Goal: Task Accomplishment & Management: Use online tool/utility

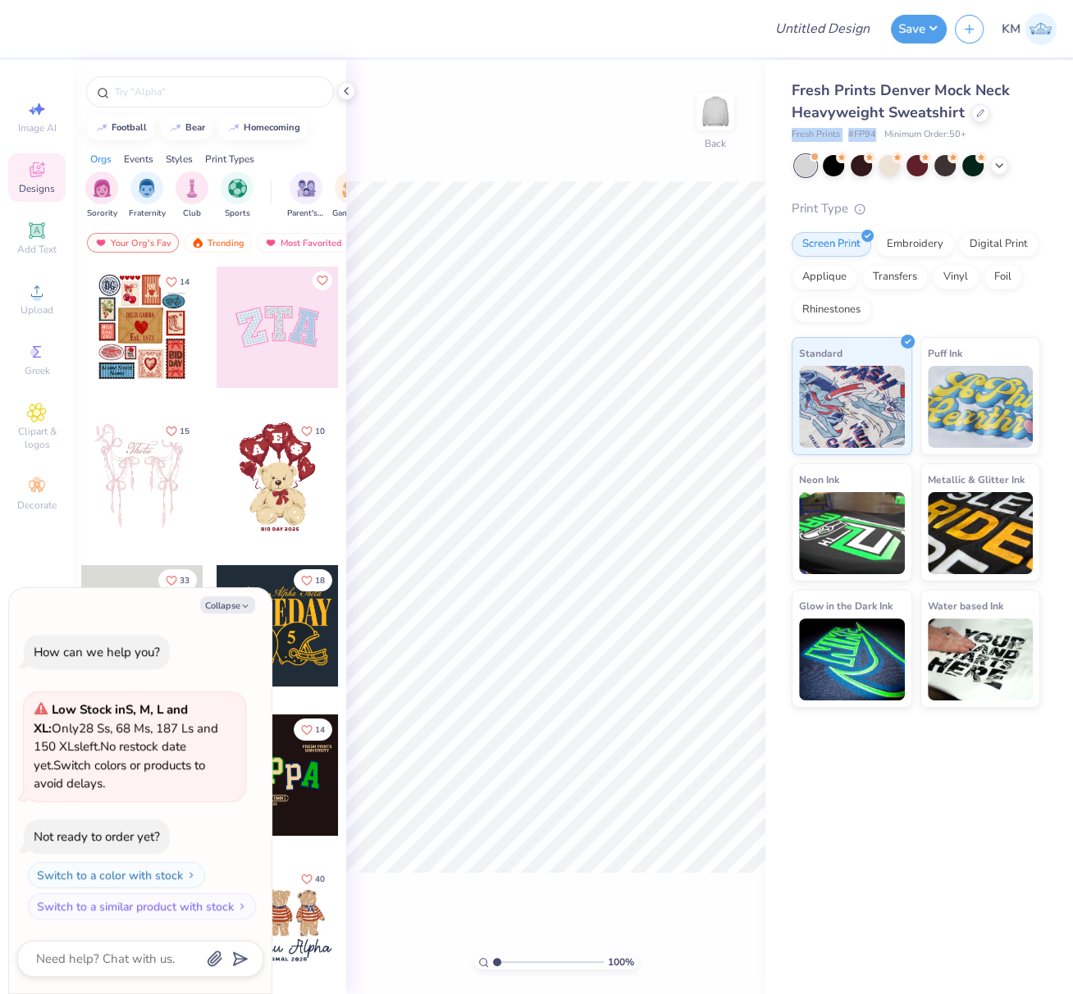
drag, startPoint x: 791, startPoint y: 133, endPoint x: 875, endPoint y: 136, distance: 83.7
click at [872, 131] on div "Fresh Prints Denver Mock Neck Heavyweight Sweatshirt Fresh Prints # FP94 Minimu…" at bounding box center [919, 384] width 308 height 648
copy div "Fresh Prints # FP94"
click at [32, 293] on icon at bounding box center [37, 291] width 20 height 20
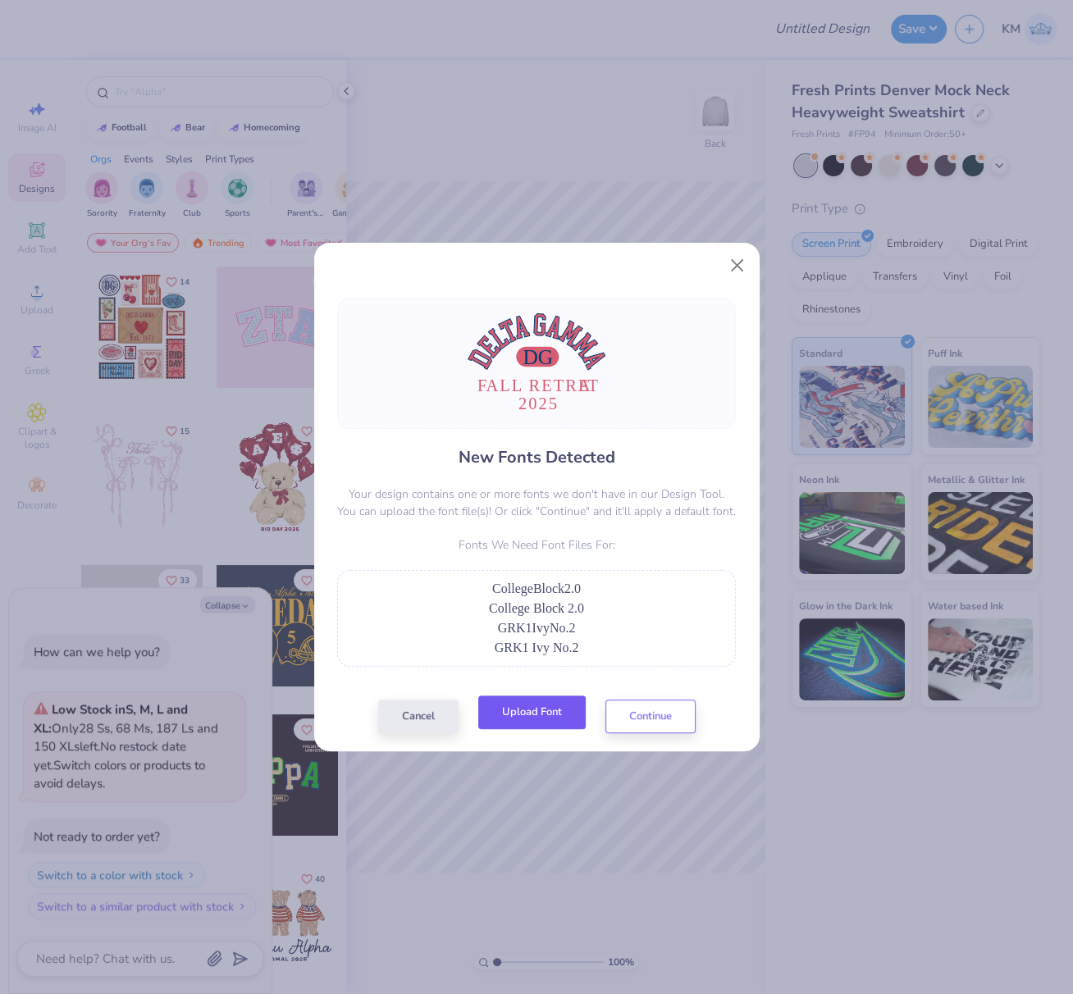
click at [543, 707] on button "Upload Font" at bounding box center [531, 712] width 107 height 34
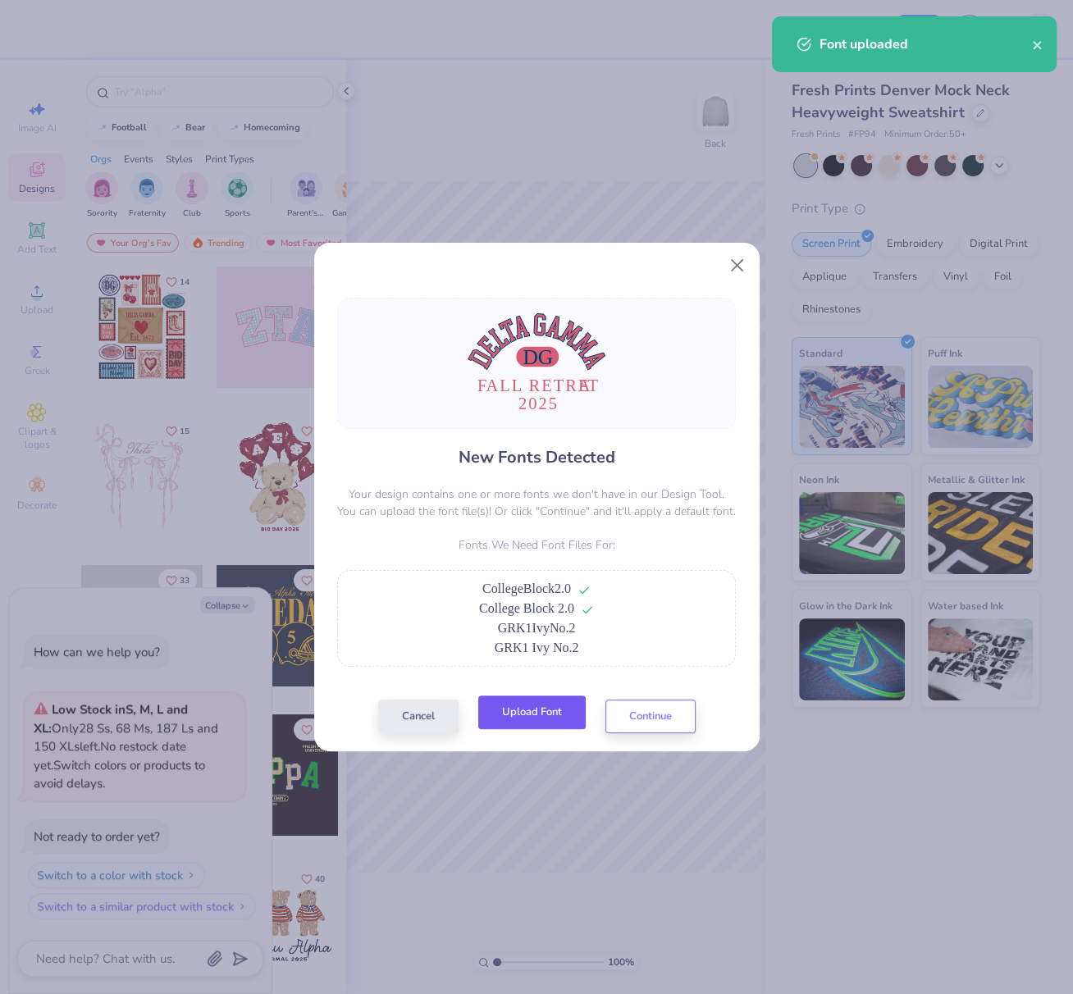
click at [522, 716] on button "Upload Font" at bounding box center [531, 712] width 107 height 34
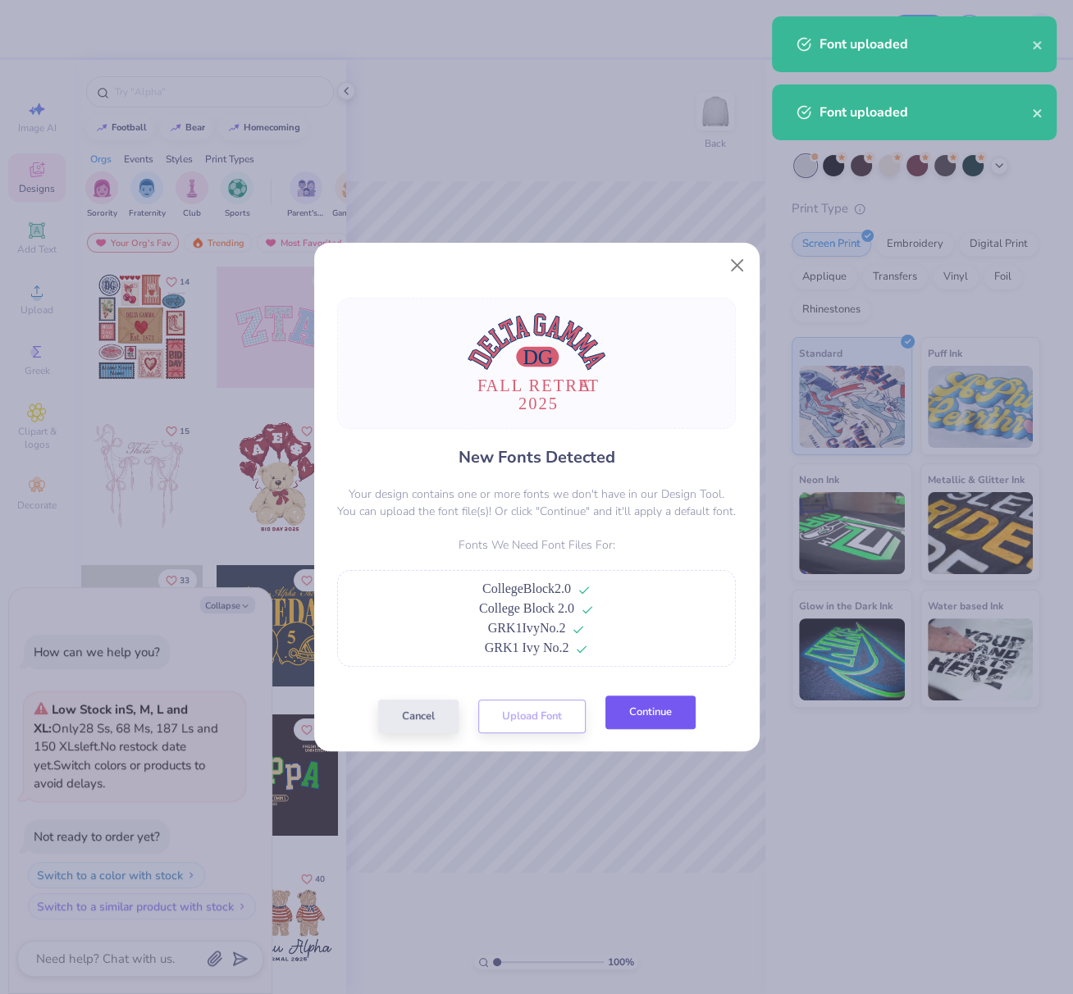
click at [647, 720] on button "Continue" at bounding box center [650, 712] width 90 height 34
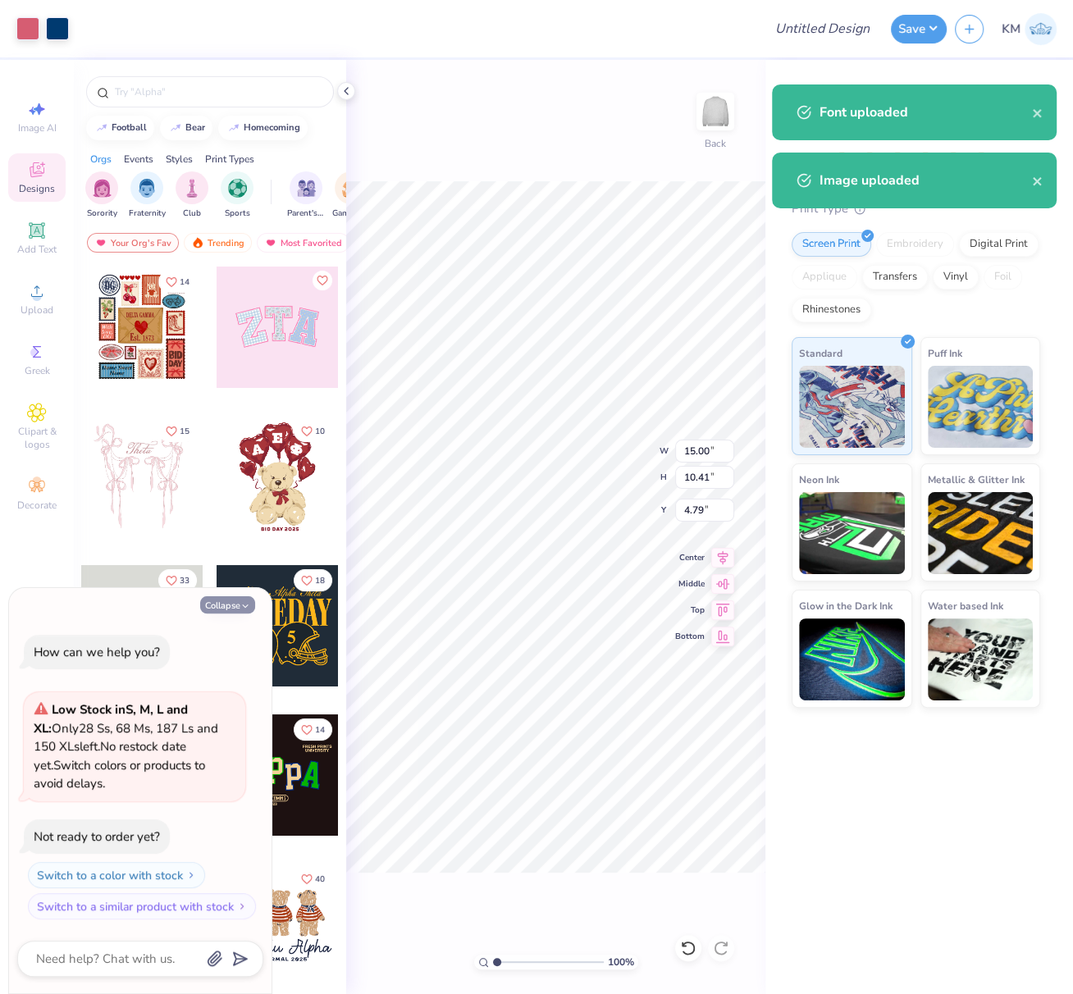
click at [237, 609] on button "Collapse" at bounding box center [227, 604] width 55 height 17
type textarea "x"
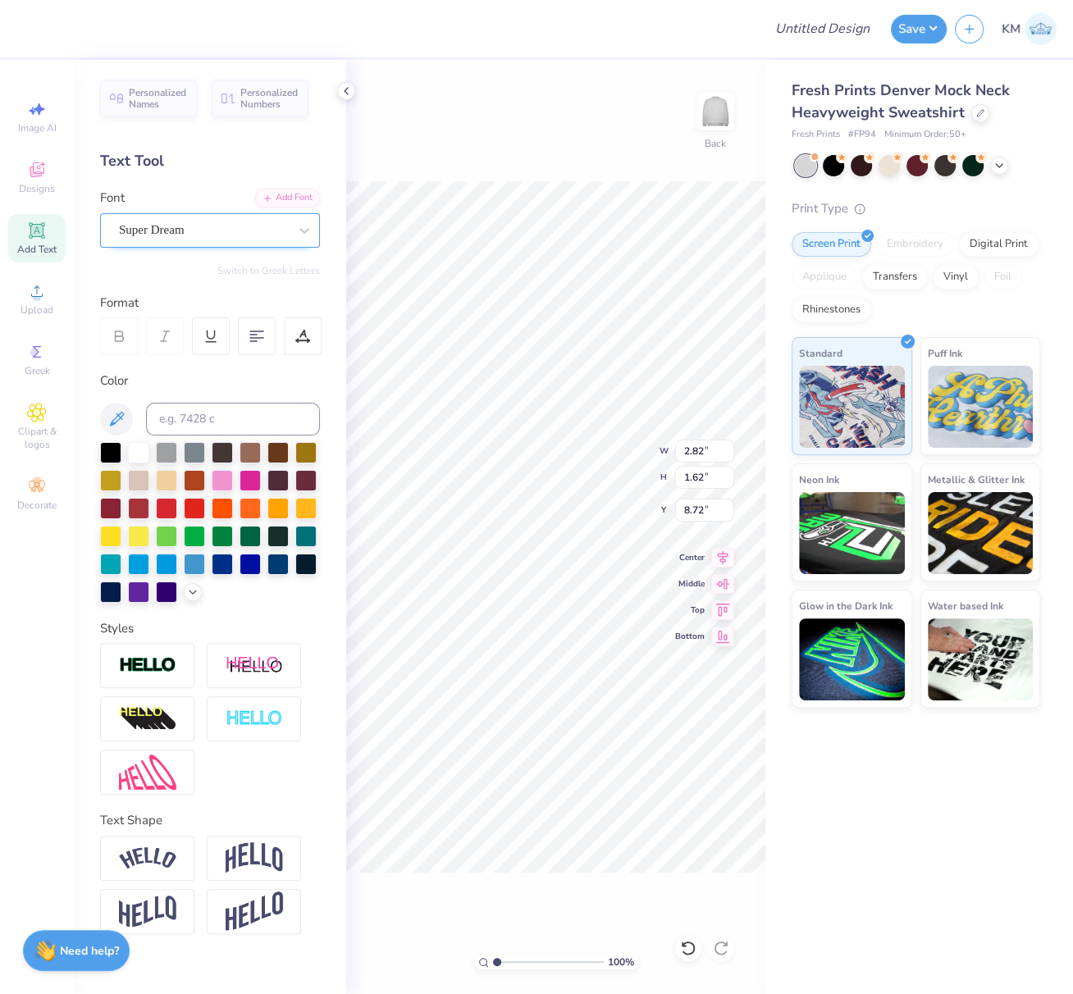
click at [222, 234] on div "Super Dream" at bounding box center [203, 229] width 172 height 25
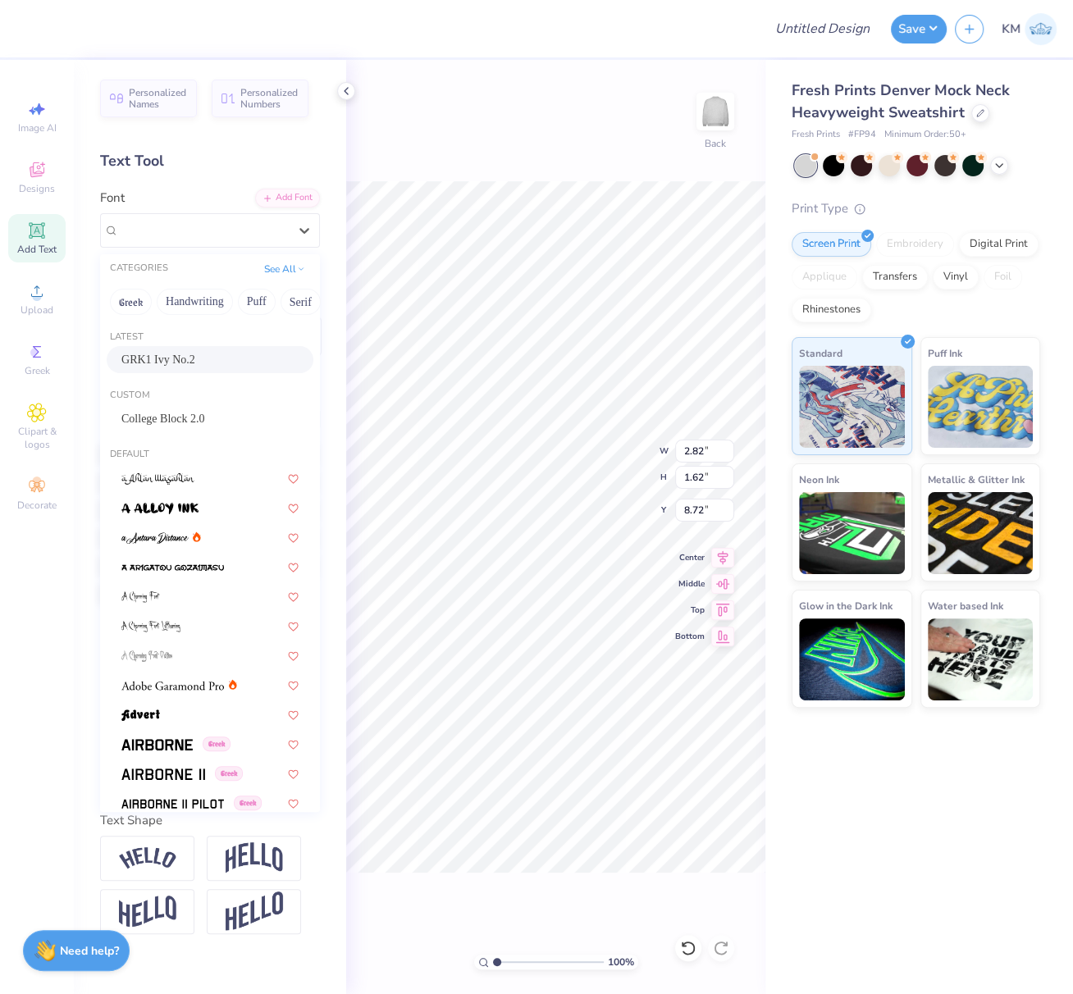
click at [185, 354] on span "GRK1 Ivy No.2" at bounding box center [158, 359] width 74 height 17
type input "3.00"
type input "1.65"
type input "8.86"
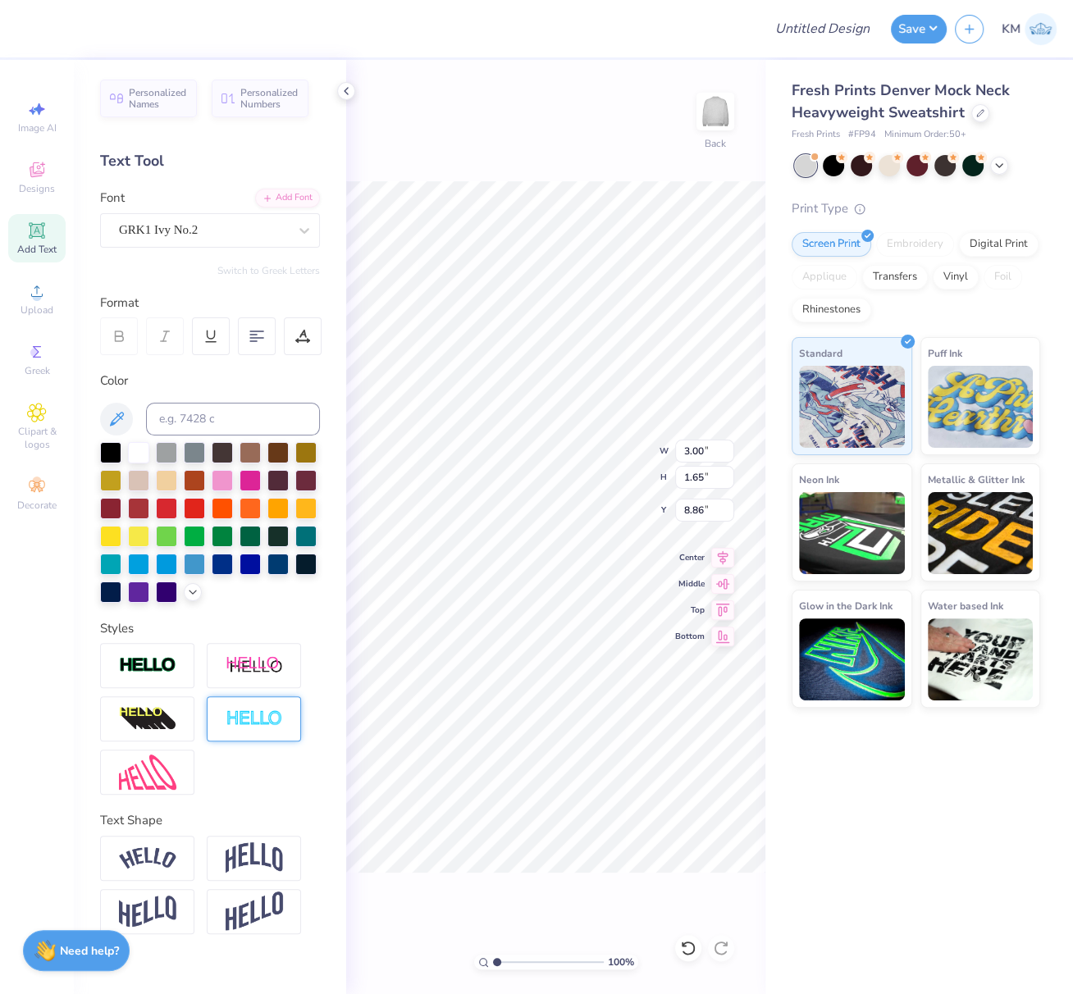
drag, startPoint x: 267, startPoint y: 721, endPoint x: 289, endPoint y: 723, distance: 21.5
click at [268, 721] on img at bounding box center [254, 718] width 57 height 19
type input "3.02"
type input "1.67"
type input "8.85"
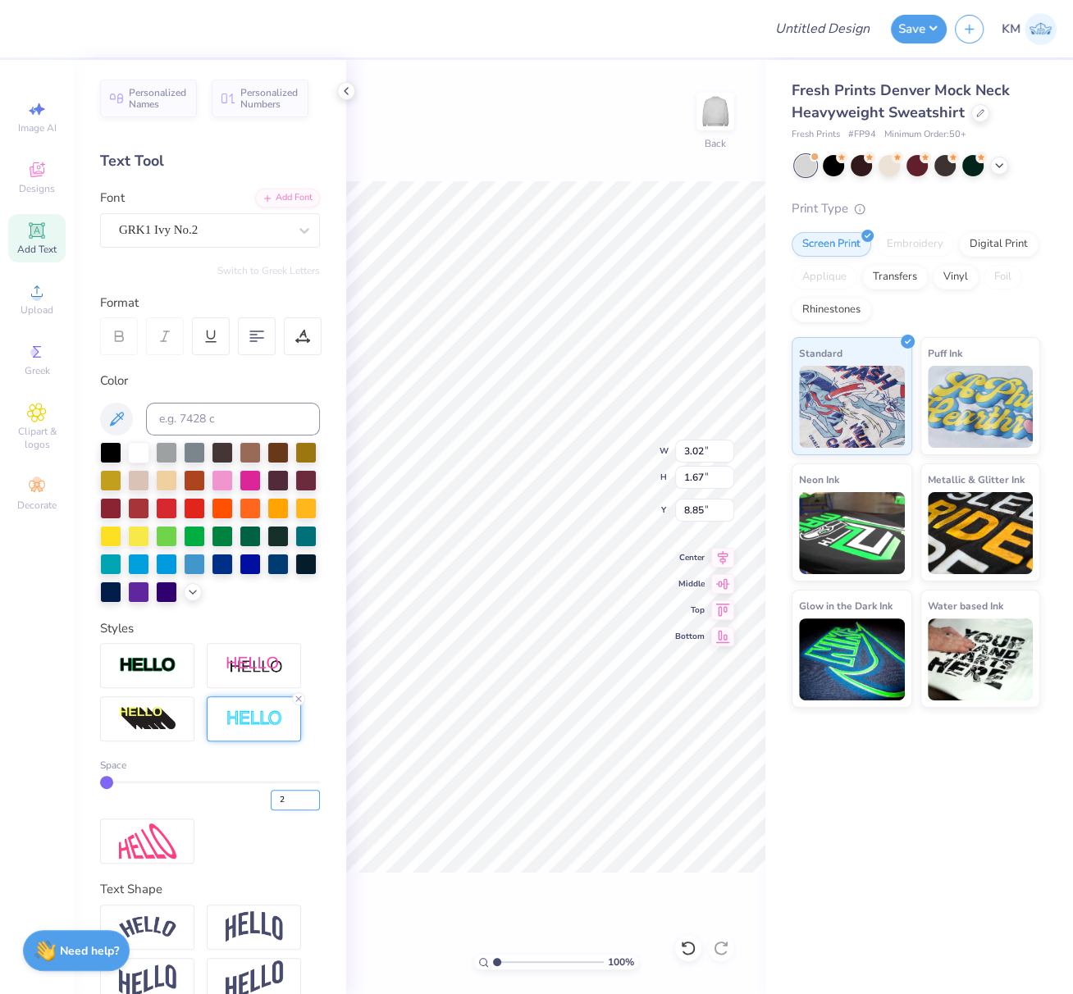
click at [298, 810] on input "2" at bounding box center [295, 800] width 49 height 21
click at [298, 810] on input "3" at bounding box center [295, 800] width 49 height 21
click at [299, 810] on input "4" at bounding box center [295, 800] width 49 height 21
type input "5"
click at [299, 810] on input "5" at bounding box center [295, 800] width 49 height 21
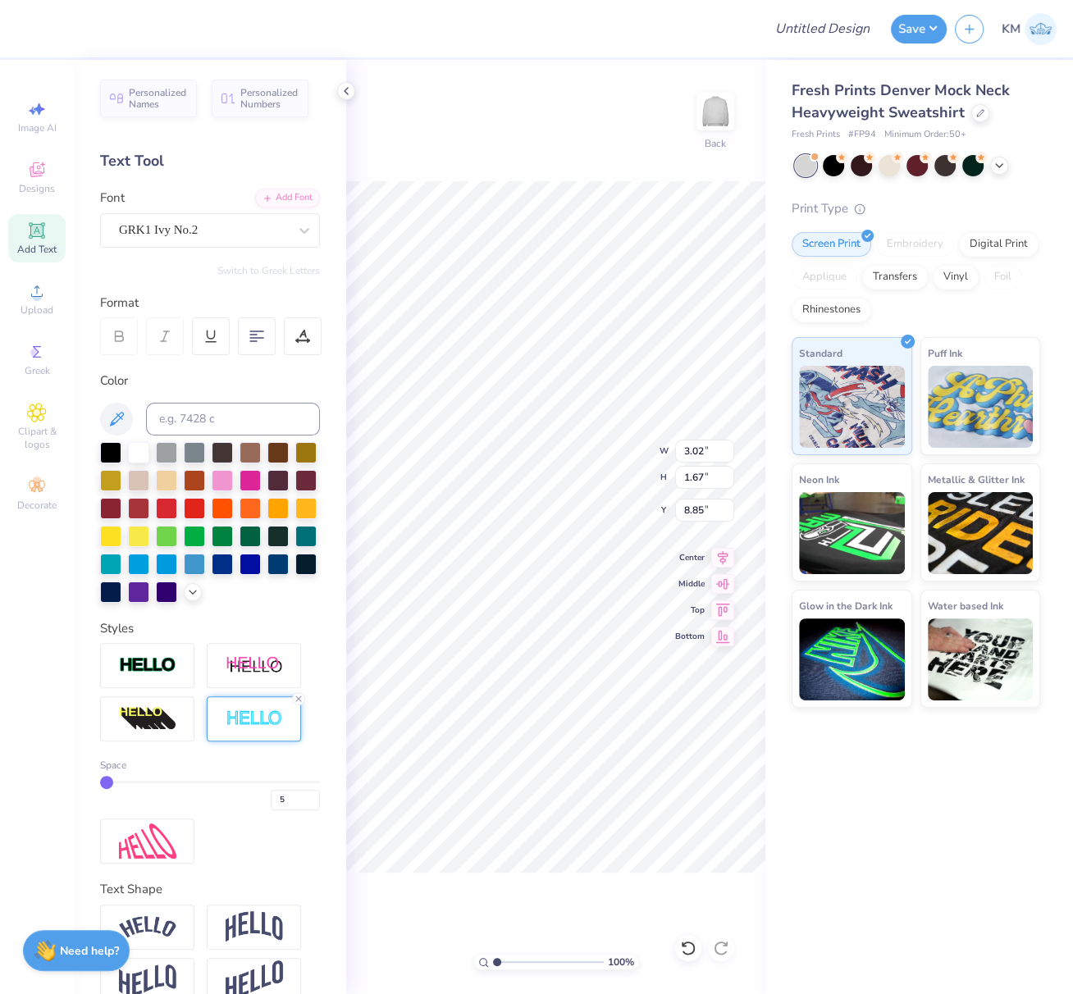
type input "5"
click at [199, 810] on div "5" at bounding box center [210, 796] width 220 height 30
type input "3.09"
type input "1.74"
type input "8.66"
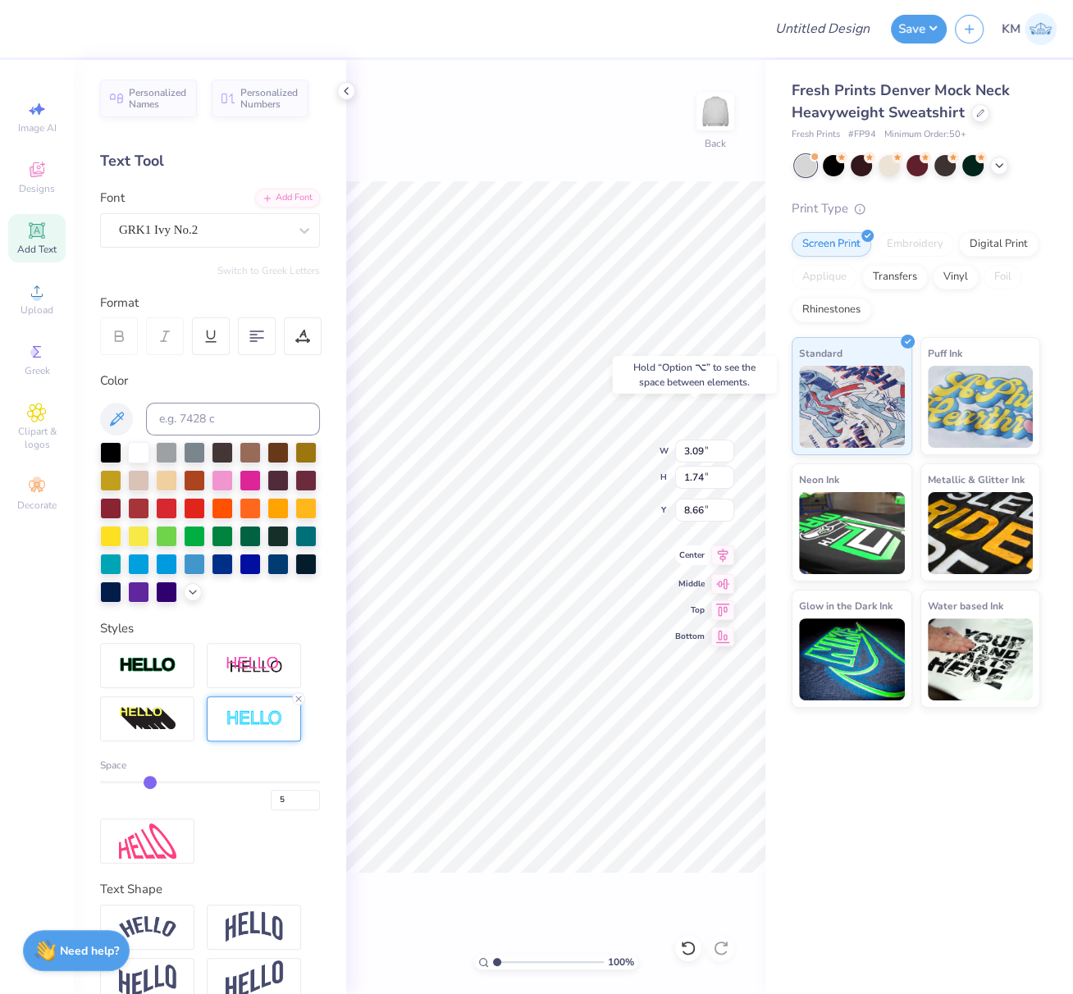
click at [721, 552] on icon at bounding box center [722, 555] width 23 height 20
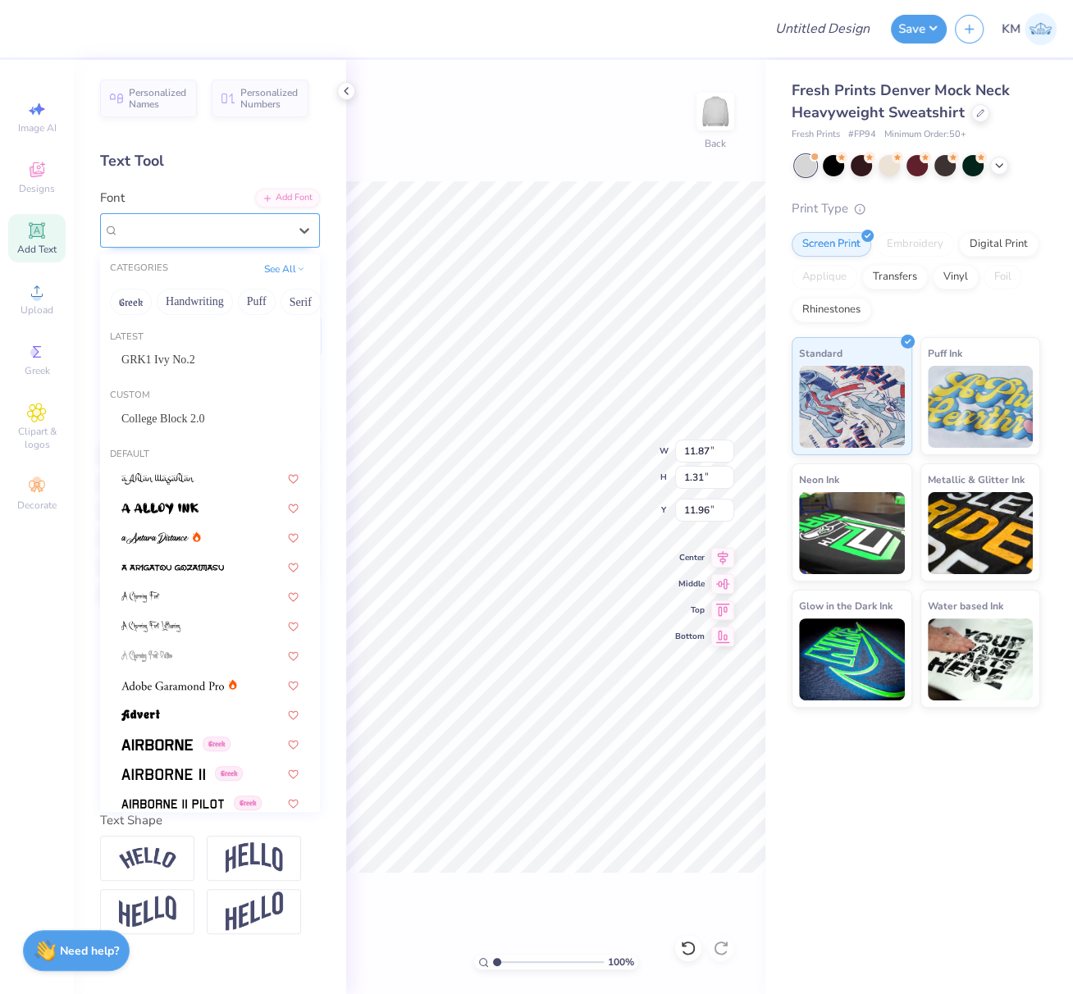
drag, startPoint x: 218, startPoint y: 230, endPoint x: 198, endPoint y: 248, distance: 26.7
click at [217, 230] on div "Super Dream" at bounding box center [203, 229] width 172 height 25
click at [182, 419] on span "College Block 2.0" at bounding box center [163, 418] width 84 height 17
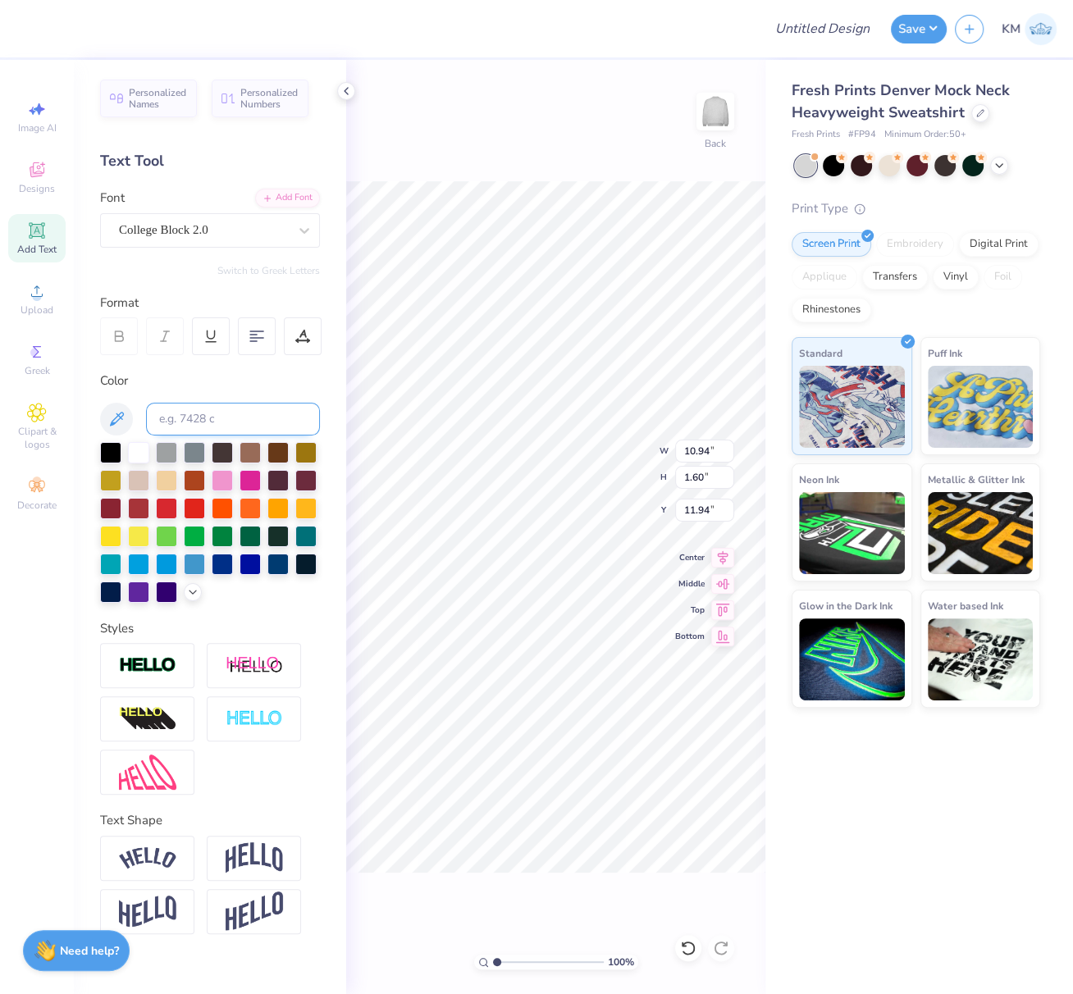
type input "10.94"
type input "1.60"
type input "11.94"
click at [300, 333] on icon at bounding box center [302, 336] width 15 height 15
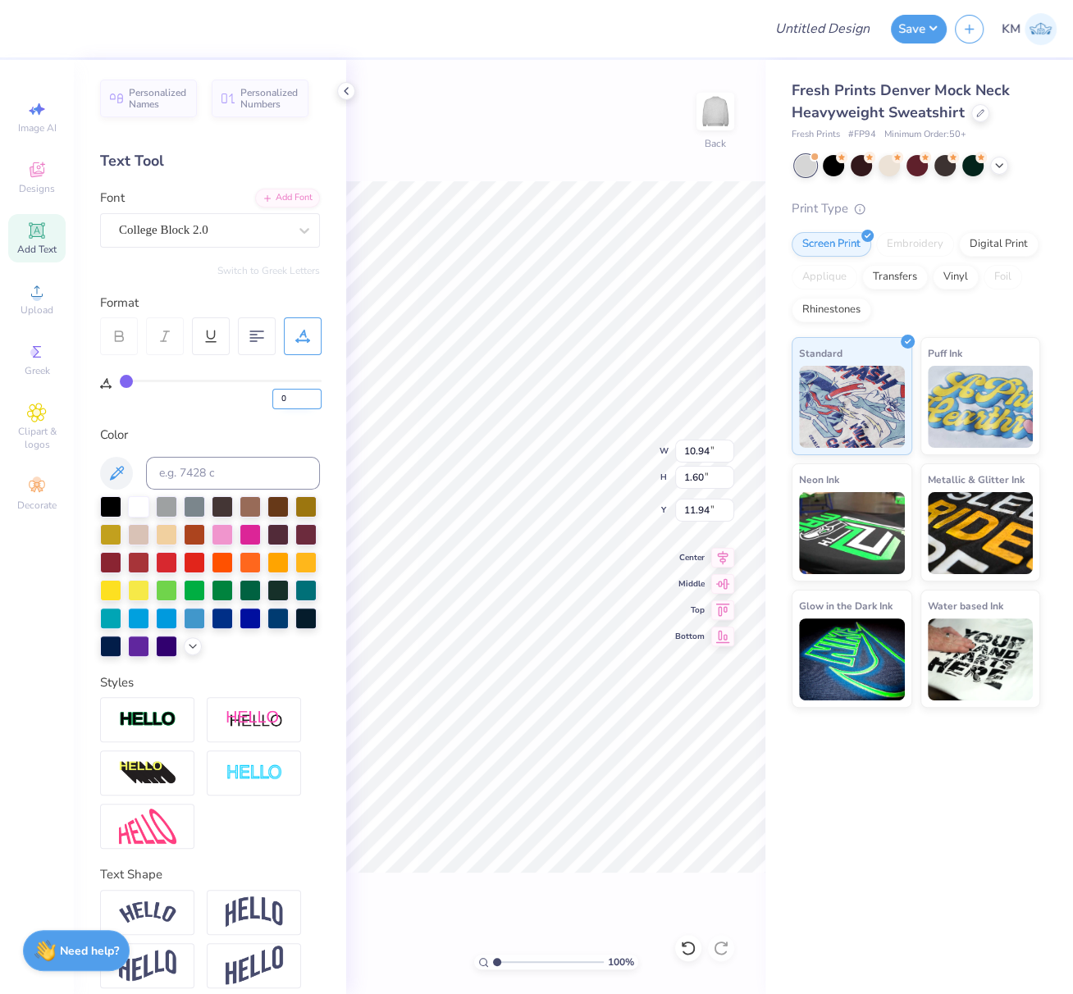
drag, startPoint x: 291, startPoint y: 396, endPoint x: 272, endPoint y: 399, distance: 19.1
click at [275, 395] on input "0" at bounding box center [296, 399] width 49 height 21
type input "10"
drag, startPoint x: 722, startPoint y: 559, endPoint x: 719, endPoint y: 577, distance: 18.2
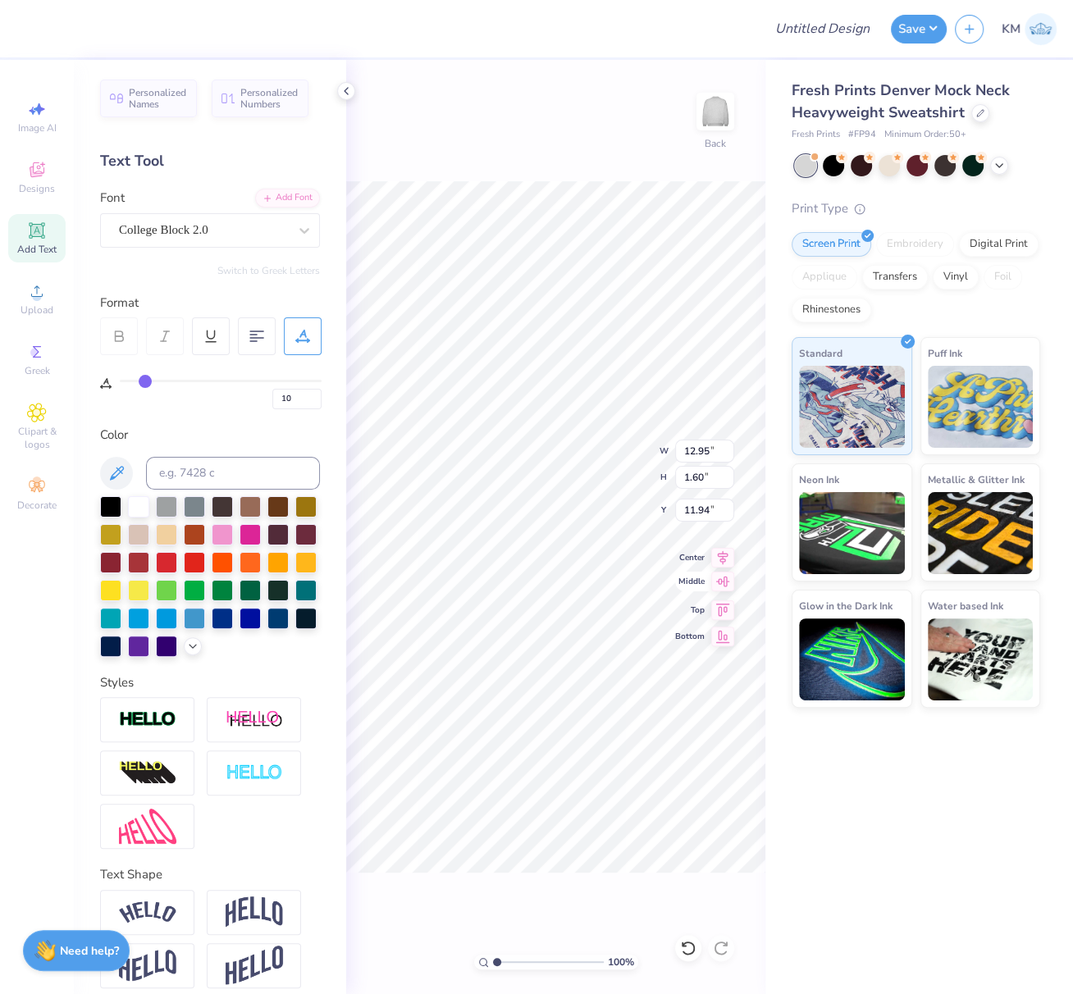
click at [721, 559] on icon at bounding box center [723, 558] width 11 height 14
drag, startPoint x: 149, startPoint y: 754, endPoint x: 154, endPoint y: 740, distance: 14.8
click at [149, 729] on img at bounding box center [147, 719] width 57 height 19
type input "12.97"
type input "1.62"
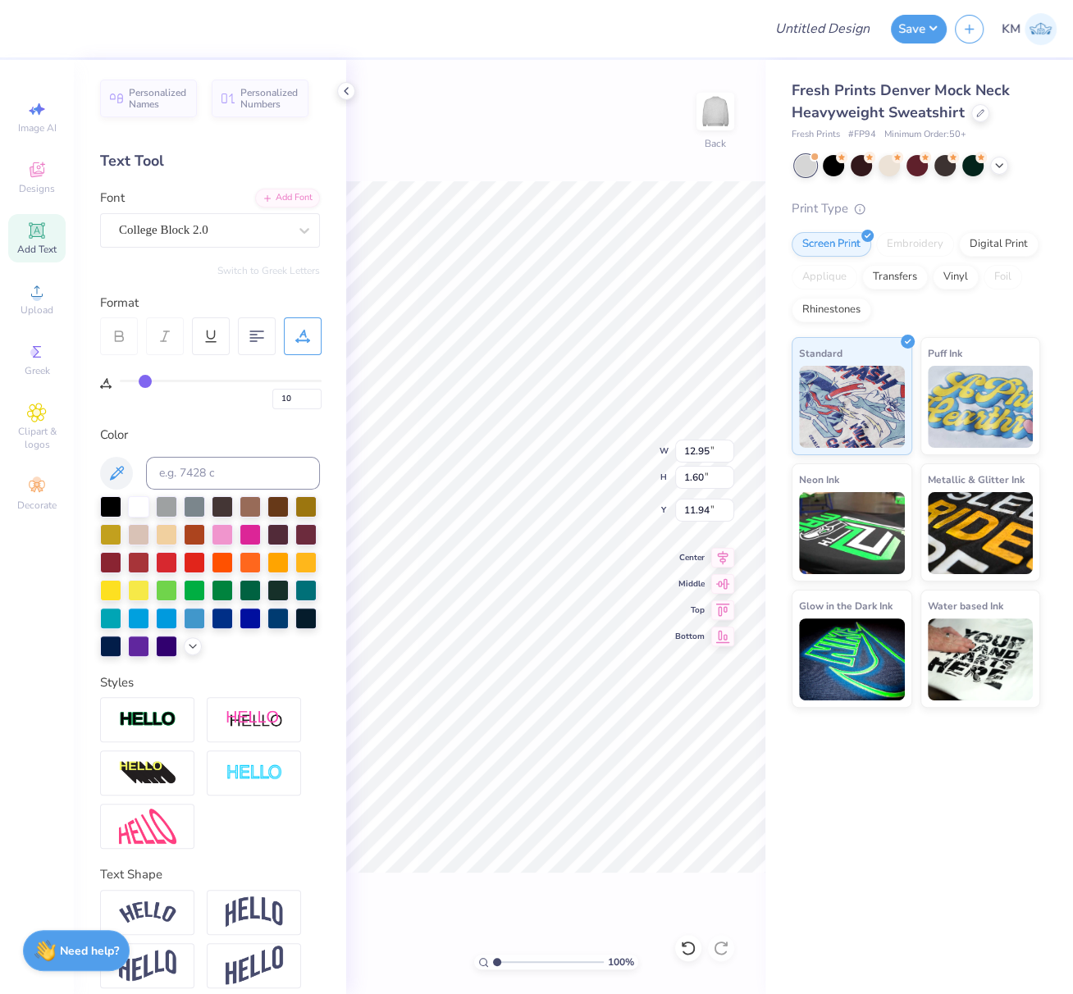
type input "11.63"
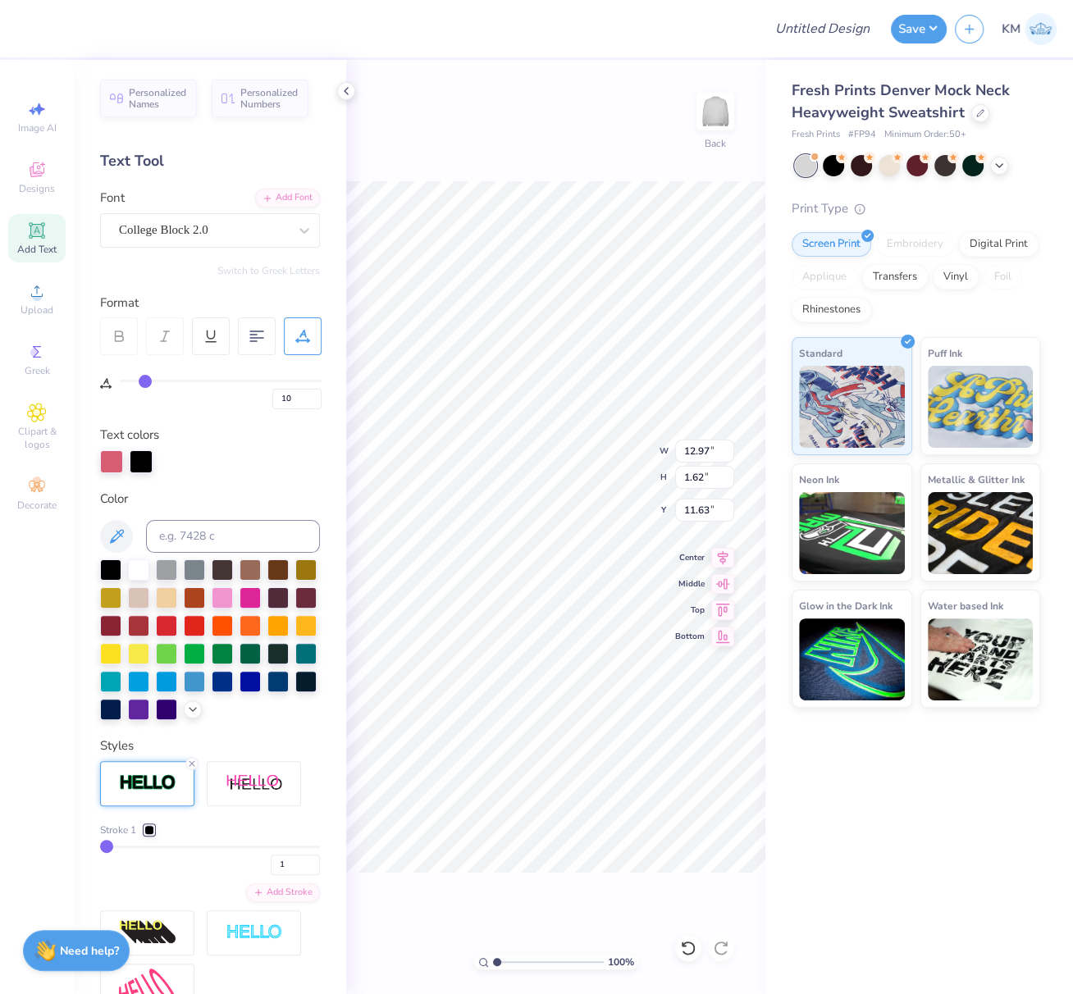
click at [148, 835] on div at bounding box center [149, 830] width 10 height 10
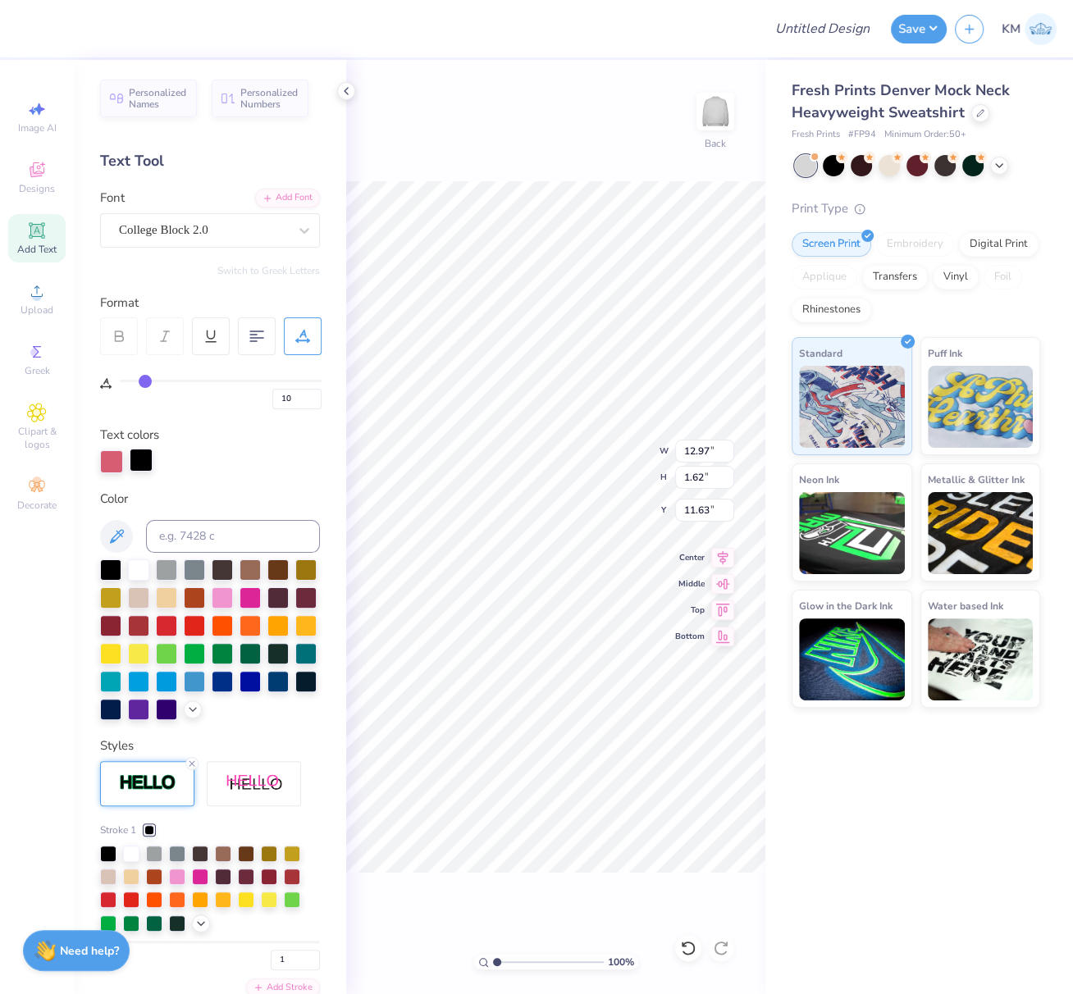
click at [143, 463] on div at bounding box center [141, 460] width 23 height 23
click at [189, 548] on input at bounding box center [233, 536] width 174 height 33
type input "654"
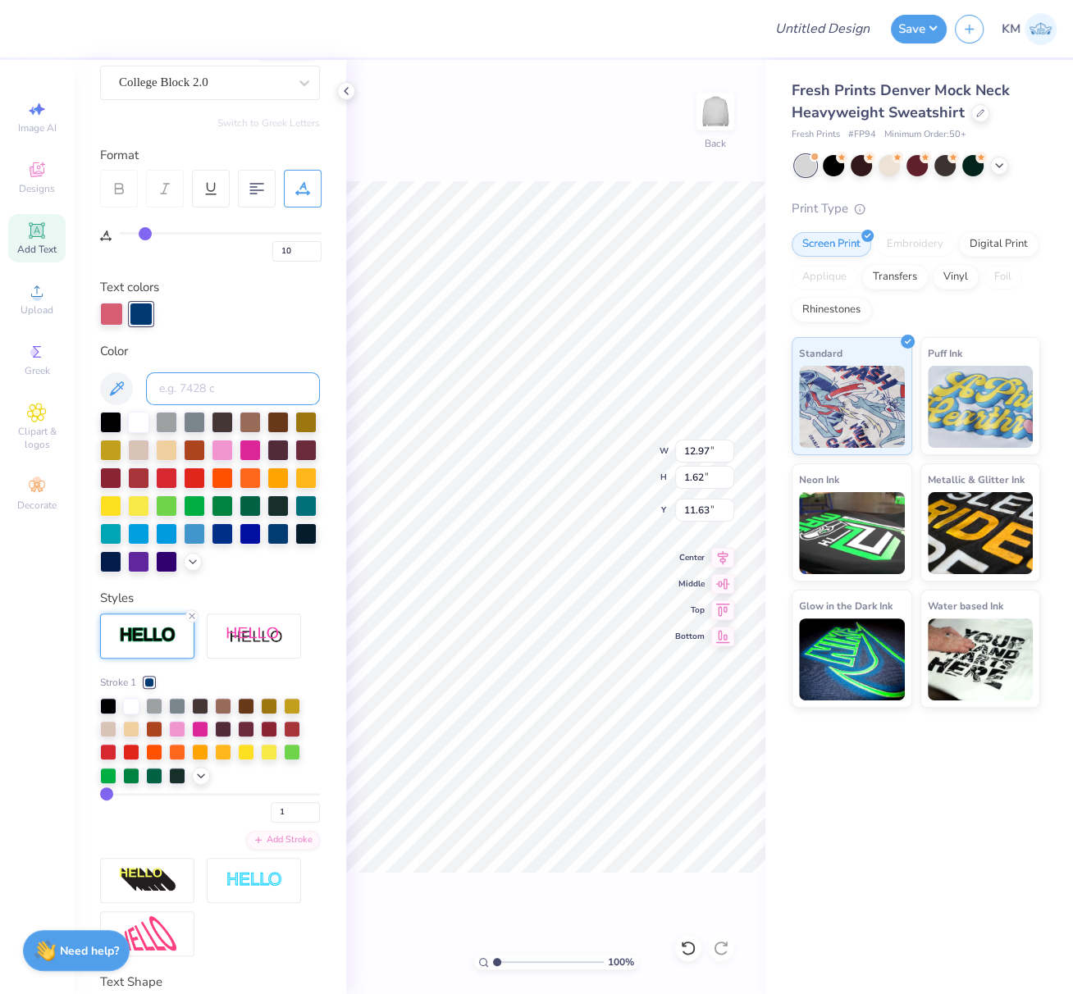
scroll to position [191, 0]
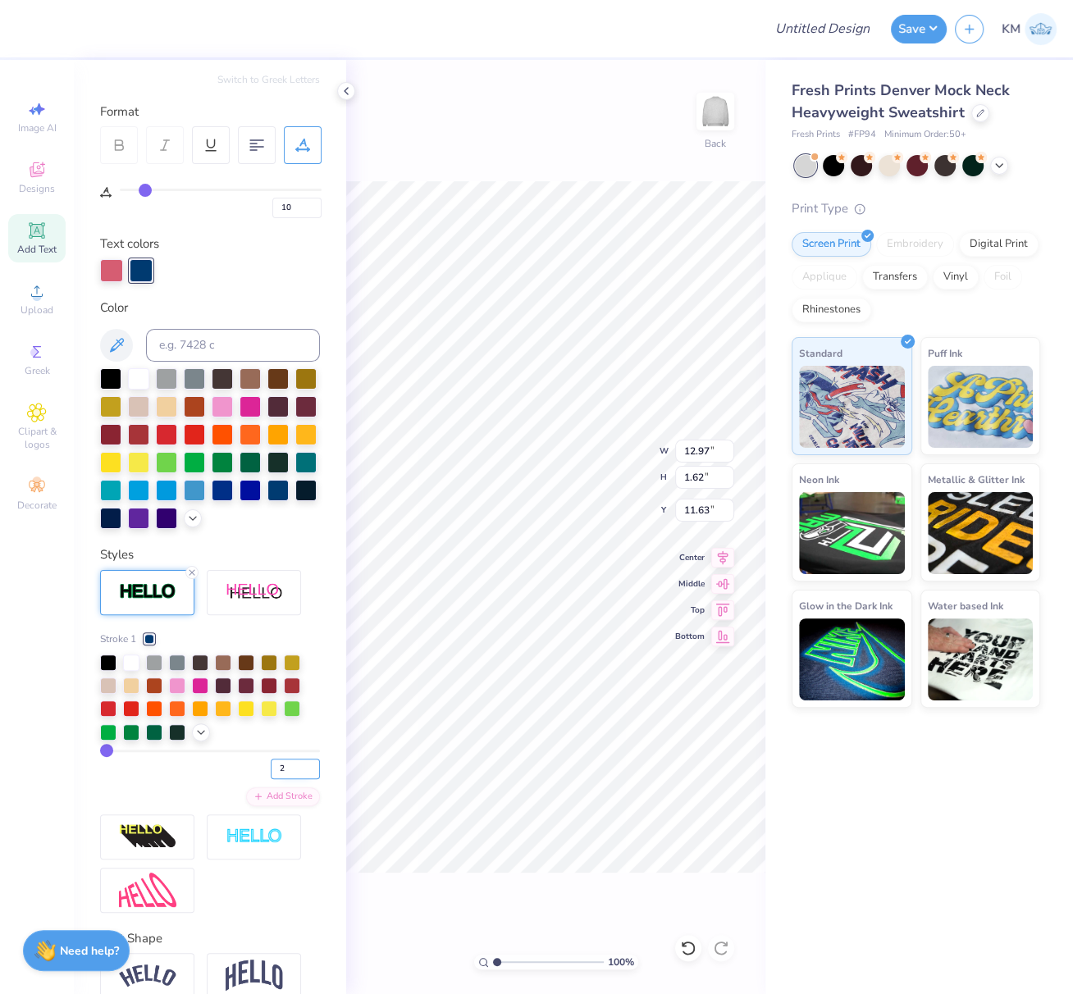
click at [296, 779] on input "2" at bounding box center [295, 769] width 49 height 21
click at [296, 779] on input "3" at bounding box center [295, 769] width 49 height 21
click at [298, 779] on input "4" at bounding box center [295, 769] width 49 height 21
type input "5"
click at [298, 779] on input "5" at bounding box center [295, 769] width 49 height 21
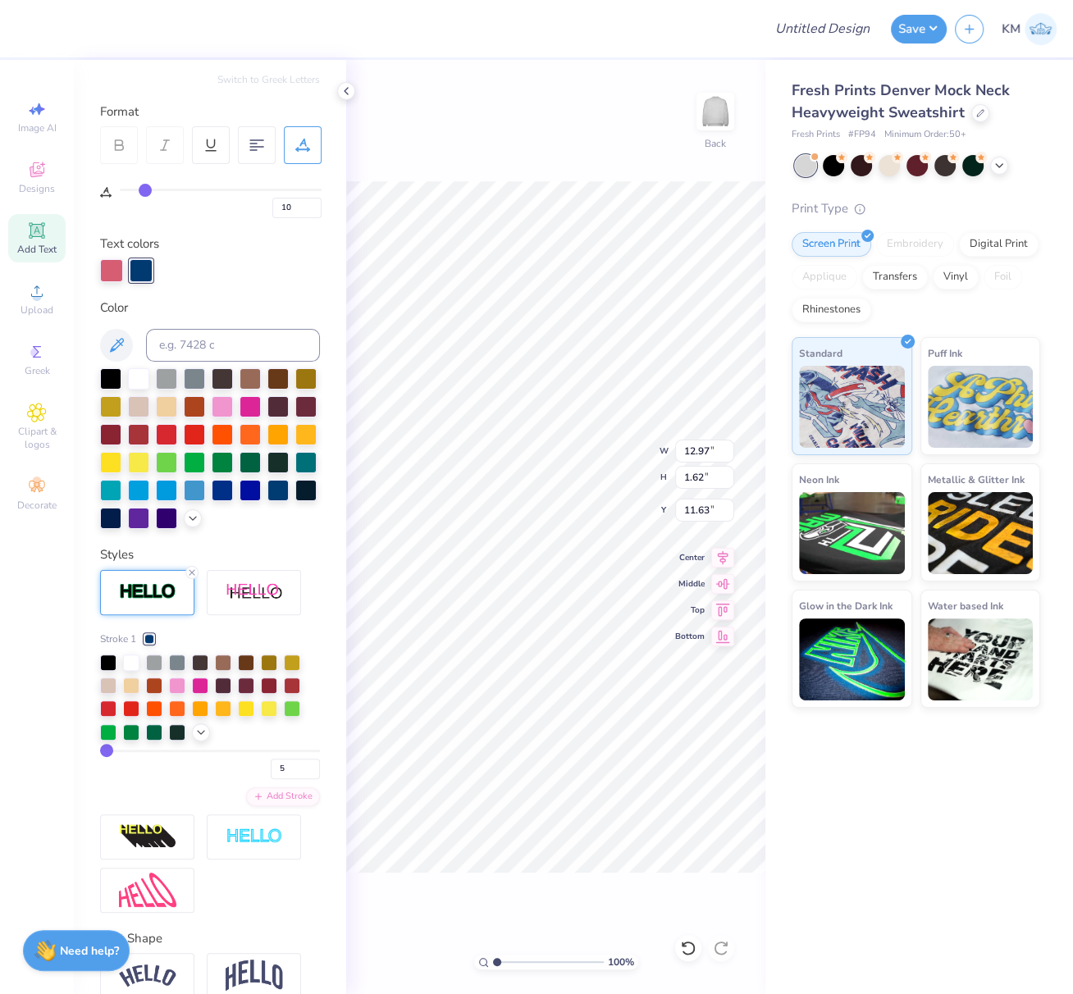
type input "5"
drag, startPoint x: 185, startPoint y: 802, endPoint x: 207, endPoint y: 814, distance: 26.1
click at [185, 779] on div "5" at bounding box center [210, 765] width 220 height 30
type input "13.03"
type input "1.69"
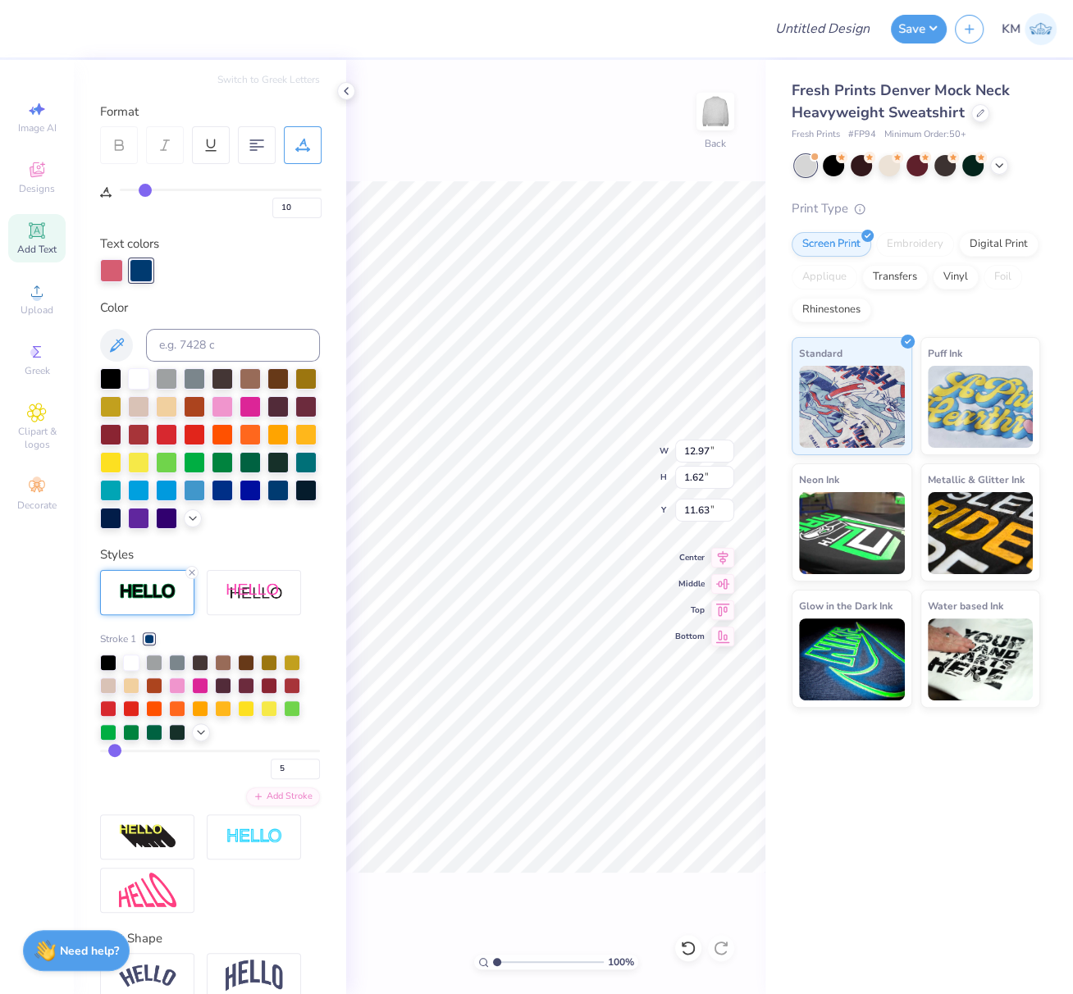
type input "11.59"
type input "4.87"
type input "1.31"
type input "13.89"
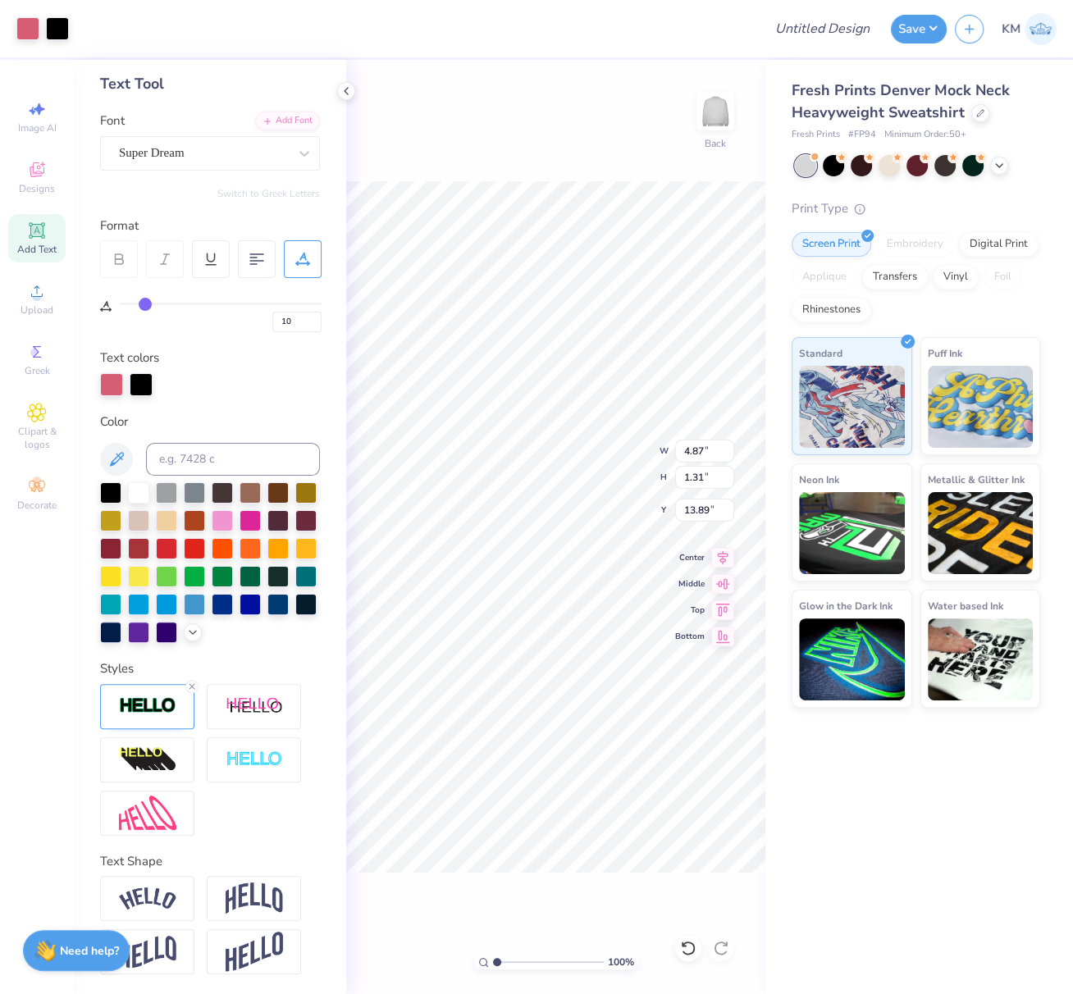
type input "4.85"
type input "1.29"
type input "14.03"
type input "13.67"
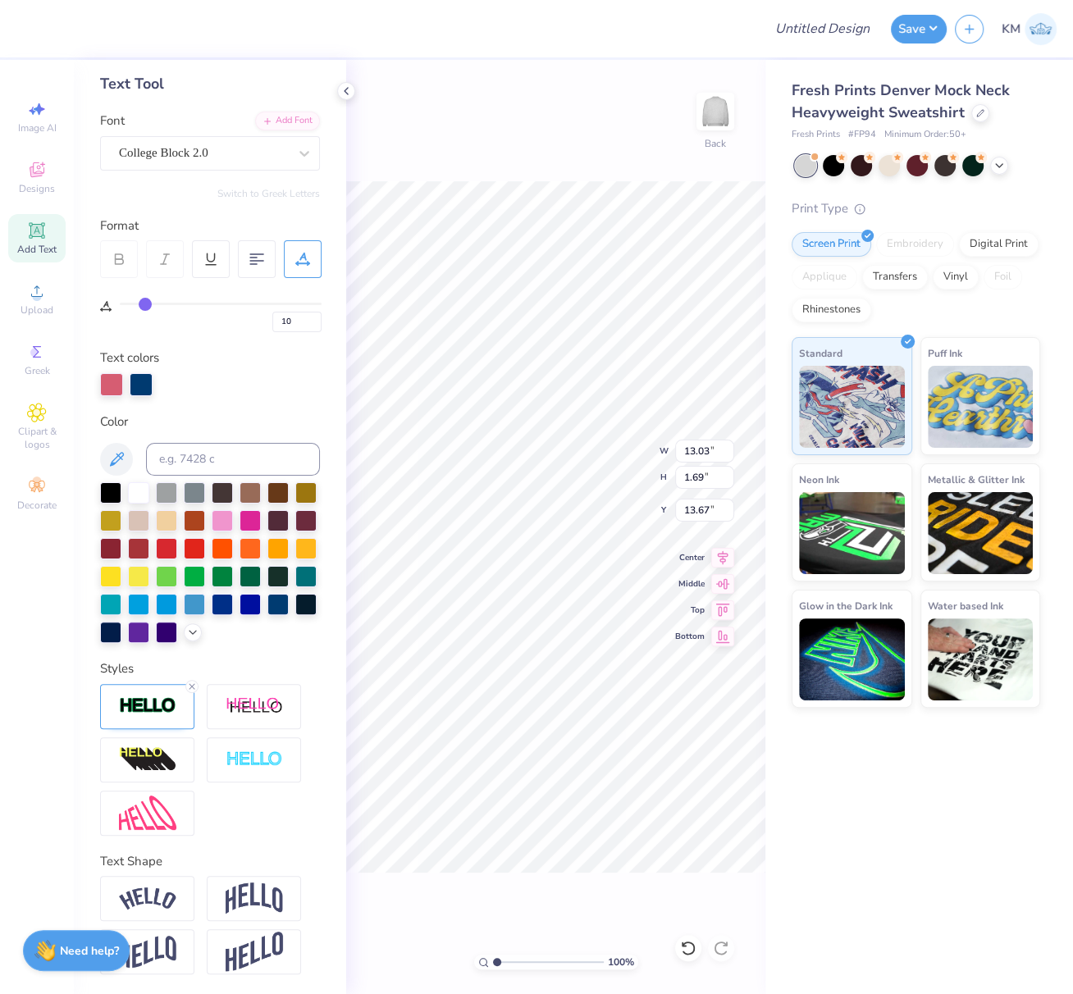
scroll to position [15, 2]
type textarea "2025"
click at [723, 555] on icon at bounding box center [722, 555] width 23 height 20
type input "3.09"
type input "1.74"
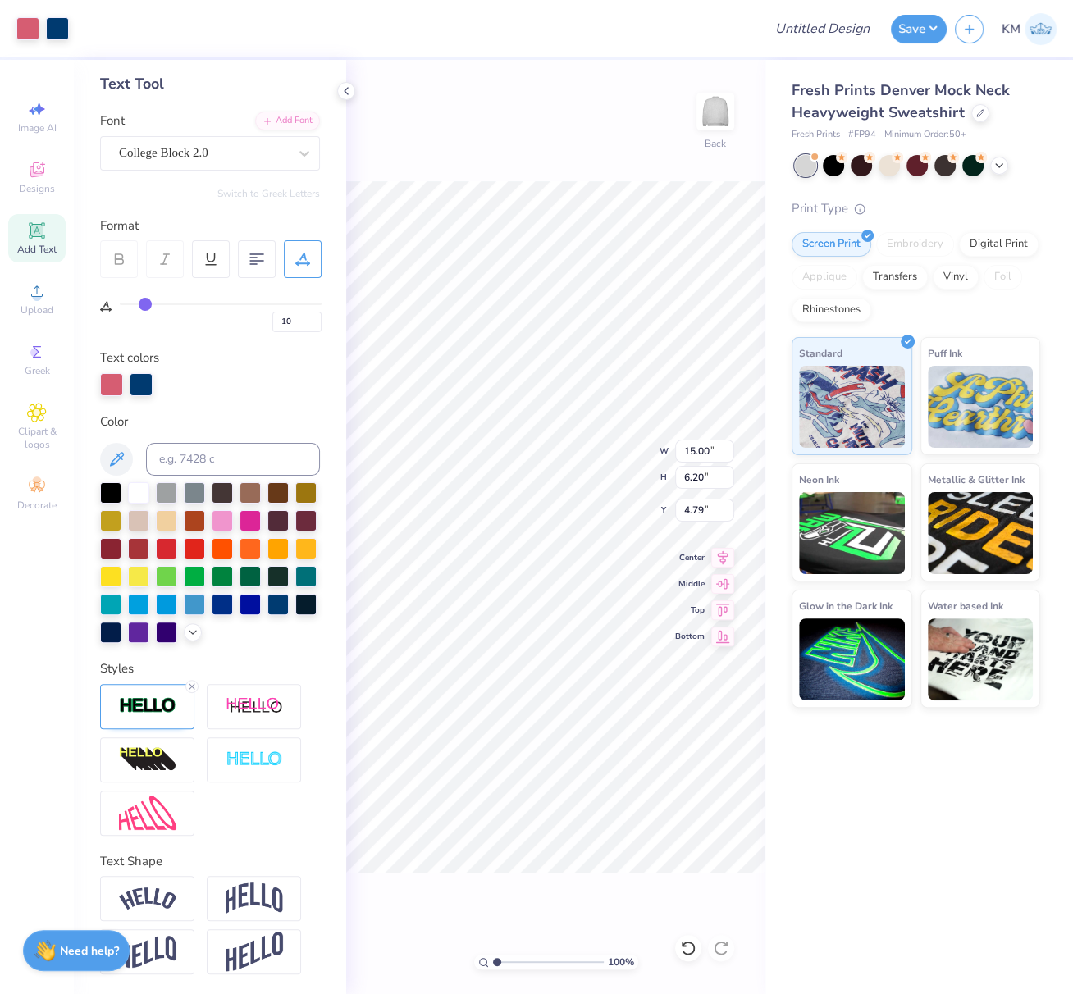
type input "10.29"
type input "0"
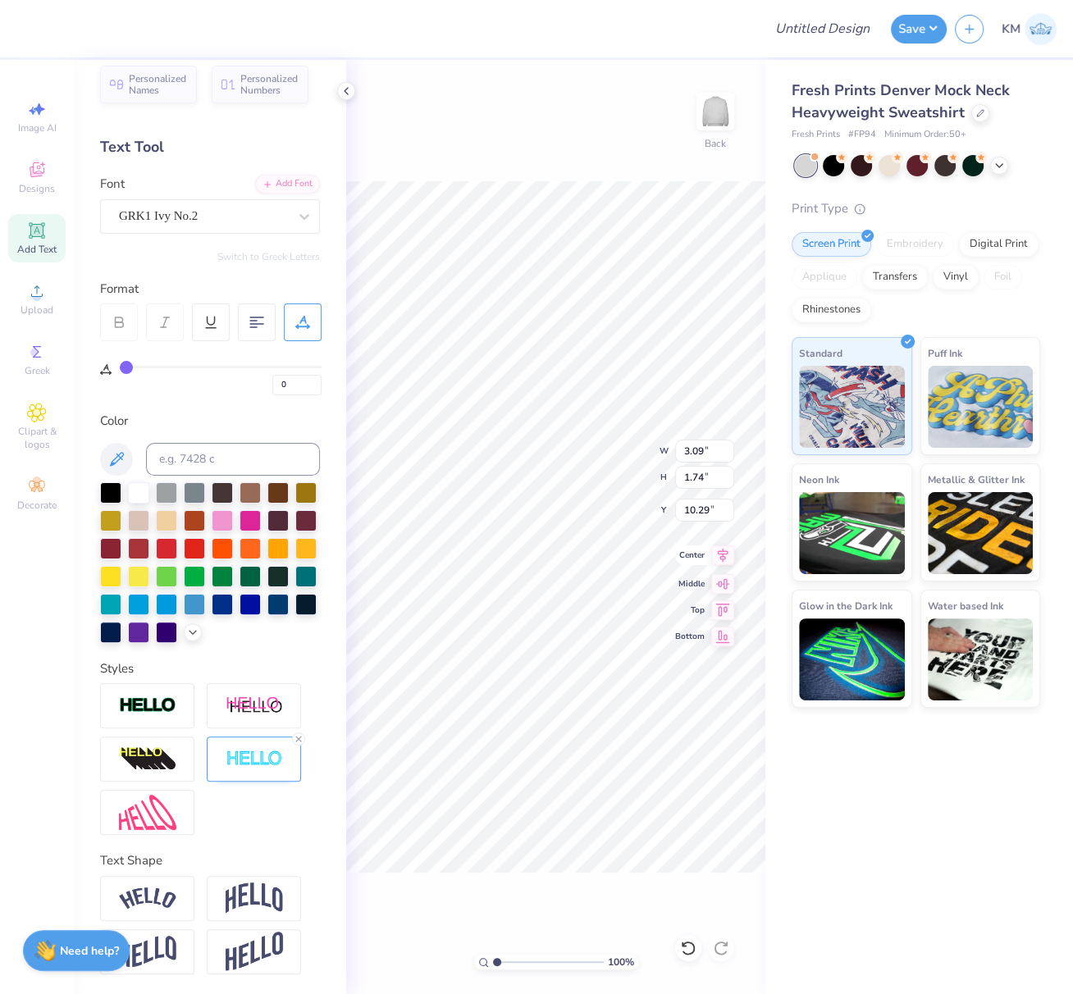
click at [725, 554] on icon at bounding box center [722, 555] width 23 height 20
type input "15.00"
type input "6.20"
type input "4.79"
click at [724, 550] on icon at bounding box center [722, 555] width 23 height 20
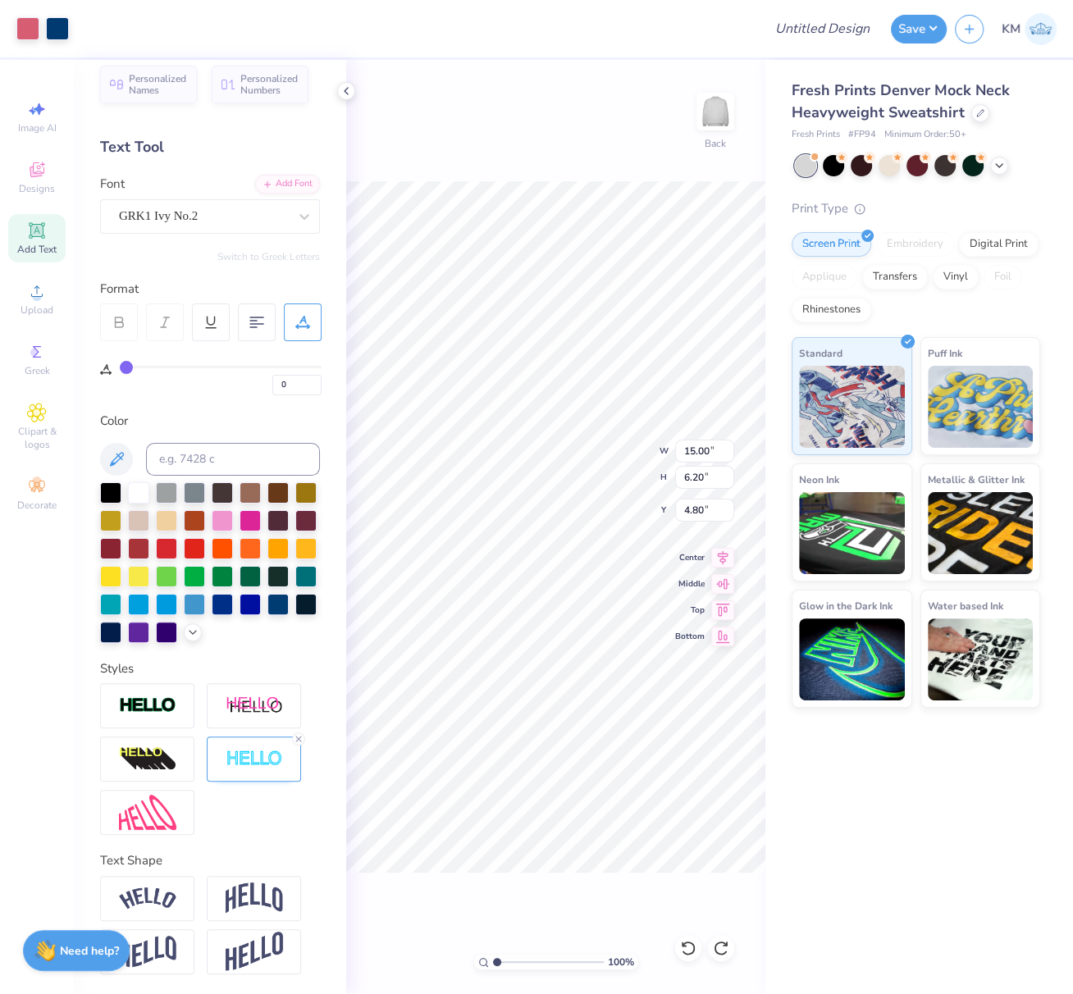
type input "6.42"
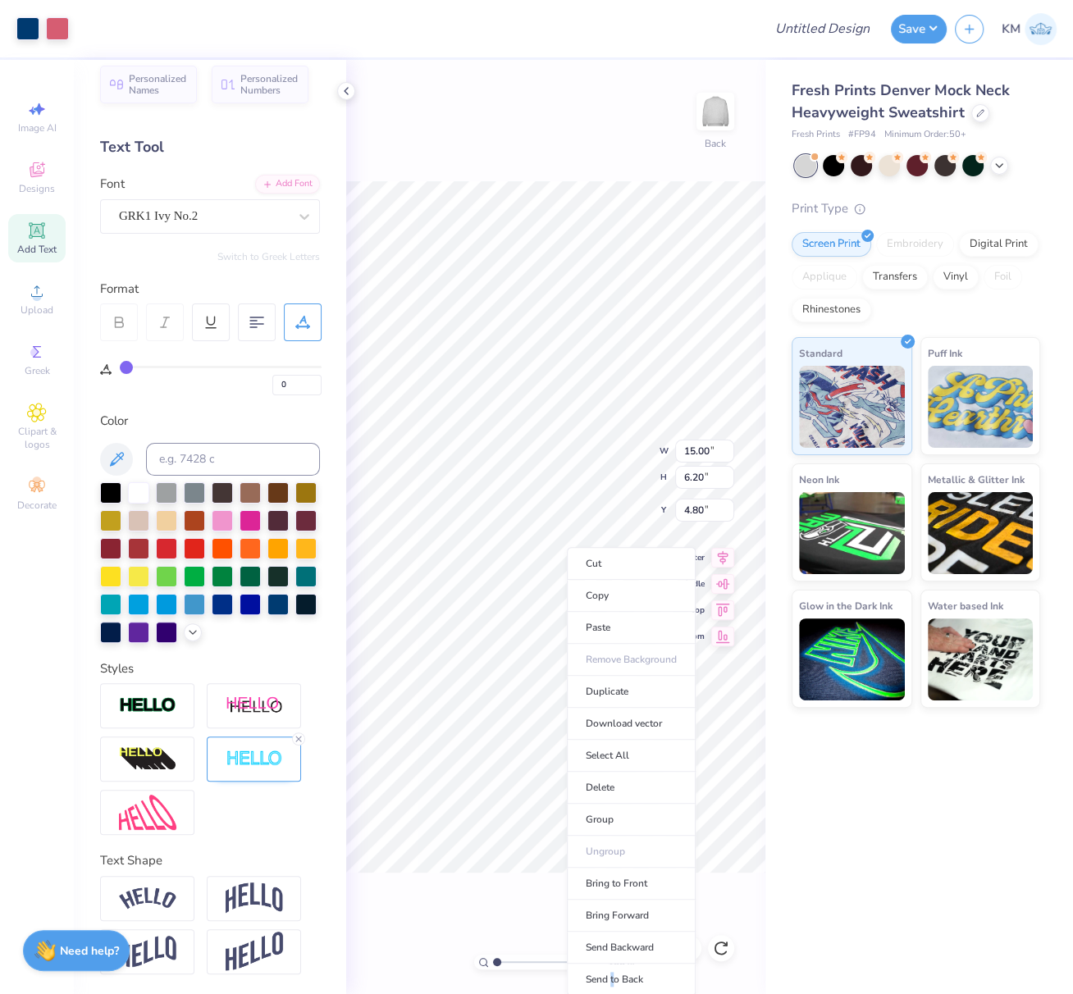
click at [613, 971] on li "Send to Back" at bounding box center [631, 980] width 129 height 32
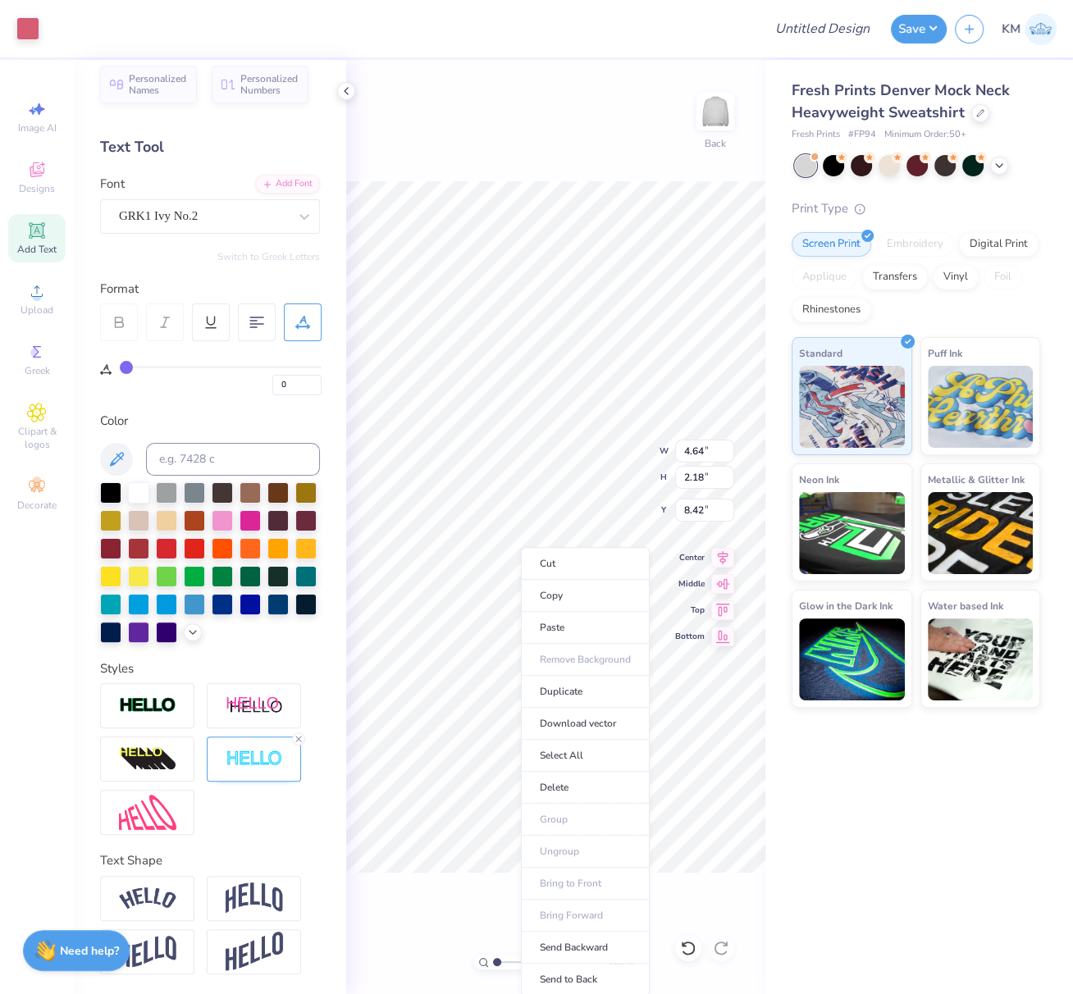
drag, startPoint x: 581, startPoint y: 962, endPoint x: 581, endPoint y: 911, distance: 50.8
click at [582, 964] on li "Send to Back" at bounding box center [585, 980] width 129 height 32
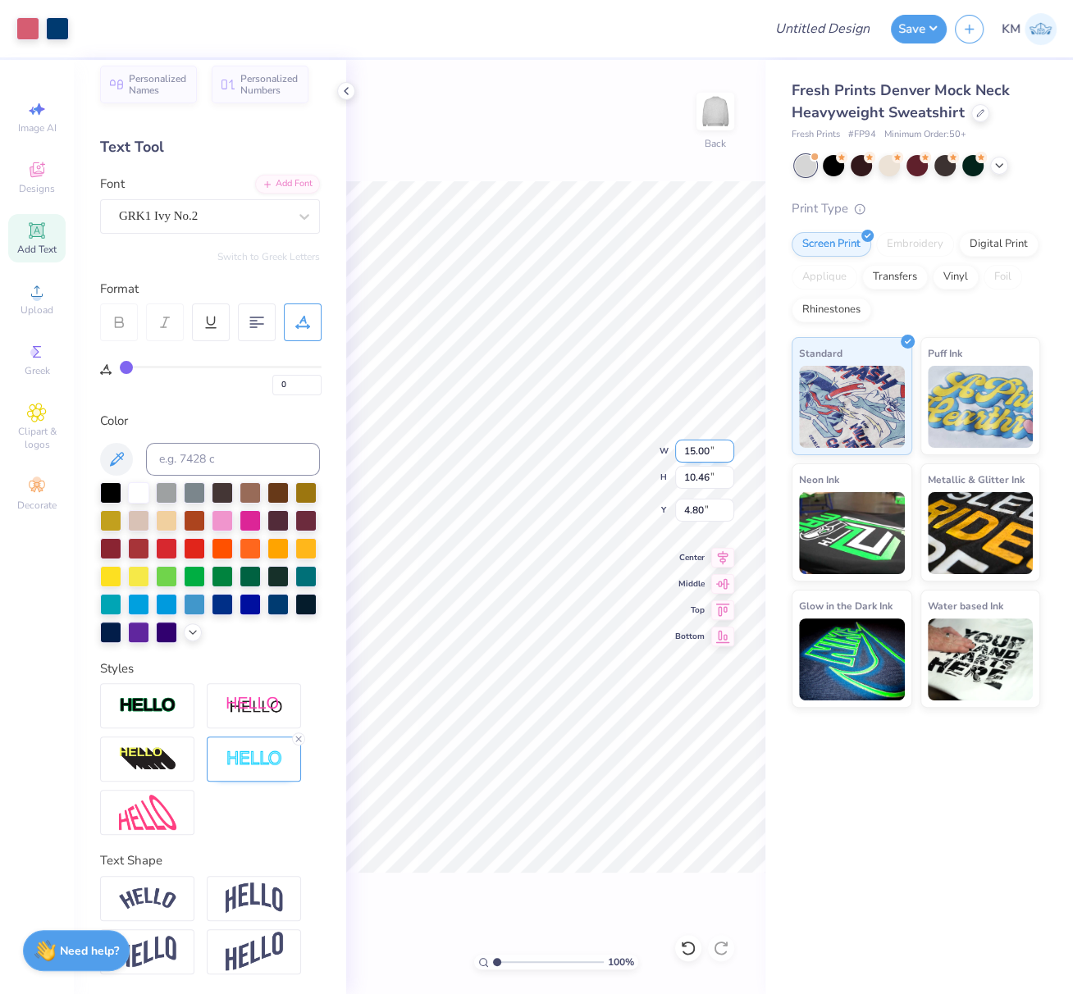
drag, startPoint x: 686, startPoint y: 451, endPoint x: 709, endPoint y: 457, distance: 23.7
click at [706, 452] on input "15.00" at bounding box center [704, 451] width 59 height 23
drag, startPoint x: 702, startPoint y: 449, endPoint x: 684, endPoint y: 462, distance: 22.3
click at [682, 448] on input "15.00" at bounding box center [704, 451] width 59 height 23
type input "10.00"
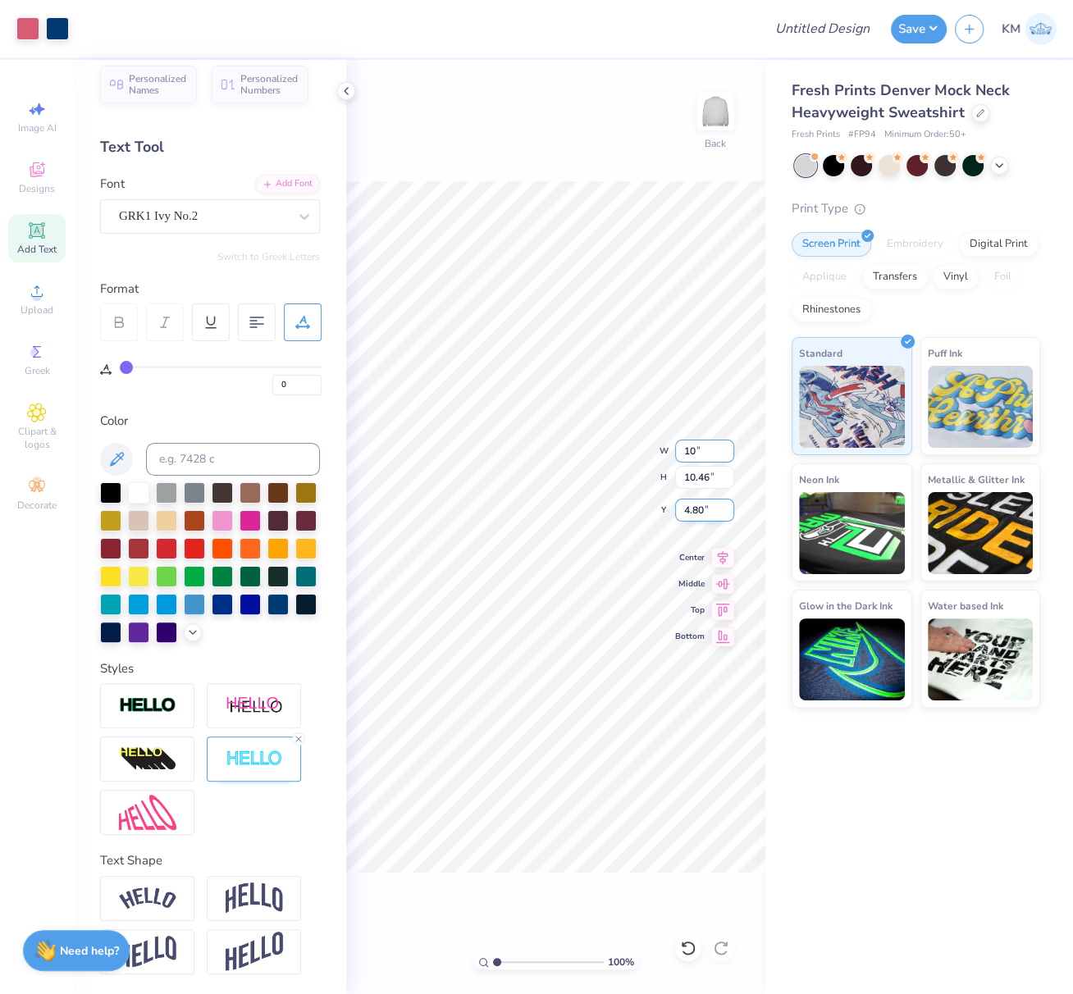
type input "6.97"
drag, startPoint x: 696, startPoint y: 506, endPoint x: 677, endPoint y: 508, distance: 19.8
click at [682, 507] on input "6.54" at bounding box center [704, 510] width 59 height 23
type input "3.00"
click at [831, 25] on input "Design Title" at bounding box center [842, 28] width 80 height 33
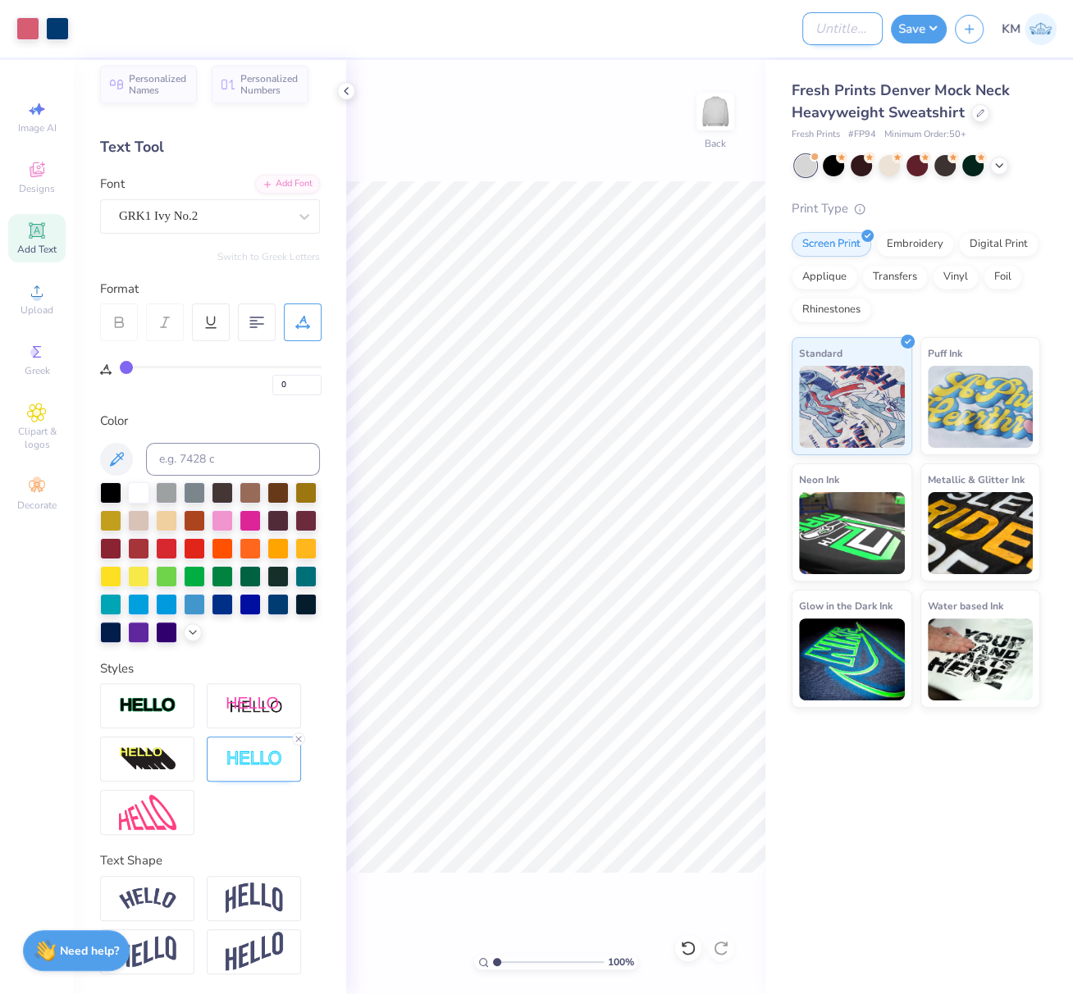
paste input "Fresh Prints #FP94"
type input "Fresh Prints #FP94"
paste input "FPS239965"
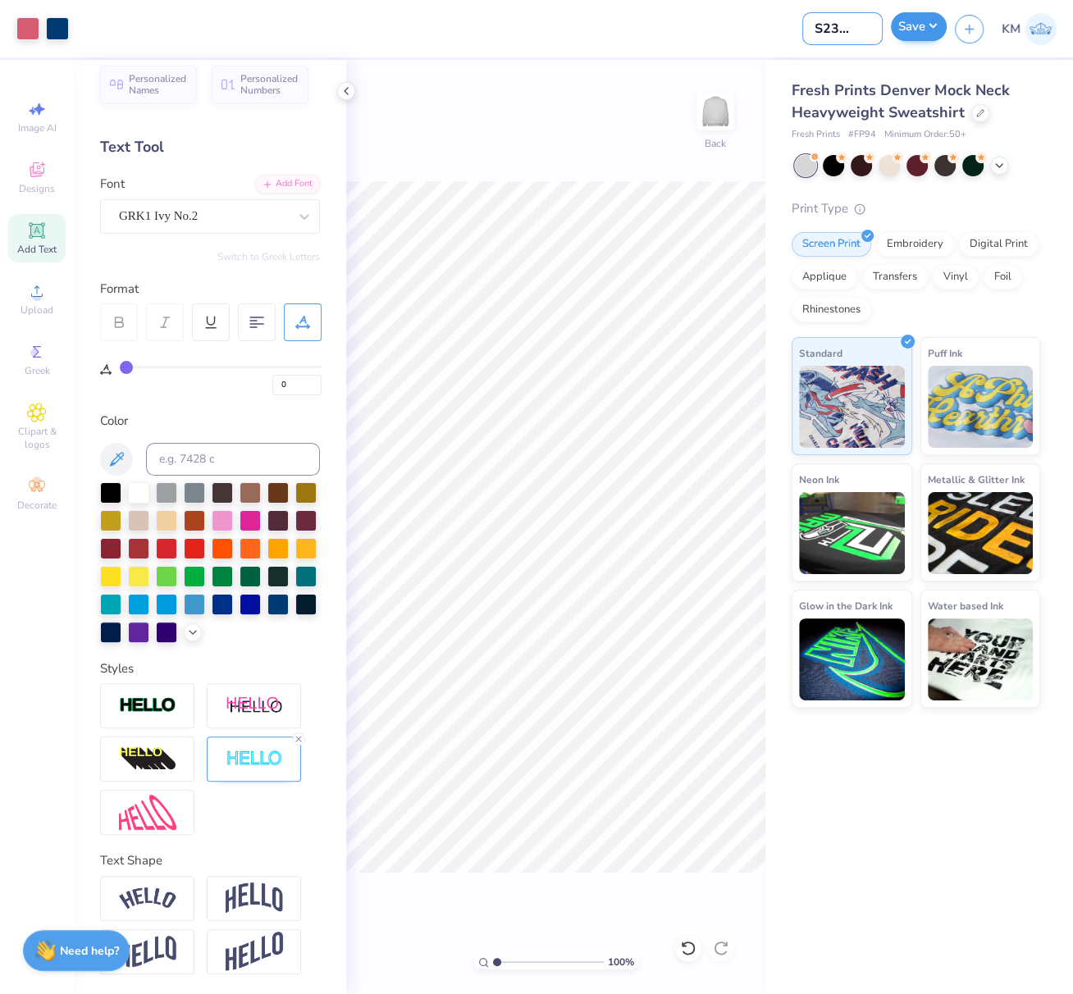
type input "FPS239965"
click at [928, 29] on button "Save" at bounding box center [919, 26] width 56 height 29
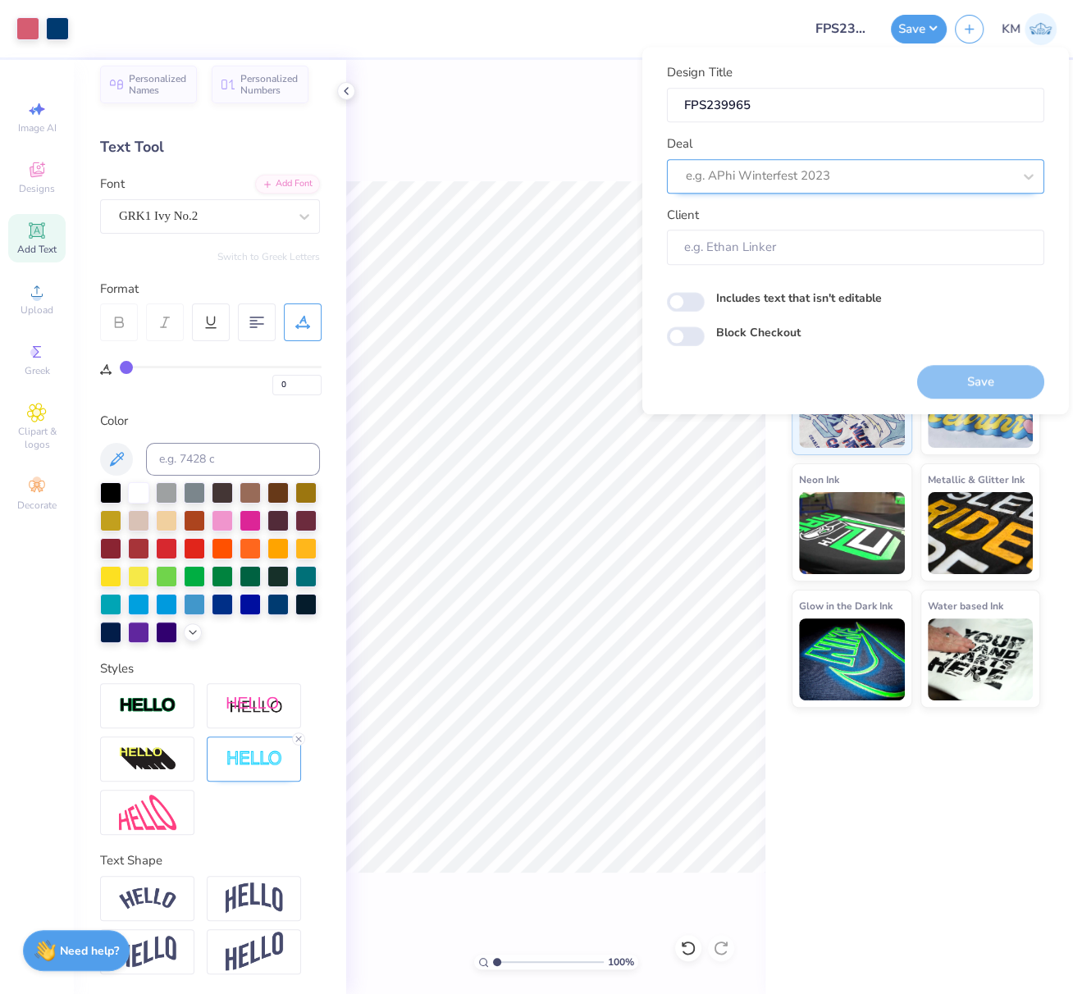
click at [815, 177] on div at bounding box center [849, 176] width 326 height 22
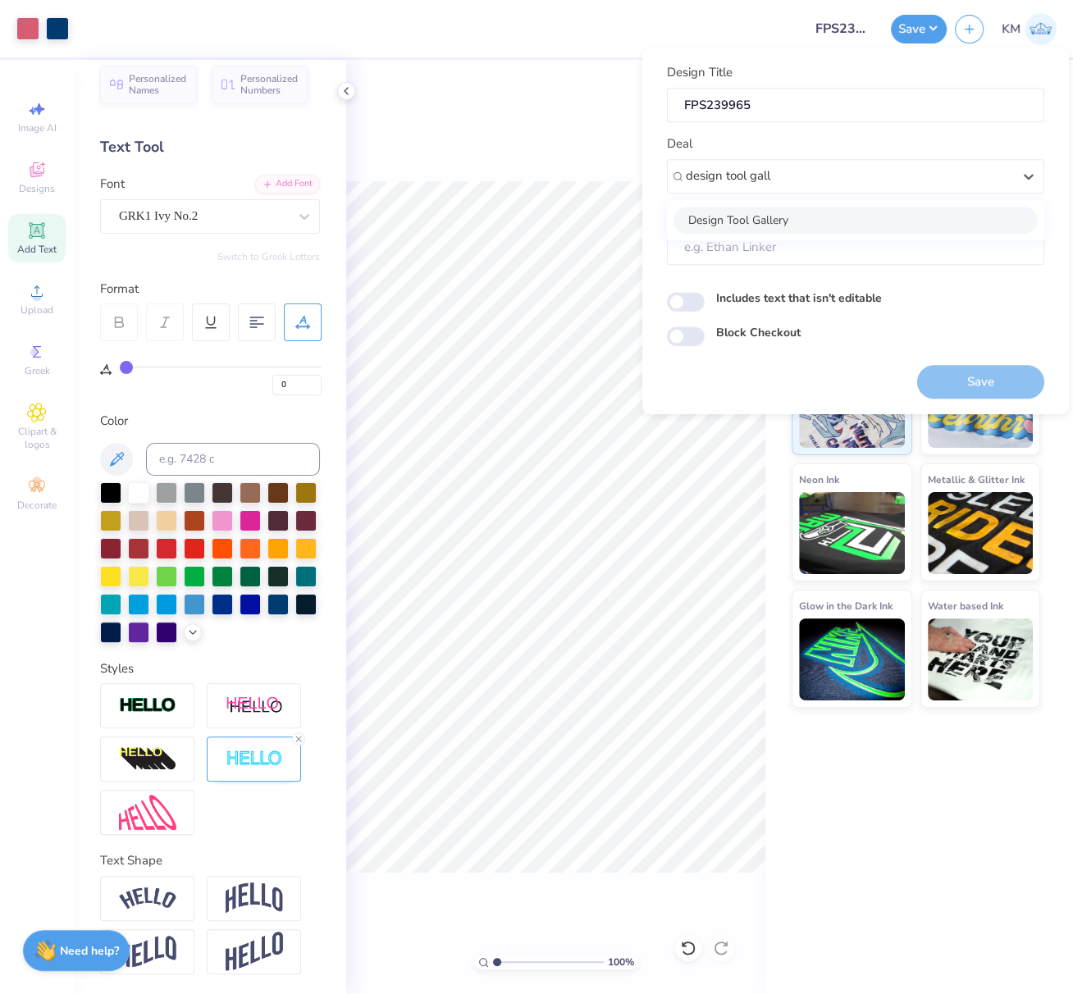
type input "design tool gall"
drag, startPoint x: 25, startPoint y: 30, endPoint x: 33, endPoint y: 36, distance: 9.4
click at [25, 30] on div at bounding box center [27, 27] width 23 height 23
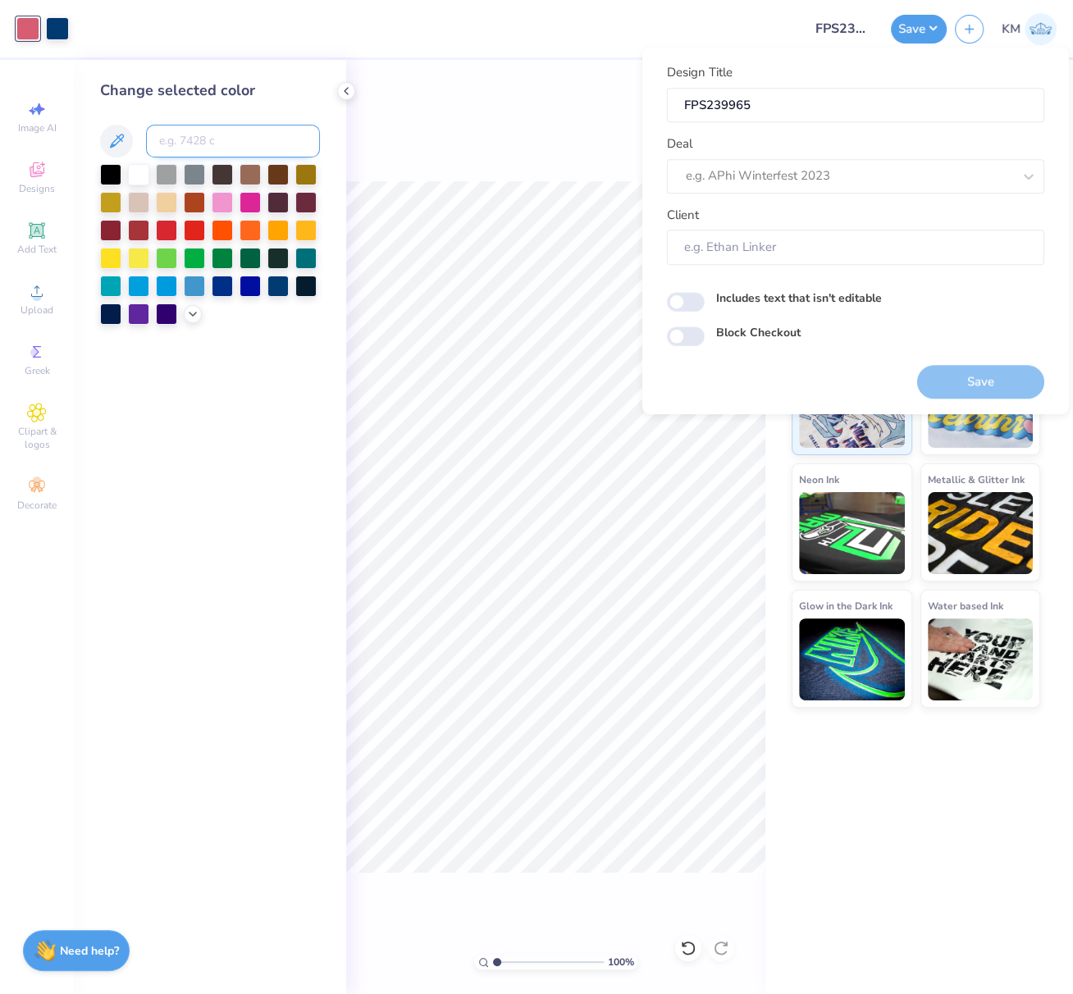
click at [203, 143] on input at bounding box center [233, 141] width 174 height 33
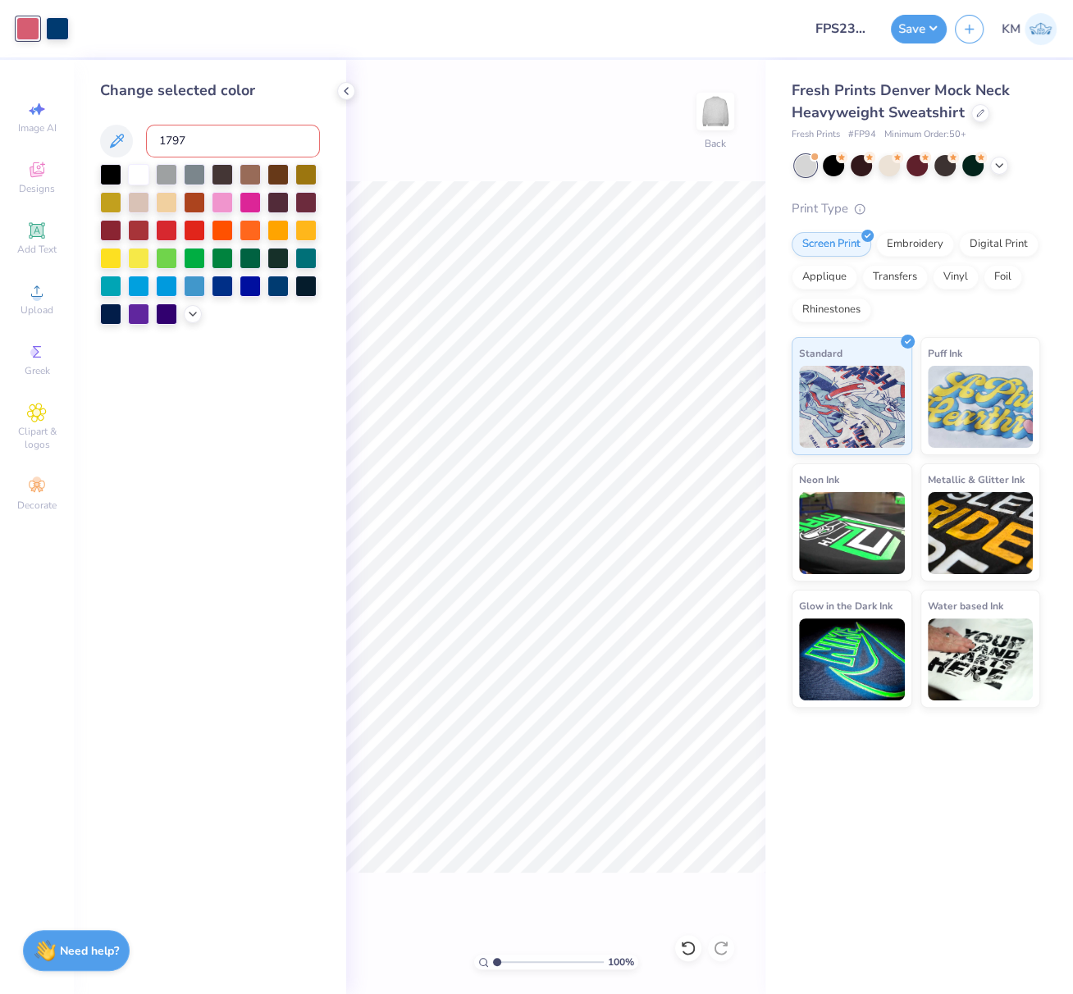
type input "1797"
drag, startPoint x: 61, startPoint y: 30, endPoint x: 68, endPoint y: 37, distance: 10.4
click at [59, 29] on div at bounding box center [57, 27] width 23 height 23
click at [194, 137] on input at bounding box center [233, 141] width 174 height 33
type input "541"
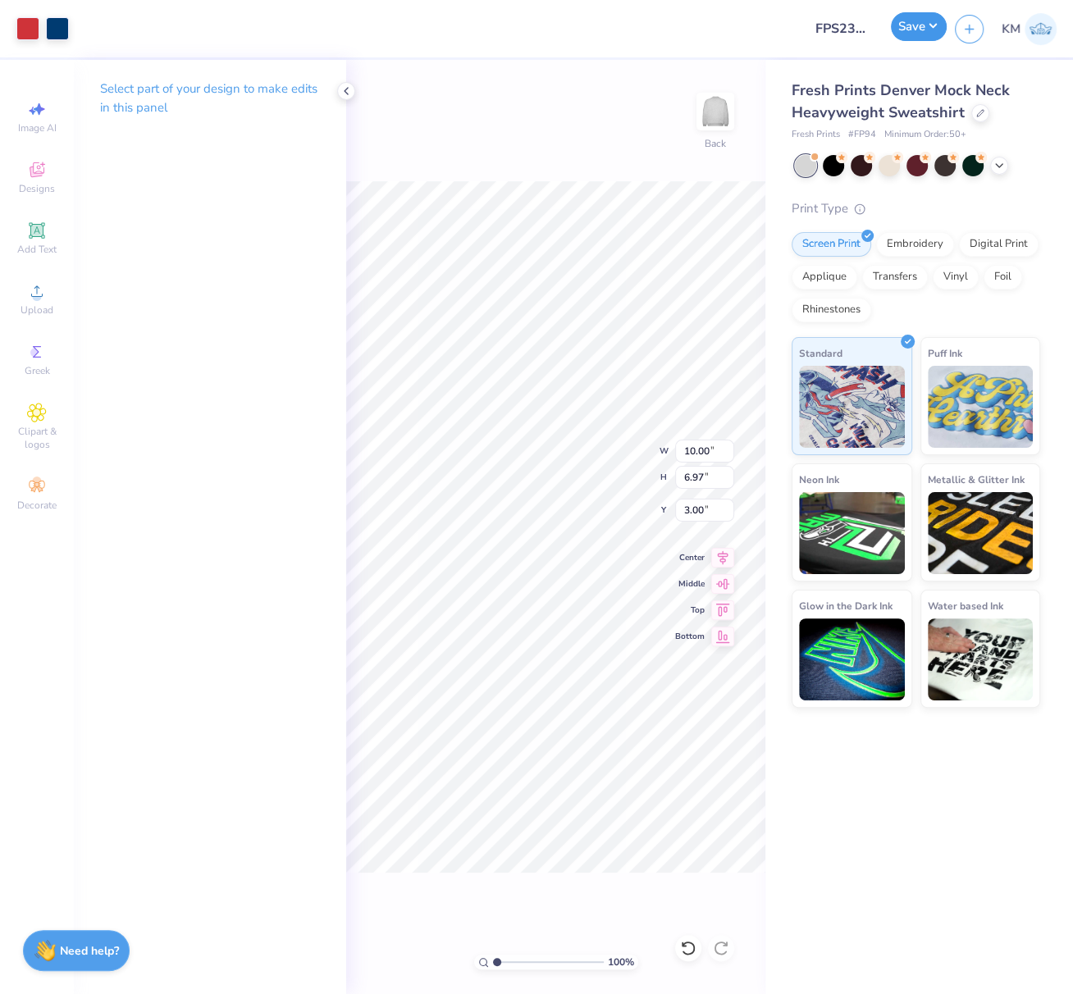
click at [920, 30] on button "Save" at bounding box center [919, 26] width 56 height 29
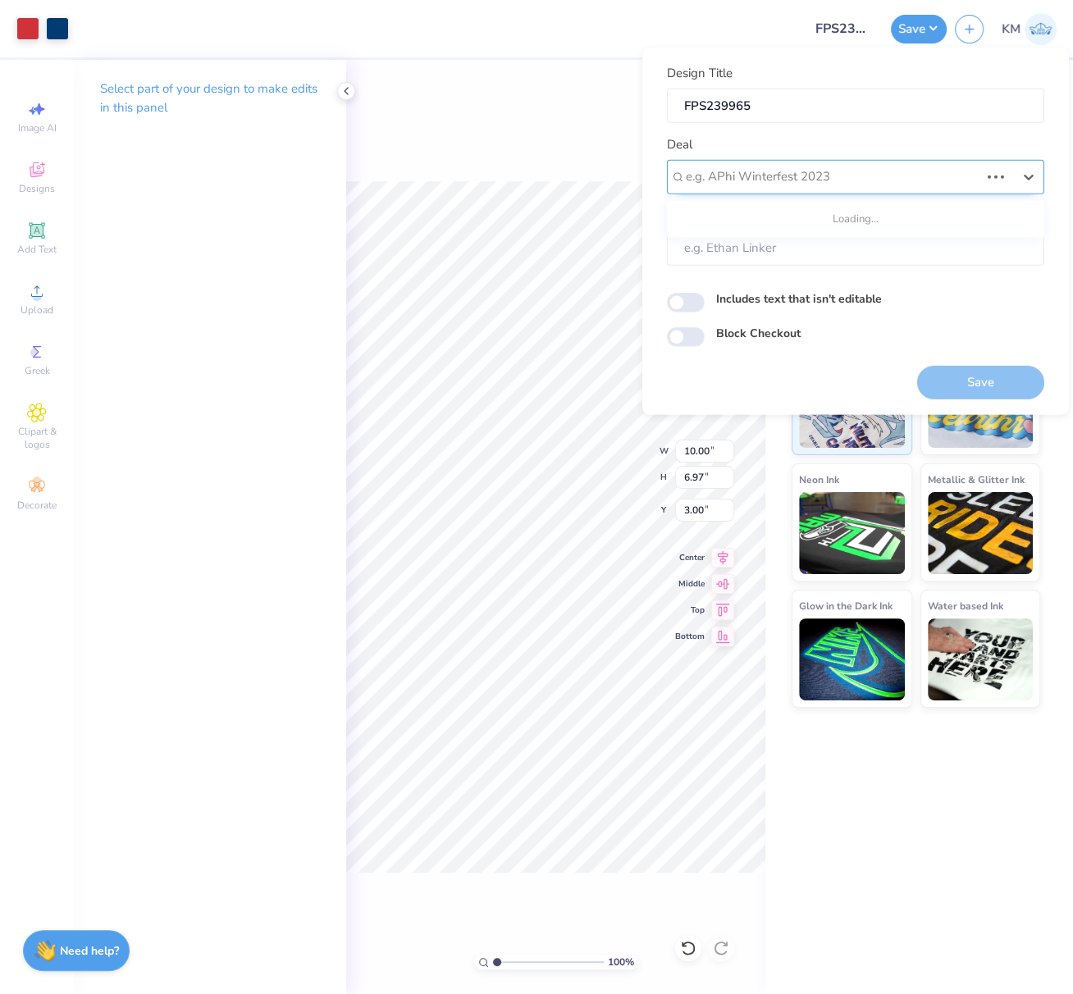
click at [789, 175] on div at bounding box center [833, 177] width 294 height 22
click at [711, 178] on input "deisgn tool gallery" at bounding box center [738, 176] width 105 height 19
click at [778, 217] on div "Design Tool Gallery" at bounding box center [855, 220] width 364 height 27
type input "design tool gallery"
type input "Design Tool Gallery User"
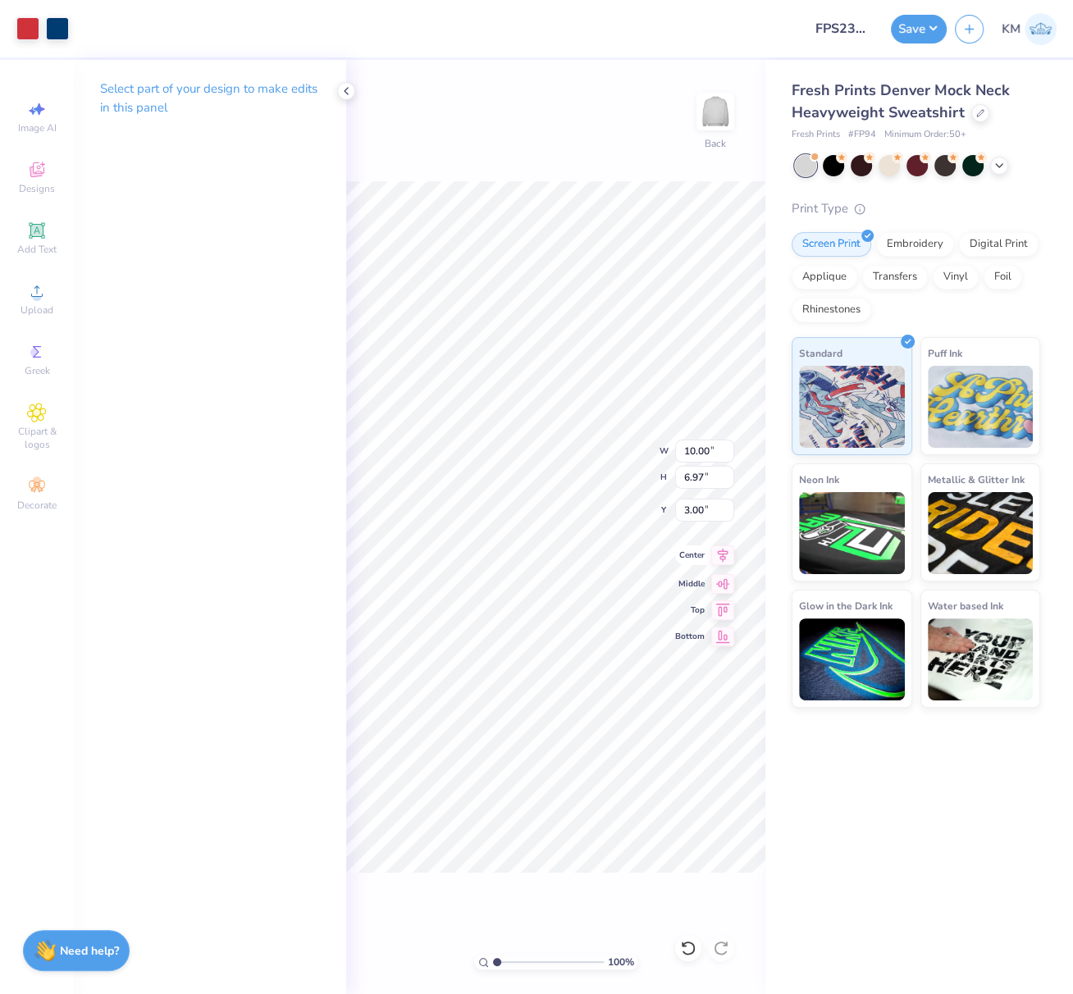
click at [727, 554] on icon at bounding box center [722, 555] width 23 height 20
click at [933, 26] on button "Save" at bounding box center [919, 26] width 56 height 29
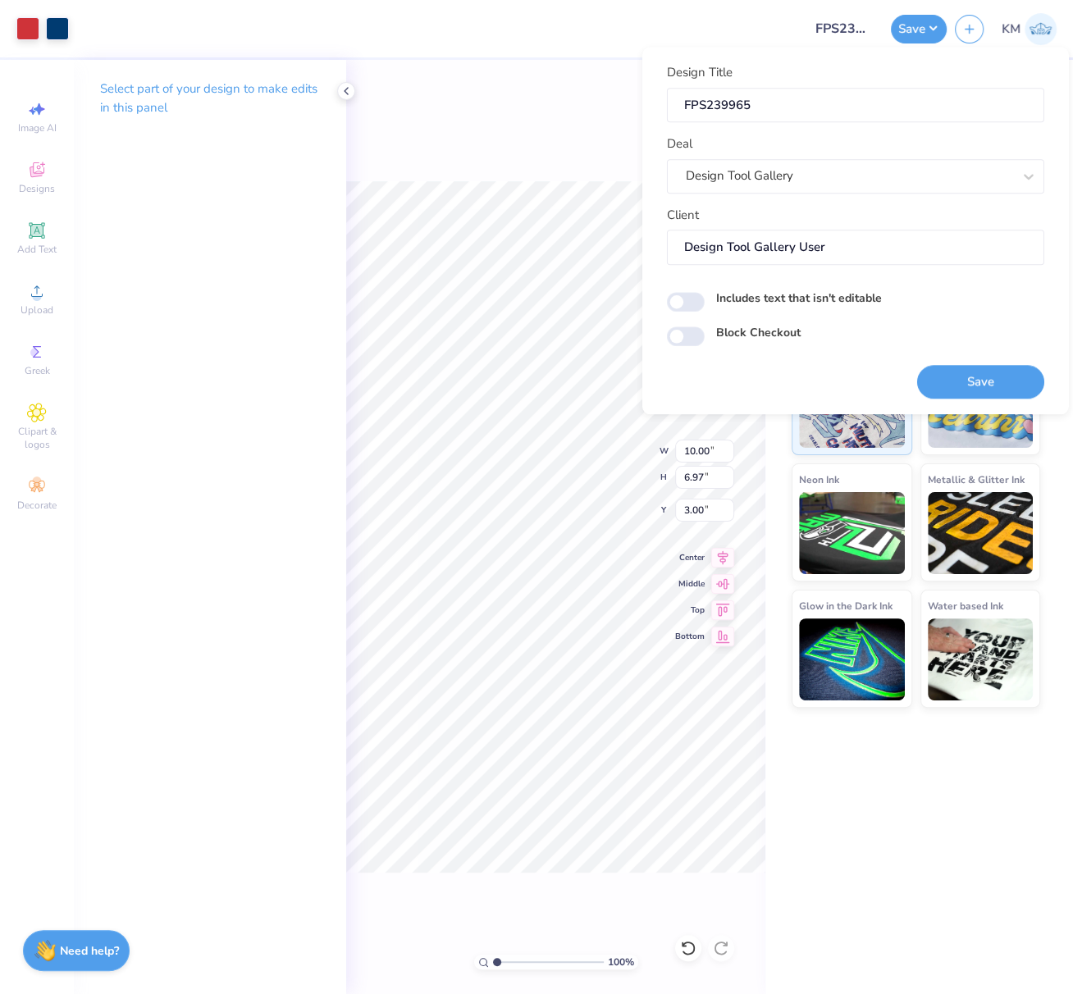
drag, startPoint x: 851, startPoint y: 299, endPoint x: 861, endPoint y: 309, distance: 13.9
click at [851, 299] on label "Includes text that isn't editable" at bounding box center [799, 298] width 166 height 17
click at [705, 299] on input "Includes text that isn't editable" at bounding box center [686, 302] width 38 height 20
checkbox input "true"
click at [961, 376] on button "Save" at bounding box center [980, 382] width 127 height 34
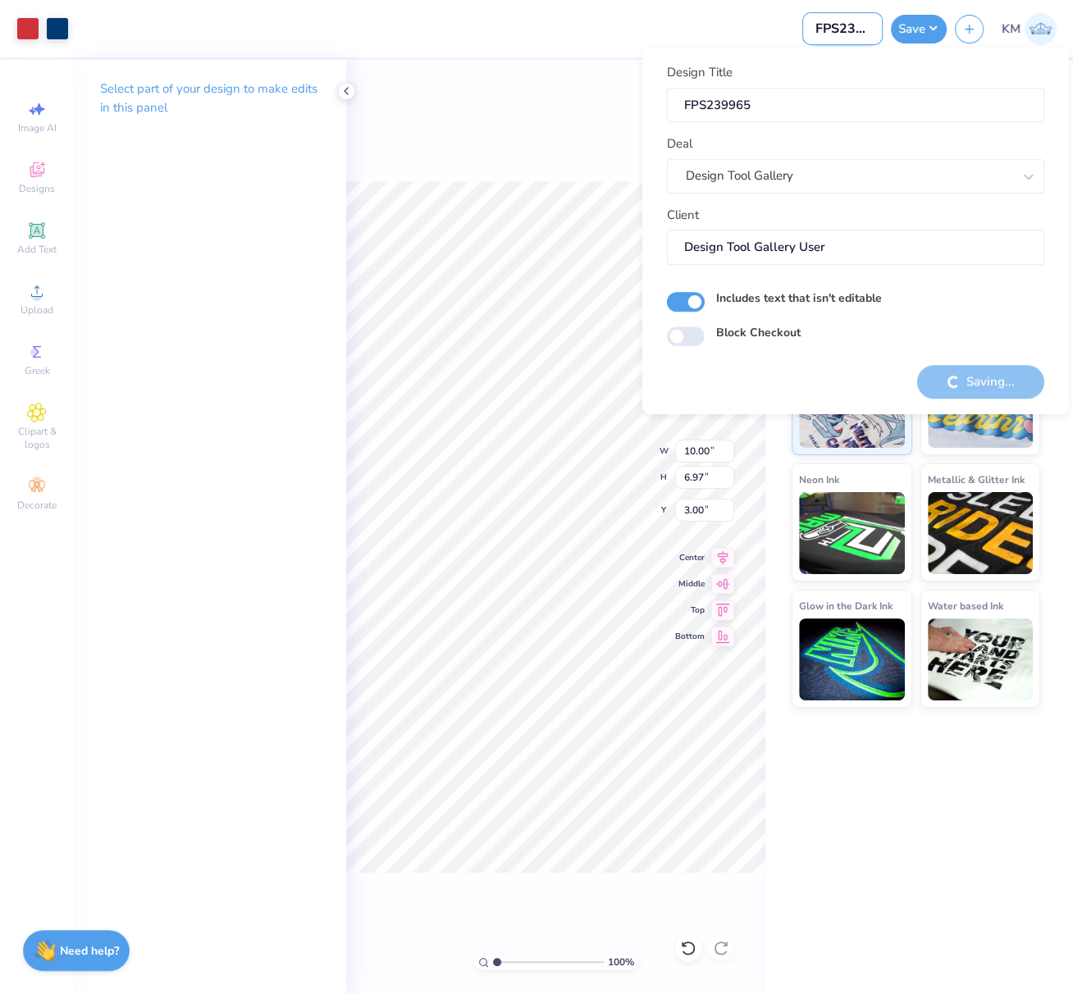
scroll to position [0, 16]
drag, startPoint x: 814, startPoint y: 27, endPoint x: 855, endPoint y: 24, distance: 40.3
click at [882, 31] on input "FPS239965" at bounding box center [842, 28] width 80 height 33
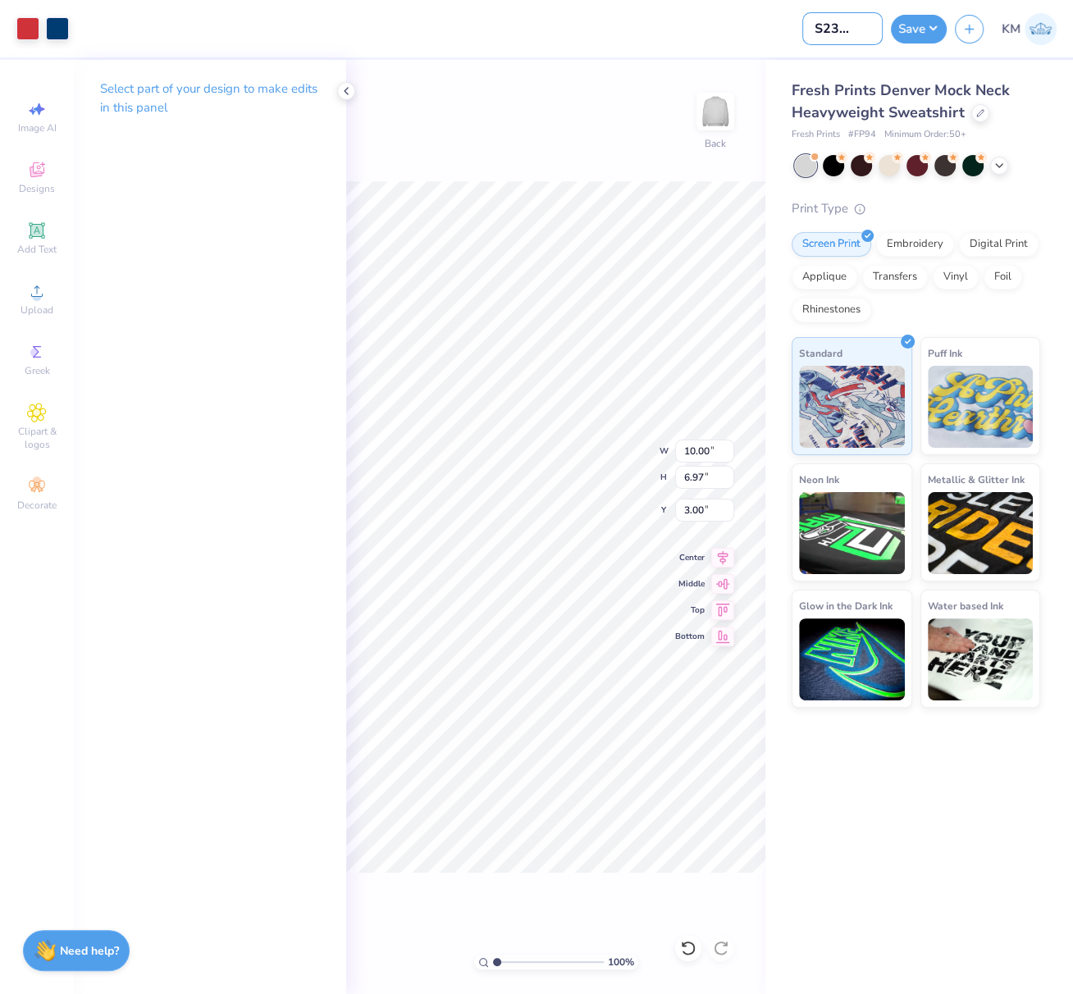
scroll to position [0, 0]
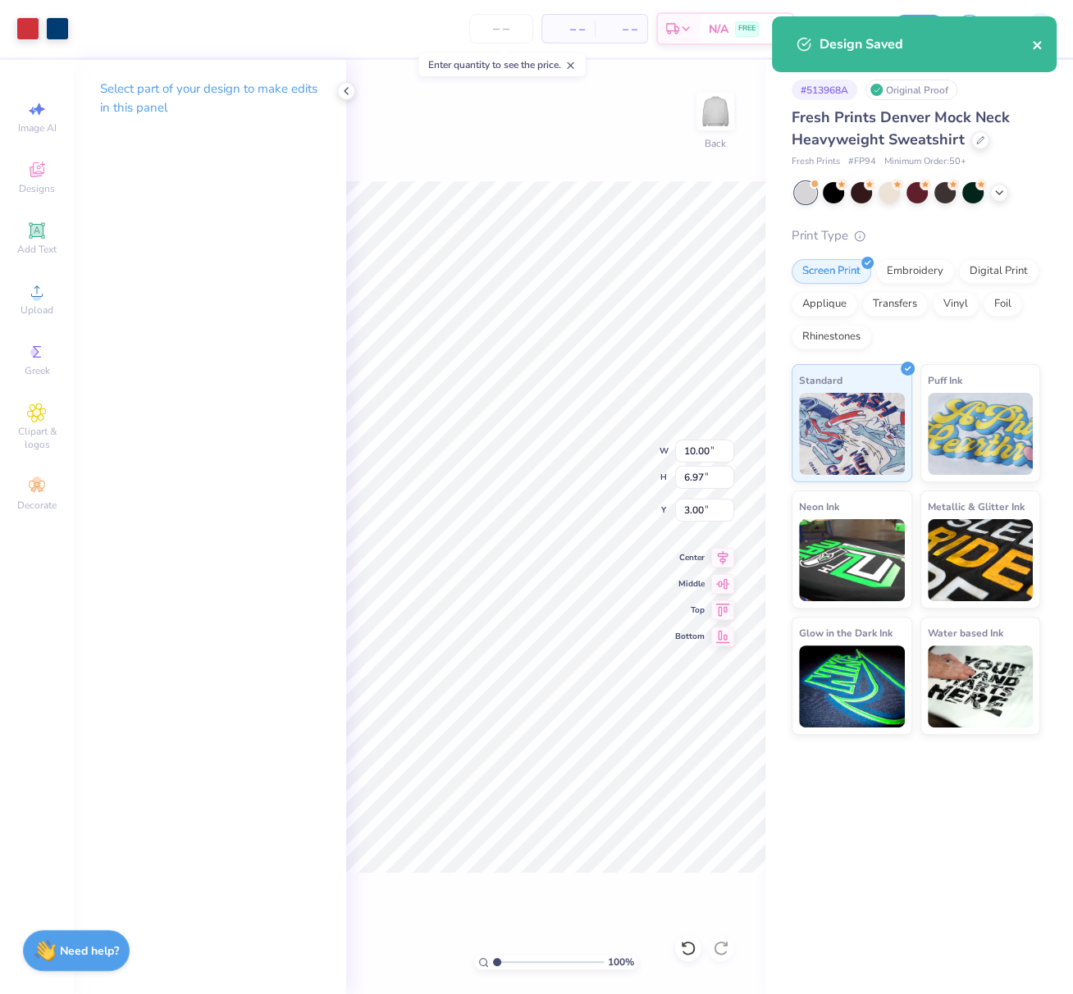
drag, startPoint x: 1032, startPoint y: 45, endPoint x: 1021, endPoint y: 46, distance: 10.7
click at [1032, 45] on icon "close" at bounding box center [1037, 45] width 11 height 13
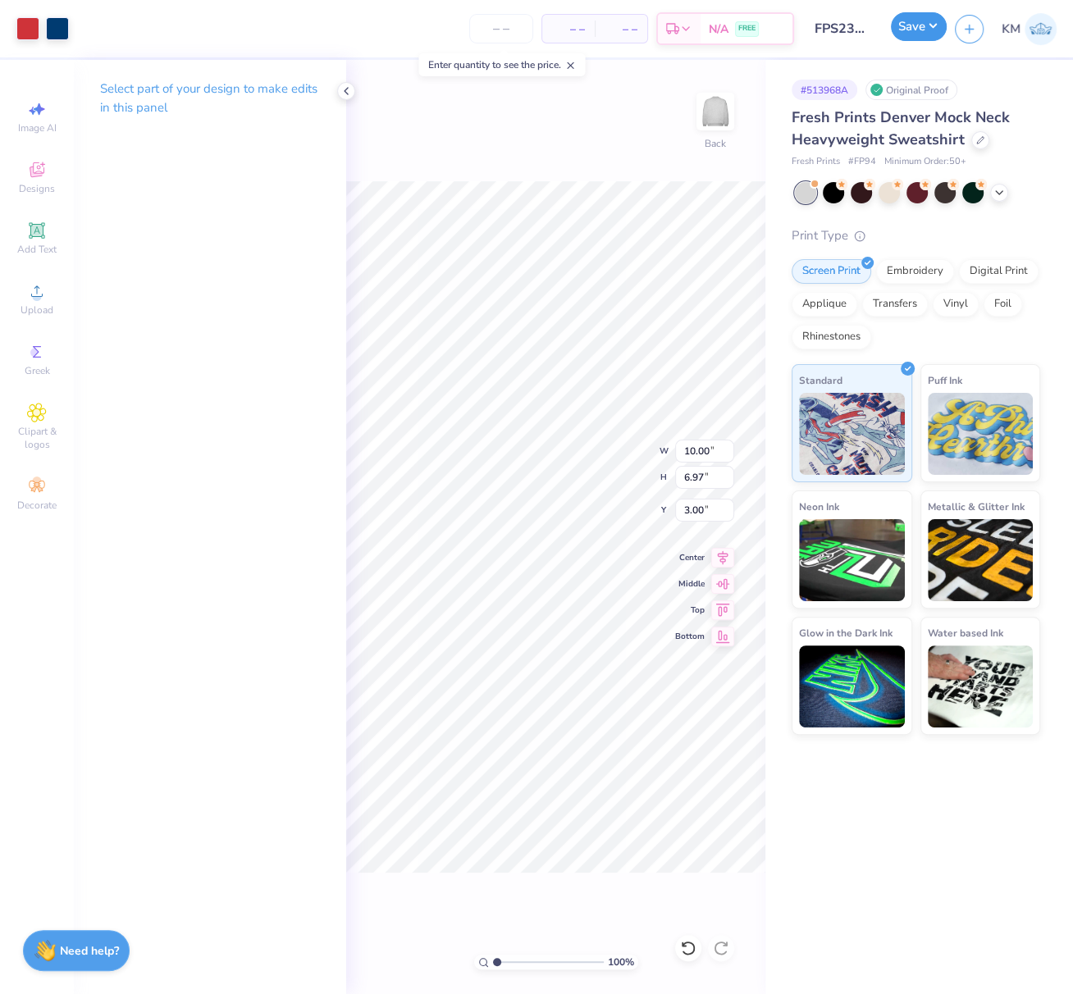
click at [935, 28] on button "Save" at bounding box center [919, 26] width 56 height 29
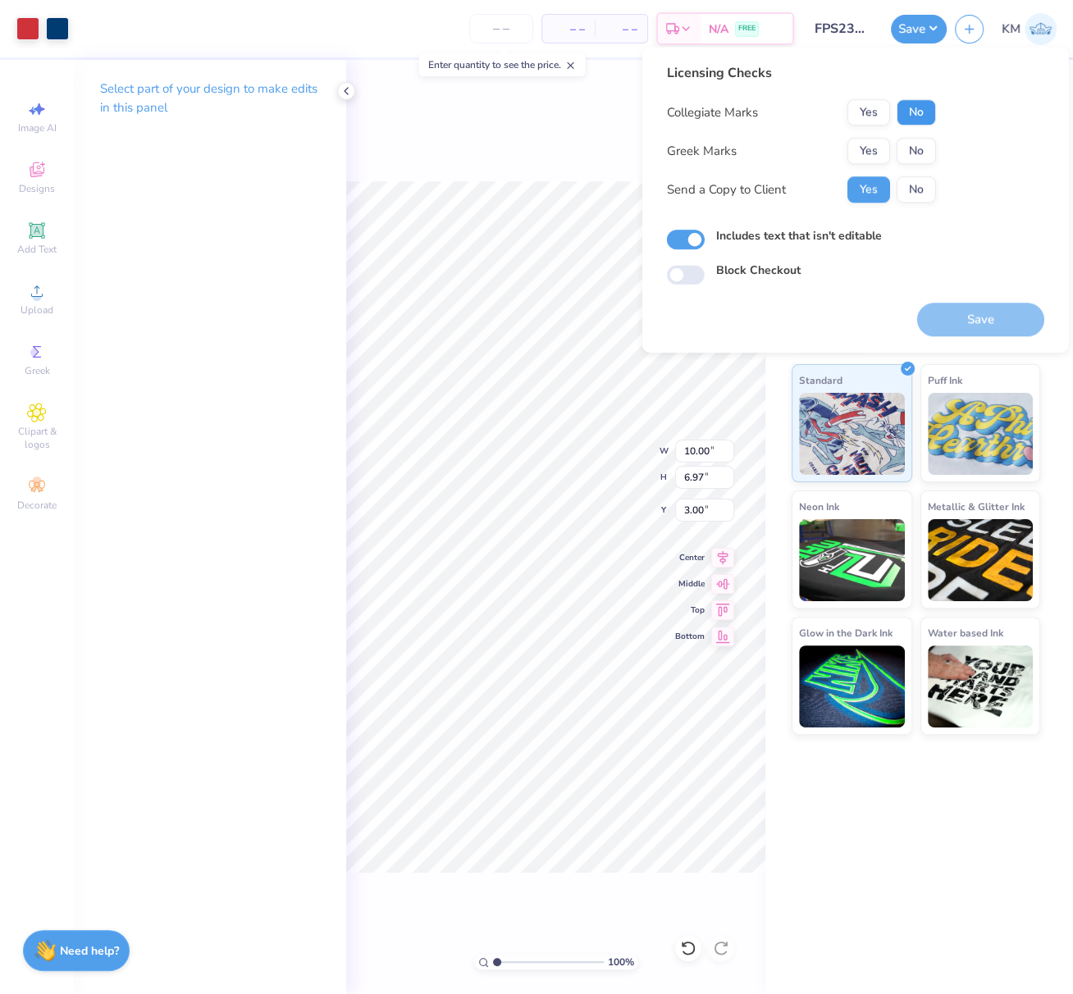
click at [920, 109] on button "No" at bounding box center [915, 112] width 39 height 26
click at [876, 141] on button "Yes" at bounding box center [868, 151] width 43 height 26
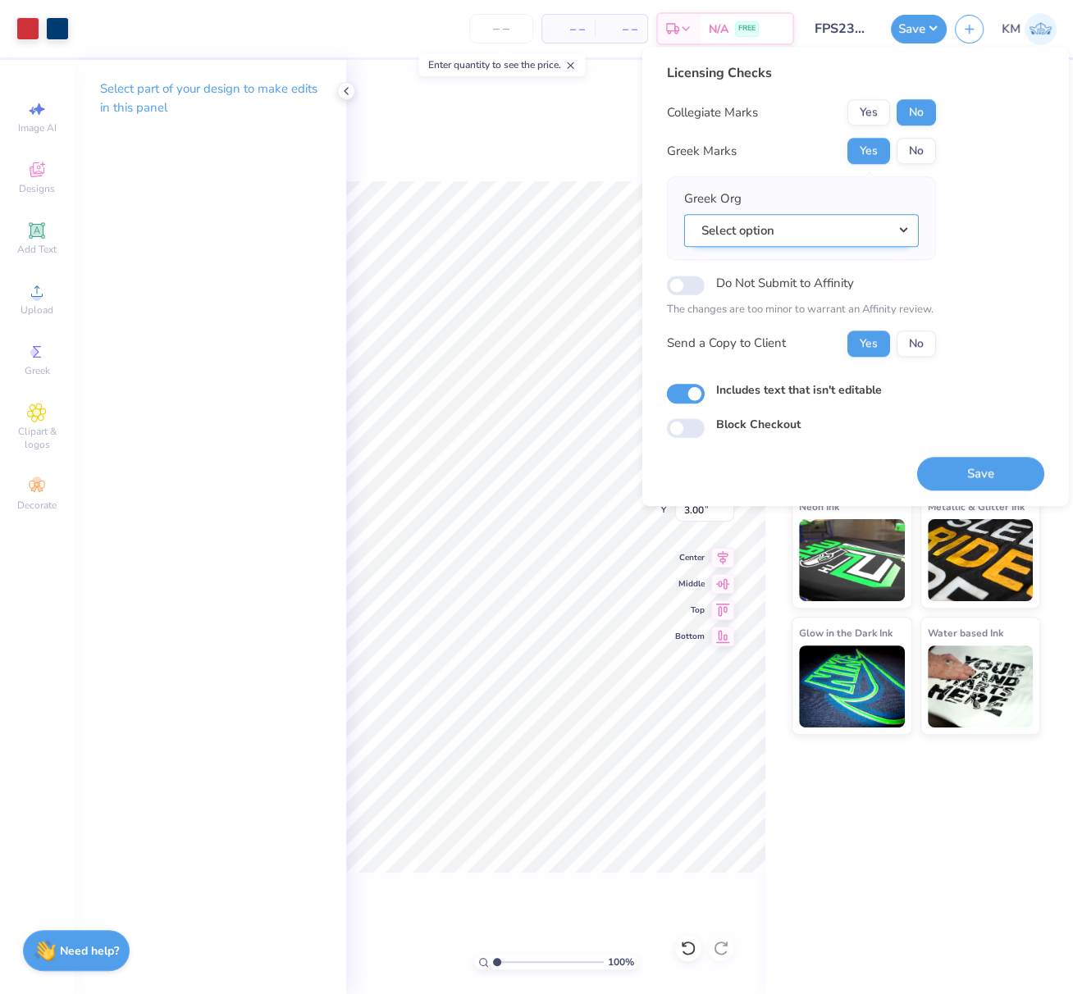
click at [907, 226] on button "Select option" at bounding box center [801, 231] width 235 height 34
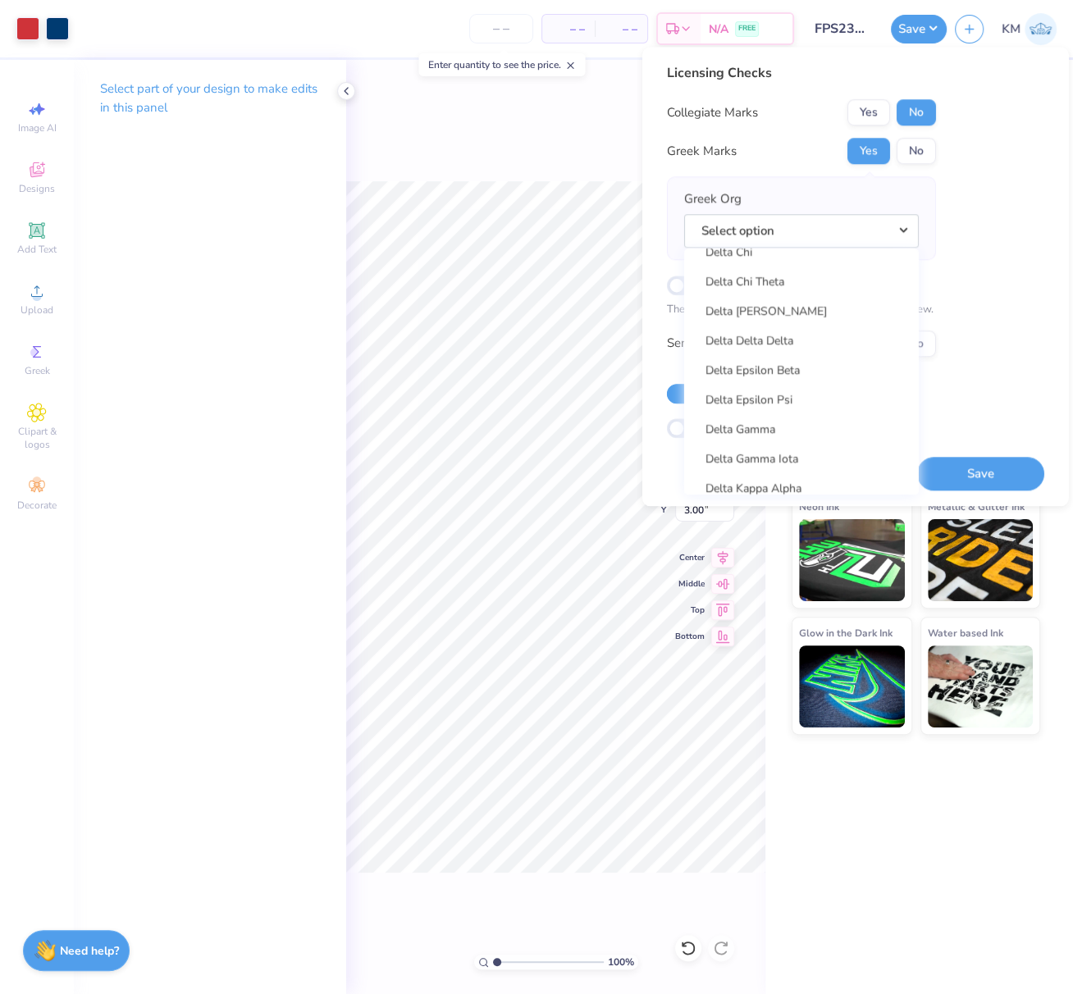
scroll to position [3648, 0]
click at [764, 427] on link "Delta Gamma" at bounding box center [801, 428] width 221 height 27
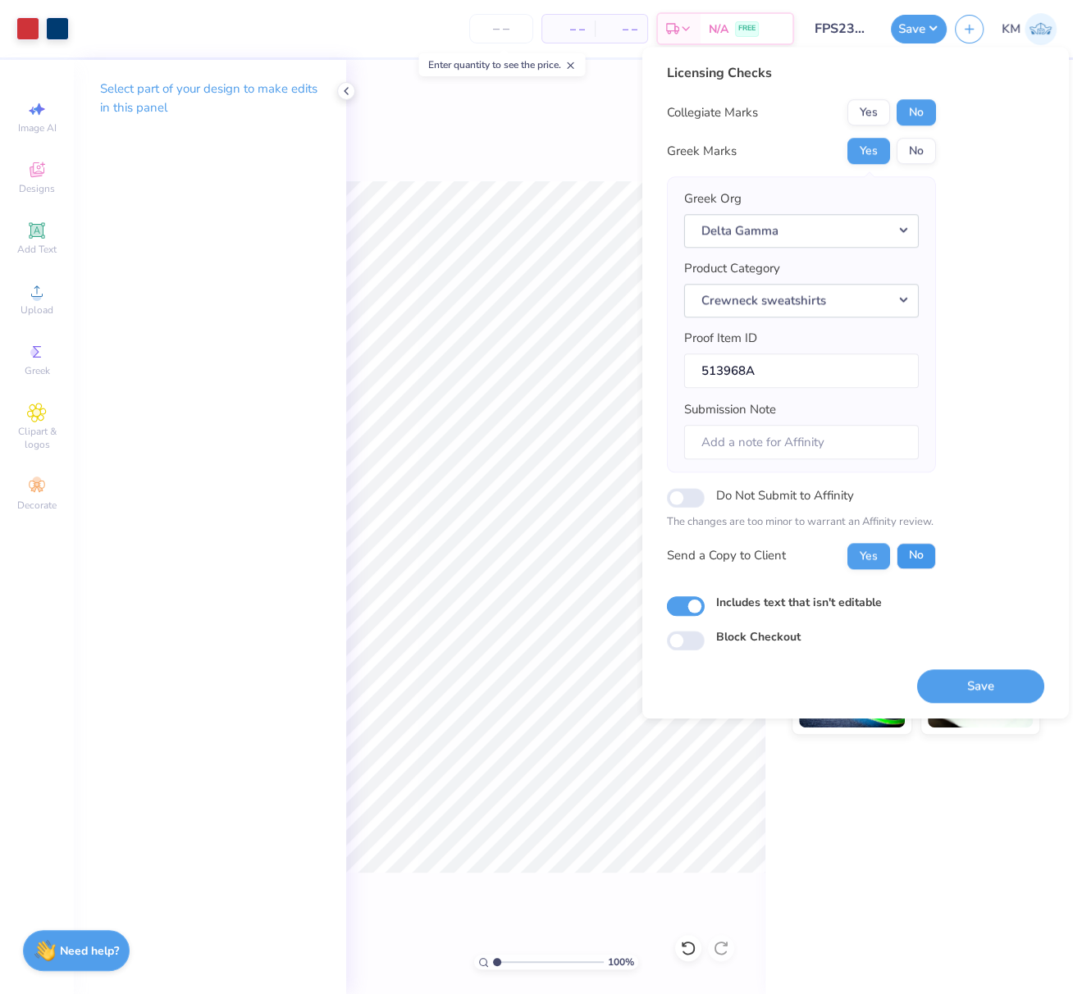
click at [914, 554] on button "No" at bounding box center [915, 556] width 39 height 26
drag, startPoint x: 982, startPoint y: 682, endPoint x: 731, endPoint y: 483, distance: 320.5
click at [982, 682] on button "Save" at bounding box center [980, 686] width 127 height 34
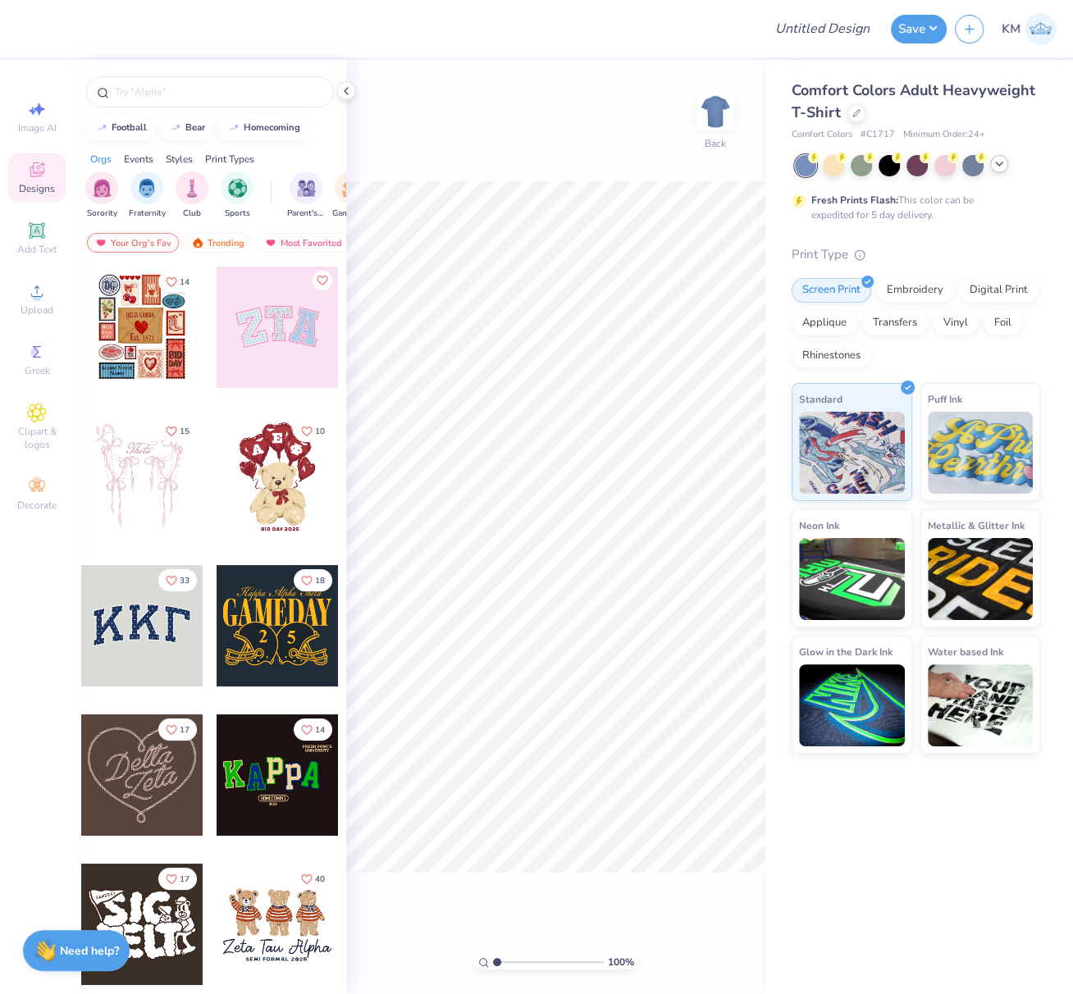
click at [994, 165] on icon at bounding box center [998, 163] width 13 height 13
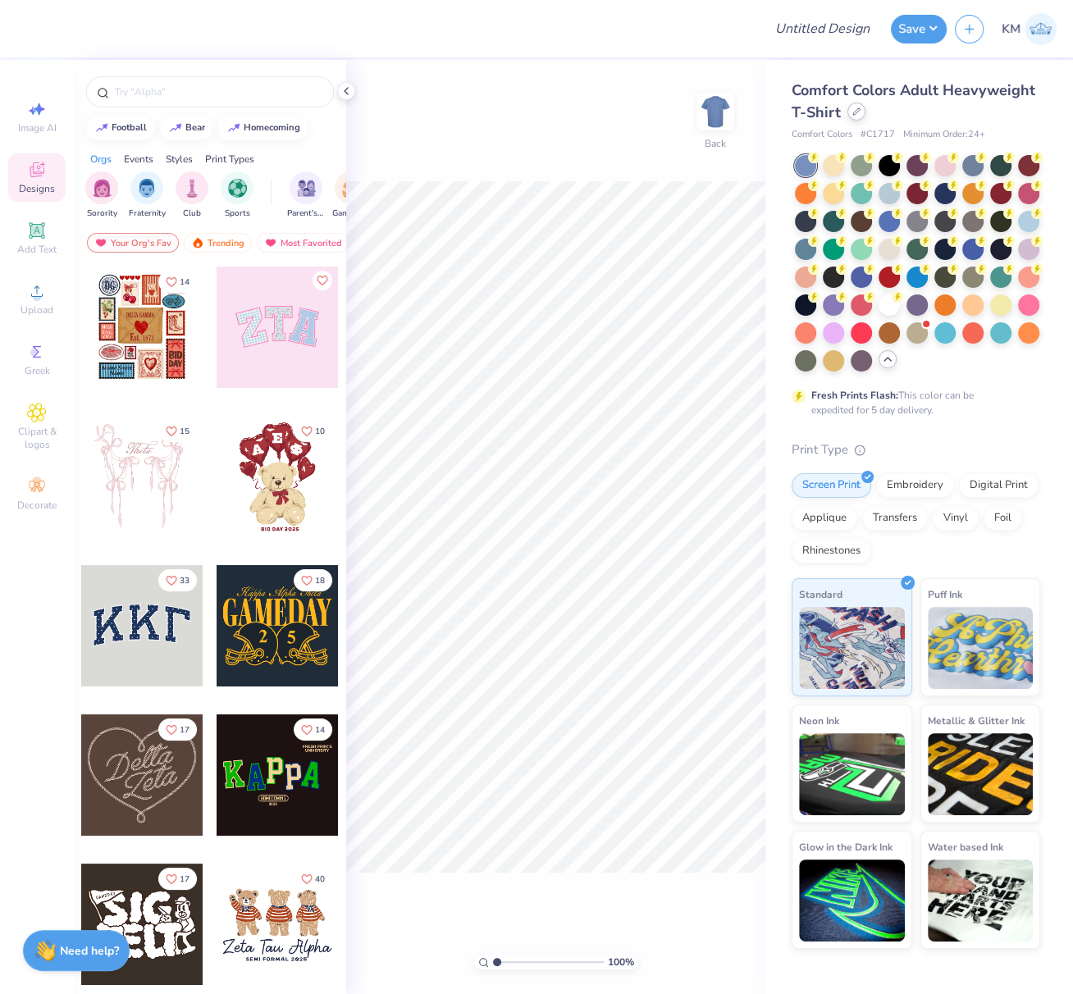
click at [854, 112] on icon at bounding box center [856, 111] width 8 height 8
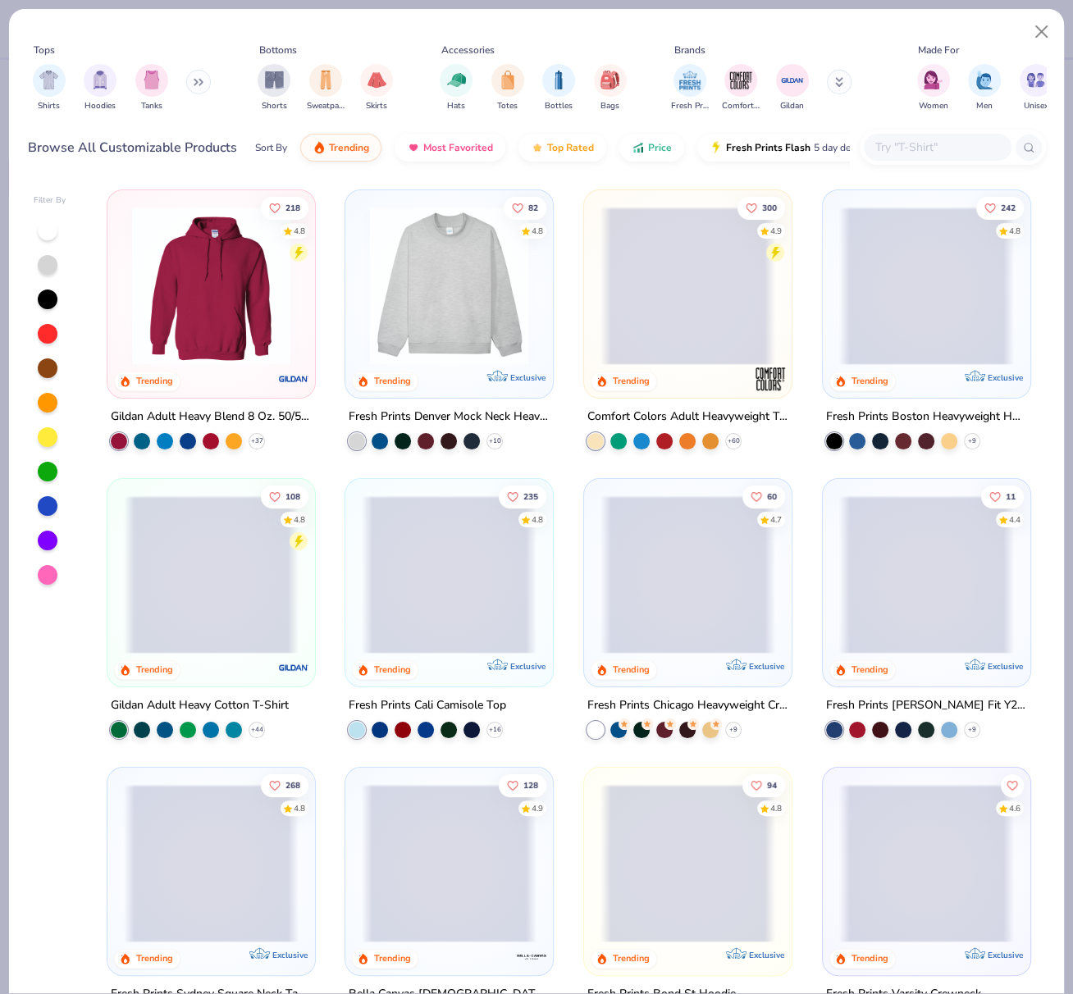
click at [454, 299] on img at bounding box center [449, 286] width 175 height 158
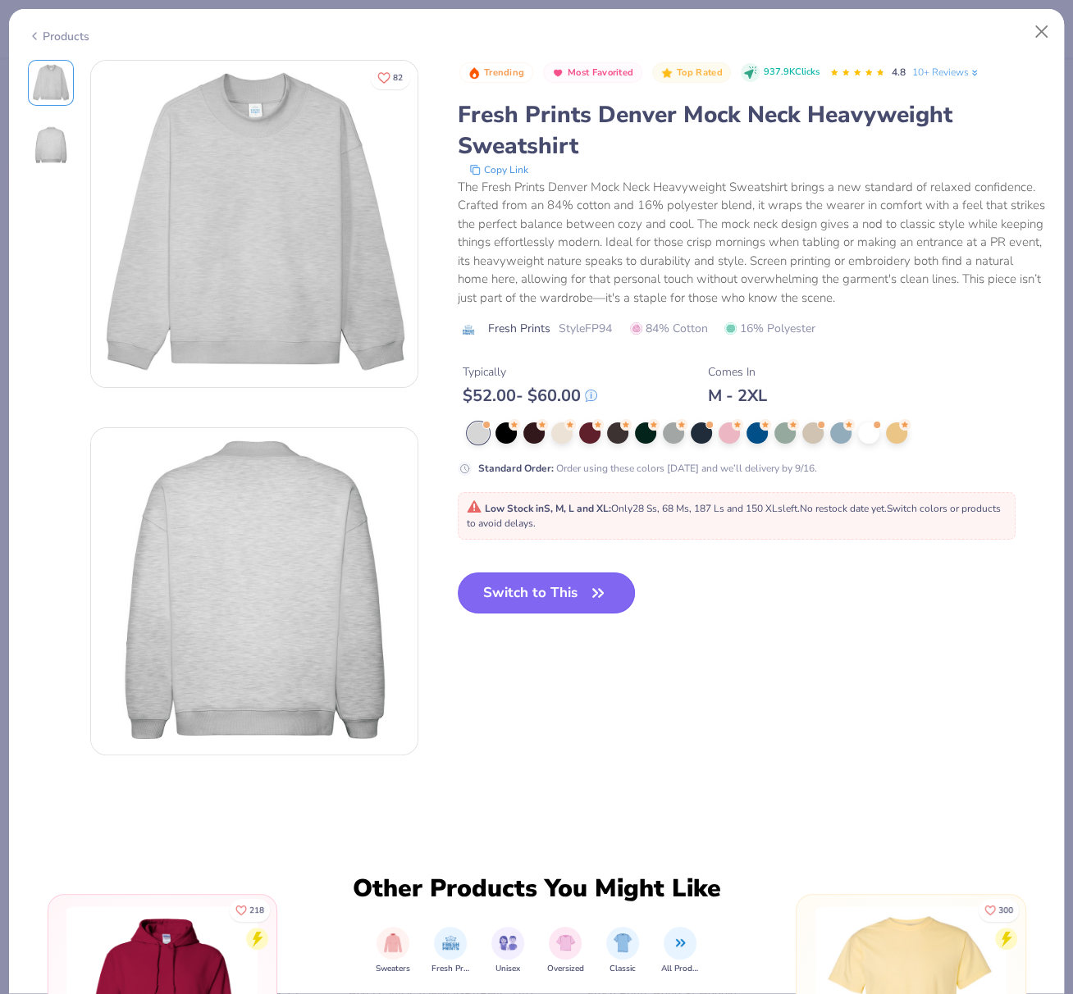
drag, startPoint x: 529, startPoint y: 609, endPoint x: 483, endPoint y: 290, distance: 322.3
click at [529, 609] on button "Switch to This" at bounding box center [547, 592] width 178 height 41
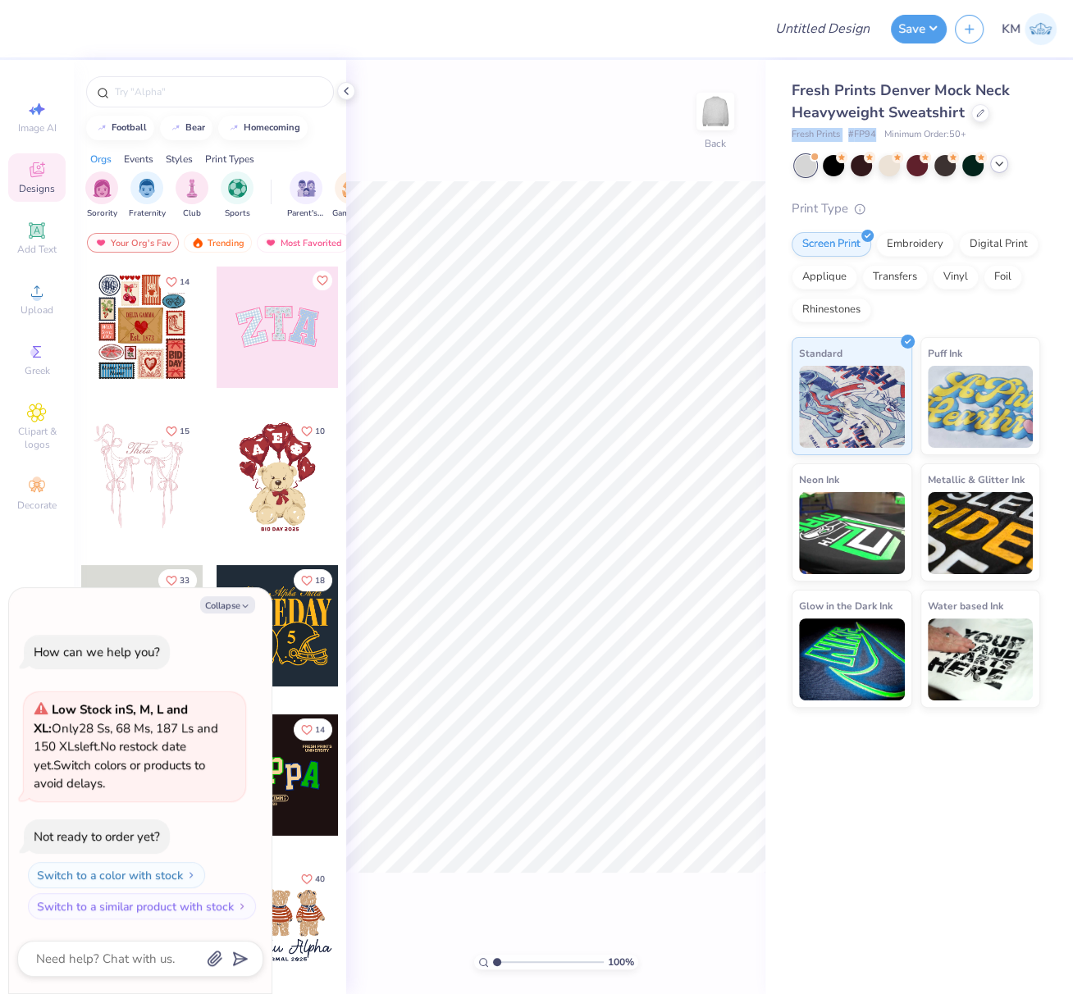
drag, startPoint x: 790, startPoint y: 135, endPoint x: 879, endPoint y: 135, distance: 89.4
click at [879, 135] on div "Fresh Prints # FP94 Minimum Order: 50 +" at bounding box center [915, 135] width 249 height 14
copy div "Fresh Prints # FP94"
click at [236, 607] on button "Collapse" at bounding box center [227, 604] width 55 height 17
type textarea "x"
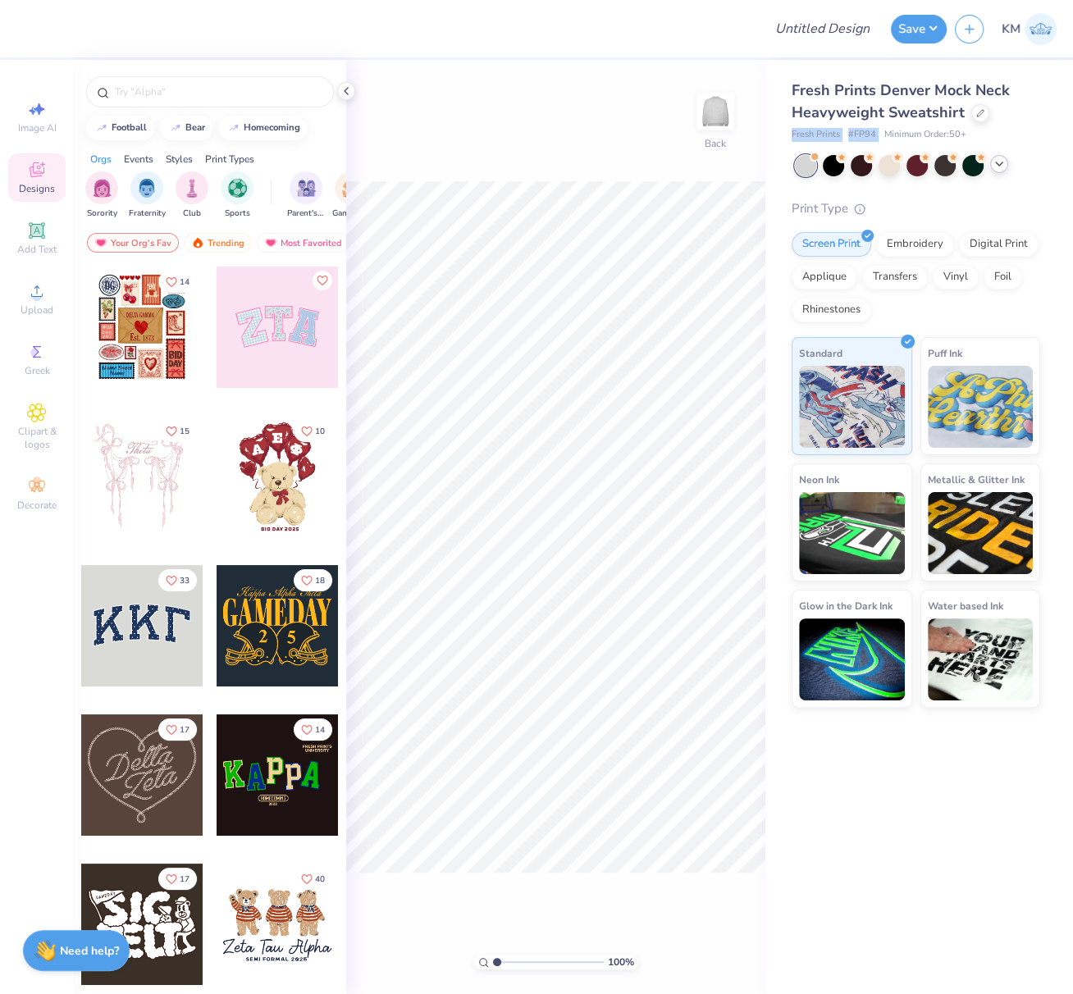
drag, startPoint x: 236, startPoint y: 607, endPoint x: 249, endPoint y: 607, distance: 12.3
click at [236, 607] on button "Collapse" at bounding box center [227, 604] width 55 height 17
click at [29, 311] on span "Upload" at bounding box center [37, 309] width 33 height 13
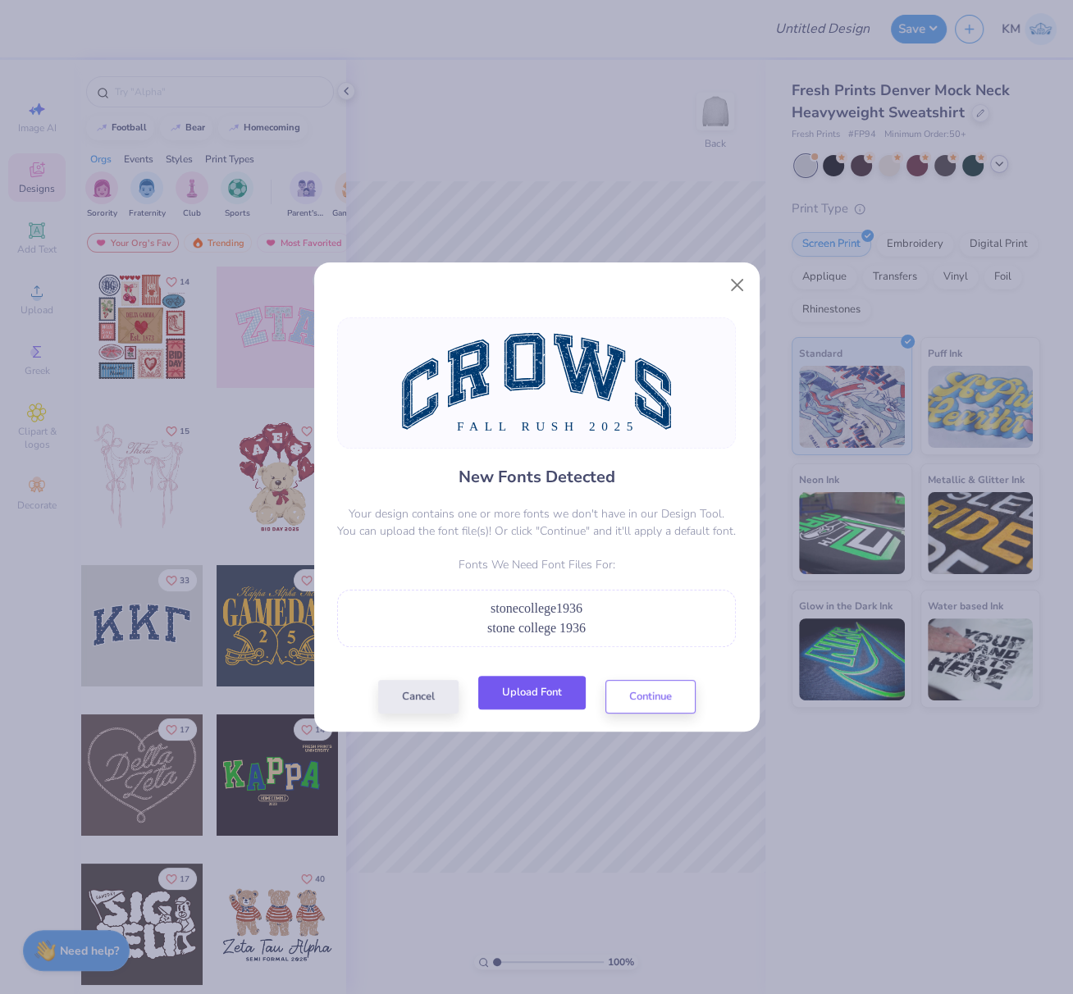
click at [540, 699] on button "Upload Font" at bounding box center [531, 693] width 107 height 34
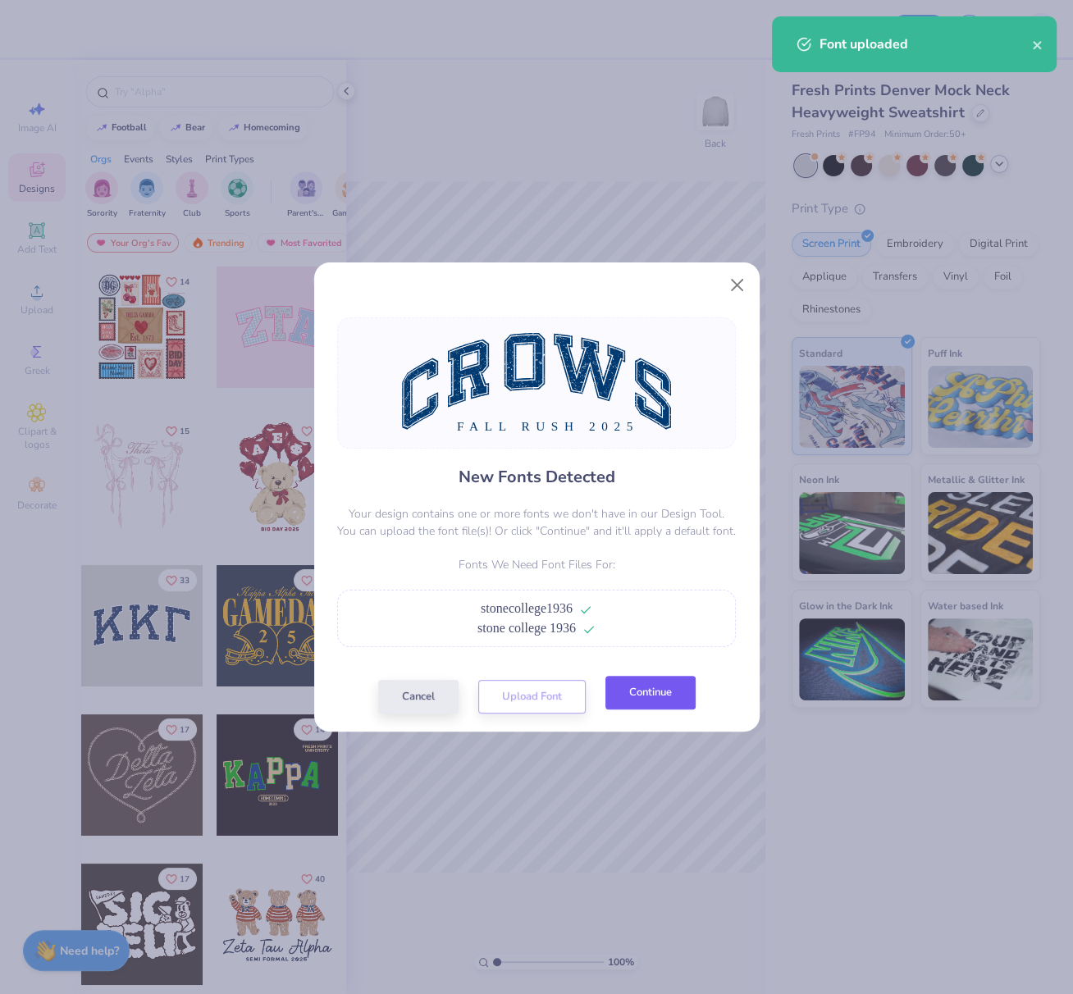
click at [657, 697] on button "Continue" at bounding box center [650, 693] width 90 height 34
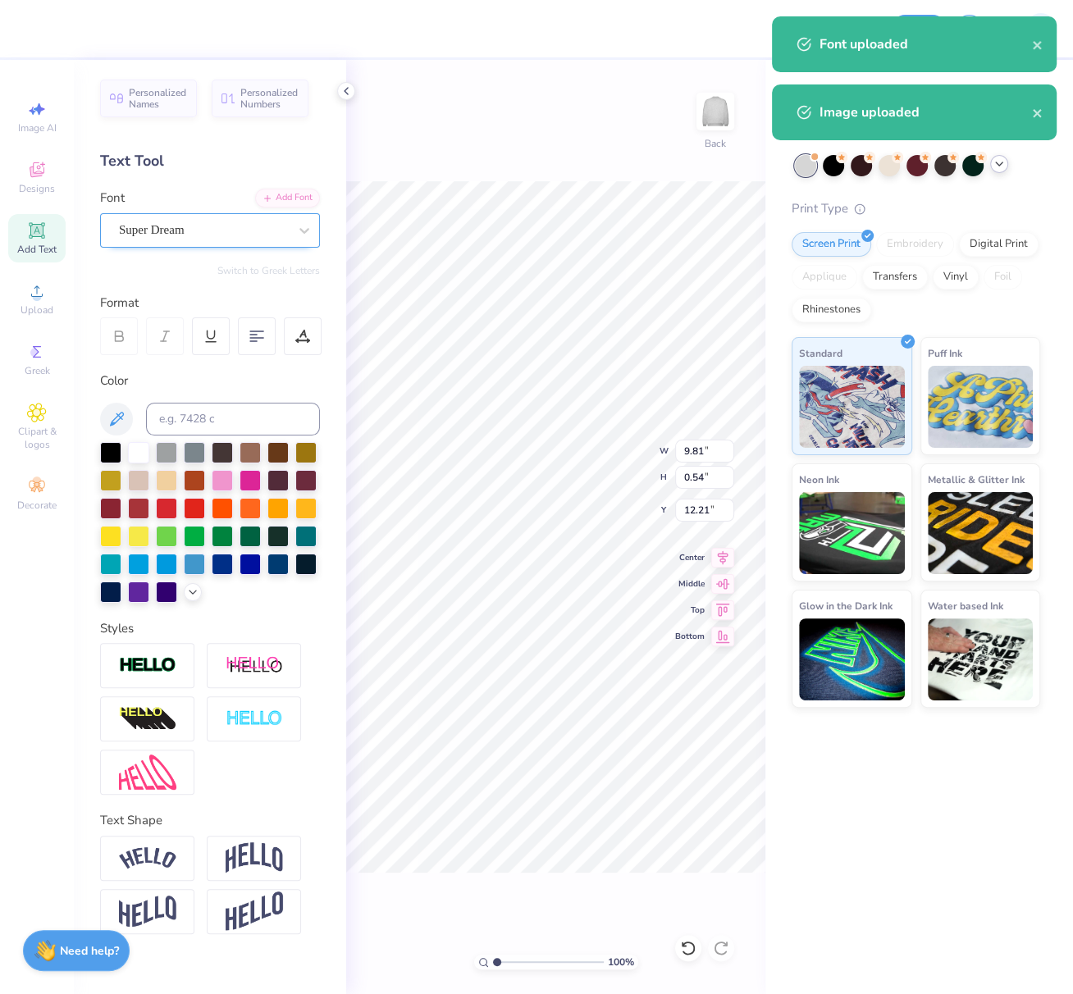
click at [225, 232] on div "Super Dream" at bounding box center [203, 229] width 172 height 25
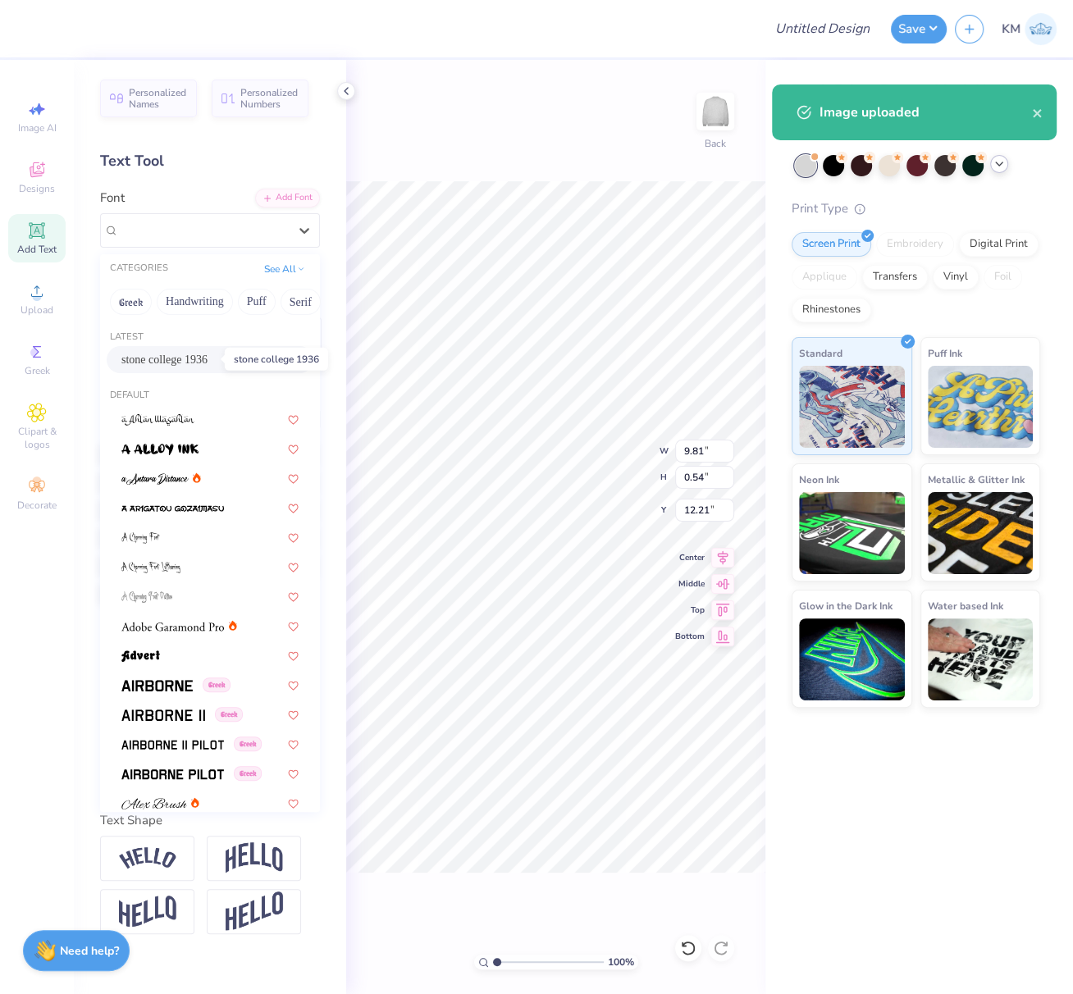
click at [178, 353] on span "stone college 1936" at bounding box center [164, 359] width 86 height 17
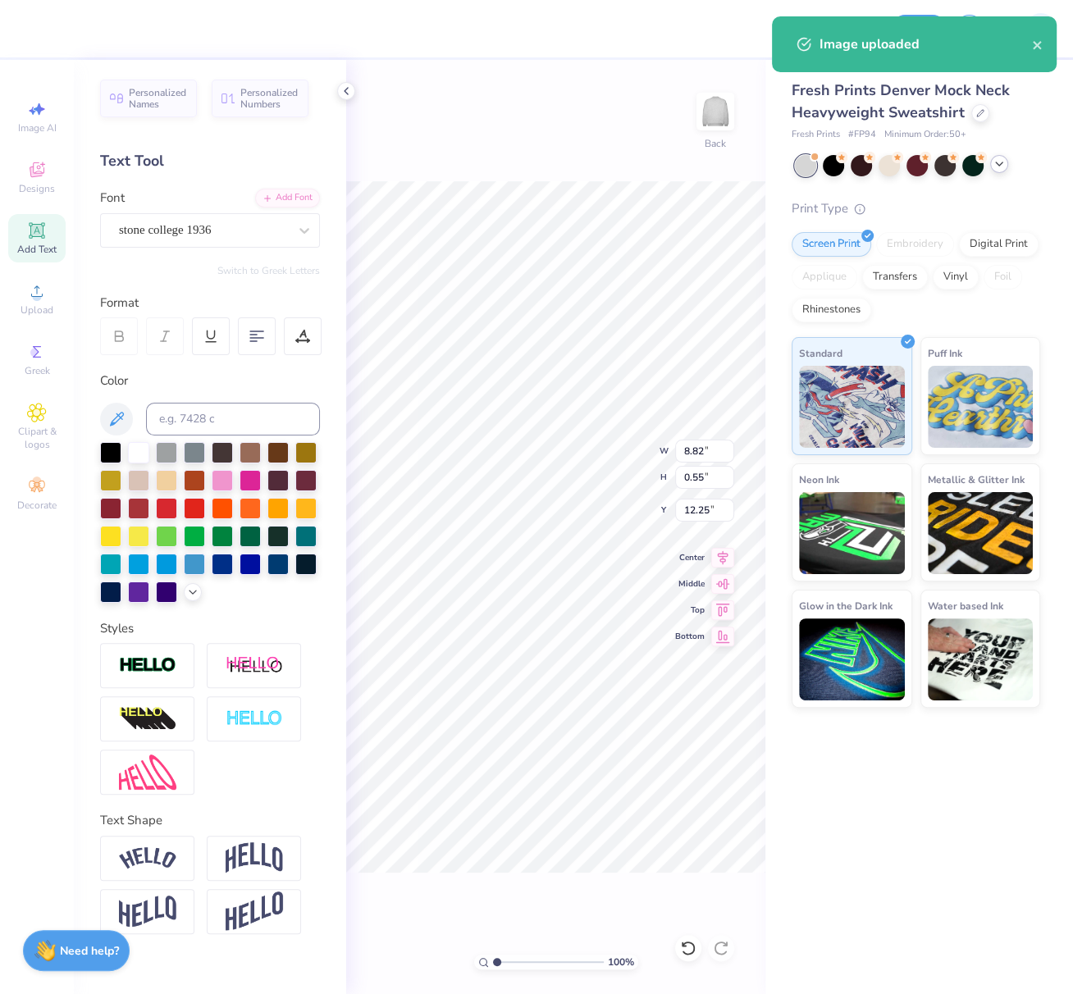
type input "8.82"
type input "0.55"
type input "12.25"
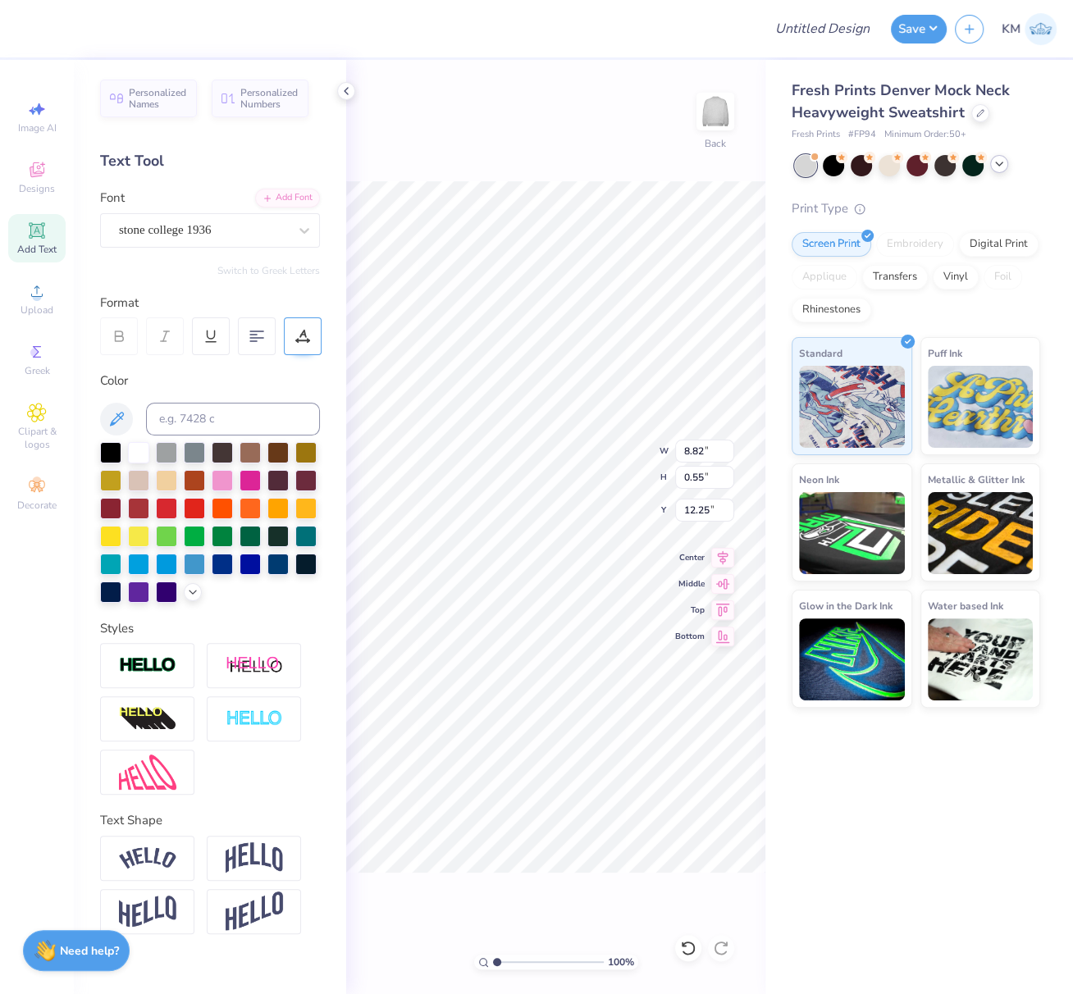
click at [294, 335] on div at bounding box center [303, 336] width 38 height 38
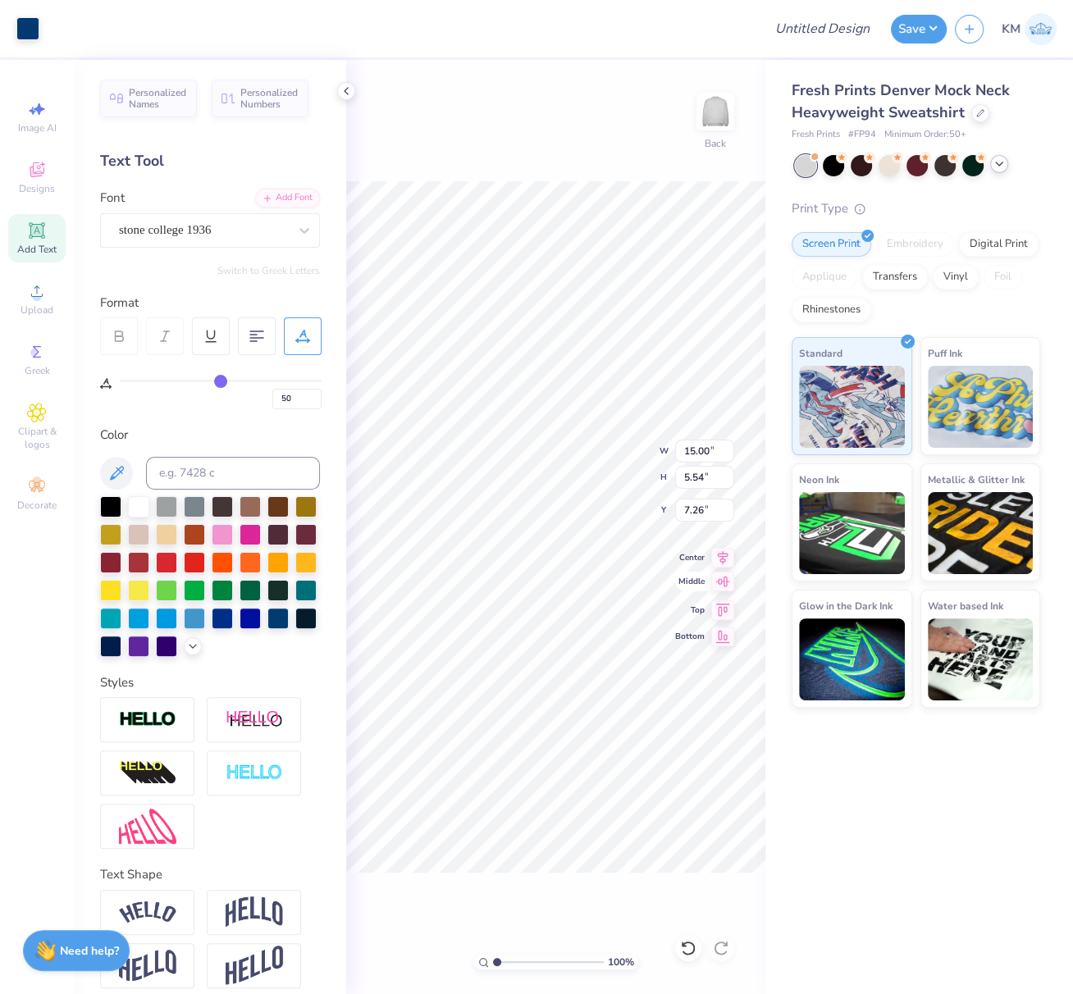
drag, startPoint x: 724, startPoint y: 550, endPoint x: 695, endPoint y: 586, distance: 46.6
click at [724, 551] on icon at bounding box center [722, 558] width 23 height 20
type input "8.82"
type input "0.55"
click at [723, 560] on icon at bounding box center [722, 555] width 23 height 20
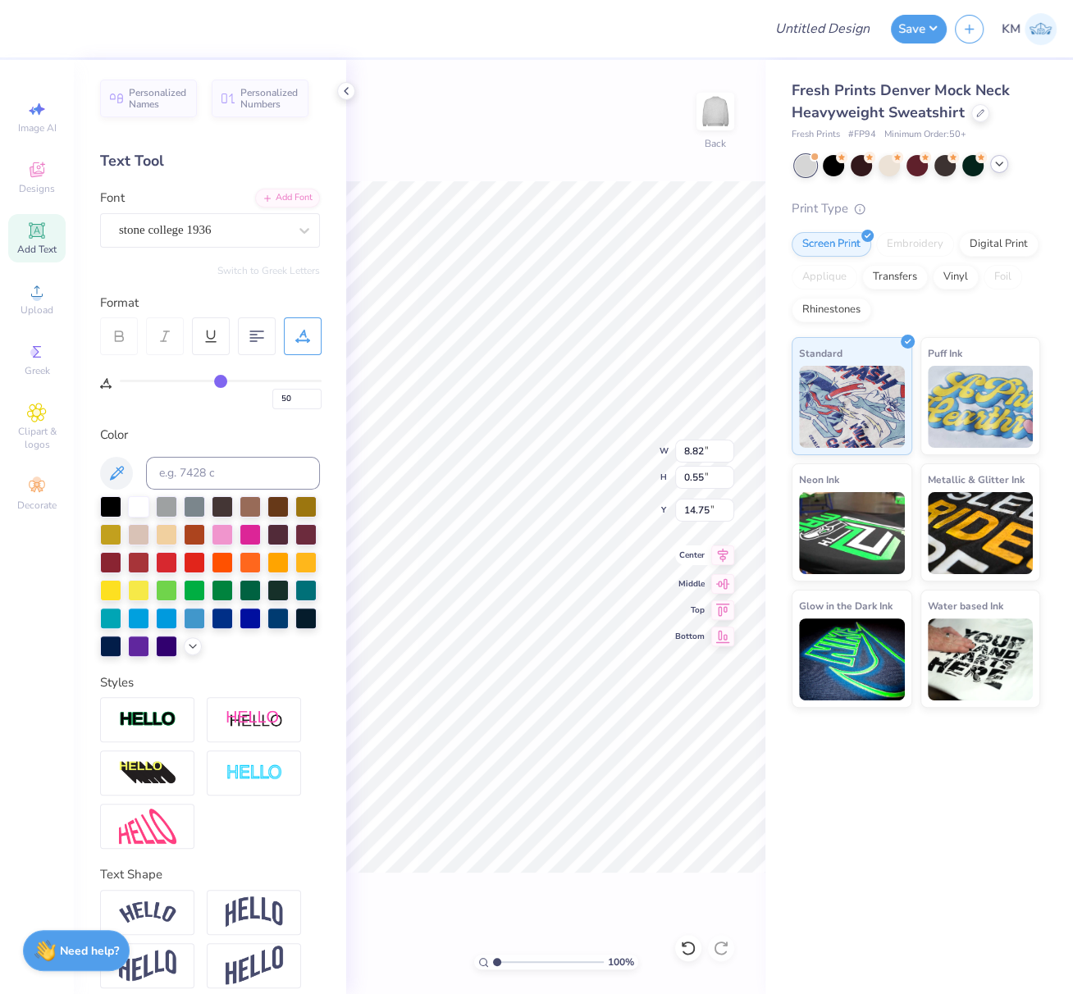
type input "12.25"
drag, startPoint x: 37, startPoint y: 246, endPoint x: 234, endPoint y: 201, distance: 201.9
click at [36, 246] on span "Add Text" at bounding box center [36, 249] width 39 height 13
type input "0"
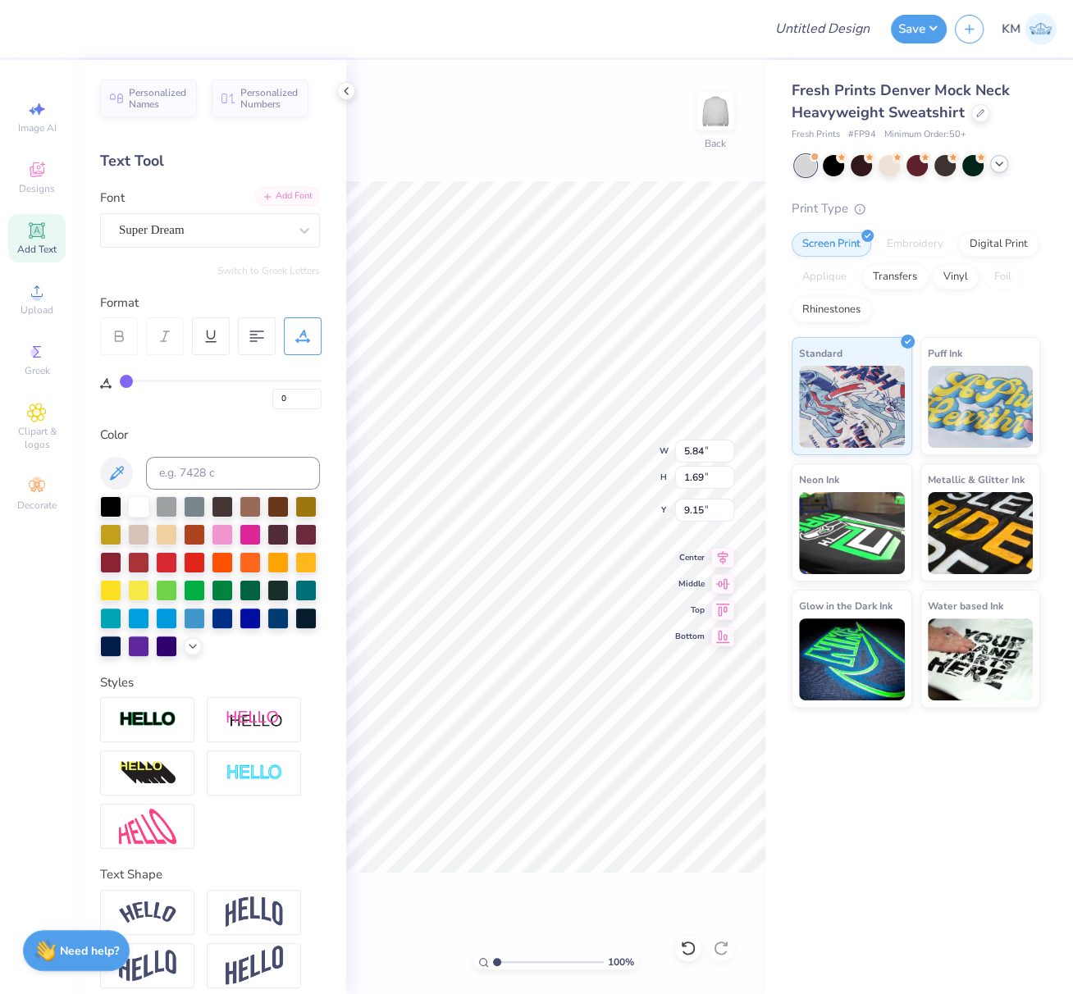
click at [295, 197] on div "Add Font" at bounding box center [287, 196] width 65 height 19
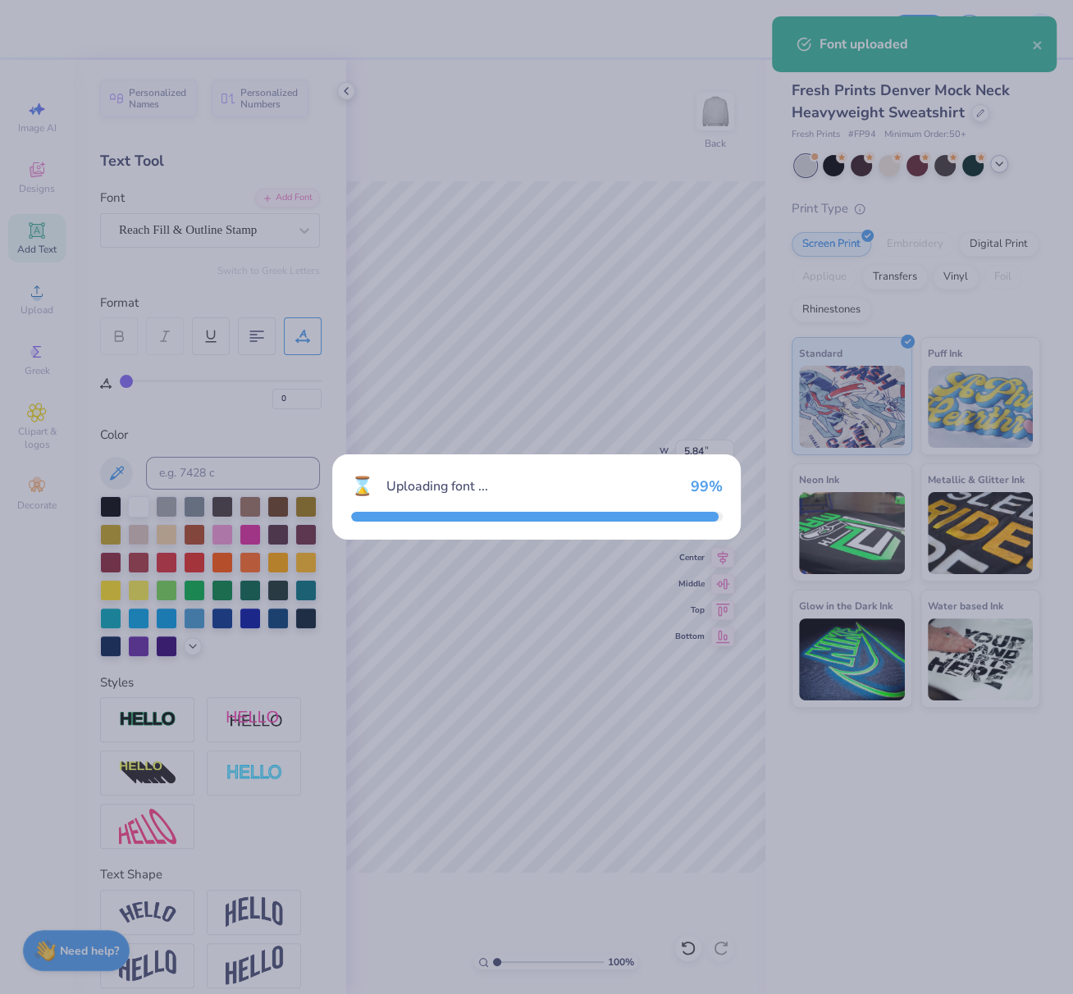
type input "5.95"
type input "1.65"
type input "9.18"
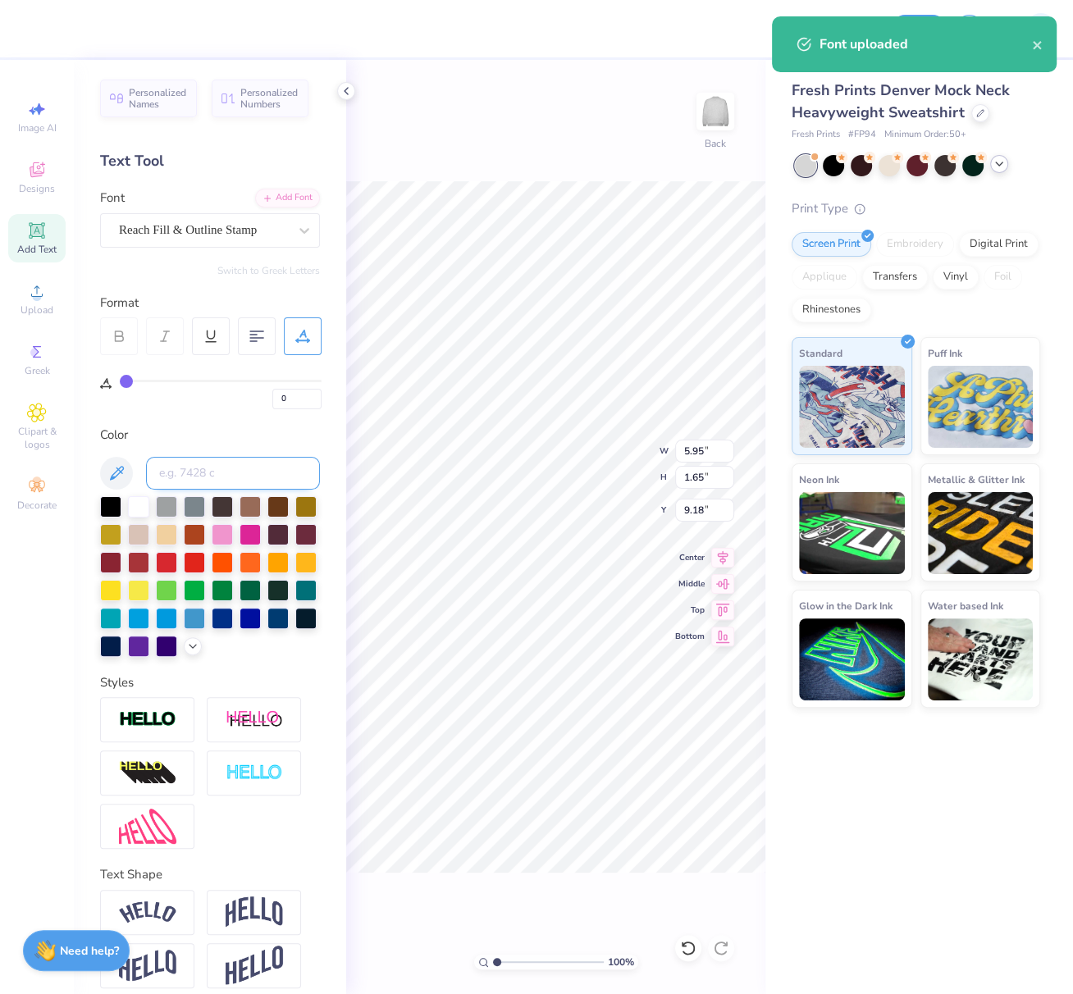
click at [183, 480] on input at bounding box center [233, 473] width 174 height 33
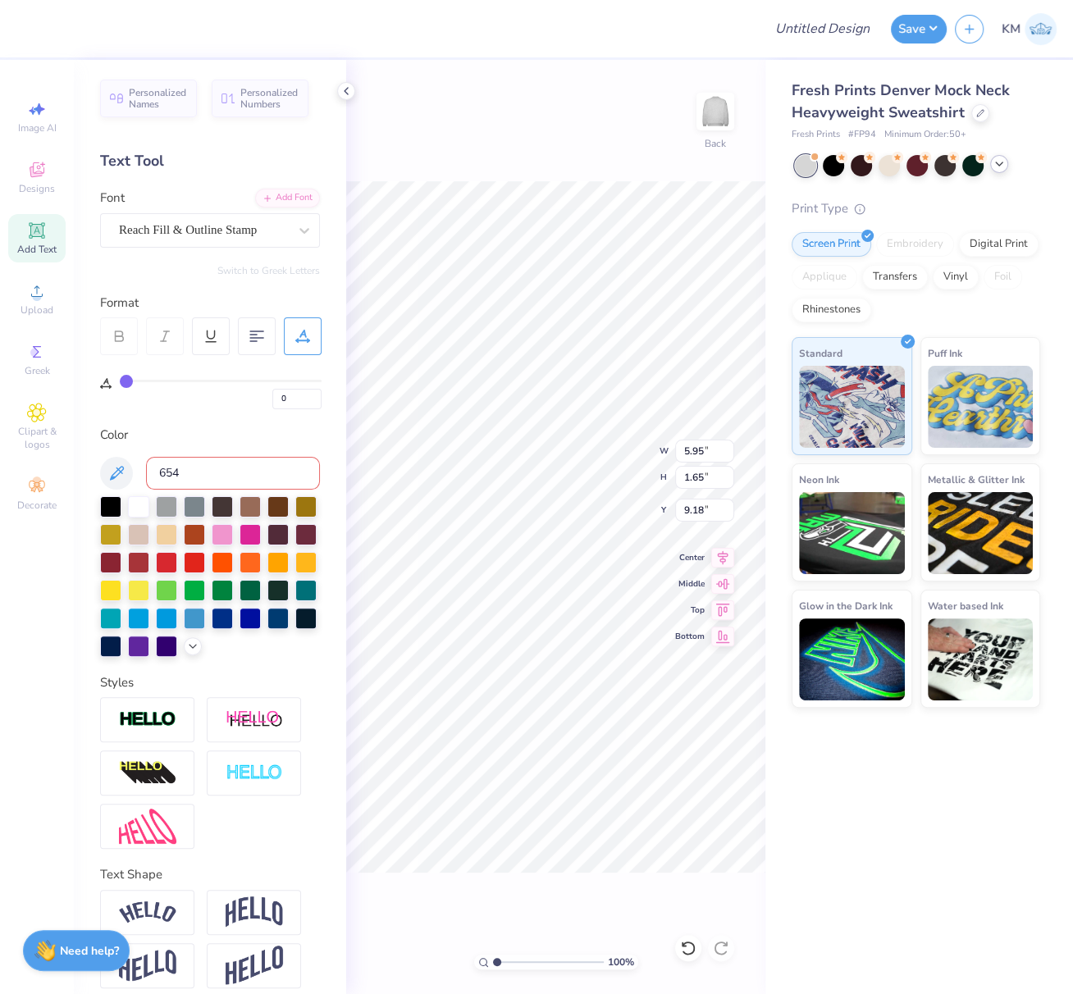
type input "654"
type input "4.87"
type textarea "CROWS"
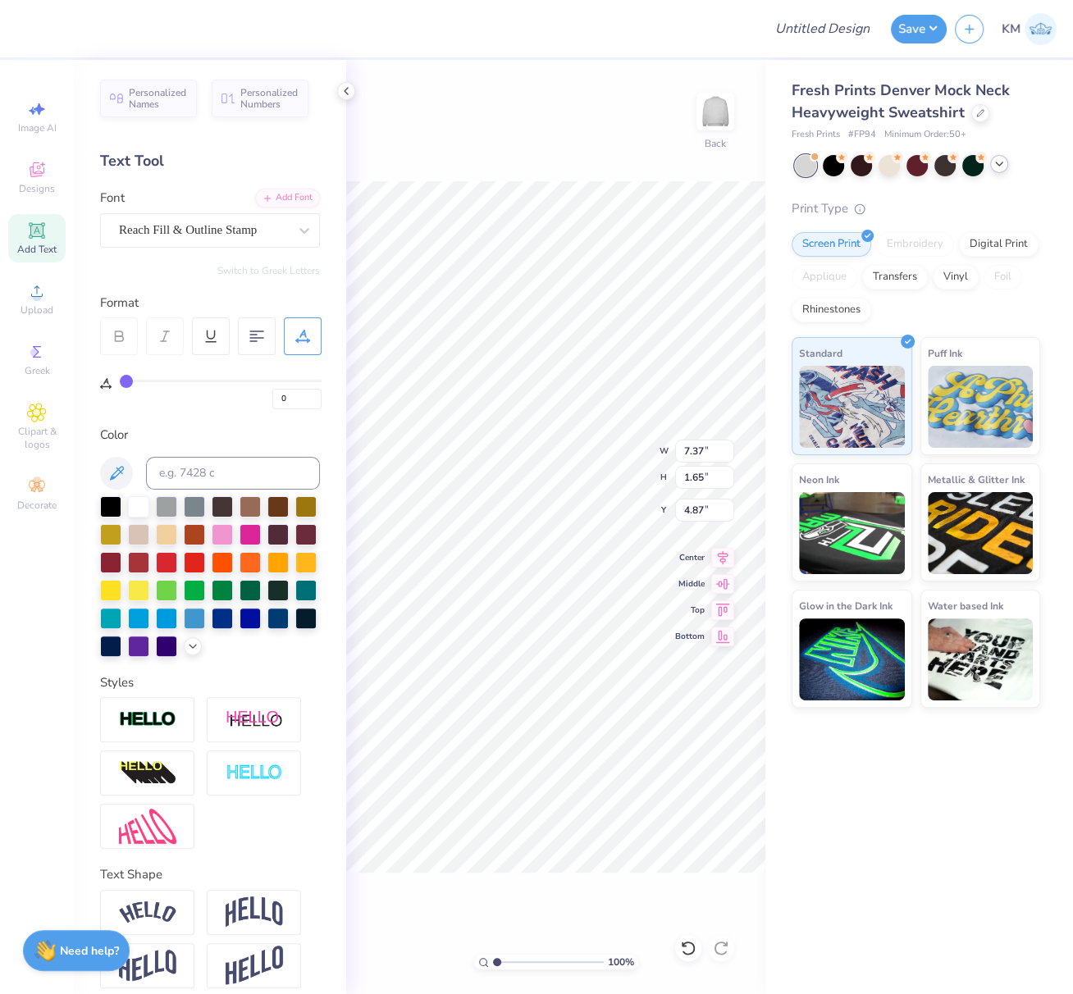
drag, startPoint x: 259, startPoint y: 930, endPoint x: 341, endPoint y: 855, distance: 111.4
click at [260, 928] on img at bounding box center [254, 911] width 57 height 31
type input "3.01"
type input "4.18"
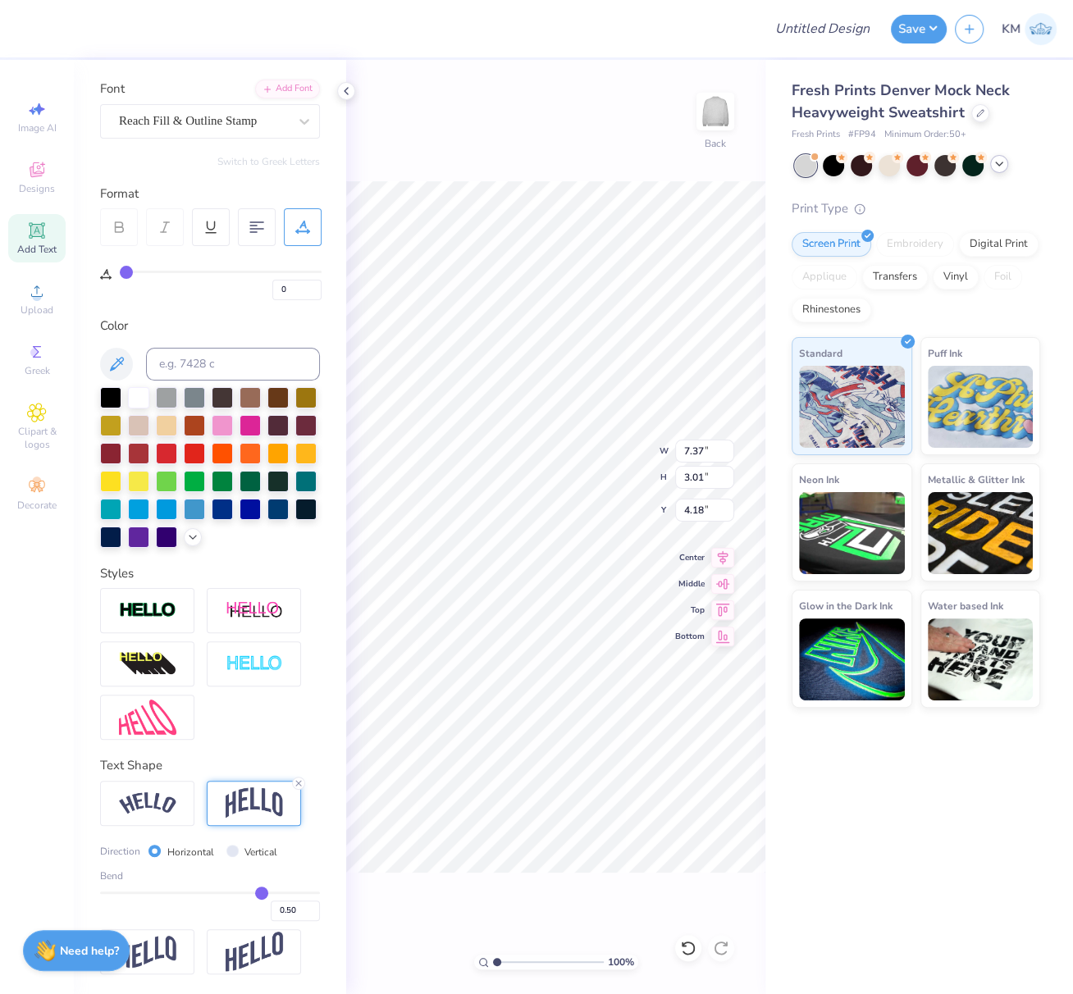
scroll to position [129, 0]
drag, startPoint x: 275, startPoint y: 919, endPoint x: 298, endPoint y: 927, distance: 24.4
click at [292, 921] on input "0.50" at bounding box center [295, 911] width 49 height 21
type input "0.40"
type input "0.4"
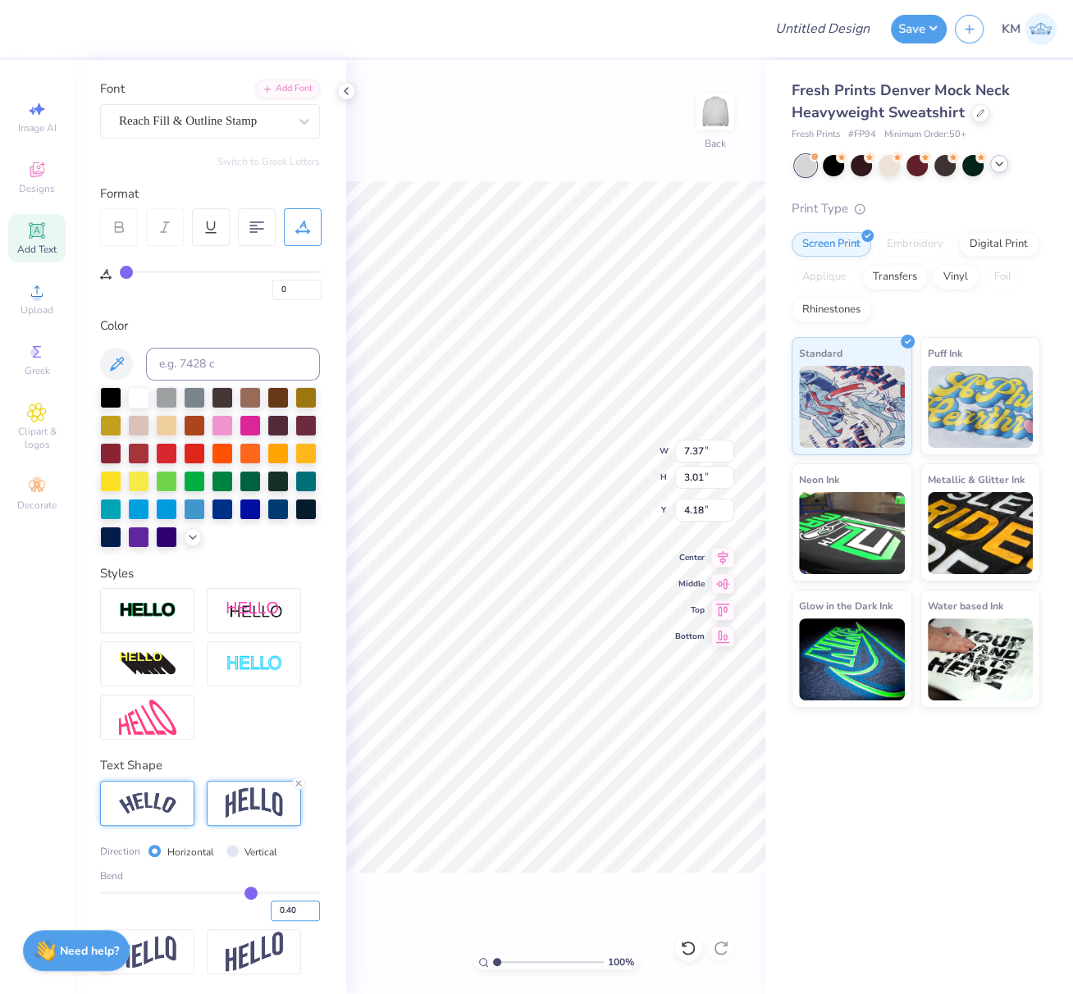
type input "2.73"
type input "4.33"
type input "15.00"
type input "5.38"
type input "7.26"
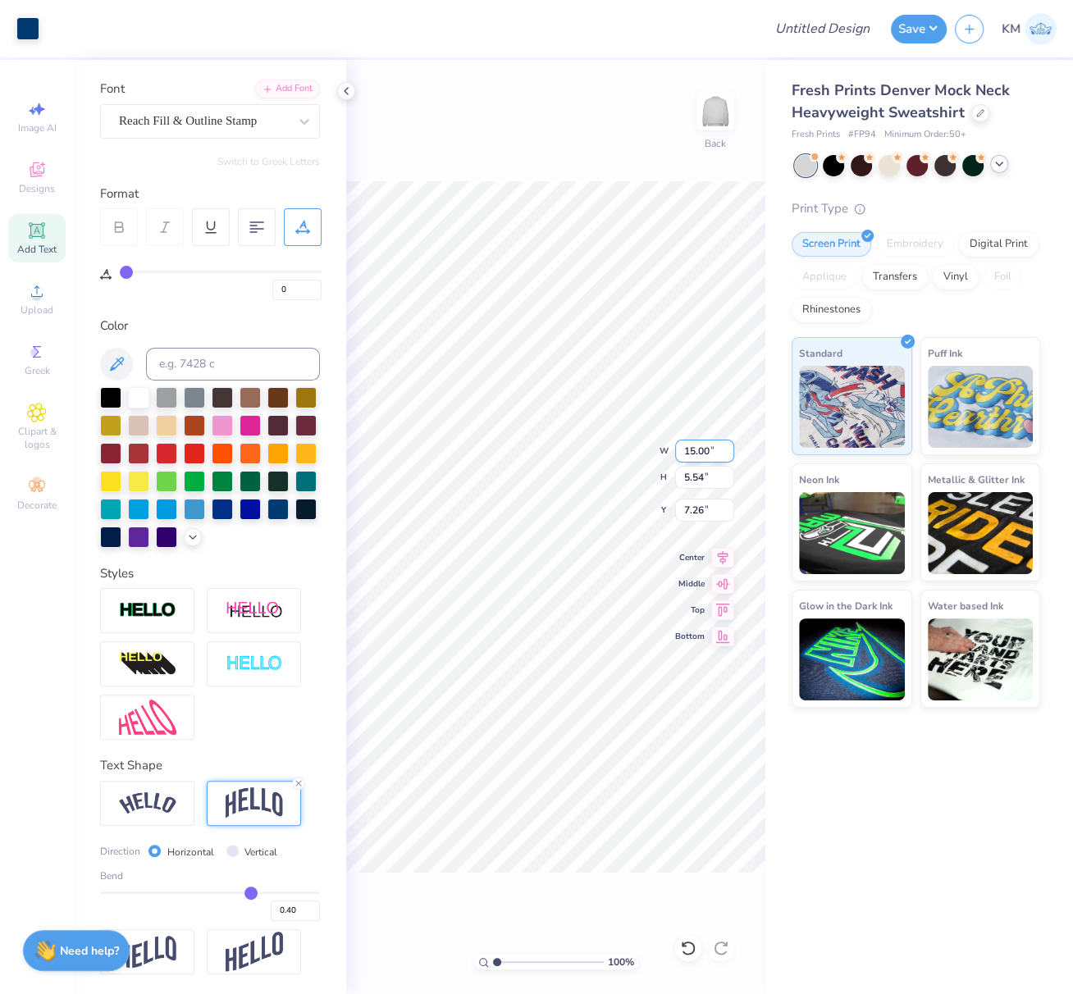
drag, startPoint x: 693, startPoint y: 454, endPoint x: 718, endPoint y: 458, distance: 24.8
click at [718, 458] on input "15.00" at bounding box center [704, 451] width 59 height 23
type input "12.00"
type input "4.43"
type input "7.81"
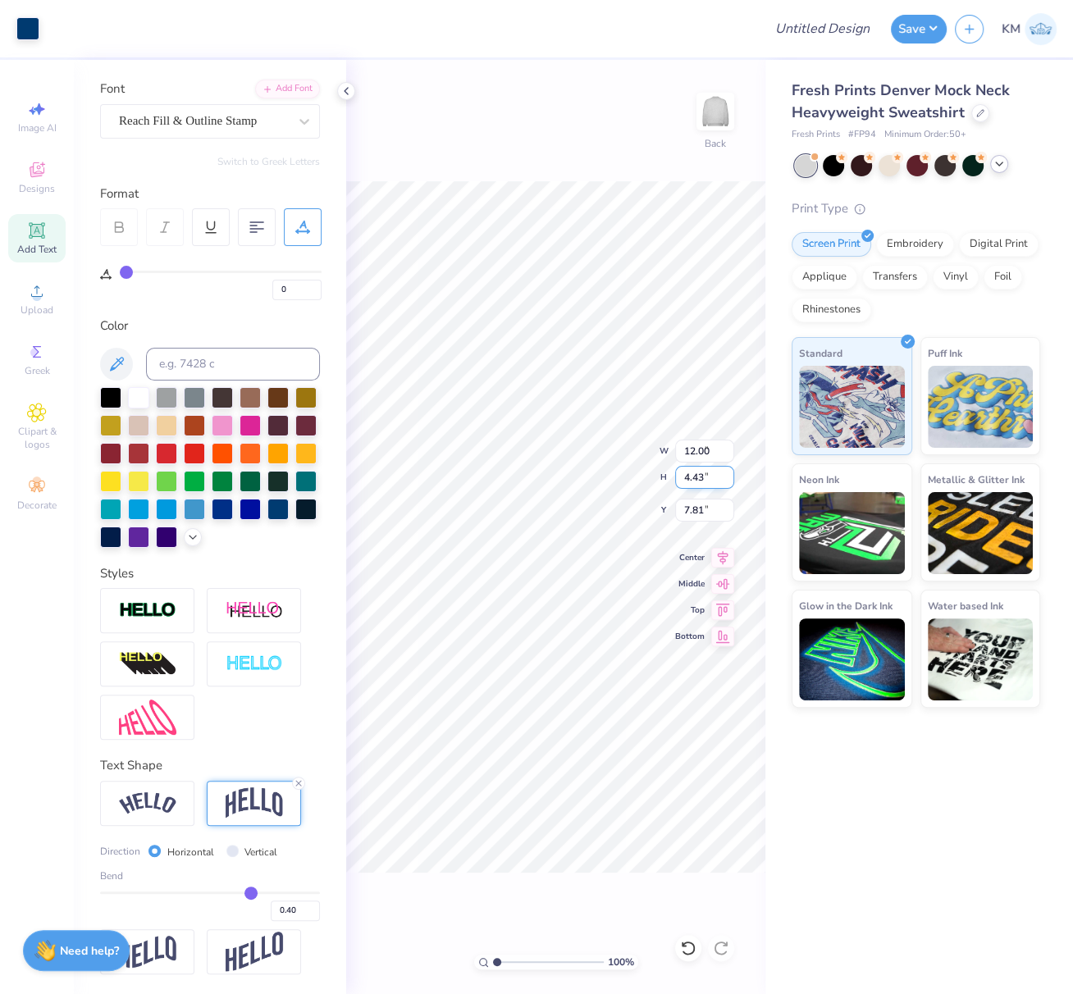
type input "7.37"
type input "2.73"
type input "4.33"
drag, startPoint x: 703, startPoint y: 450, endPoint x: 674, endPoint y: 449, distance: 28.7
click at [676, 449] on input "7.37" at bounding box center [704, 451] width 59 height 23
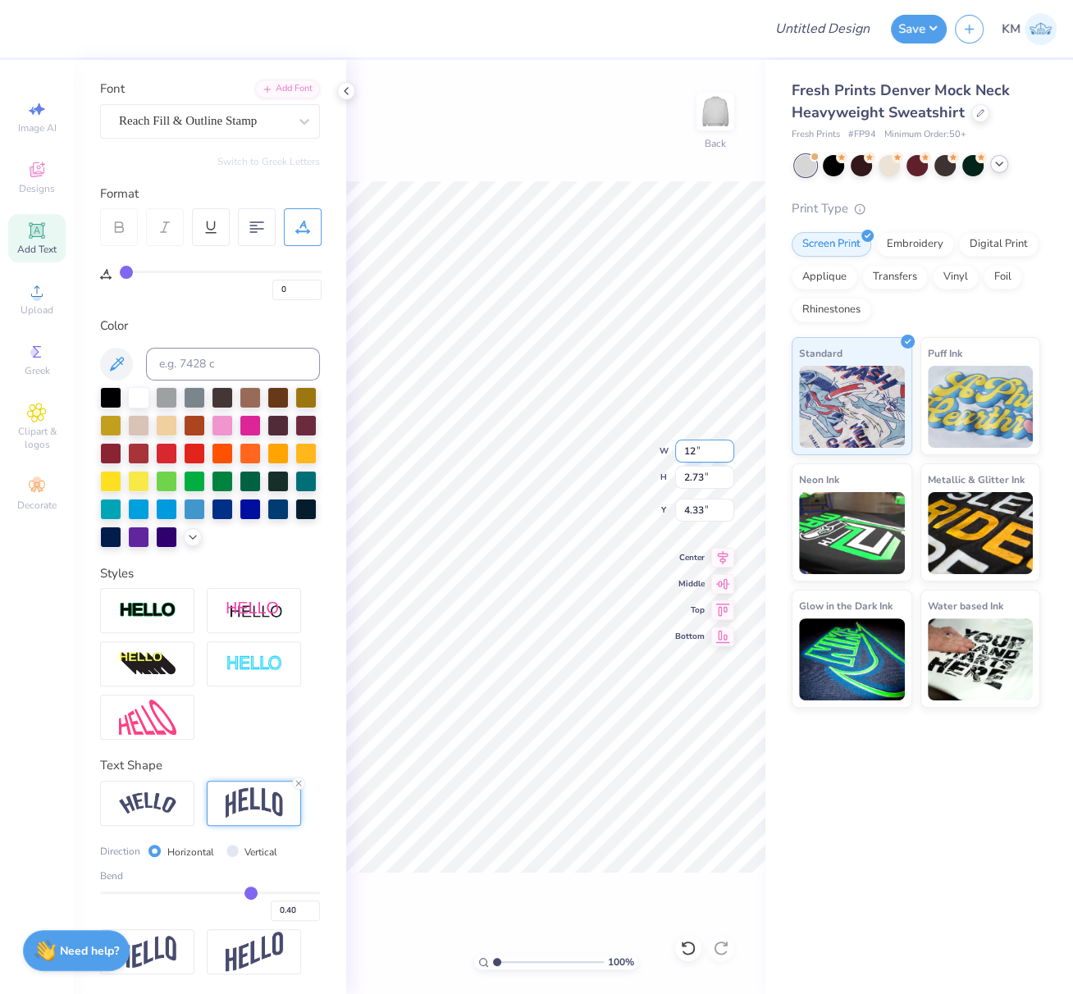
type input "12.00"
type input "4.44"
type input "3.47"
type input "3.37"
type input "4.30"
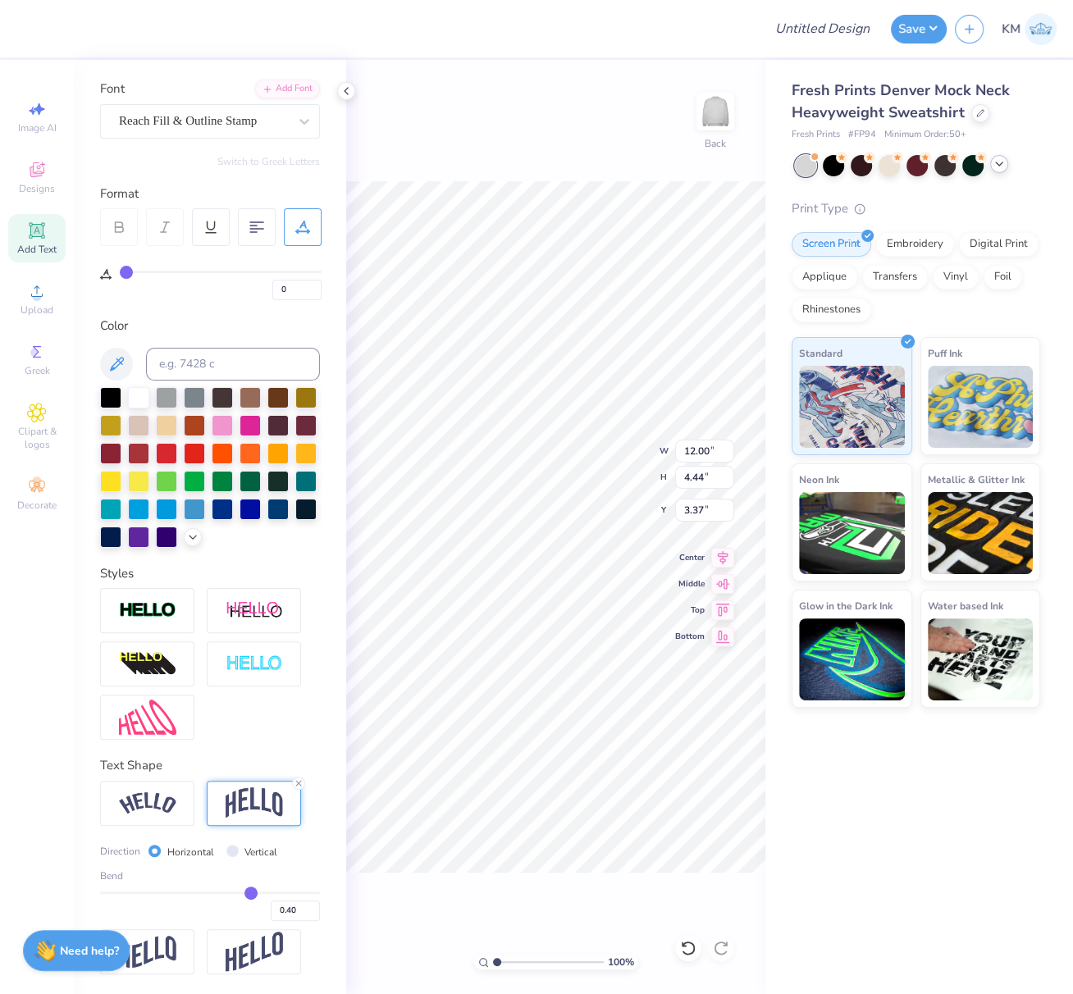
type input "7.81"
click at [726, 562] on icon at bounding box center [722, 555] width 23 height 20
type input "7.78"
type input "4.47"
click at [724, 557] on icon at bounding box center [722, 555] width 23 height 20
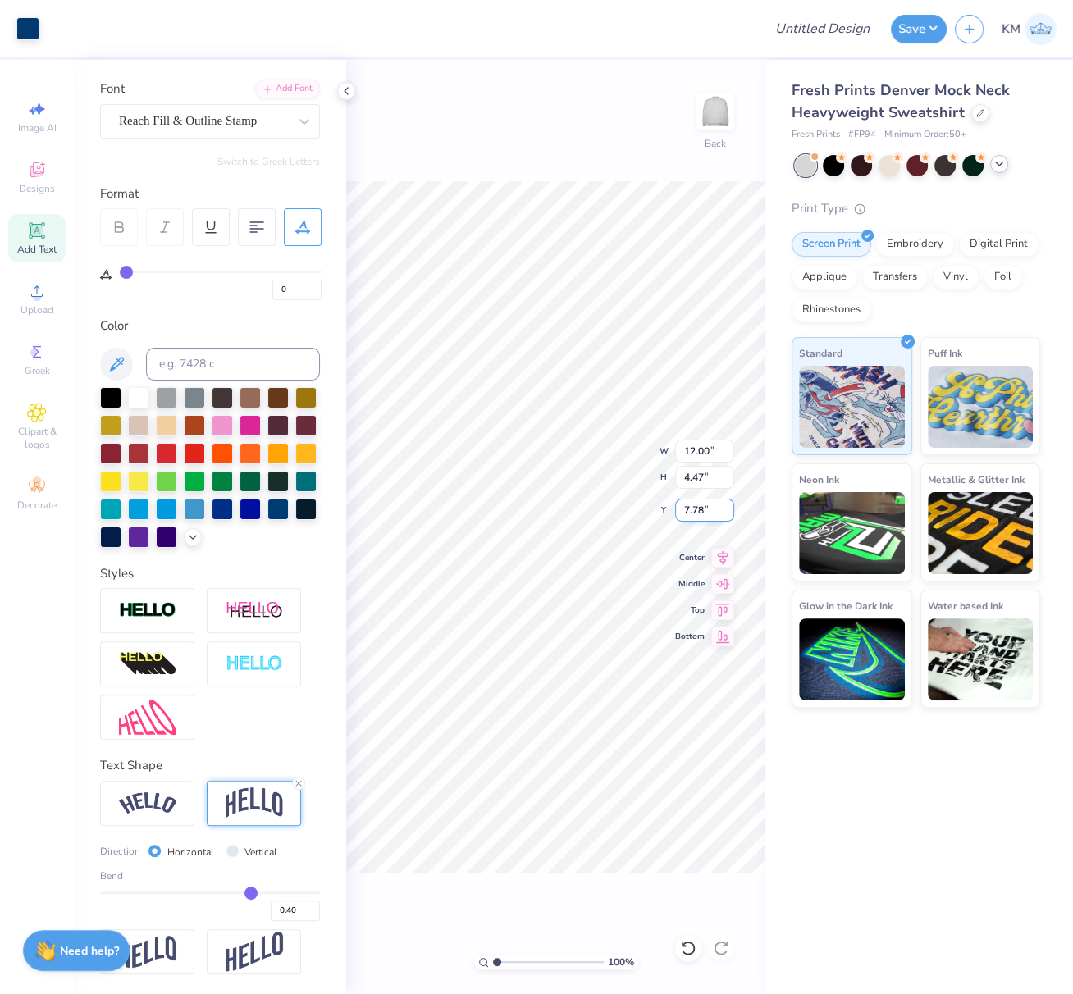
drag, startPoint x: 706, startPoint y: 510, endPoint x: 677, endPoint y: 518, distance: 30.6
click at [685, 510] on input "7.78" at bounding box center [704, 510] width 59 height 23
type input "3.00"
click at [837, 27] on input "Design Title" at bounding box center [842, 28] width 80 height 33
paste input "FPS239958"
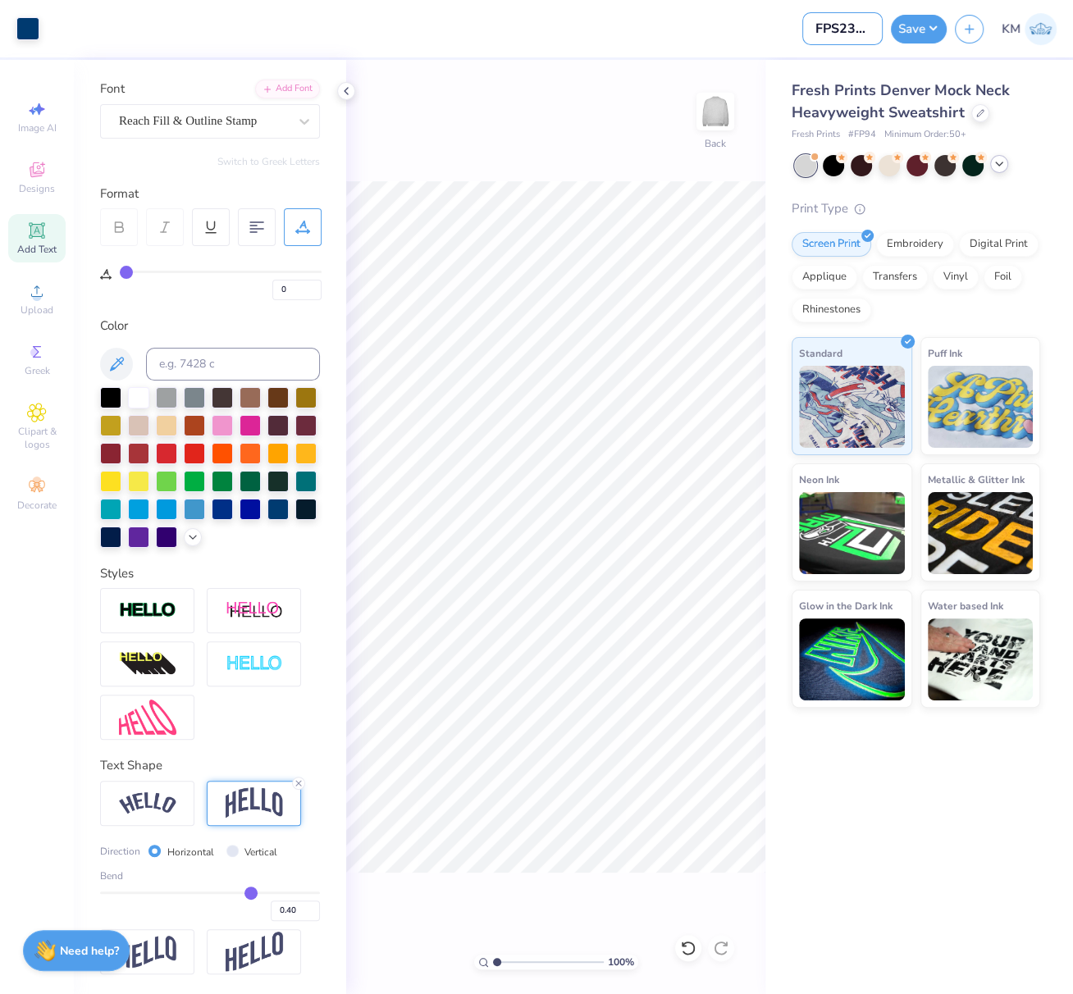
scroll to position [0, 16]
type input "FPS239958"
click at [923, 23] on button "Save" at bounding box center [919, 26] width 56 height 29
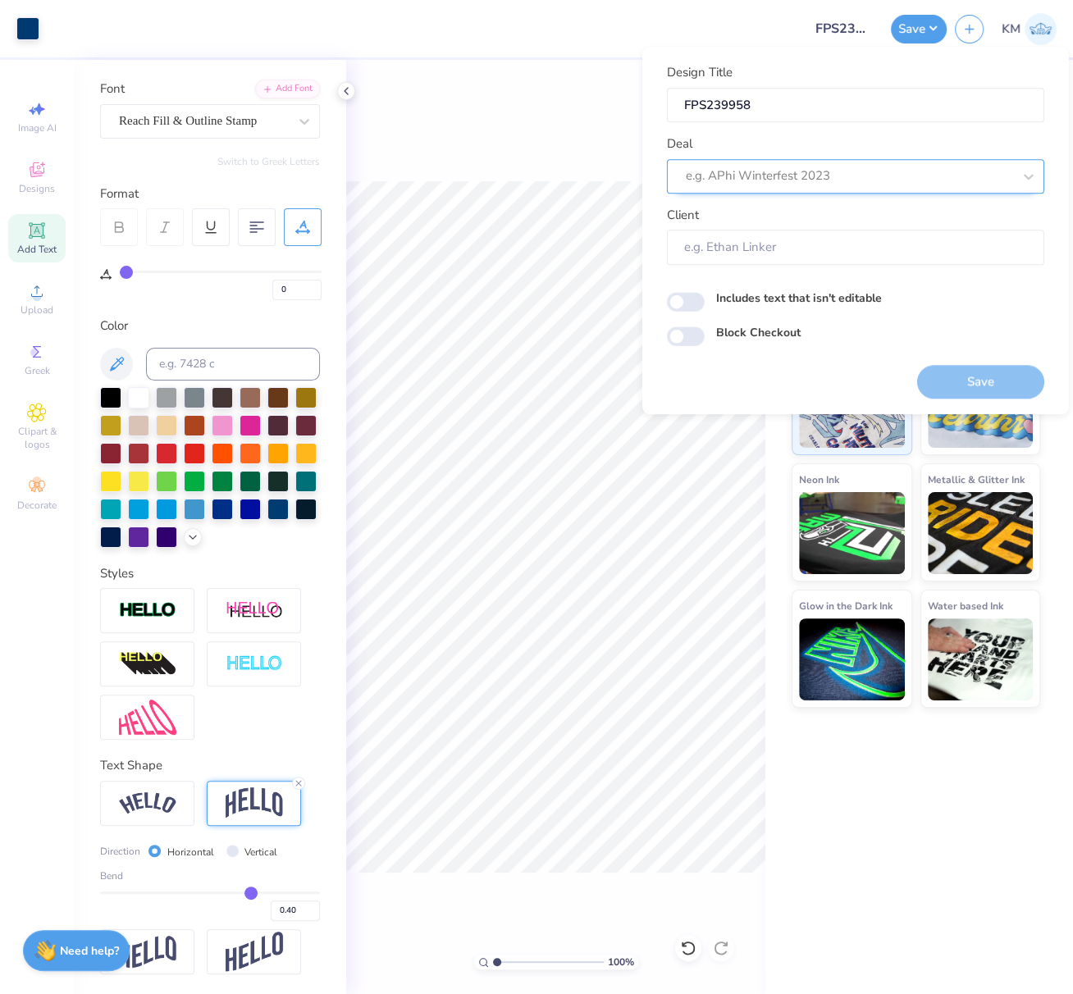
click at [848, 169] on div at bounding box center [849, 176] width 326 height 22
type input "design"
type textarea "x"
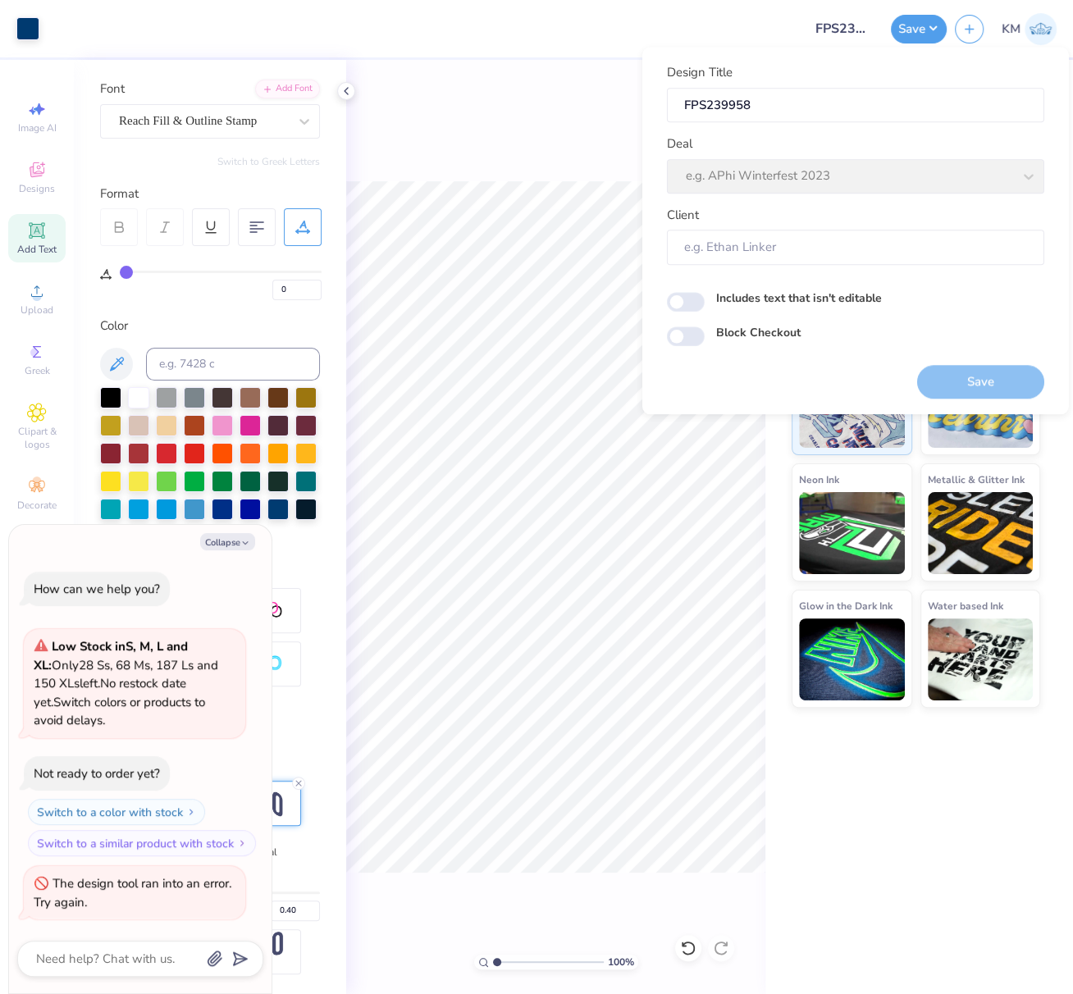
click at [831, 173] on div "Deal e.g. APhi Winterfest 2023" at bounding box center [855, 164] width 377 height 59
click at [244, 544] on polyline "button" at bounding box center [245, 542] width 5 height 2
type textarea "x"
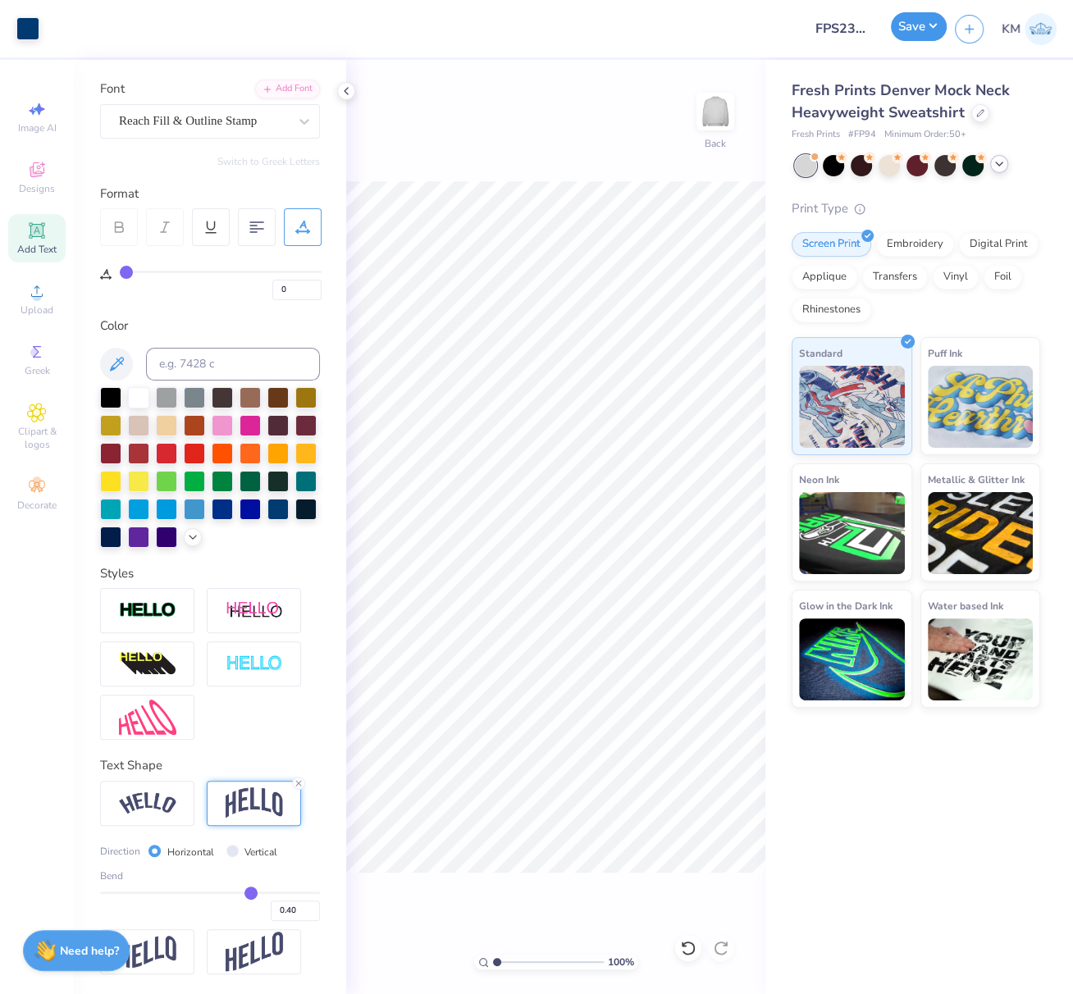
click at [927, 30] on button "Save" at bounding box center [919, 26] width 56 height 29
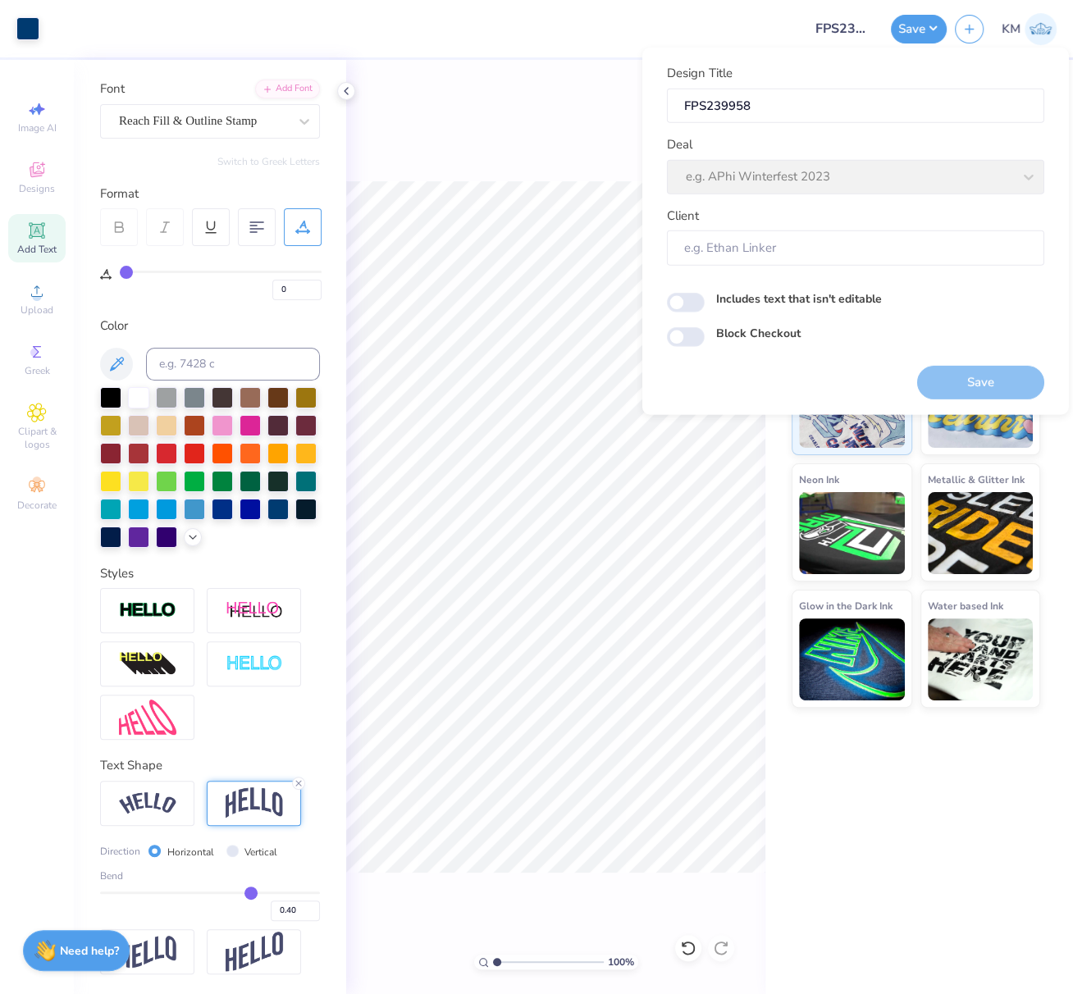
click at [545, 148] on div "100 % Back" at bounding box center [555, 527] width 419 height 934
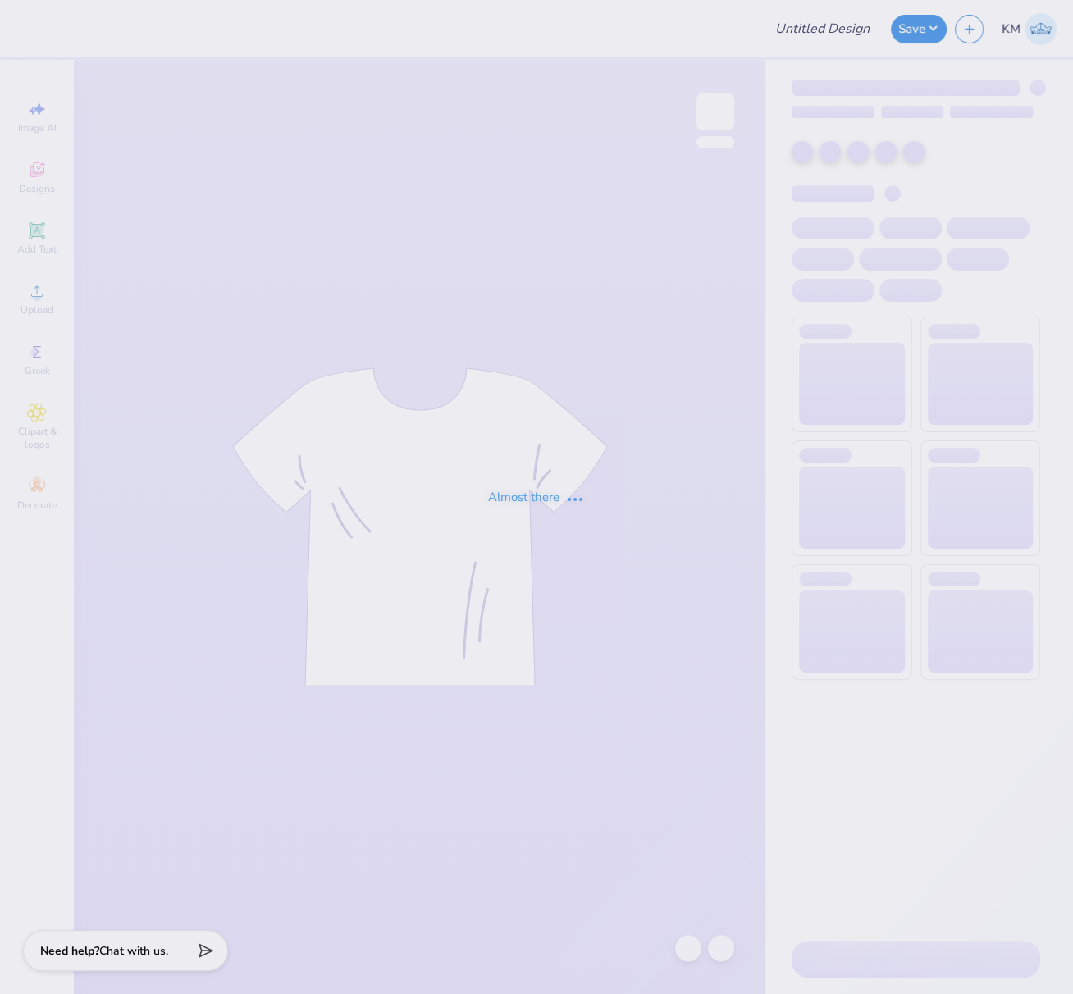
type input "FPS239965"
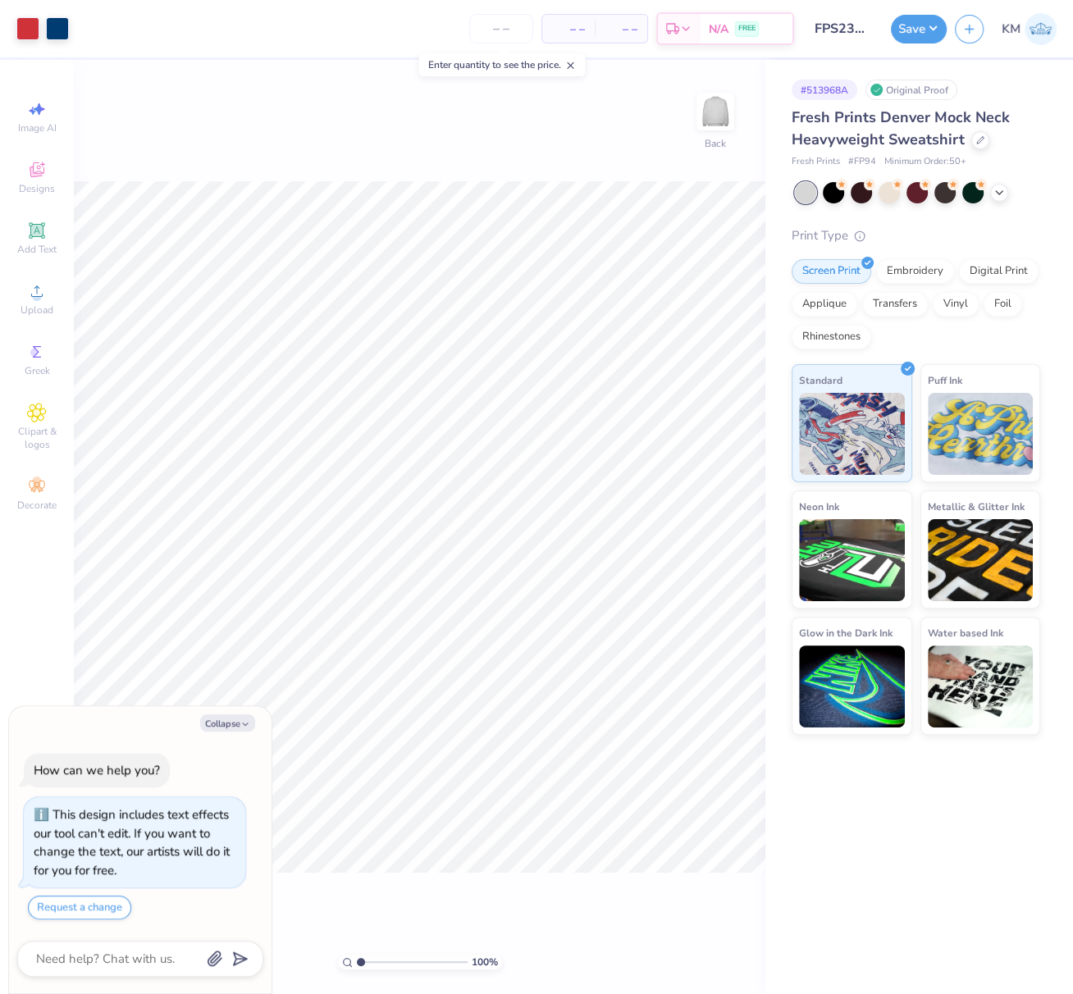
type textarea "x"
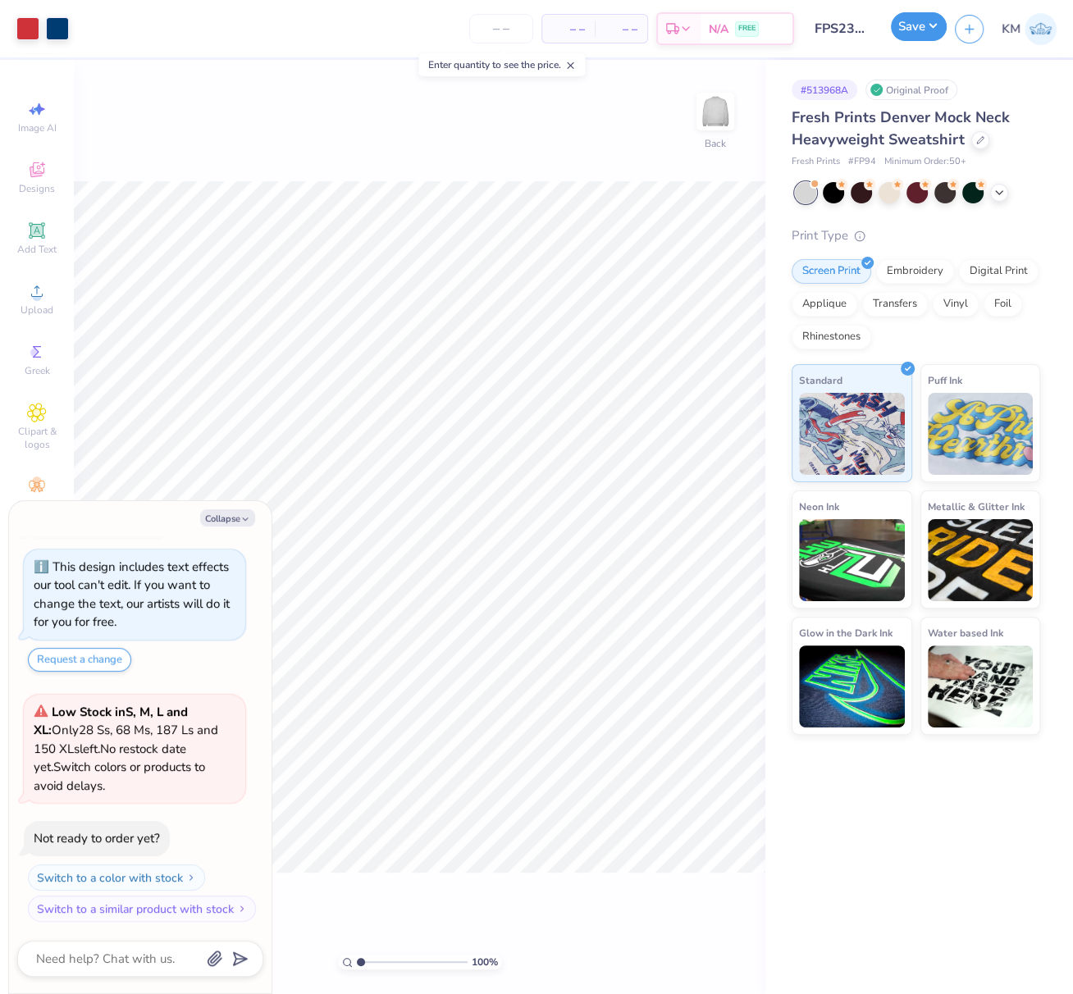
click at [934, 27] on button "Save" at bounding box center [919, 26] width 56 height 29
type textarea "x"
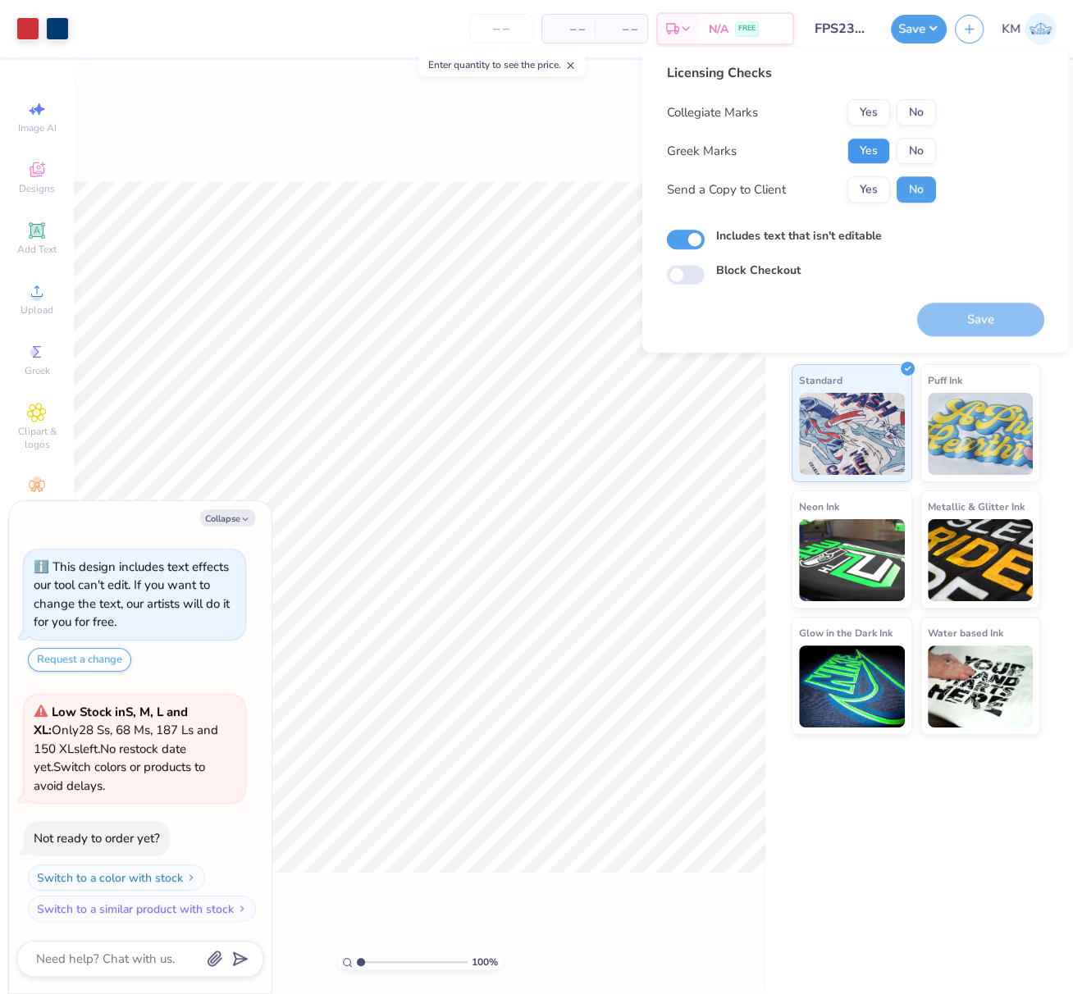
click at [871, 154] on button "Yes" at bounding box center [868, 151] width 43 height 26
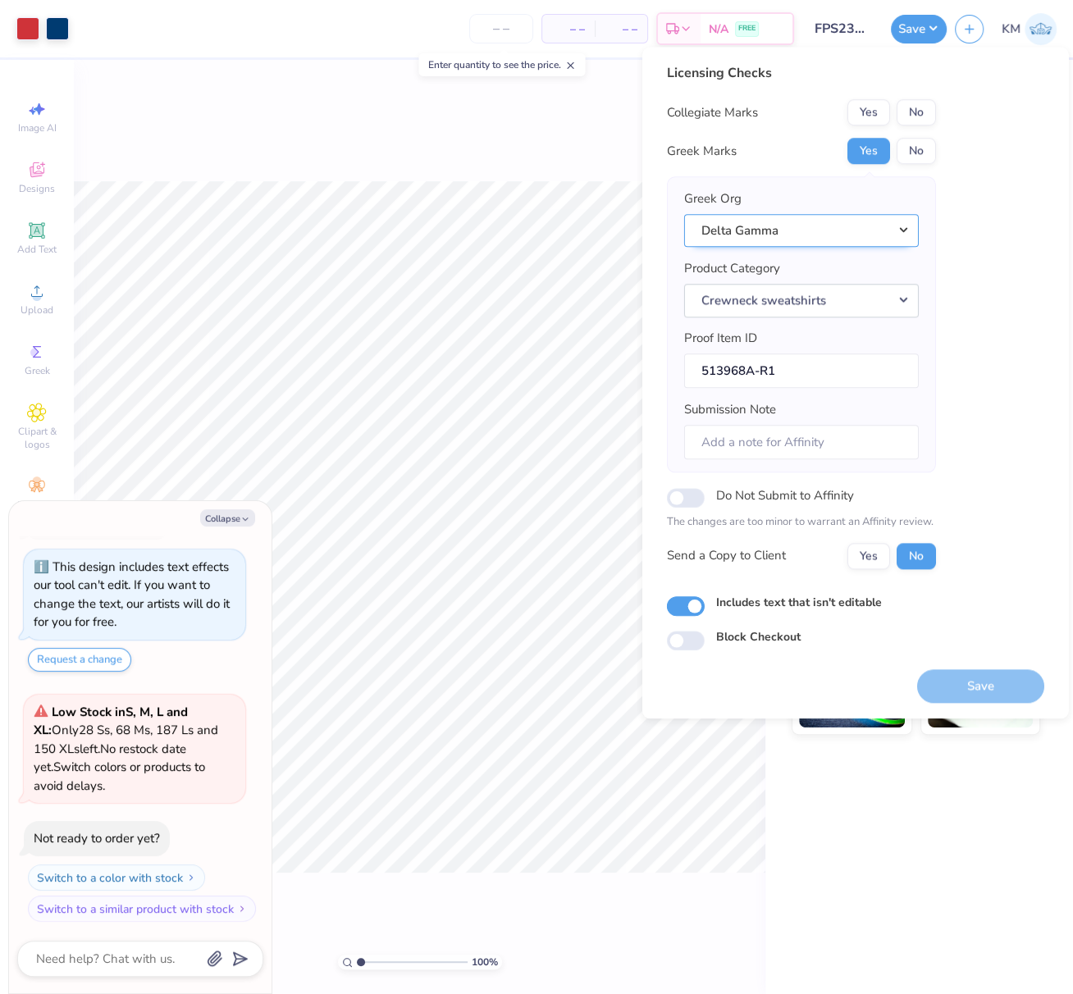
click at [905, 226] on button "Delta Gamma" at bounding box center [801, 231] width 235 height 34
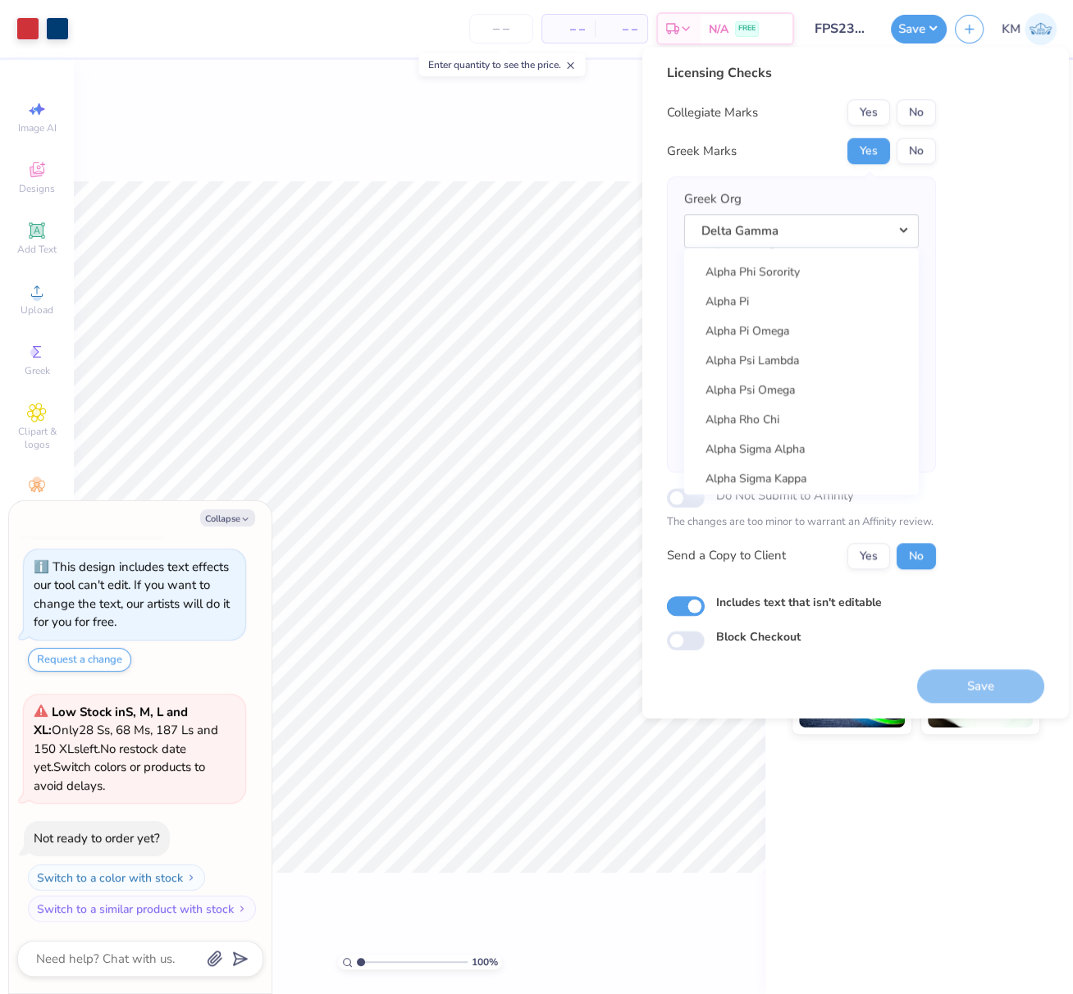
scroll to position [1232, 0]
click at [1006, 378] on div "Licensing Checks Collegiate Marks Yes No Greek Marks Yes No Greek Org Delta Gam…" at bounding box center [855, 356] width 377 height 587
click at [557, 130] on div "100 % Back" at bounding box center [419, 527] width 691 height 934
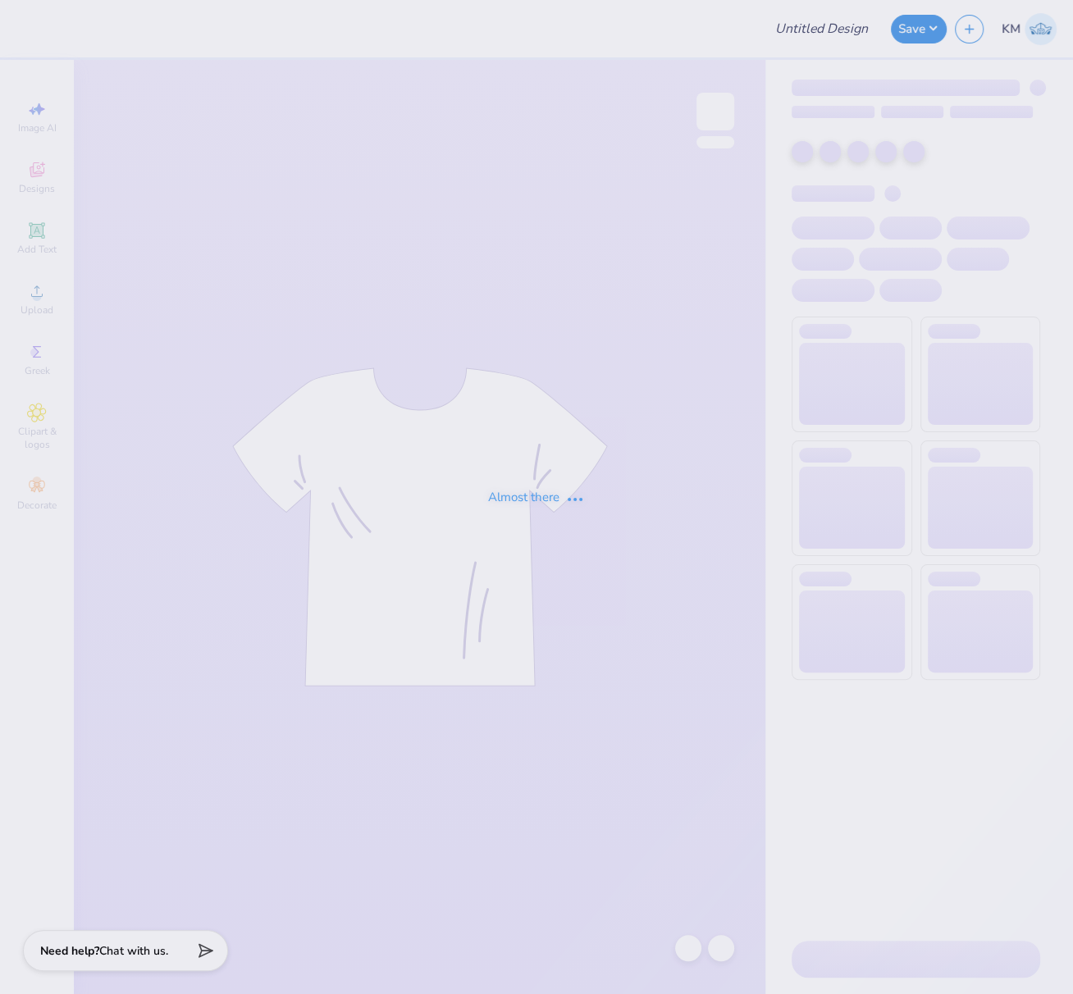
type input "FPS239965"
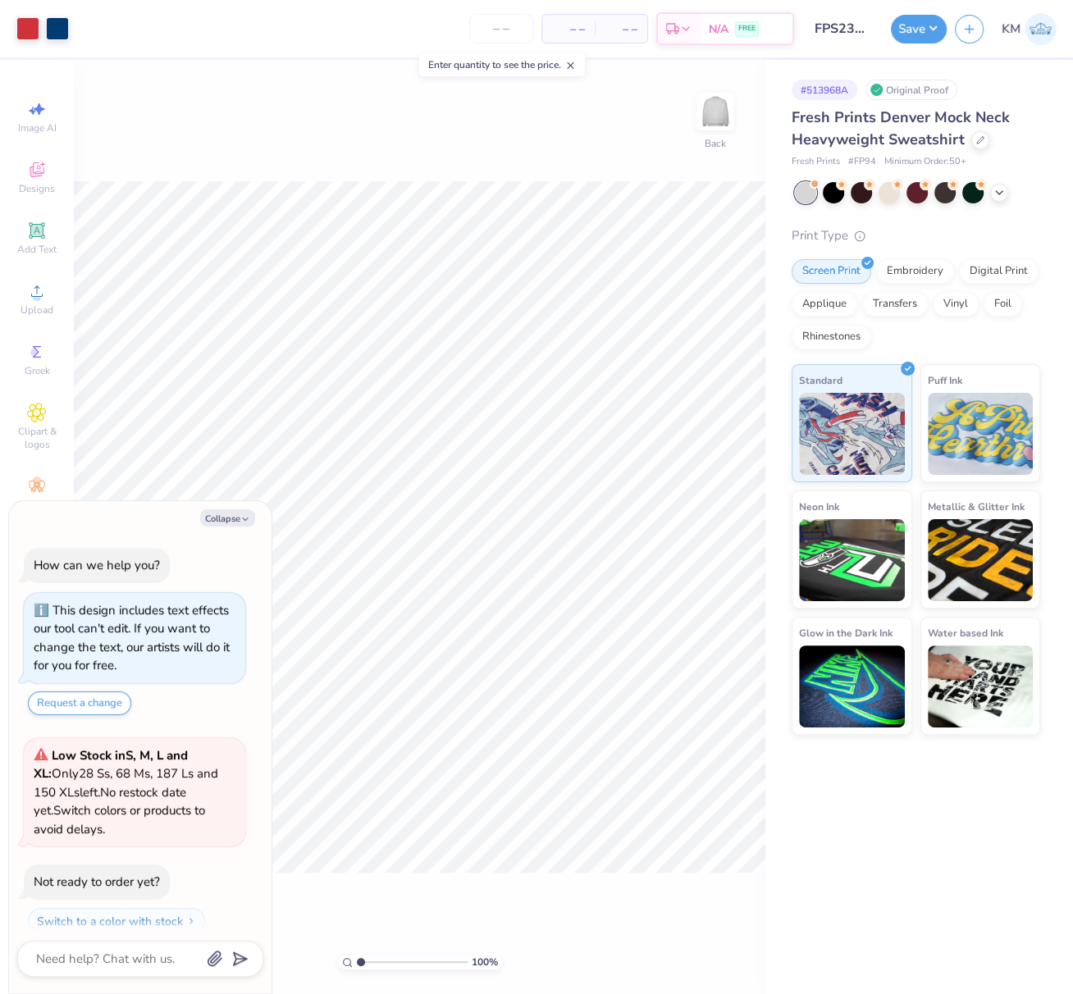
scroll to position [43, 0]
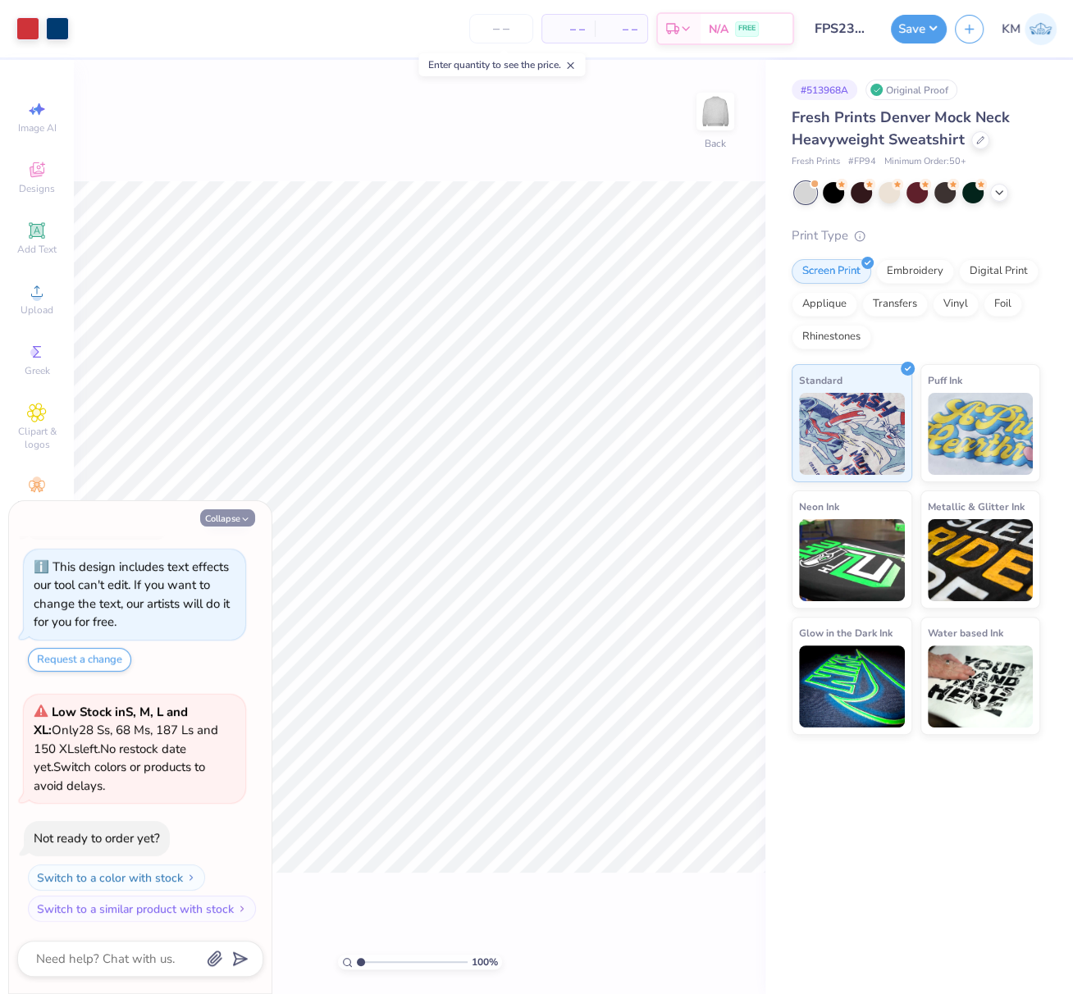
click at [241, 518] on icon "button" at bounding box center [245, 519] width 10 height 10
type textarea "x"
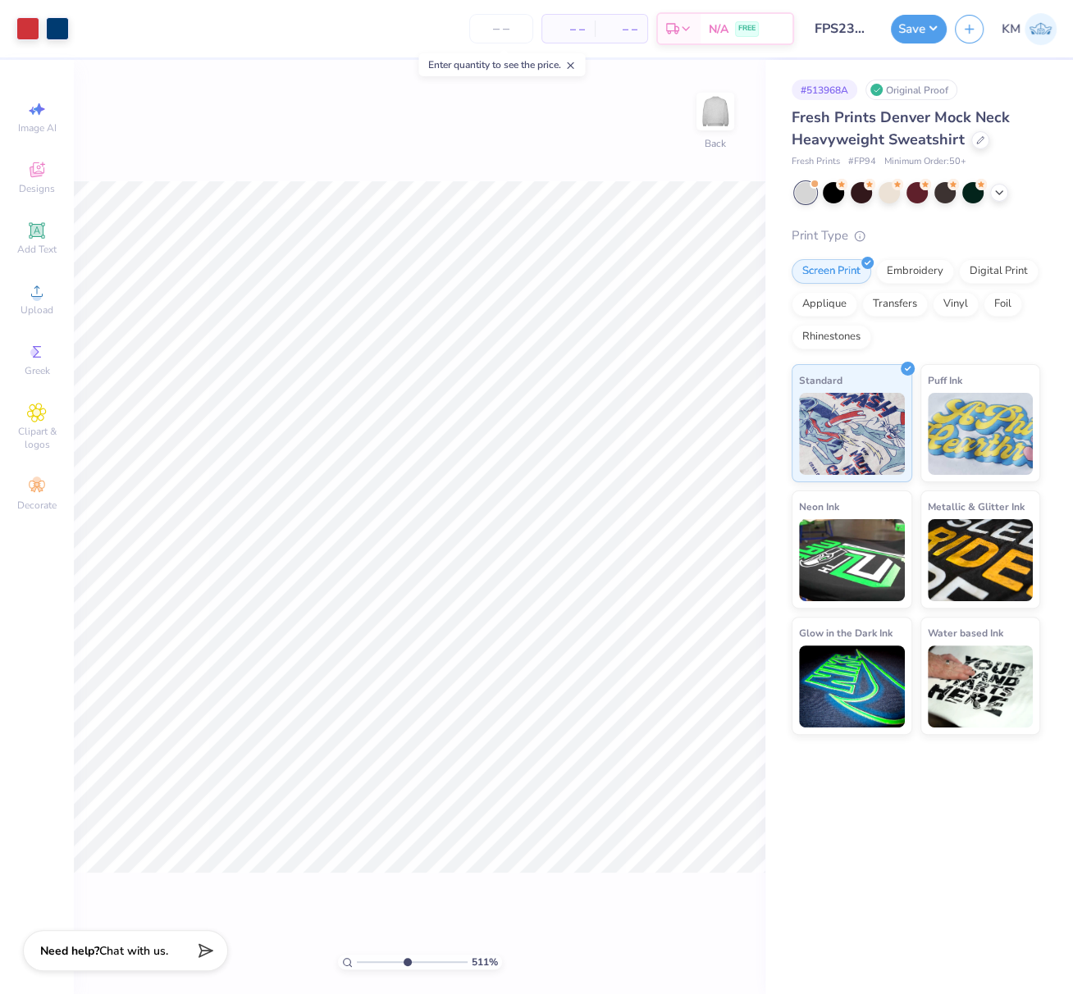
drag, startPoint x: 360, startPoint y: 960, endPoint x: 421, endPoint y: 969, distance: 61.5
click at [421, 970] on div "511 % Back" at bounding box center [419, 527] width 691 height 934
click at [405, 127] on div "511 % Back W 3.09 3.09 " H 1.46 1.46 " Y 5.42 5.42 " Center Middle Top Bottom" at bounding box center [419, 527] width 691 height 934
click at [485, 130] on div "511 % Back W 3.09 3.09 " H 1.46 1.46 " Y 5.43 5.43 " Center Middle Top Bottom" at bounding box center [419, 527] width 691 height 934
drag, startPoint x: 378, startPoint y: 962, endPoint x: 310, endPoint y: 936, distance: 73.0
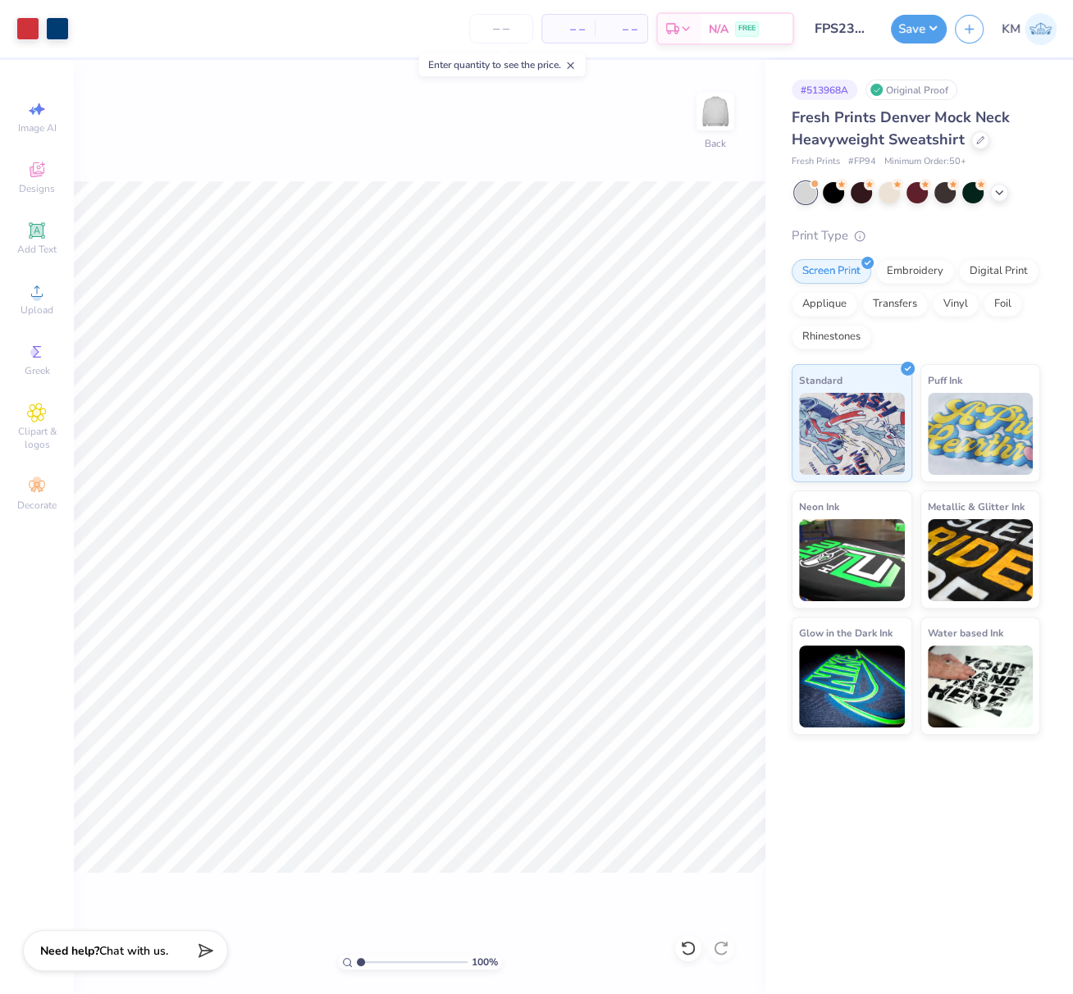
click at [321, 947] on div "100 % Back" at bounding box center [419, 527] width 691 height 934
type input "1"
type input "5.43"
click at [24, 28] on div at bounding box center [27, 27] width 23 height 23
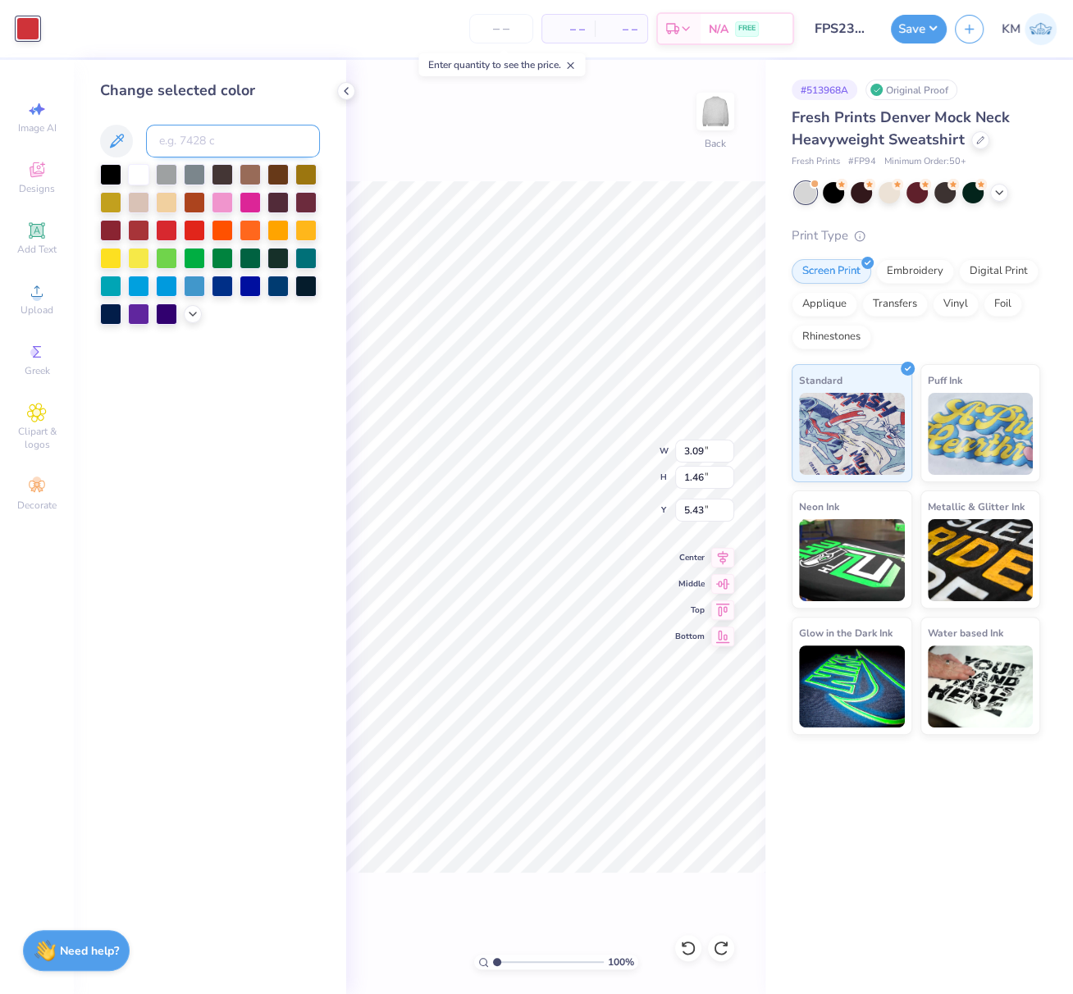
click at [203, 135] on input at bounding box center [233, 141] width 174 height 33
type input "541"
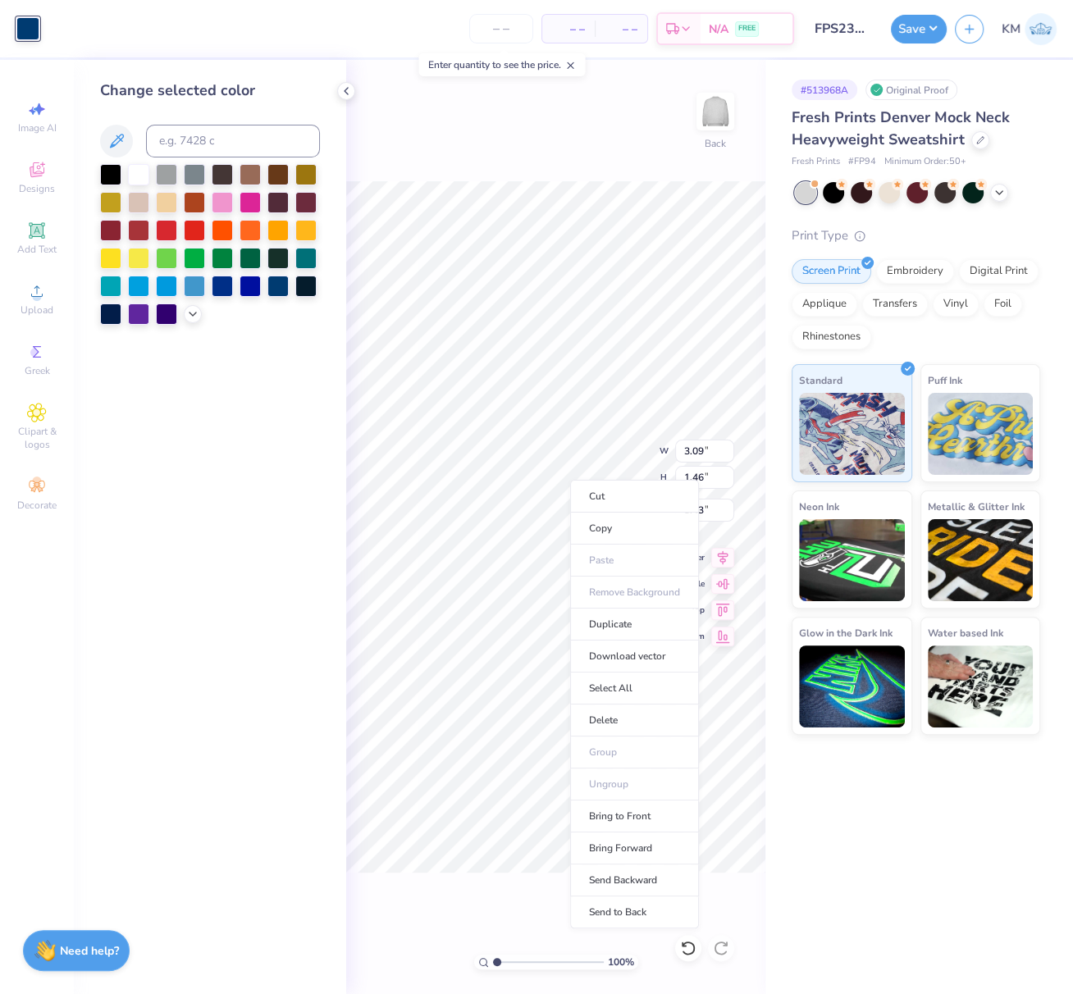
click at [636, 903] on li "Send to Back" at bounding box center [634, 912] width 129 height 32
type input "2.06"
type input "1.16"
type input "5.57"
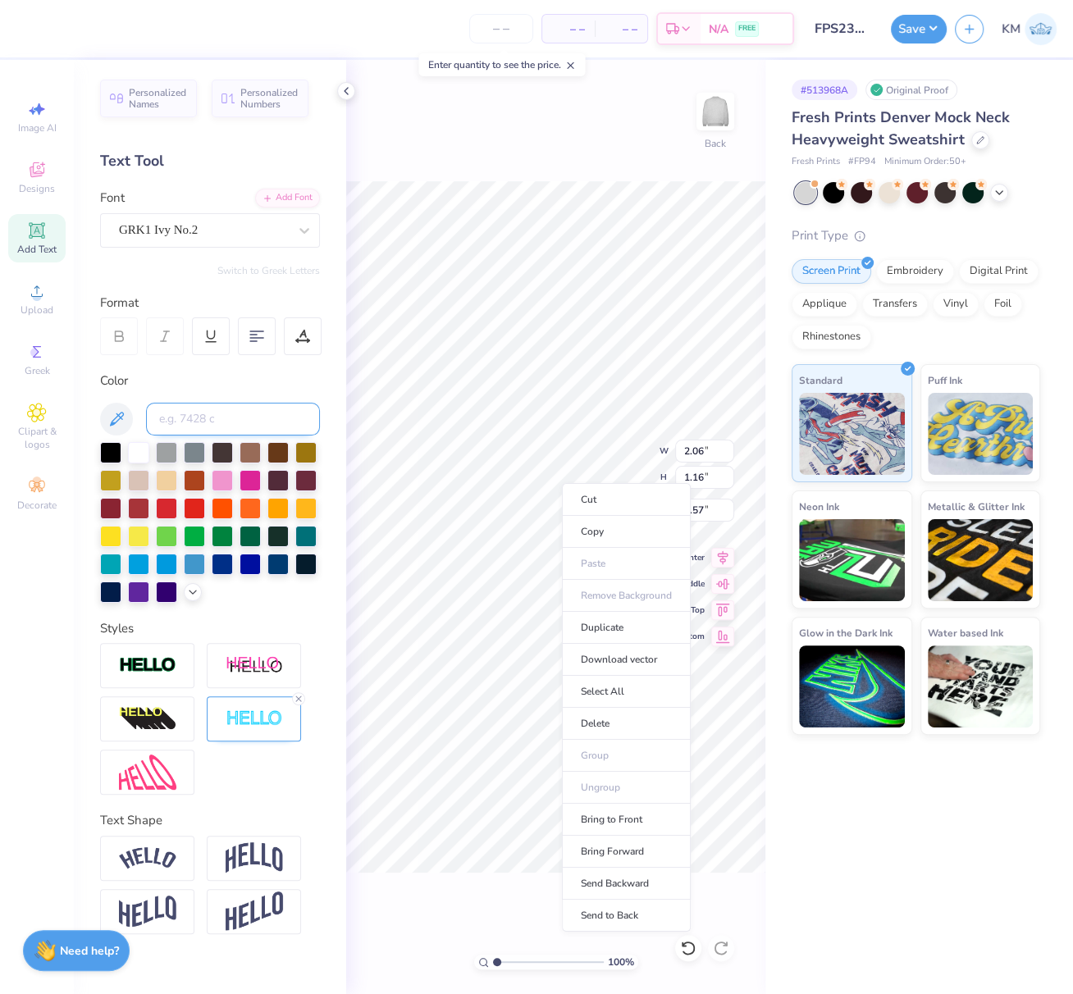
click at [213, 420] on input at bounding box center [233, 419] width 174 height 33
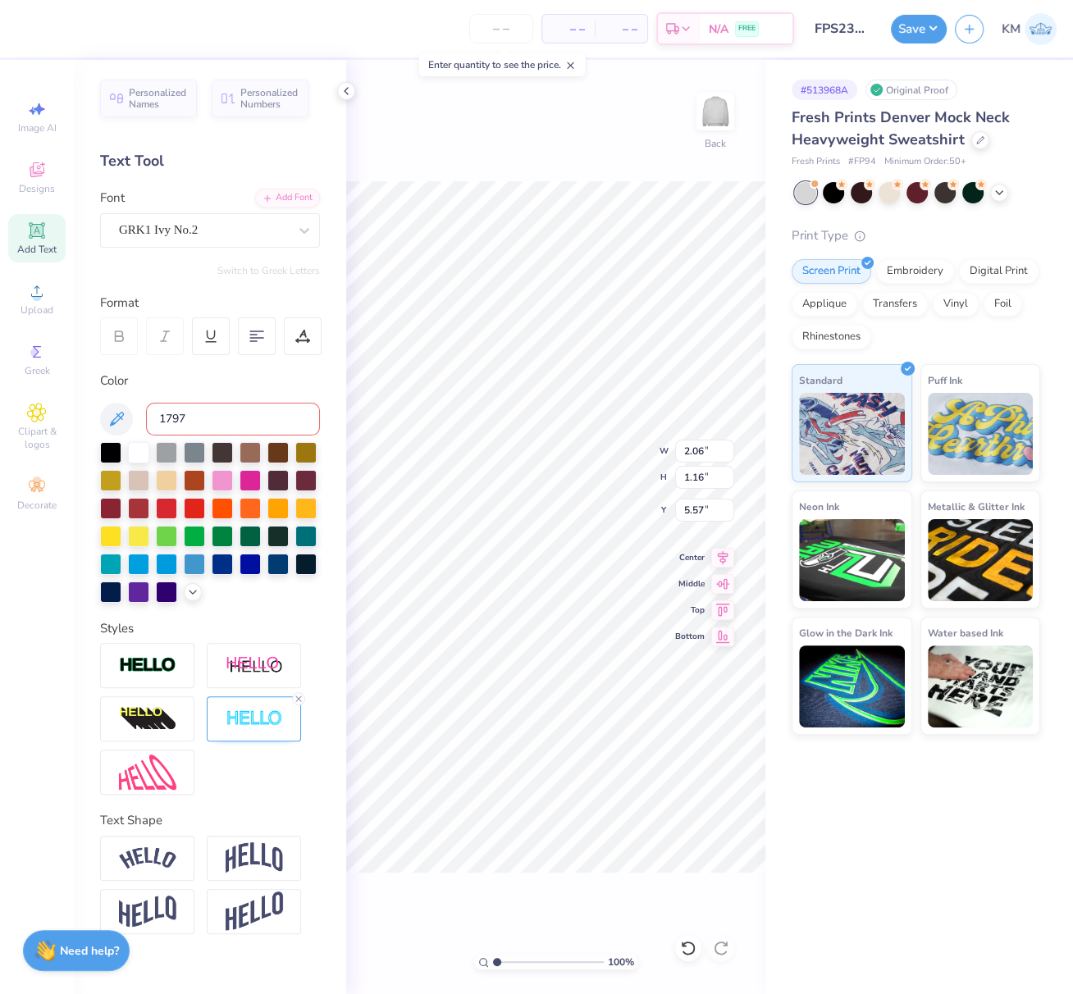
type input "1797"
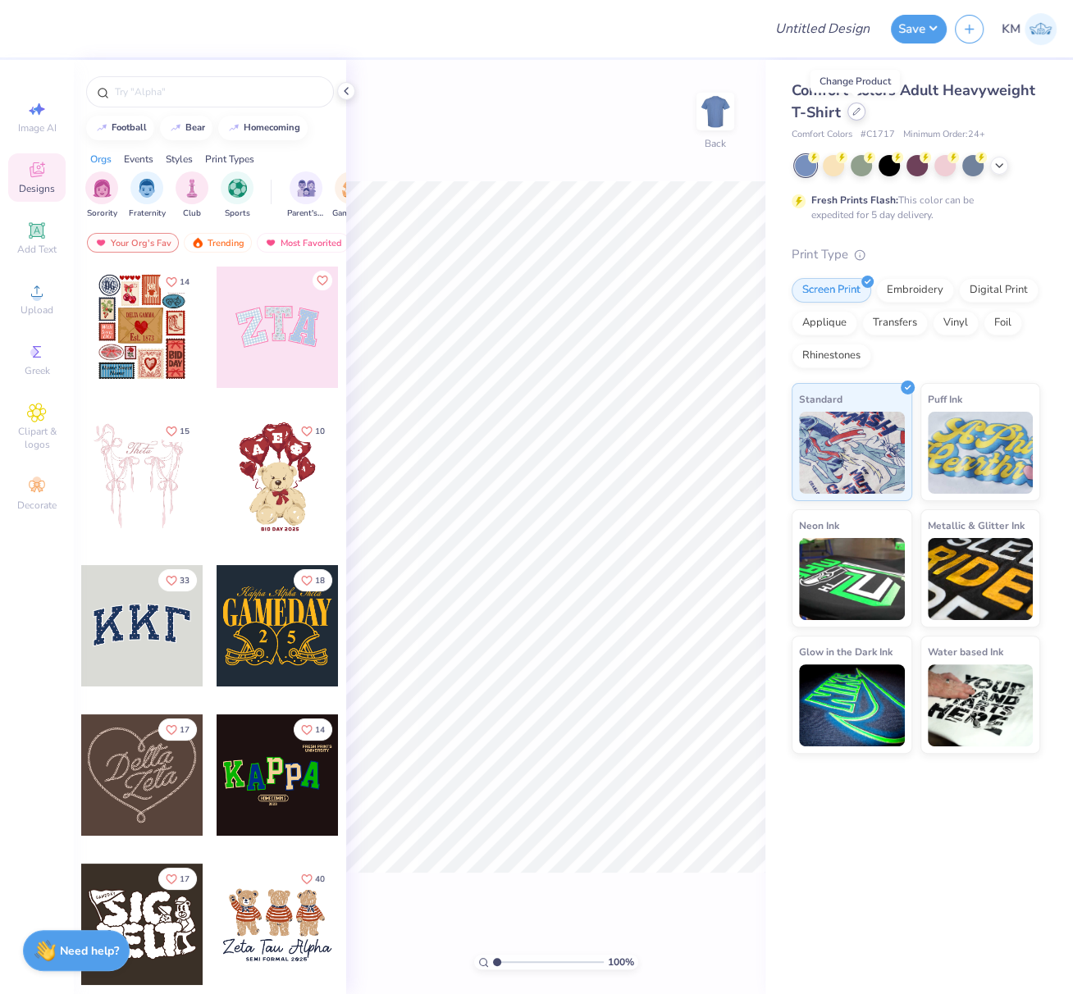
click at [855, 116] on div at bounding box center [856, 112] width 18 height 18
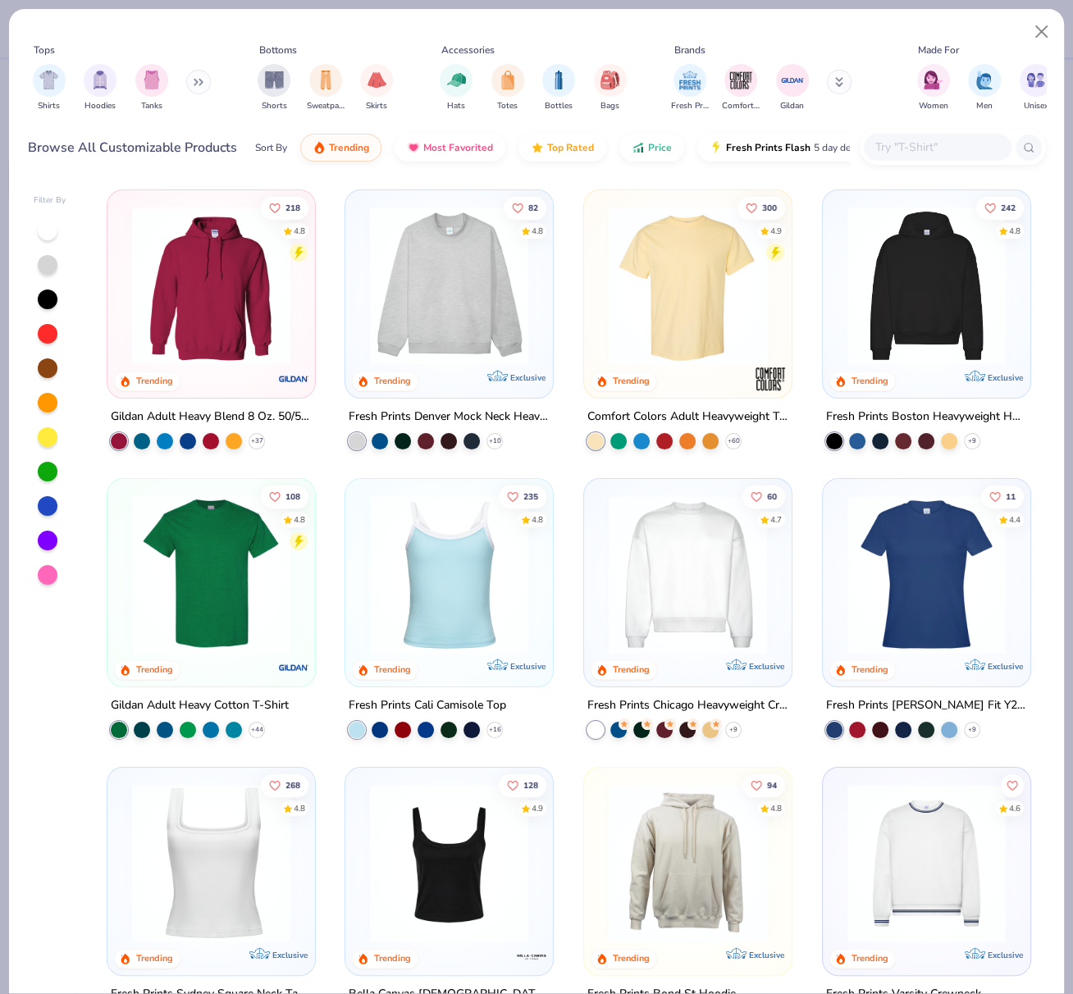
click at [489, 307] on img at bounding box center [449, 286] width 175 height 158
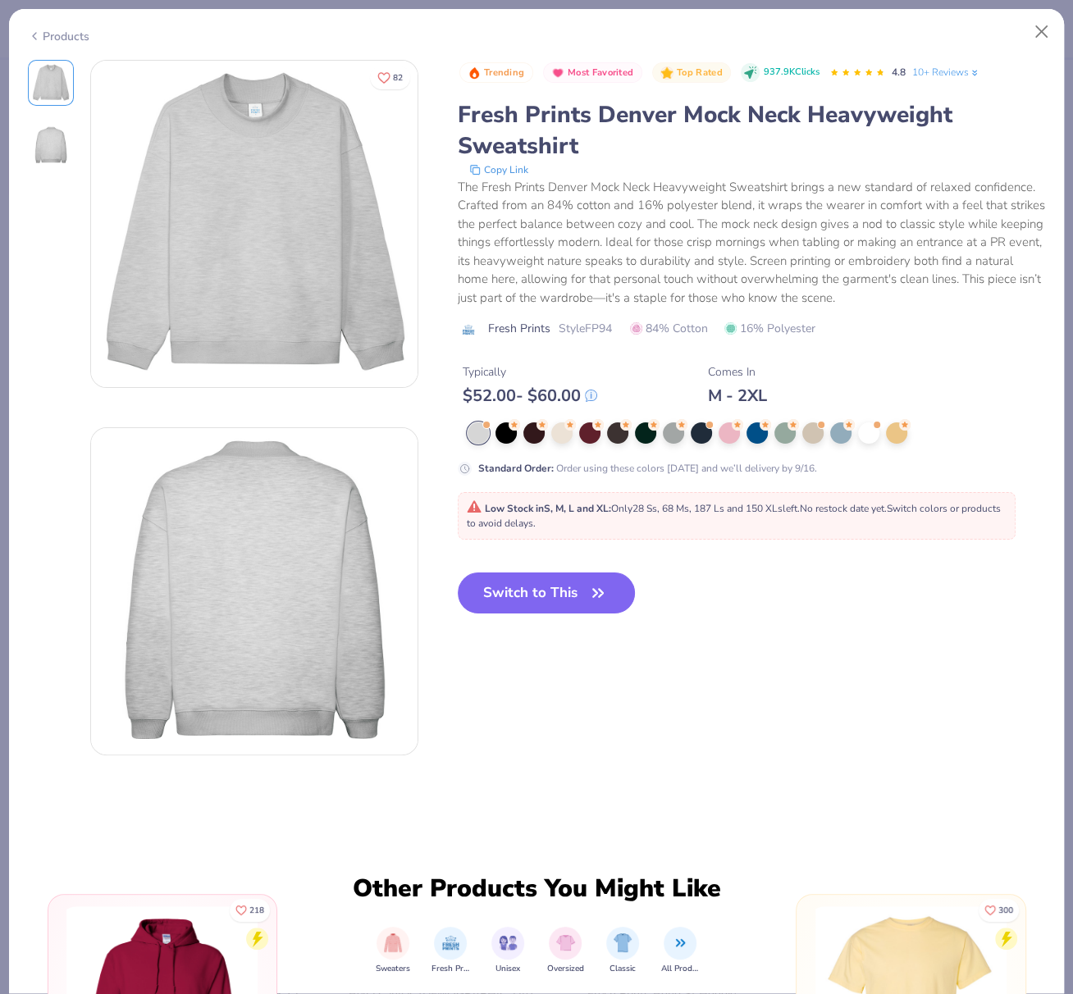
drag, startPoint x: 532, startPoint y: 625, endPoint x: 550, endPoint y: 644, distance: 26.1
click at [532, 613] on button "Switch to This" at bounding box center [547, 592] width 178 height 41
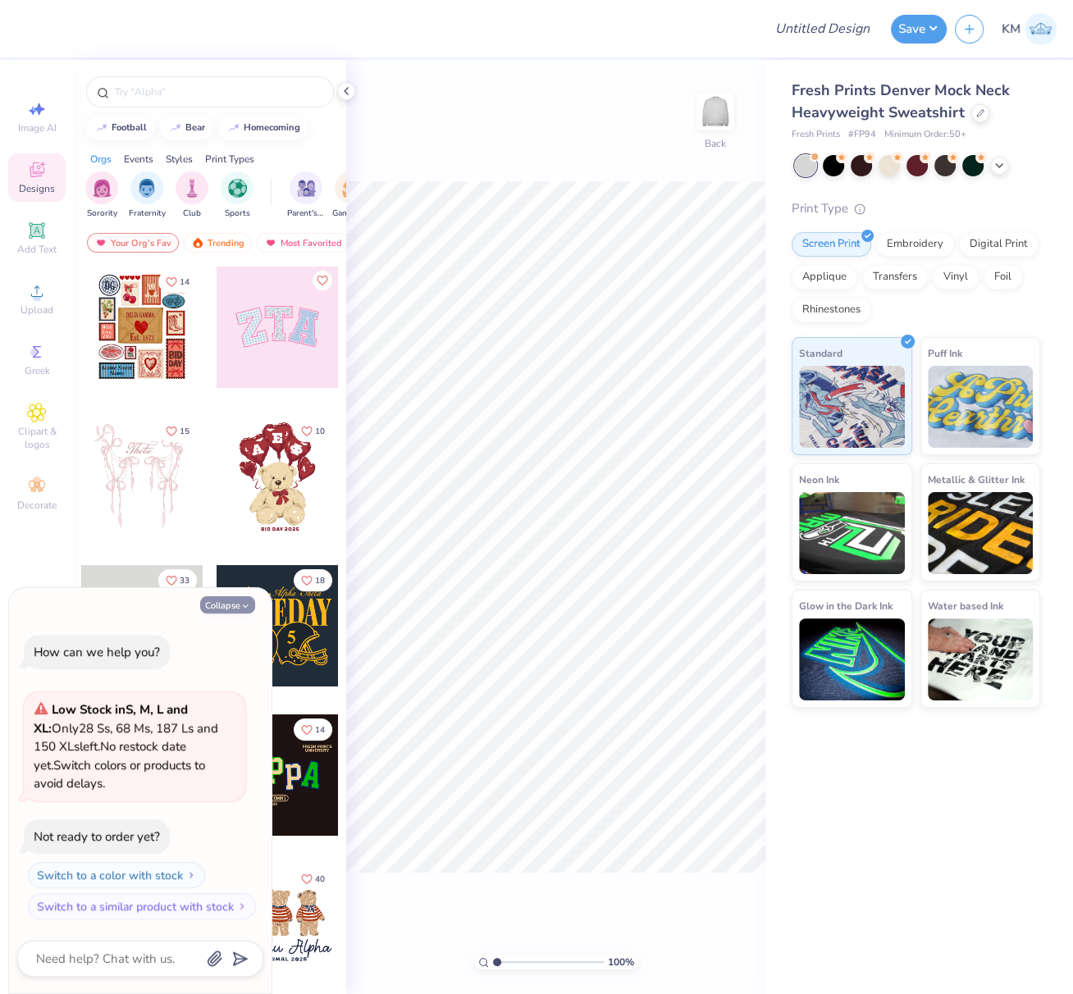
click at [237, 604] on button "Collapse" at bounding box center [227, 604] width 55 height 17
type textarea "x"
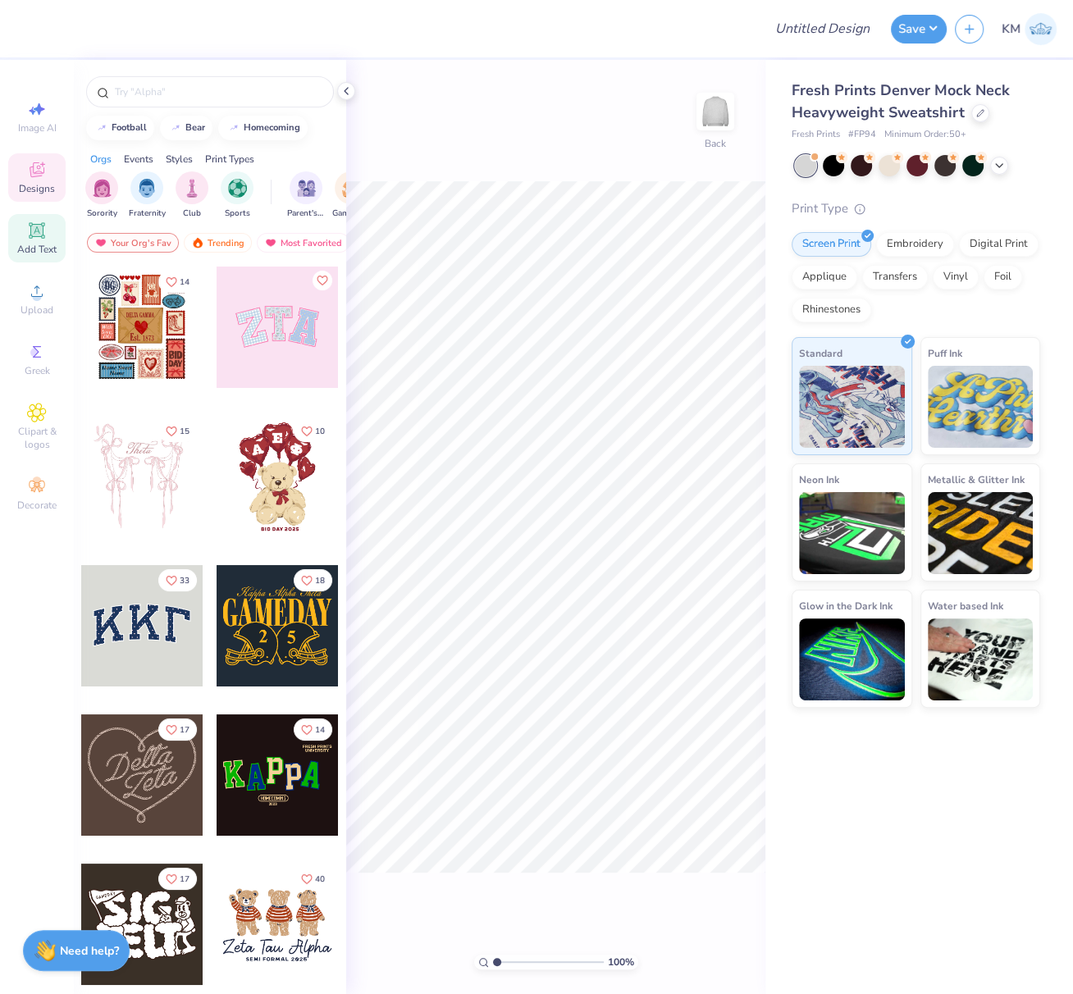
drag, startPoint x: 38, startPoint y: 235, endPoint x: 46, endPoint y: 239, distance: 8.8
click at [37, 235] on icon at bounding box center [36, 230] width 12 height 12
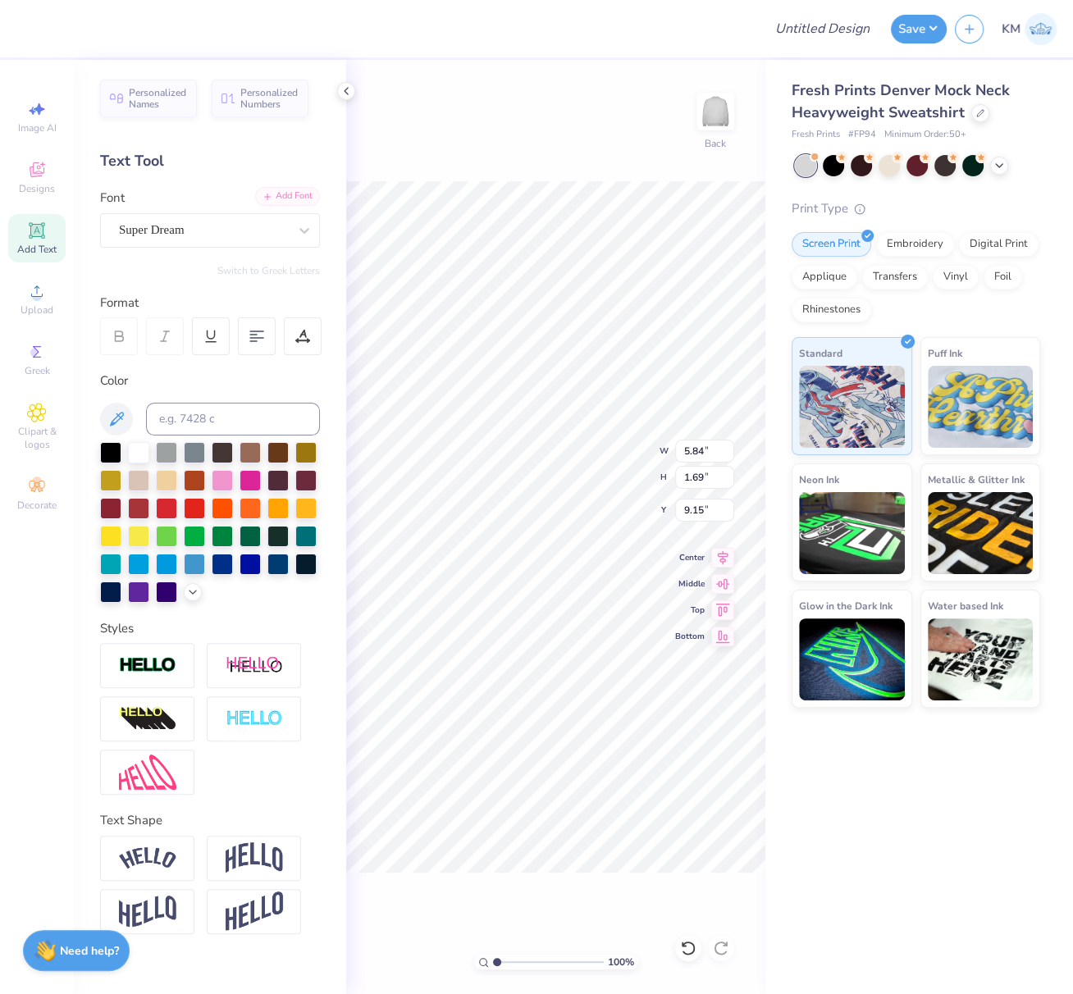
click at [291, 200] on div "Add Font" at bounding box center [287, 196] width 65 height 19
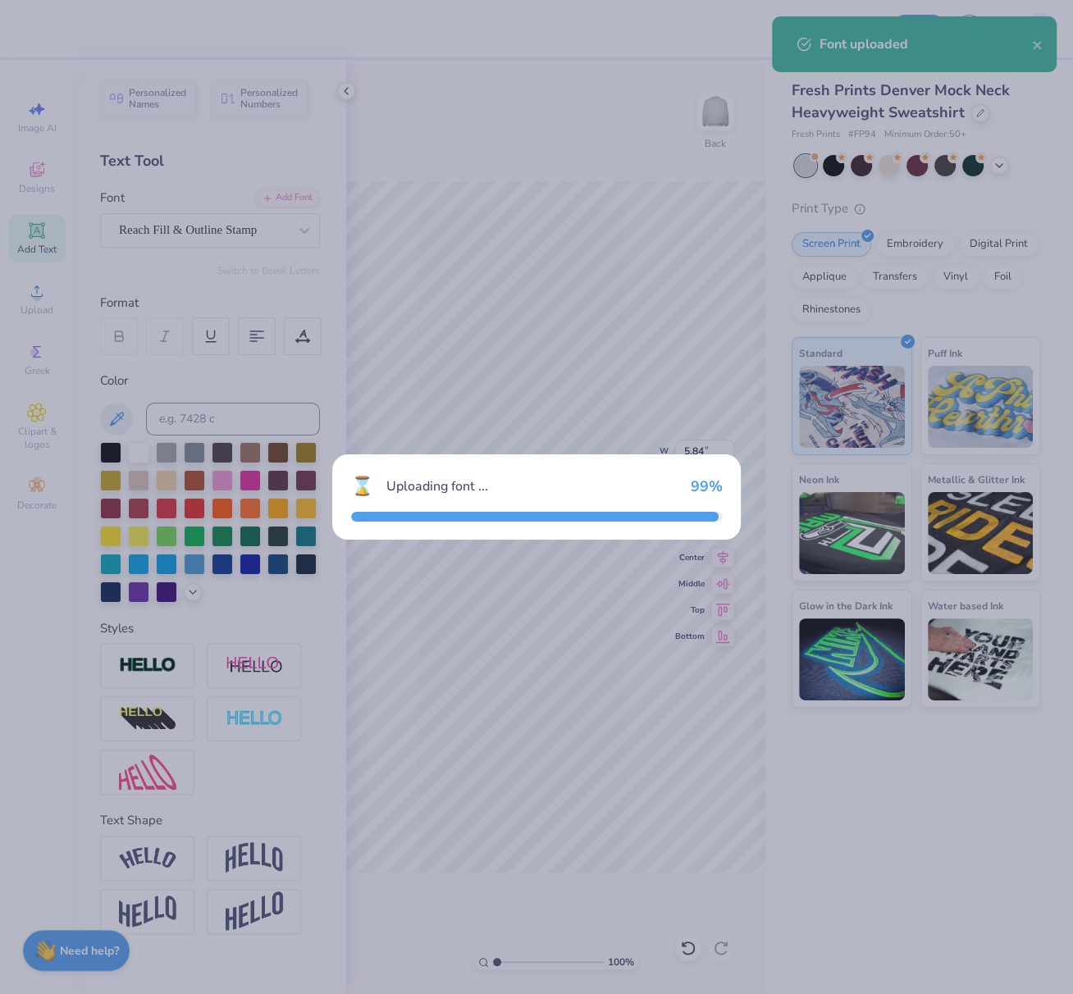
type input "5.95"
type input "1.65"
type input "9.18"
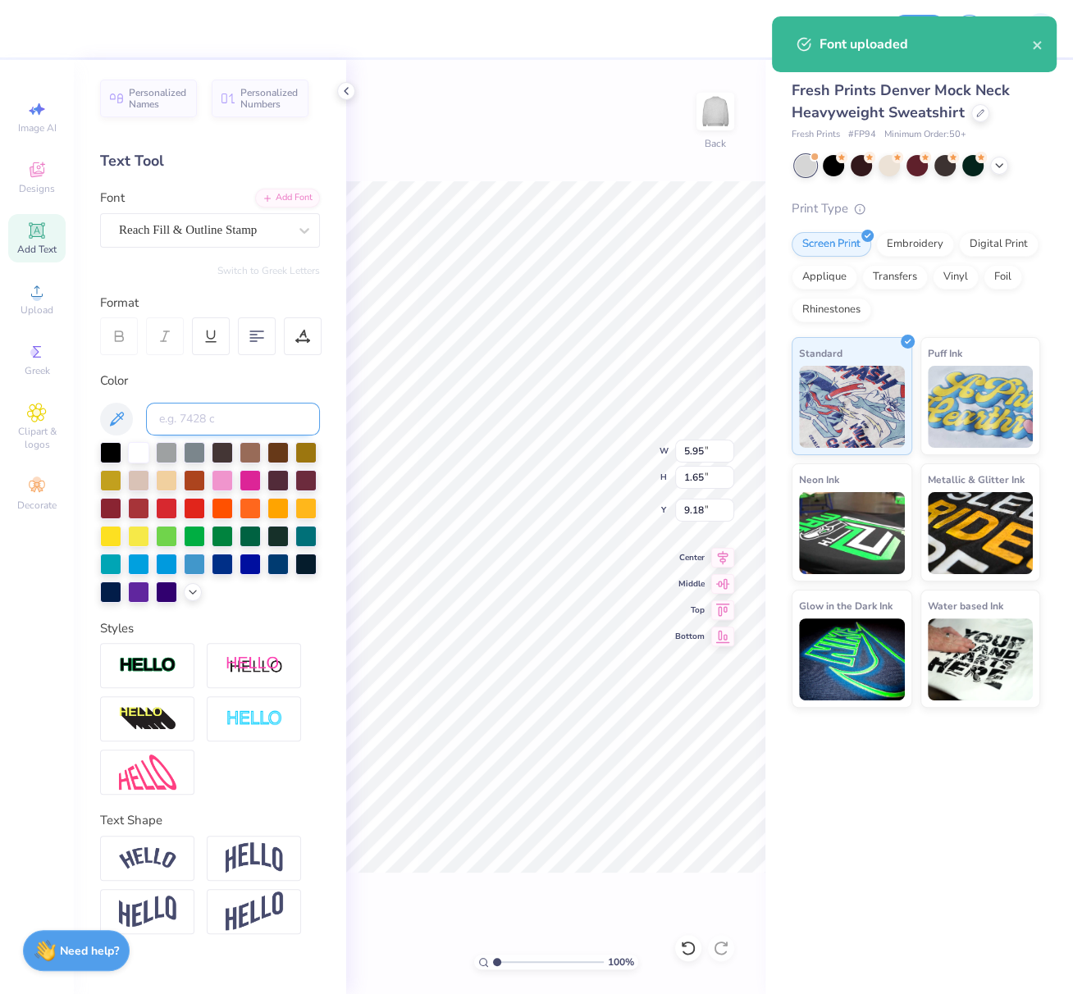
click at [194, 417] on input at bounding box center [233, 419] width 174 height 33
type input "654"
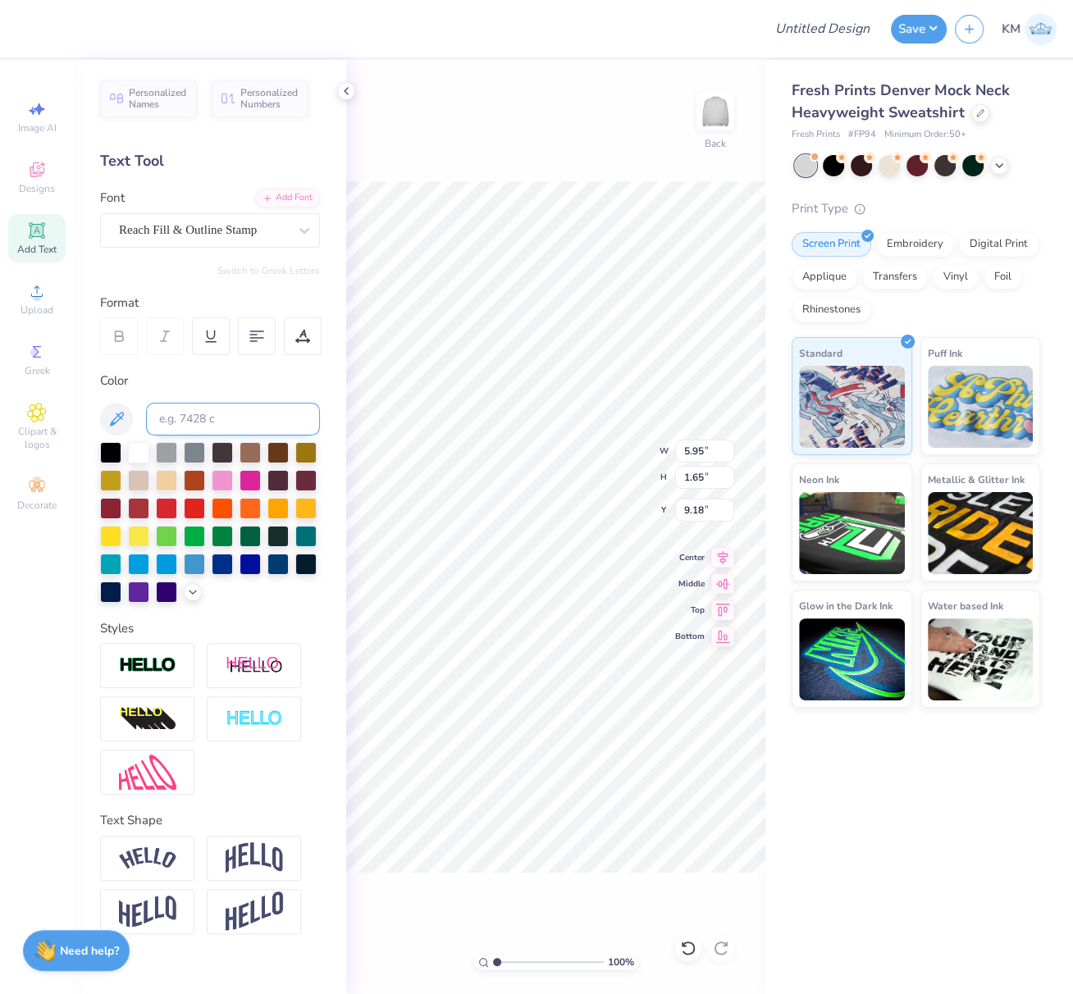
scroll to position [14, 2]
type textarea "CROWS"
click at [253, 858] on img at bounding box center [254, 857] width 57 height 31
type input "3.01"
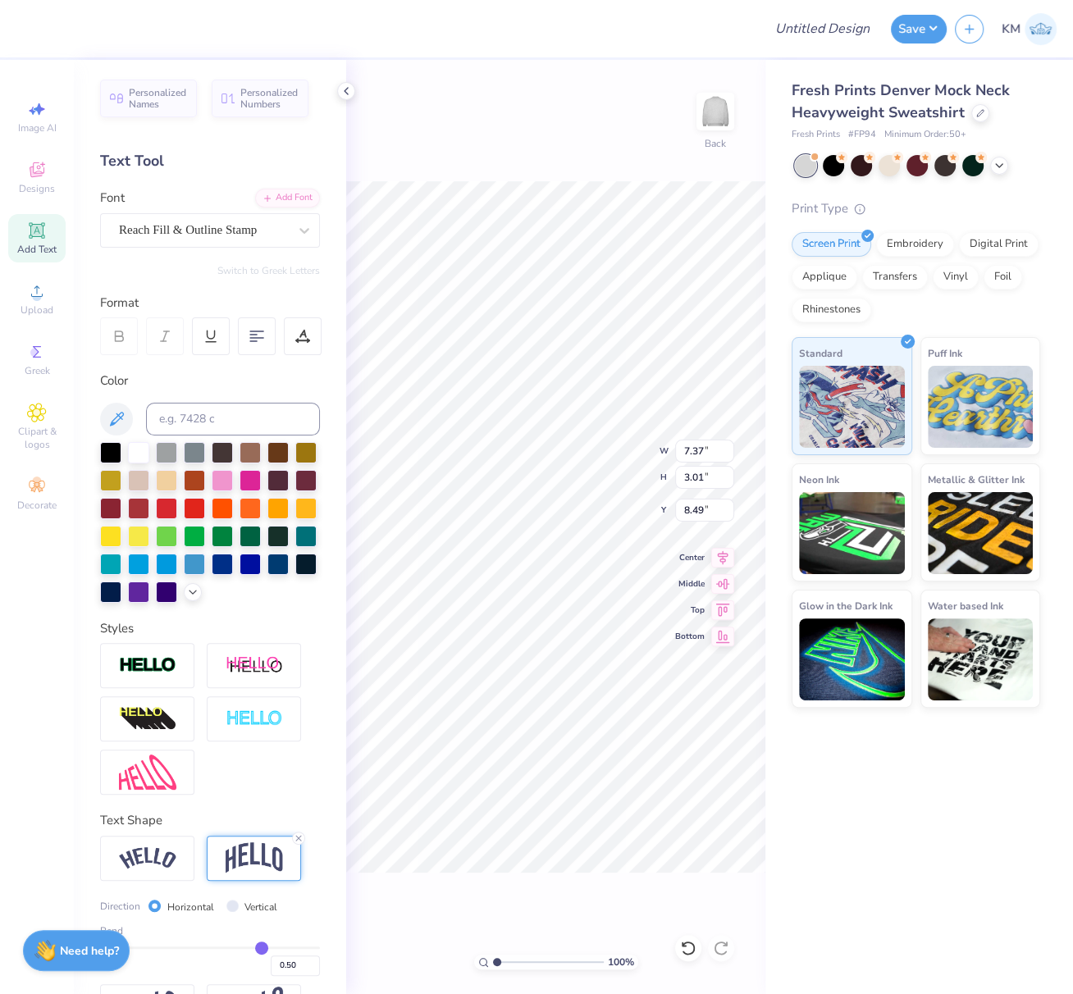
type input "8.49"
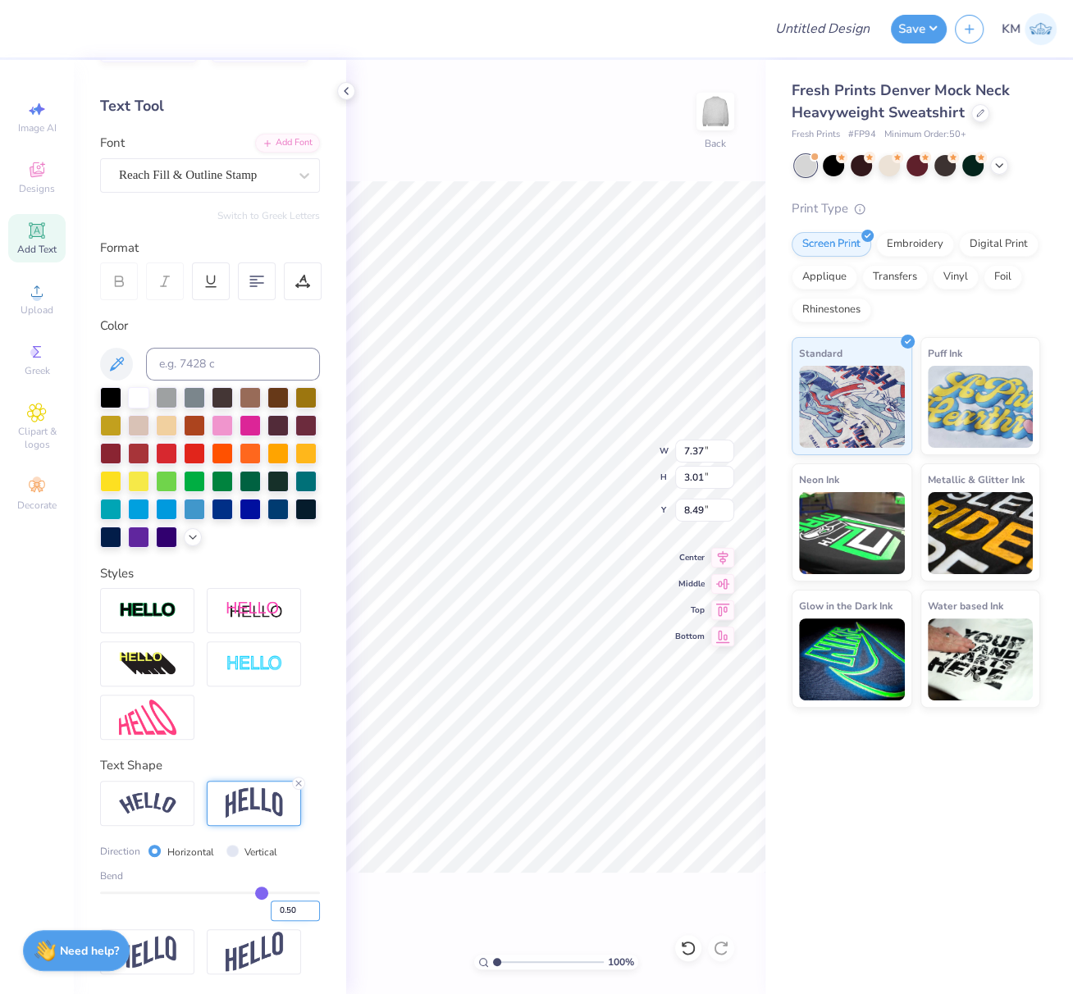
drag, startPoint x: 275, startPoint y: 913, endPoint x: 293, endPoint y: 919, distance: 18.9
click at [289, 915] on input "0.50" at bounding box center [295, 911] width 49 height 21
type input "0.40"
type input "0.4"
type input "2.73"
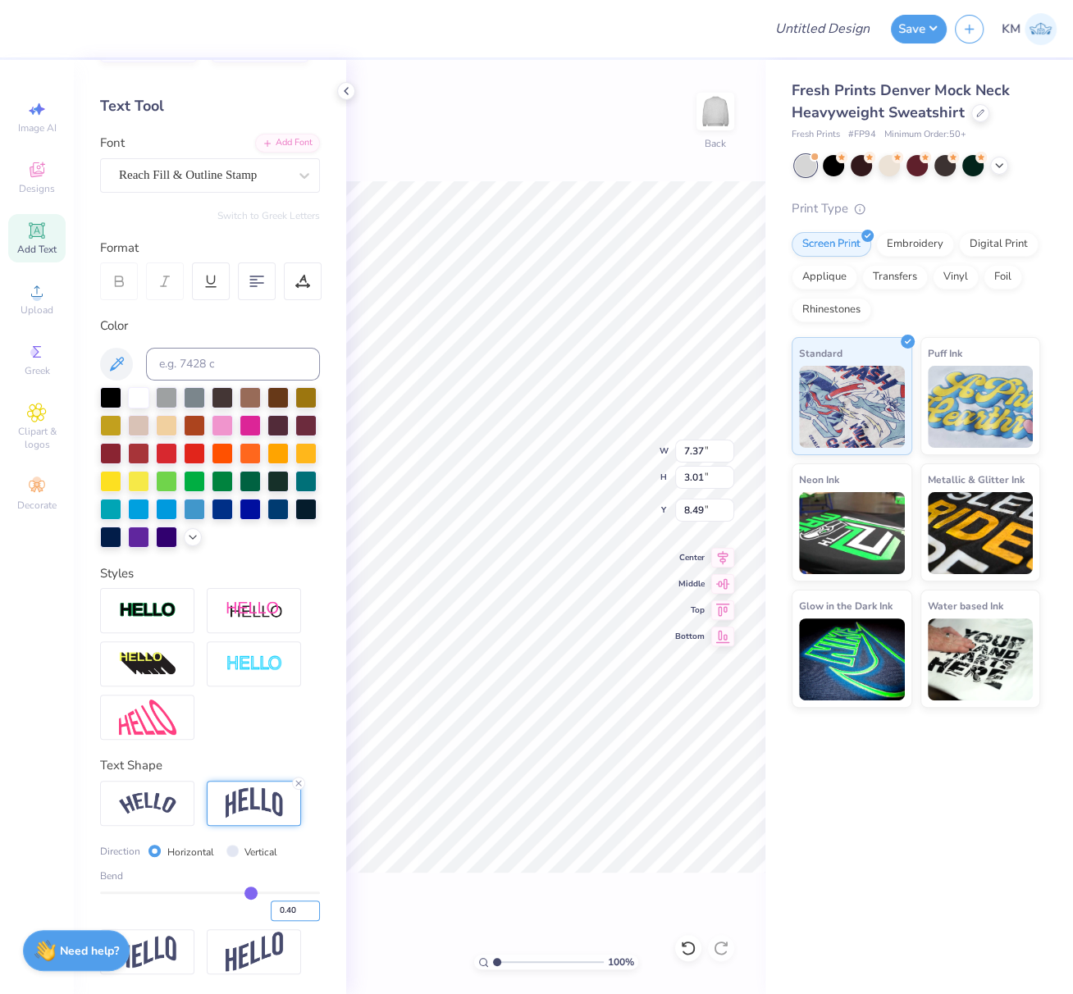
type input "8.64"
drag, startPoint x: 700, startPoint y: 453, endPoint x: 674, endPoint y: 452, distance: 25.4
click at [680, 450] on input "7.37" at bounding box center [704, 451] width 59 height 23
type input "12.00"
type input "4.44"
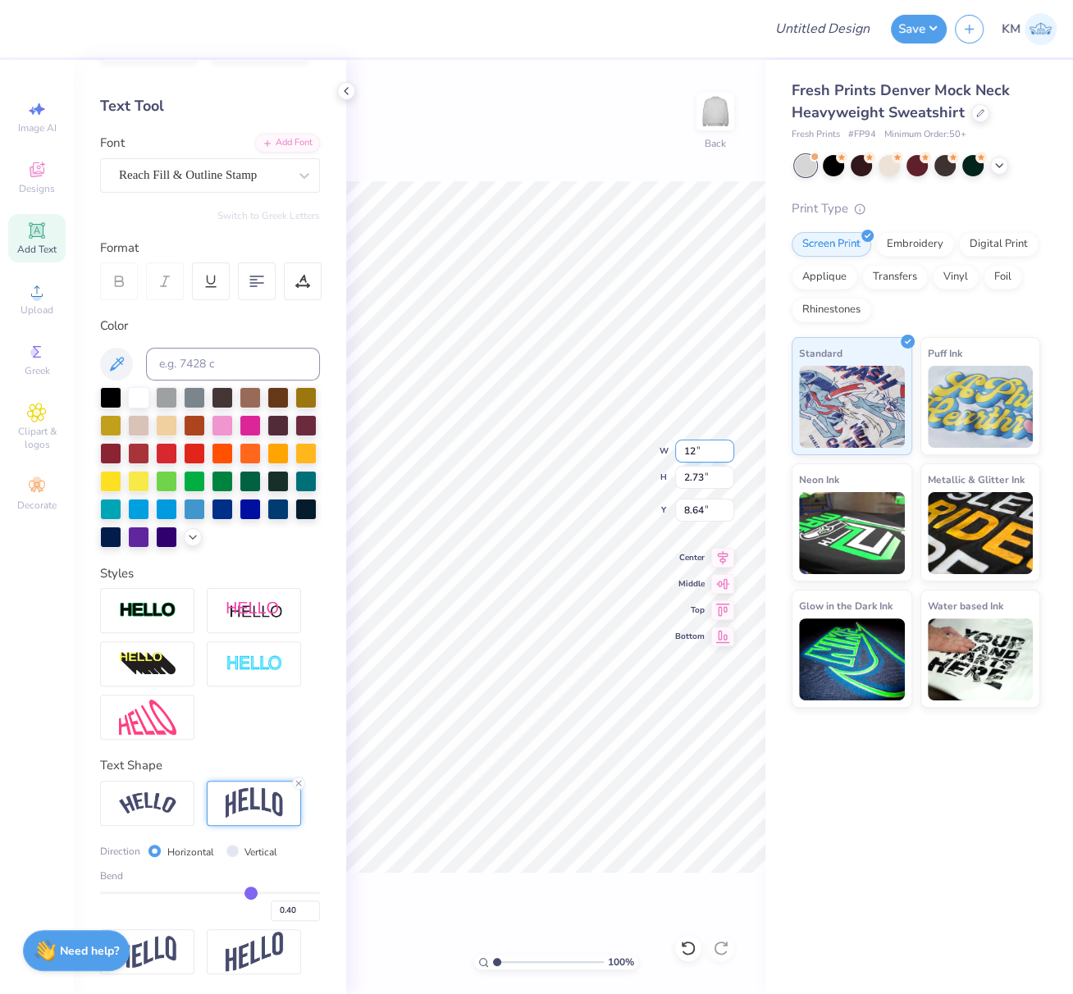
type input "7.78"
drag, startPoint x: 36, startPoint y: 238, endPoint x: 150, endPoint y: 425, distance: 219.0
click at [36, 238] on icon at bounding box center [37, 230] width 16 height 16
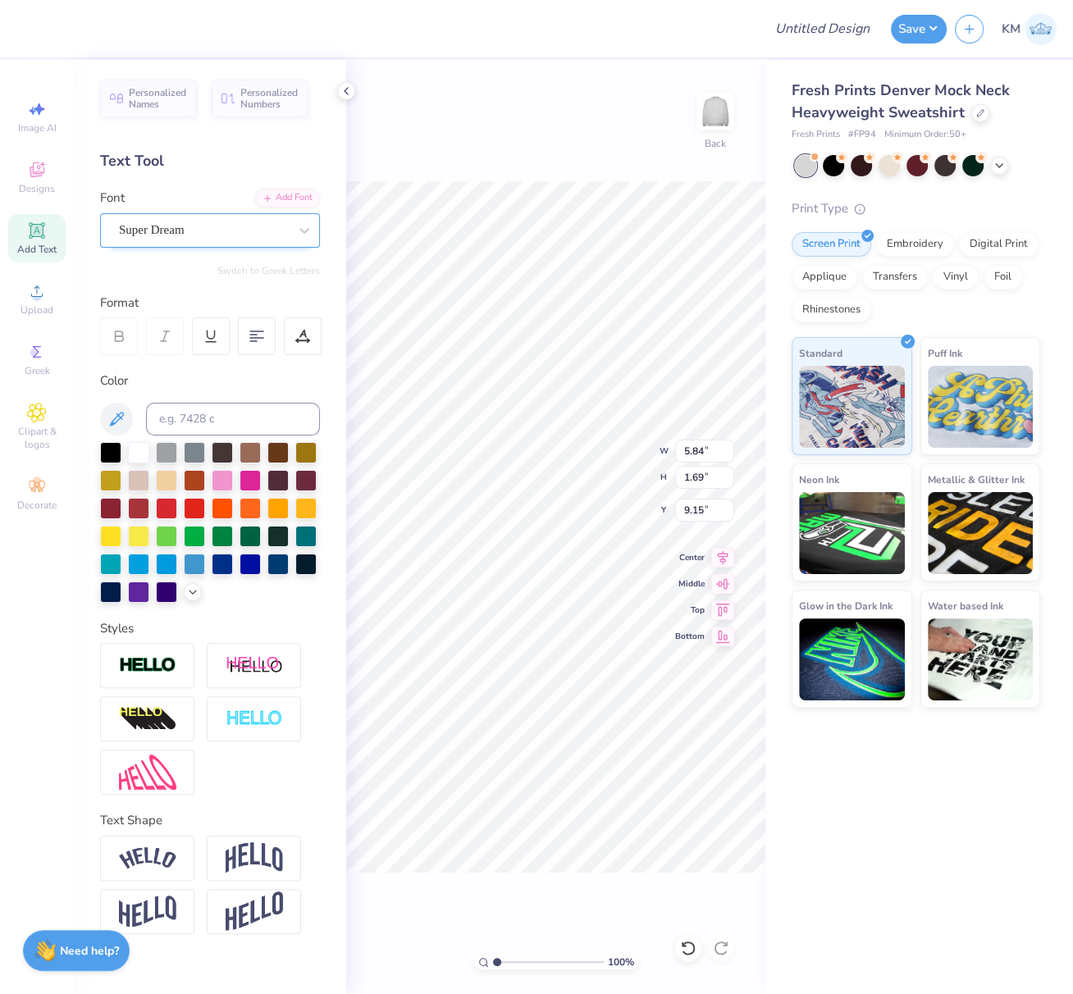
click at [206, 229] on div "Super Dream" at bounding box center [203, 229] width 172 height 25
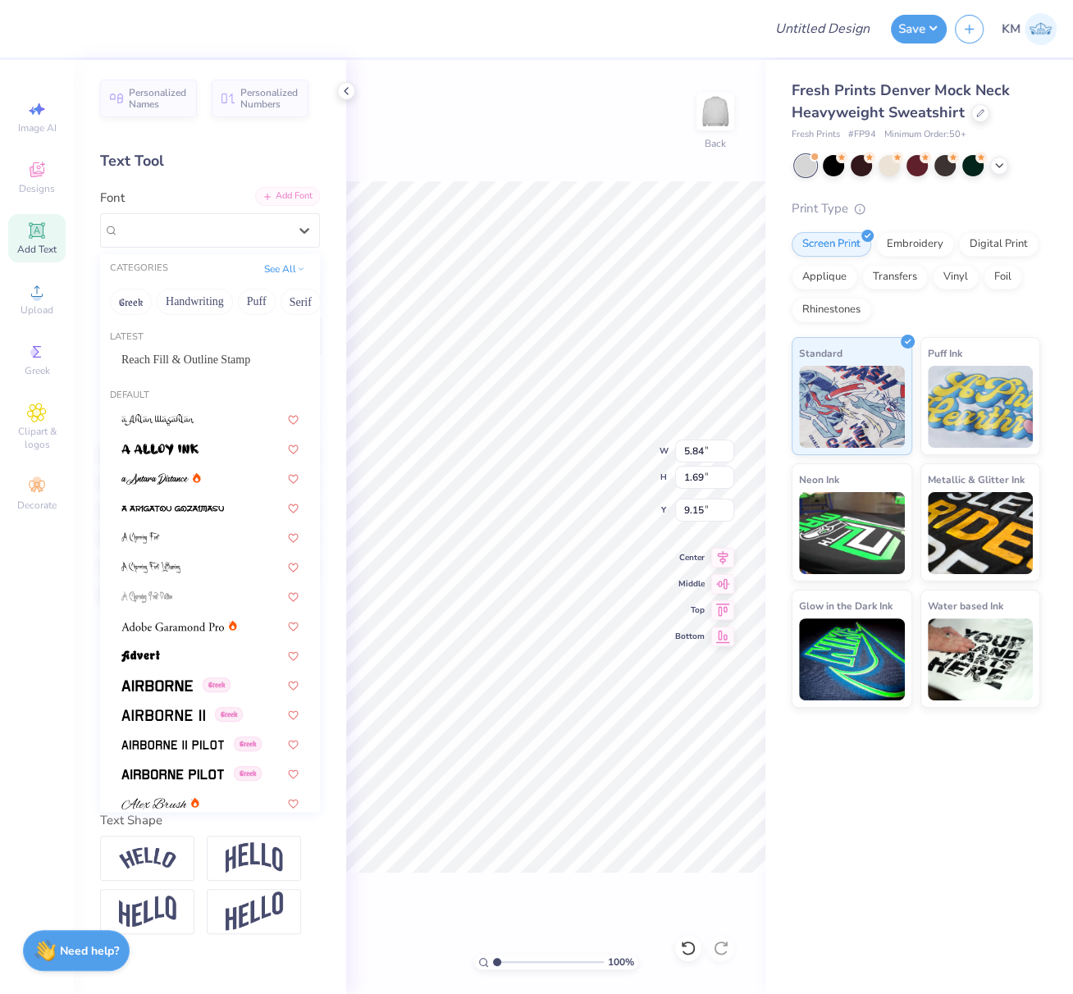
click at [280, 197] on div "Add Font" at bounding box center [287, 196] width 65 height 19
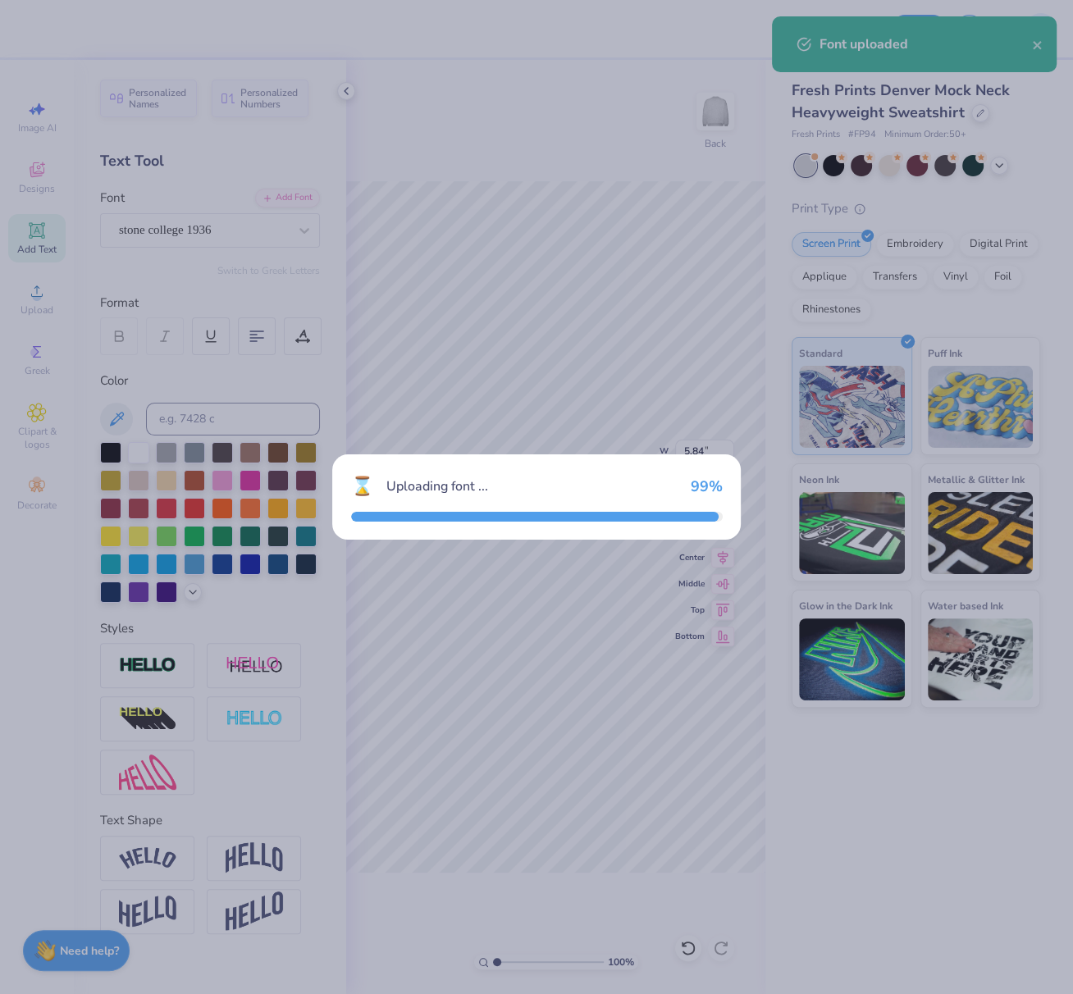
type input "4.28"
type input "1.88"
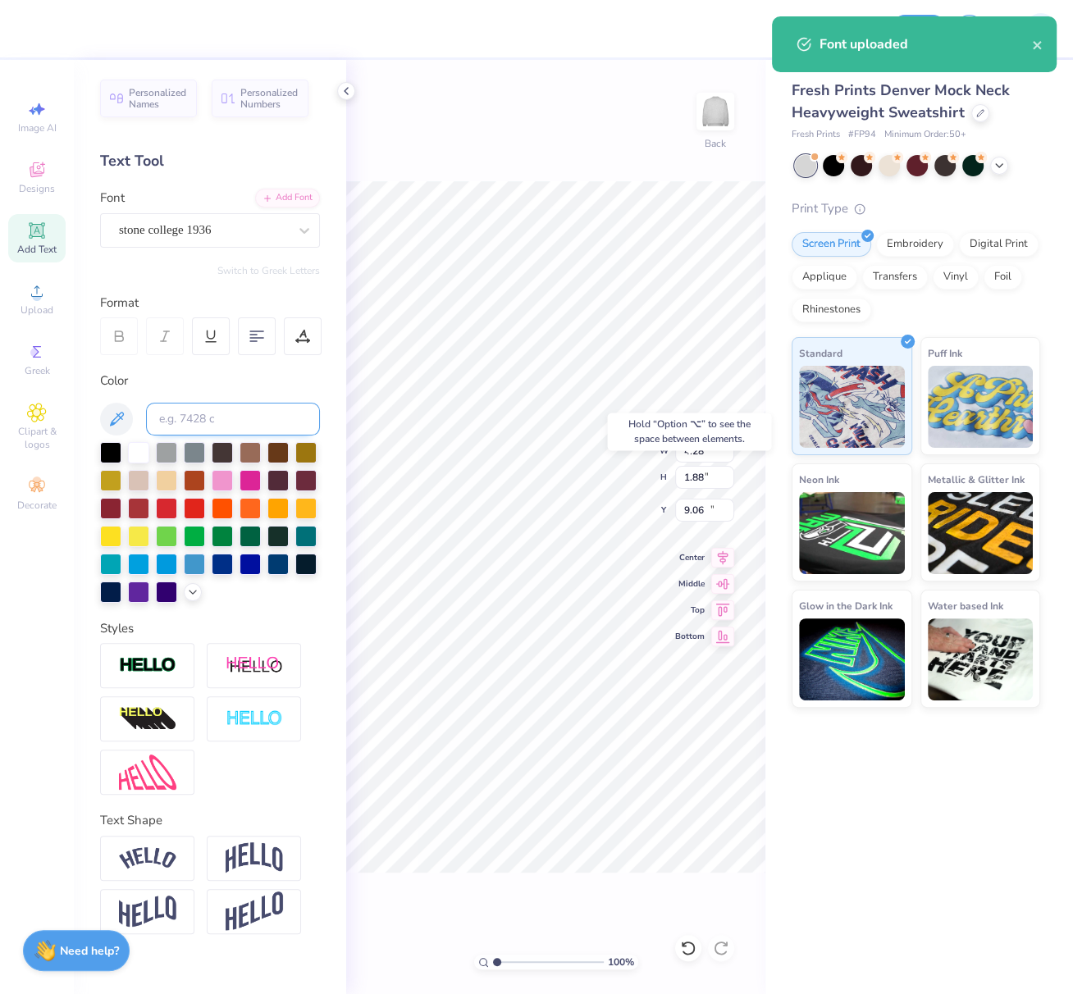
type input "11.28"
click at [246, 426] on input at bounding box center [233, 419] width 174 height 33
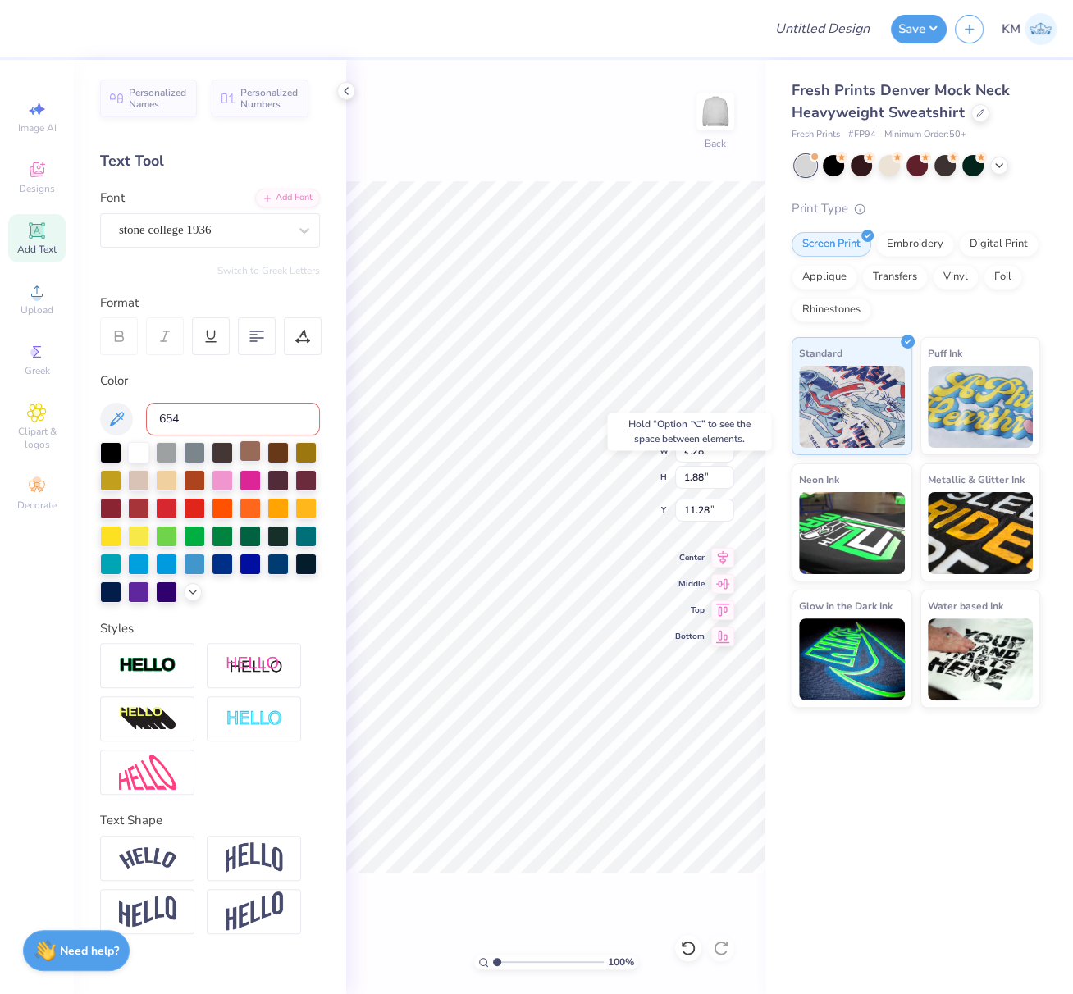
type input "654"
type textarea "FALL RUSH 2025"
drag, startPoint x: 297, startPoint y: 332, endPoint x: 296, endPoint y: 349, distance: 16.4
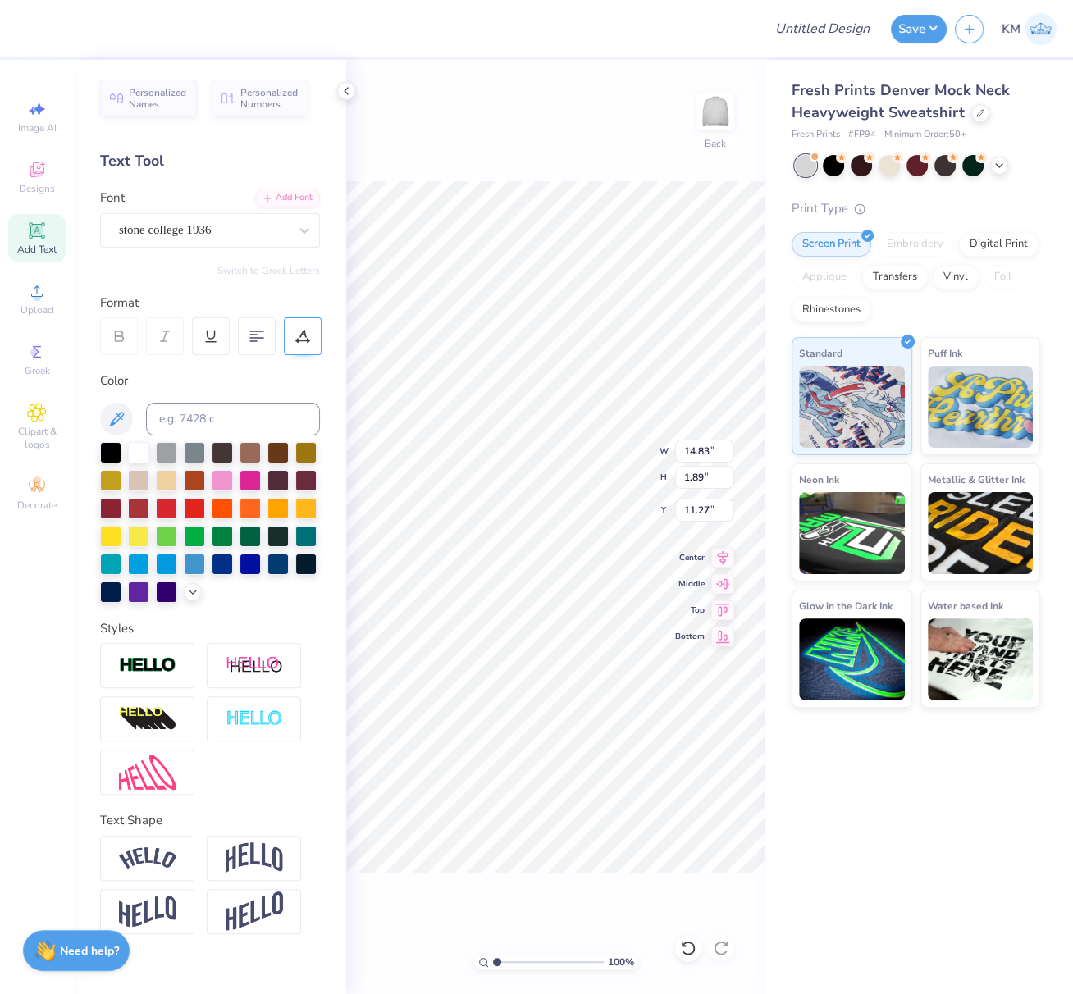
click at [297, 332] on icon at bounding box center [302, 336] width 15 height 15
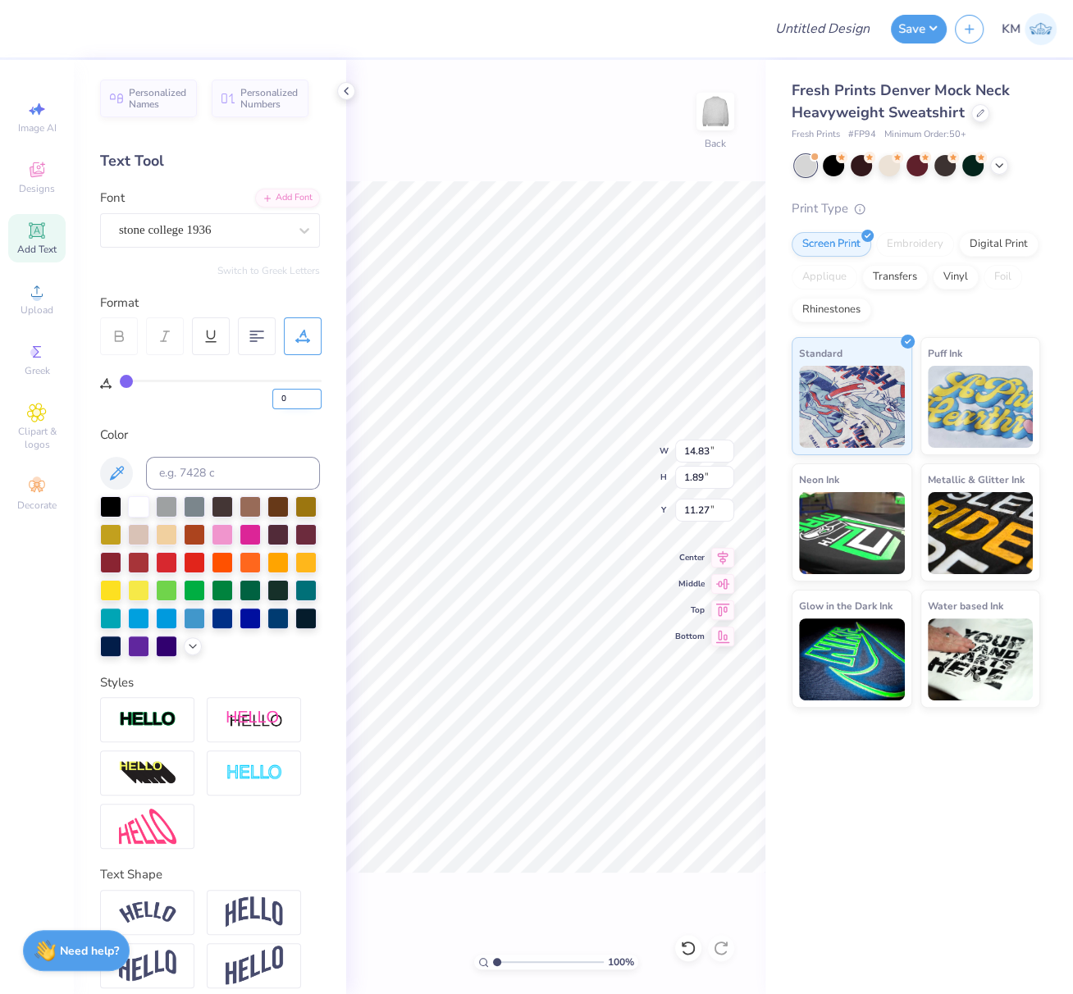
drag, startPoint x: 291, startPoint y: 398, endPoint x: 276, endPoint y: 398, distance: 14.8
click at [280, 397] on input "0" at bounding box center [296, 399] width 49 height 21
type input "50"
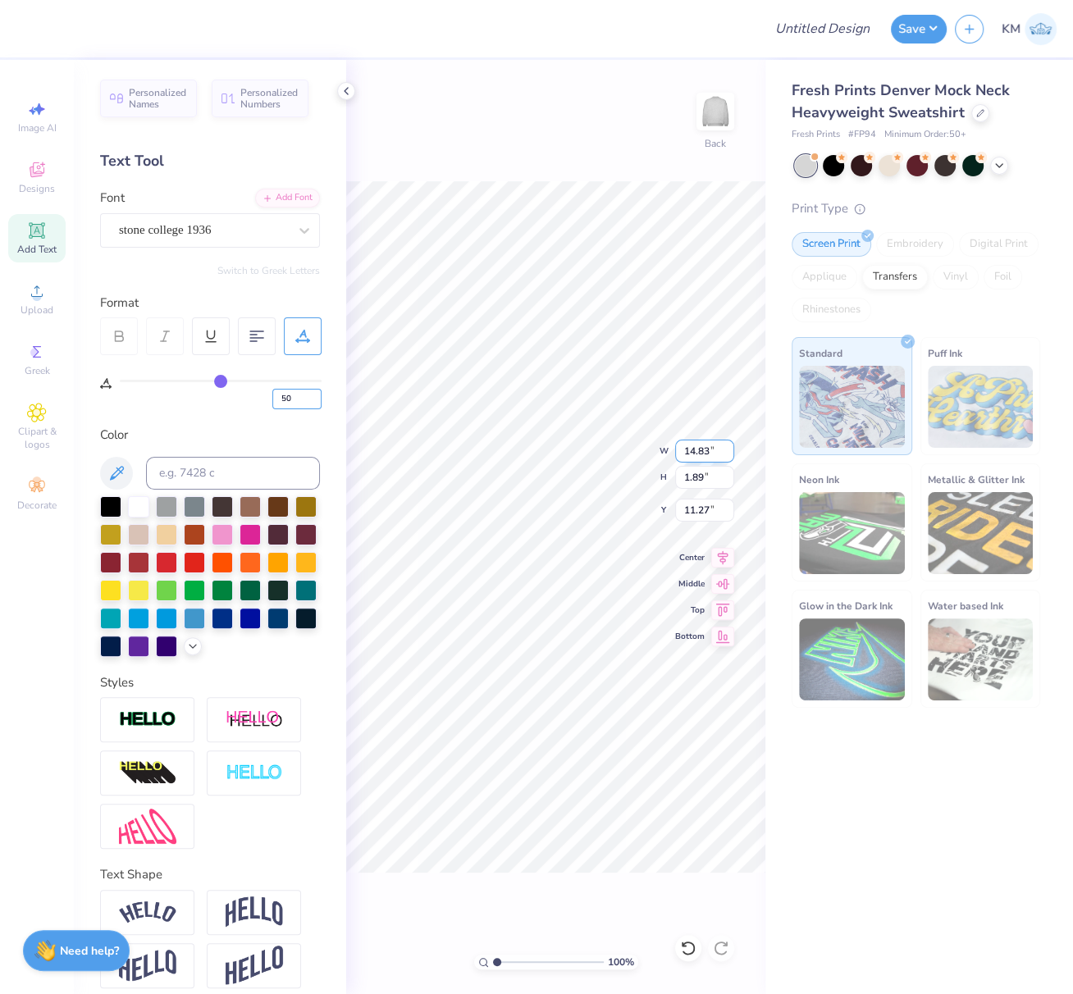
type input "16.27"
type input "1.01"
type input "11.72"
click at [664, 449] on div "100 % Back W 16.27 16.27 " H 1.01 1.01 " Y 11.72 11.72 " Center Middle Top Bott…" at bounding box center [555, 527] width 419 height 934
drag, startPoint x: 709, startPoint y: 453, endPoint x: 677, endPoint y: 448, distance: 32.4
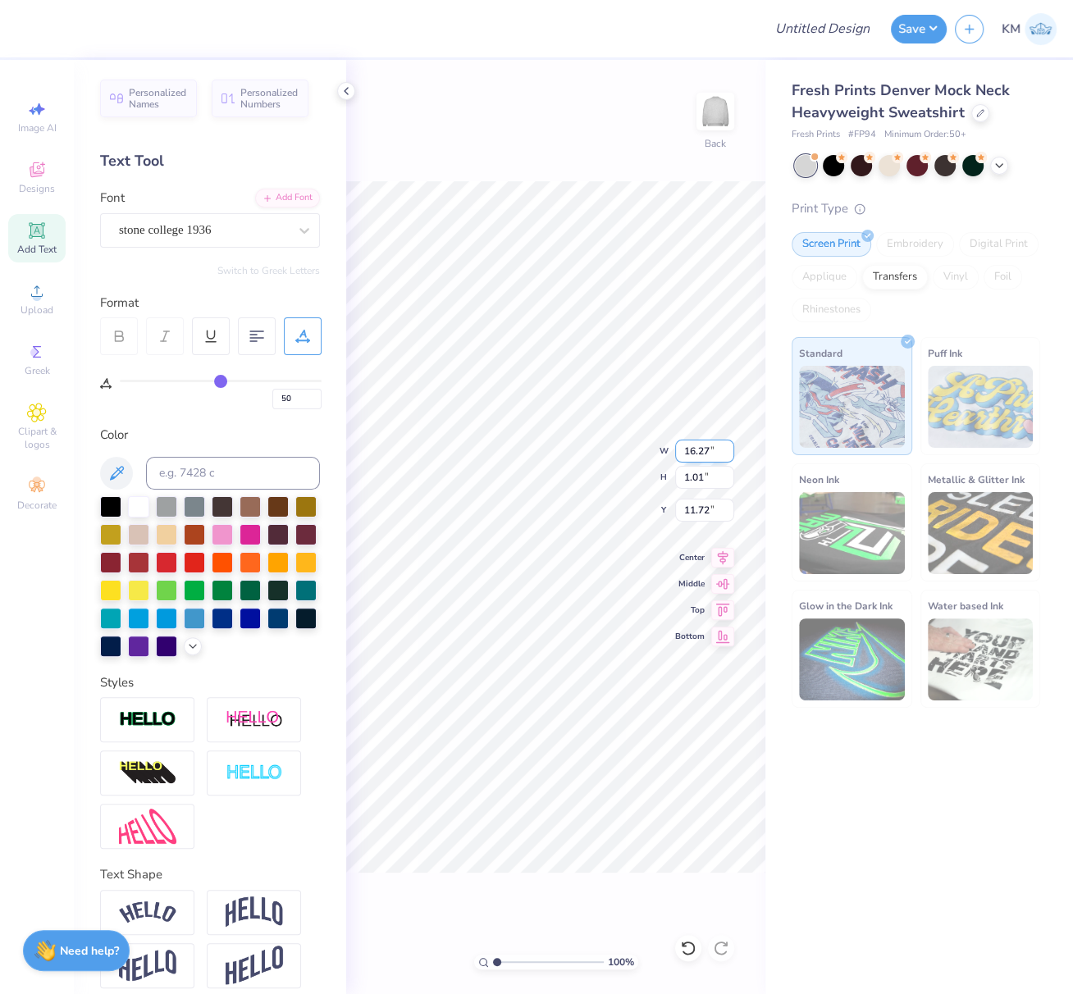
click at [677, 449] on input "16.27" at bounding box center [704, 451] width 59 height 23
paste input "7.0958"
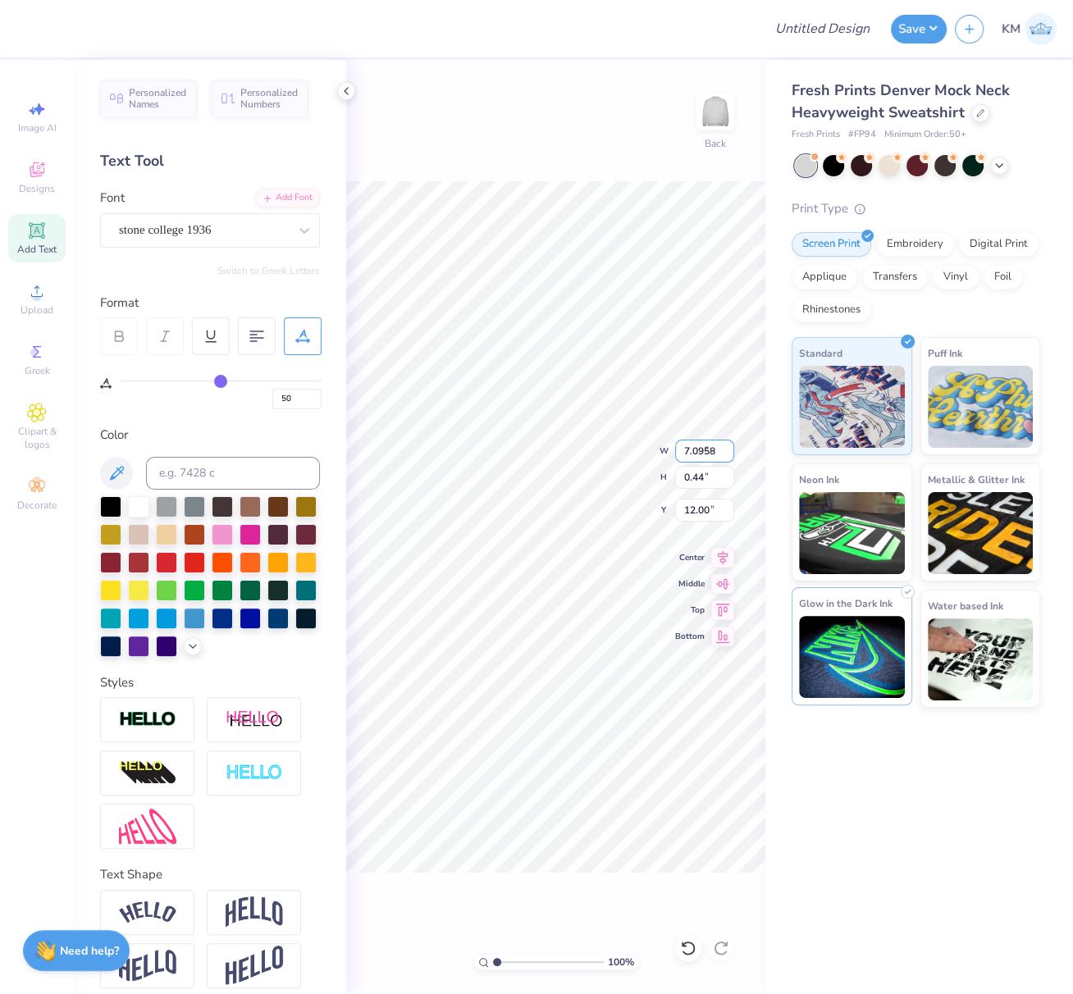
type input "7.10"
type input "0.44"
type input "12.00"
click at [718, 554] on icon at bounding box center [722, 555] width 23 height 20
click at [718, 555] on icon at bounding box center [722, 555] width 23 height 20
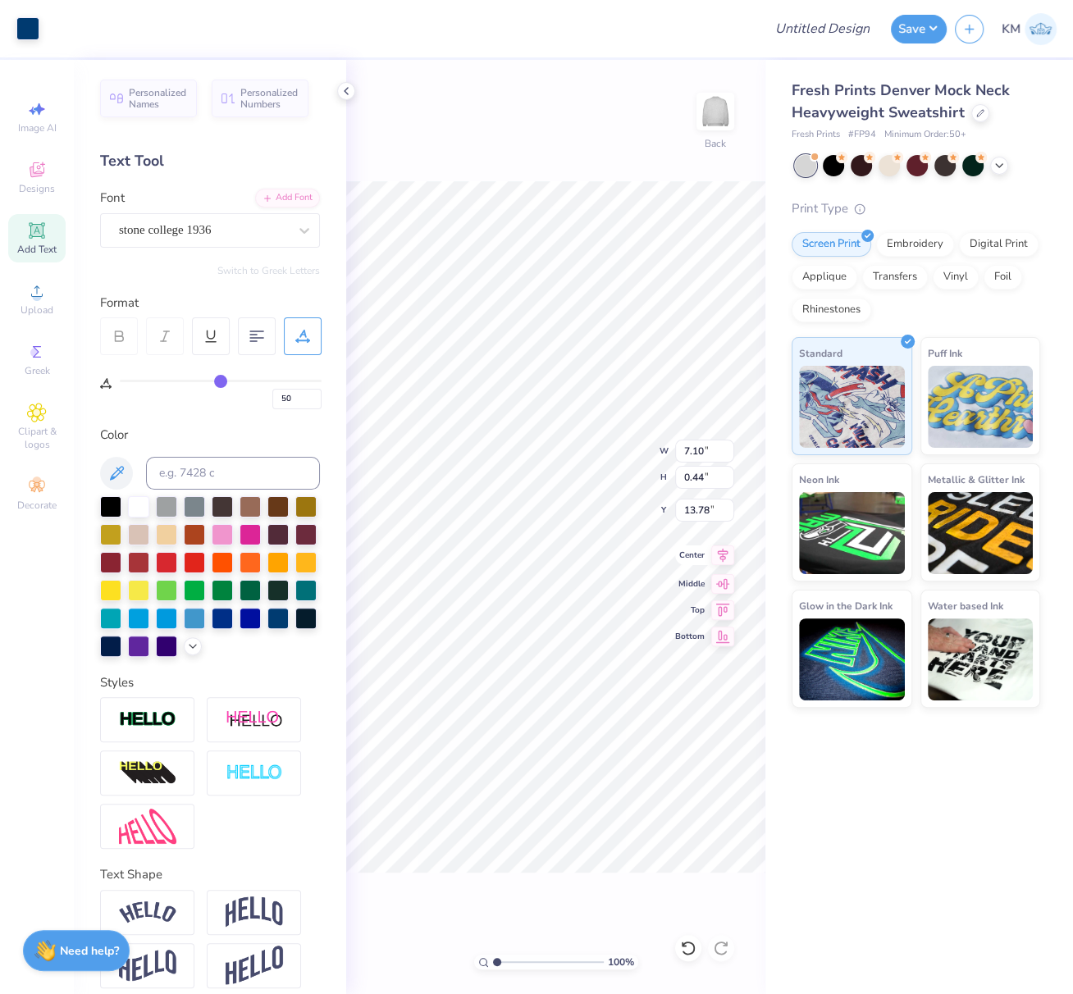
type input "7.10"
type input "0.44"
type input "13.78"
click at [727, 555] on icon at bounding box center [722, 555] width 23 height 20
type input "0"
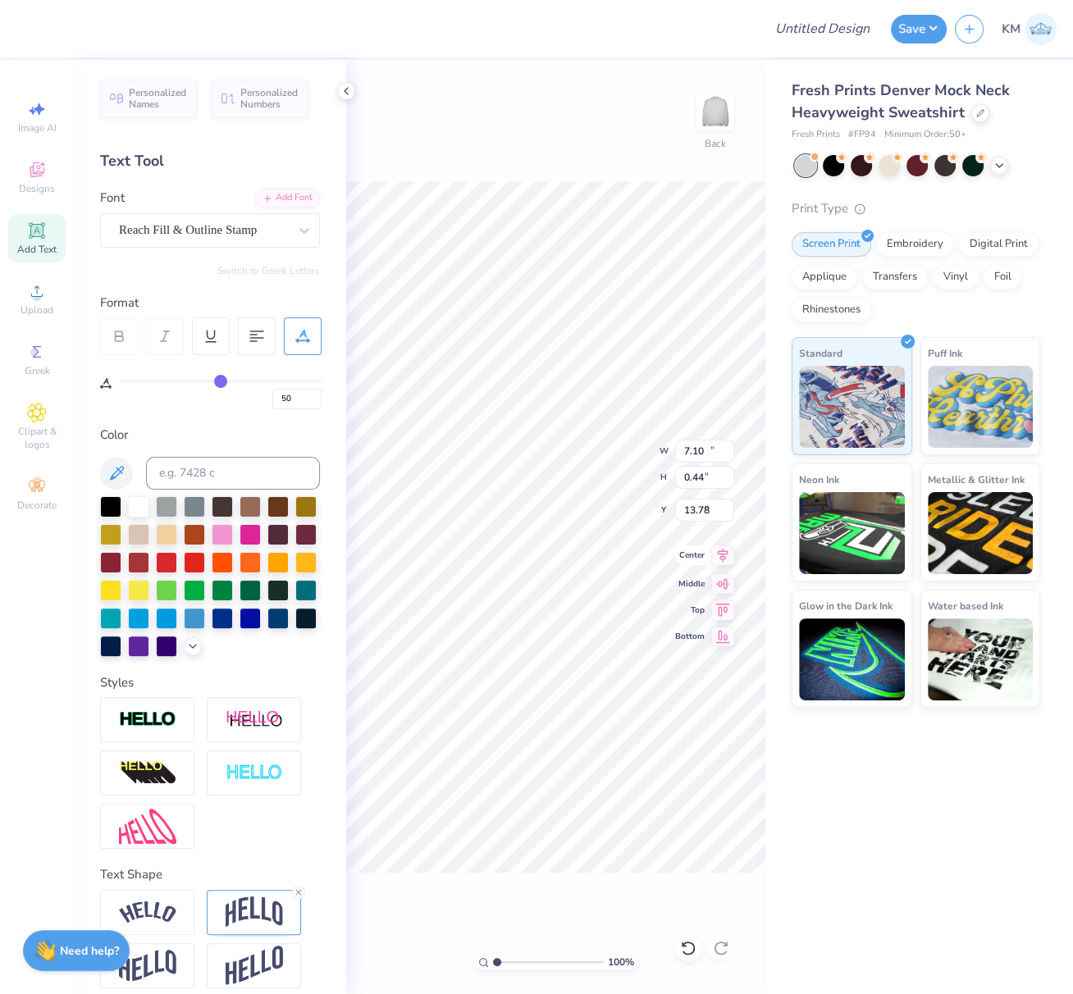
type input "0"
type input "12.00"
type input "4.44"
type input "7.78"
click at [723, 550] on icon at bounding box center [723, 556] width 11 height 14
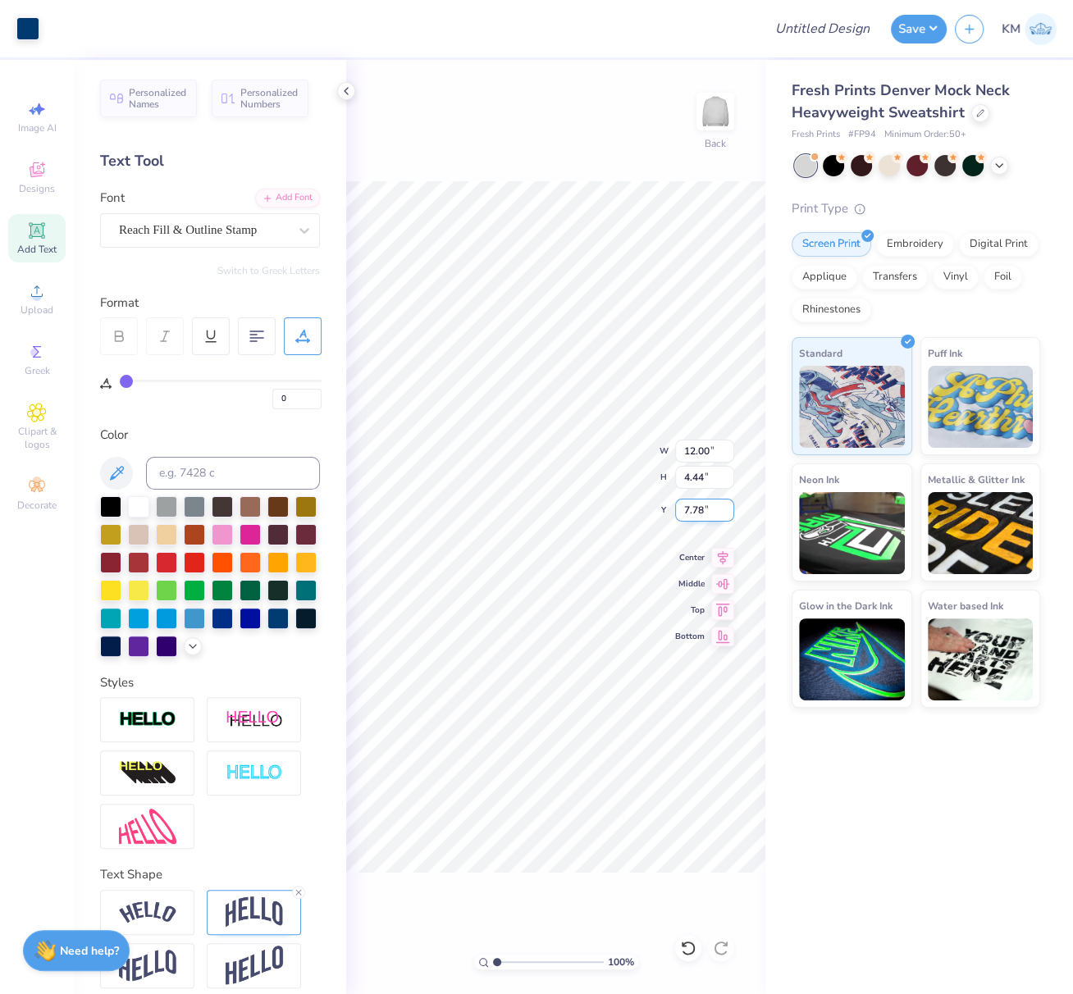
click at [668, 509] on div "100 % Back W 12.00 12.00 " H 4.44 4.44 " Y 7.78 7.78 " Center Middle Top Bottom" at bounding box center [555, 527] width 419 height 934
drag, startPoint x: 701, startPoint y: 504, endPoint x: 687, endPoint y: 509, distance: 14.8
click at [689, 508] on input "7.78" at bounding box center [704, 510] width 59 height 23
type input "7"
type input "3.00"
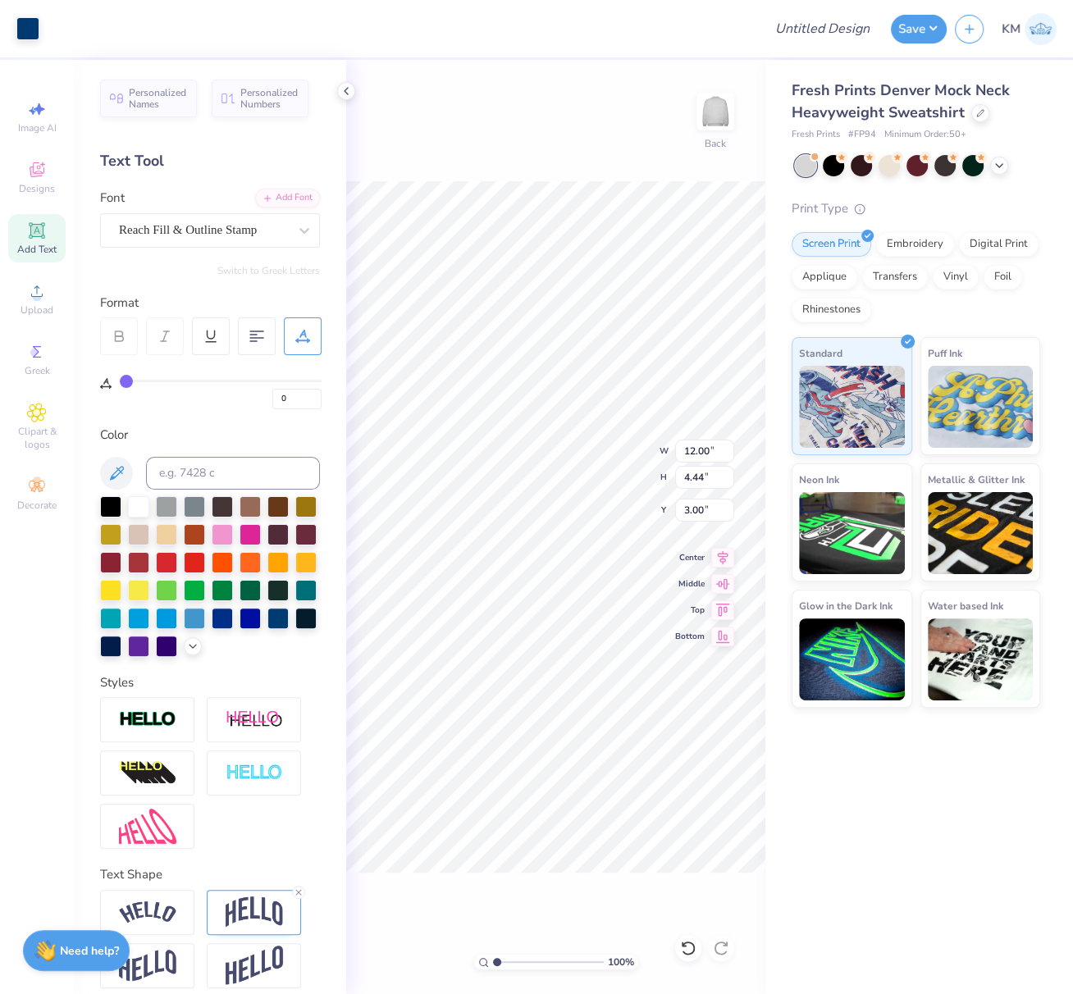
drag, startPoint x: 724, startPoint y: 550, endPoint x: 862, endPoint y: 129, distance: 443.5
click at [724, 551] on icon at bounding box center [723, 558] width 11 height 14
click at [834, 35] on input "Design Title" at bounding box center [842, 28] width 80 height 33
paste input "7.0958 in"
type input "7.0958 in"
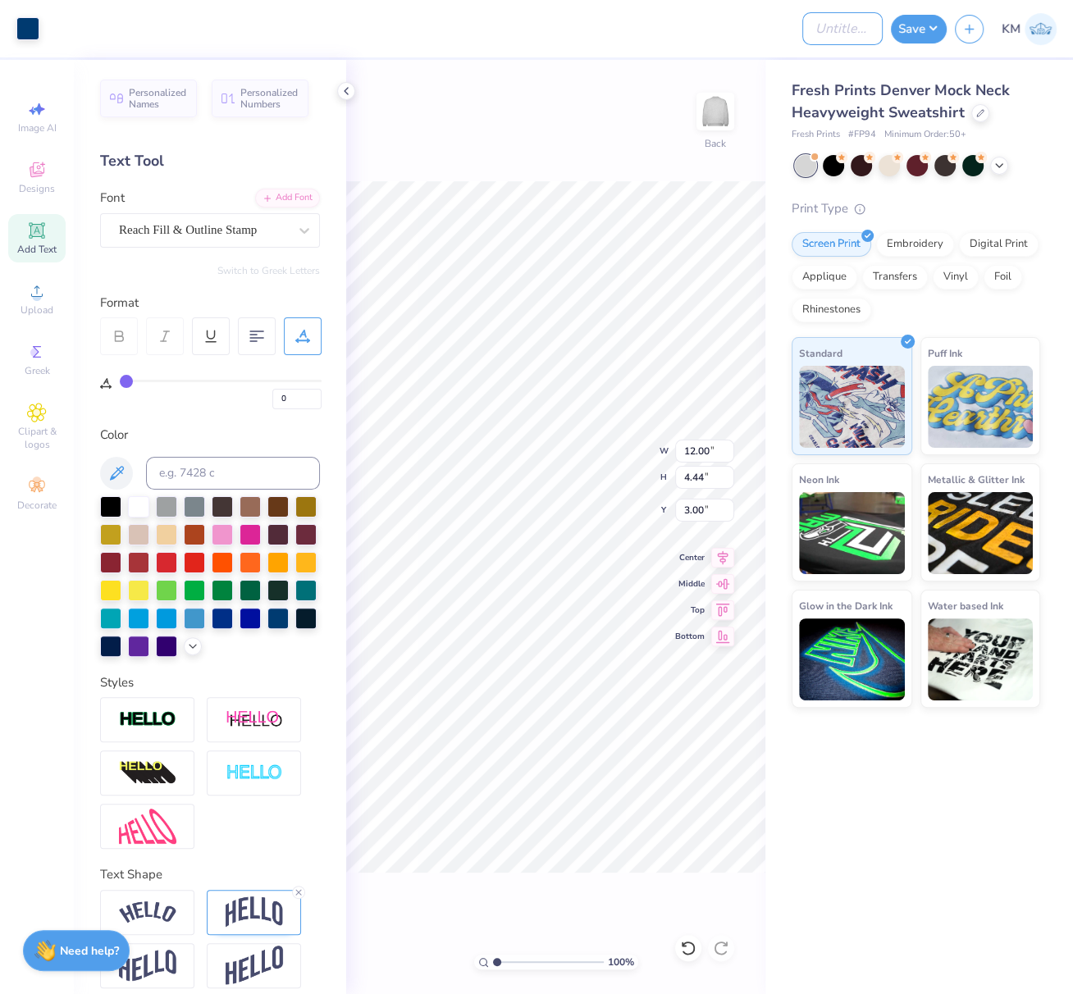
scroll to position [0, 0]
paste input "FPS239958"
type input "FPS239958"
click at [925, 26] on button "Save" at bounding box center [919, 26] width 56 height 29
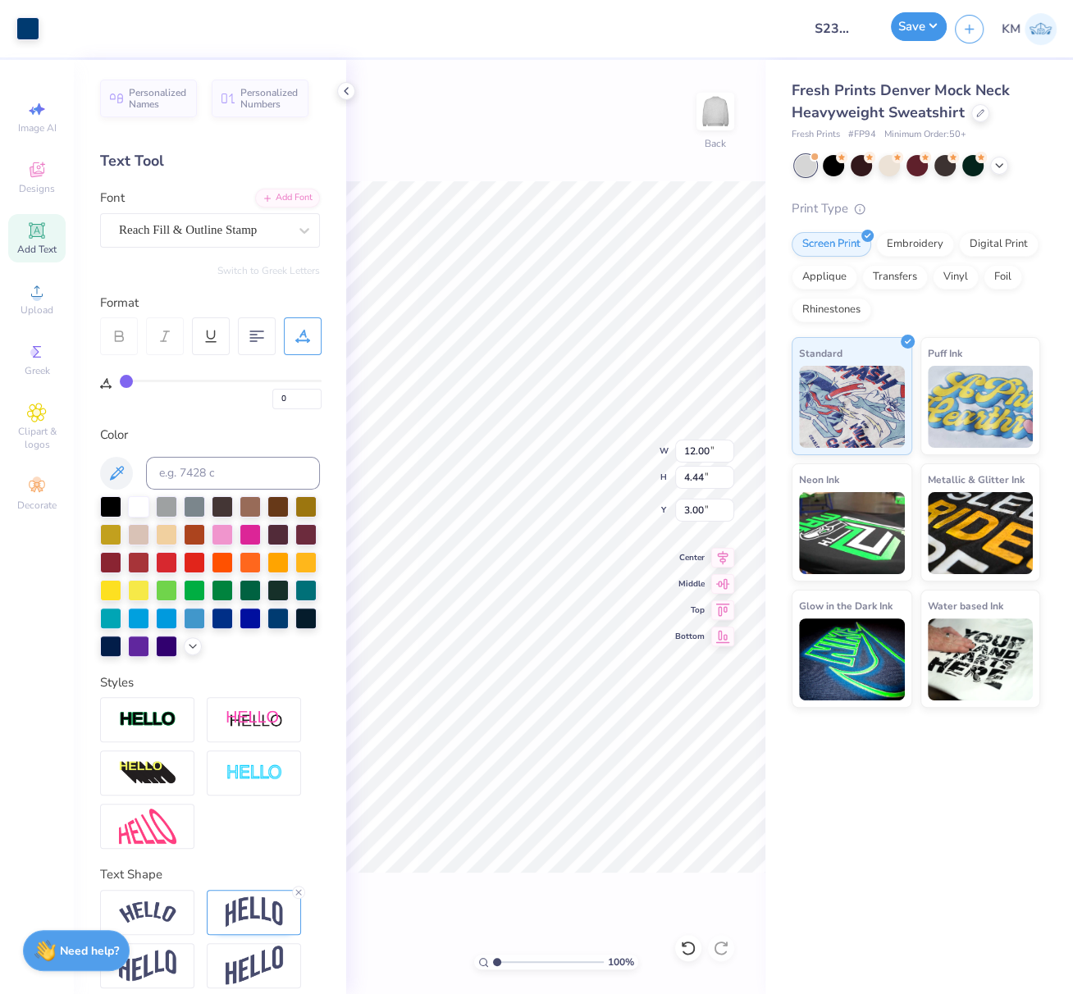
scroll to position [0, 0]
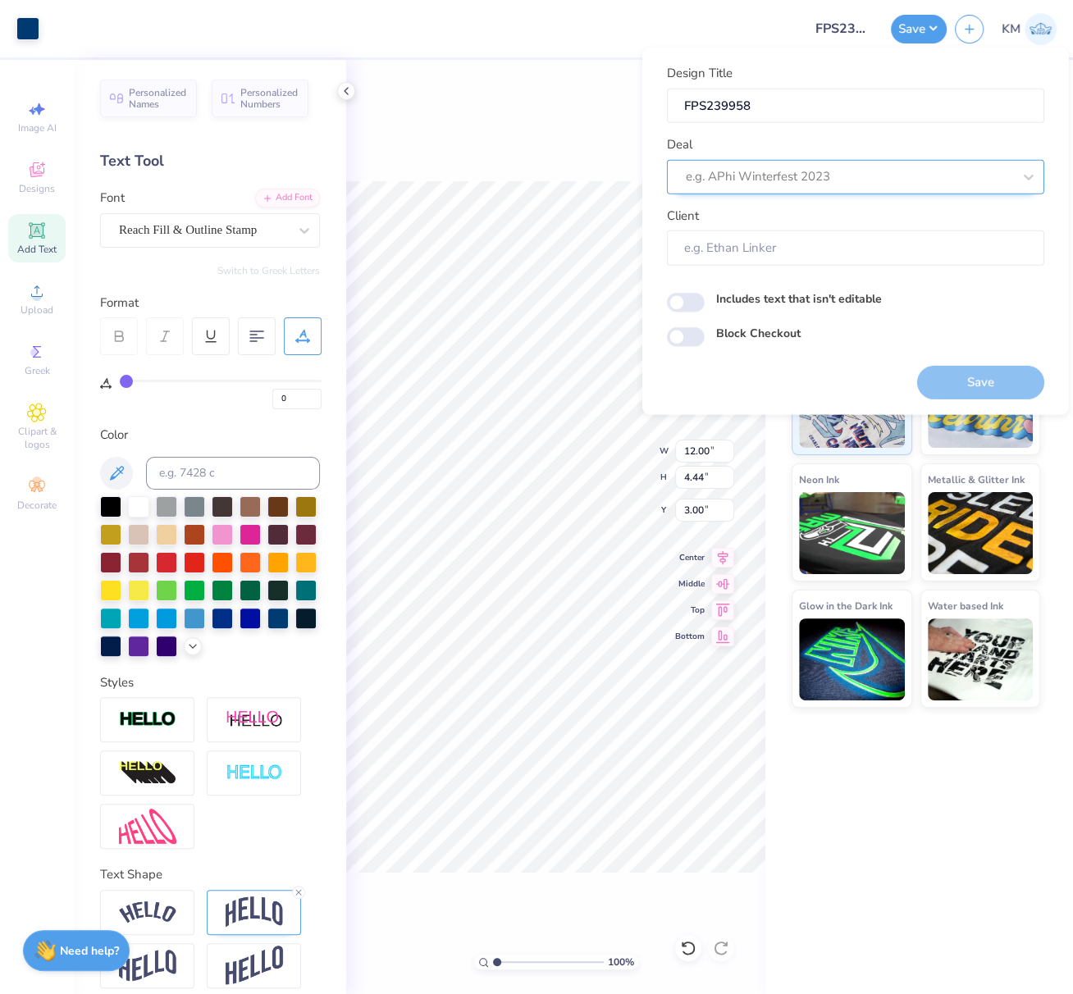
click at [813, 174] on div at bounding box center [849, 177] width 326 height 22
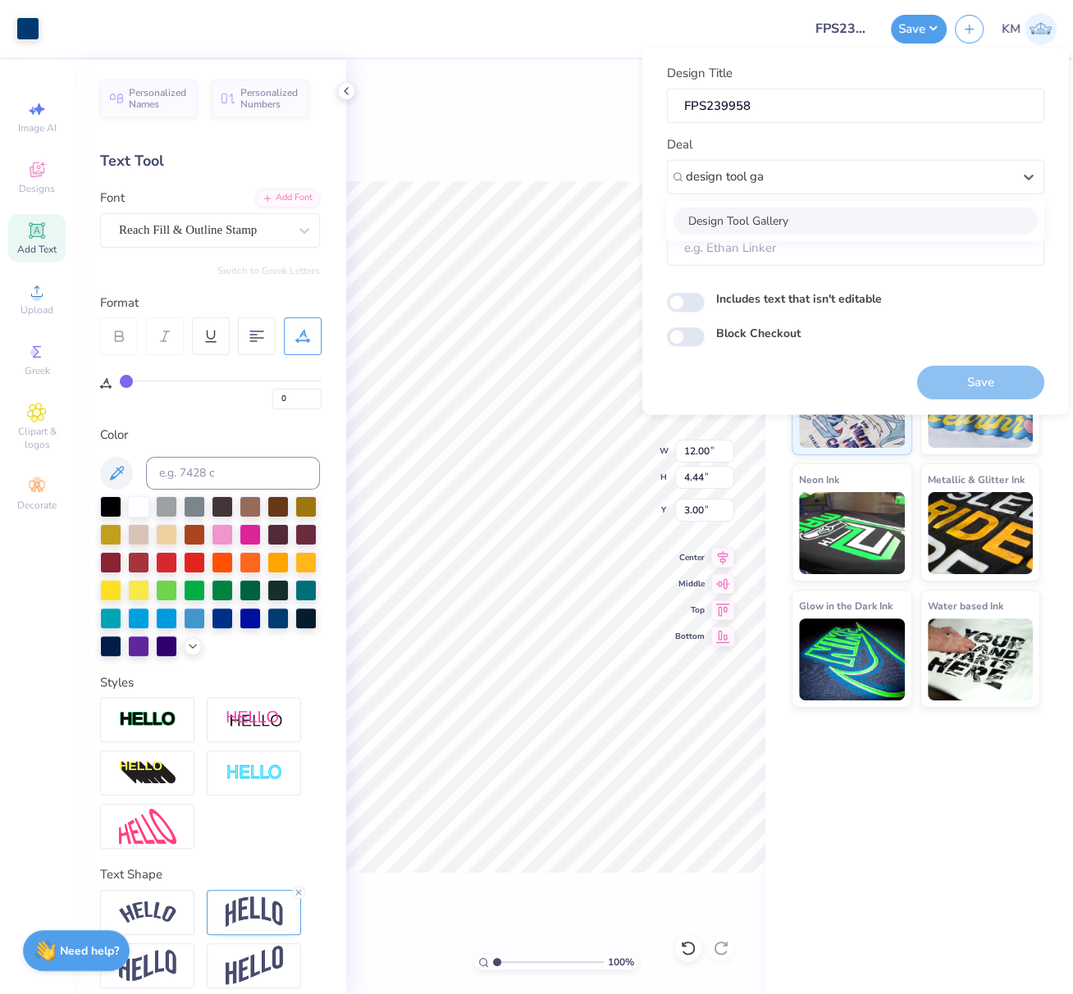
drag, startPoint x: 802, startPoint y: 219, endPoint x: 814, endPoint y: 212, distance: 14.3
click at [803, 219] on div "Design Tool Gallery" at bounding box center [855, 220] width 364 height 27
type input "design tool ga"
type input "Design Tool Gallery User"
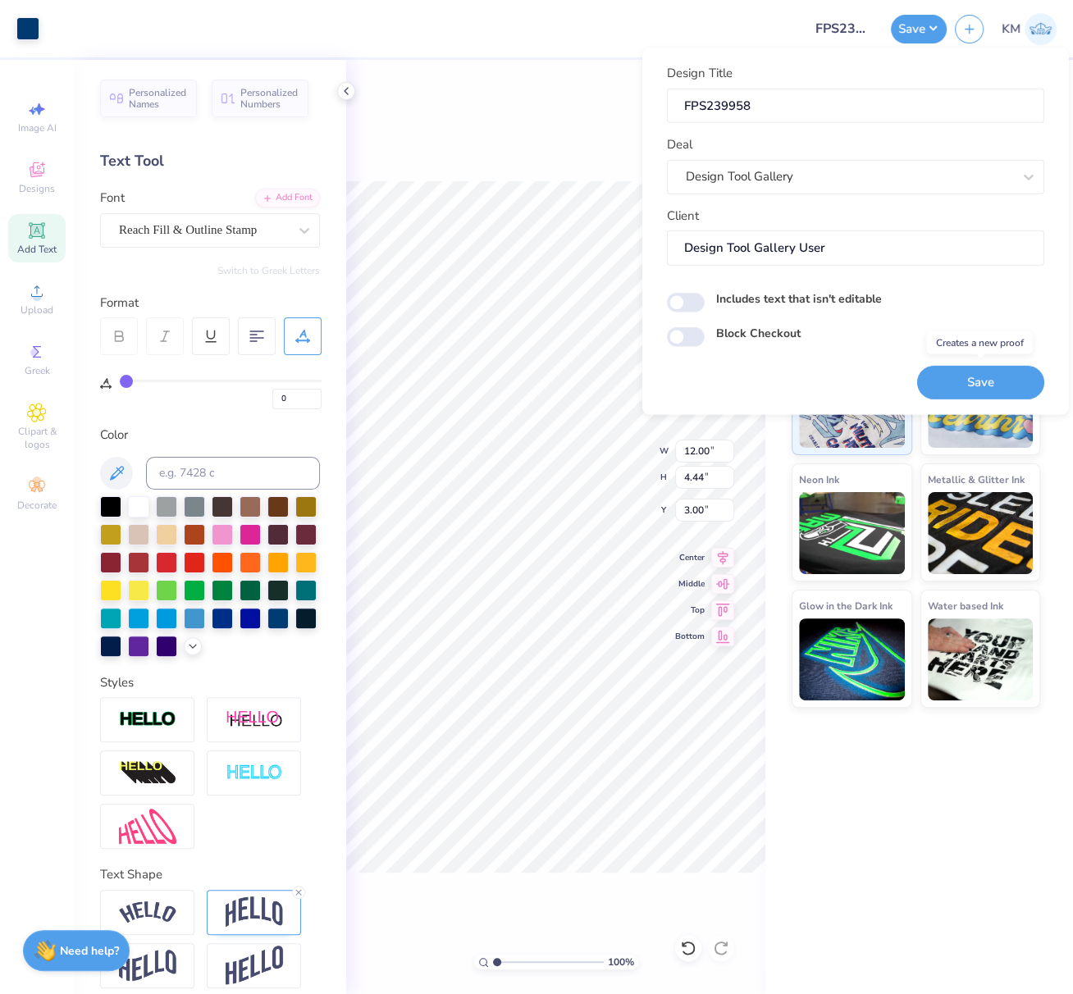
drag, startPoint x: 974, startPoint y: 381, endPoint x: 556, endPoint y: 0, distance: 566.0
click at [974, 381] on button "Save" at bounding box center [980, 382] width 127 height 34
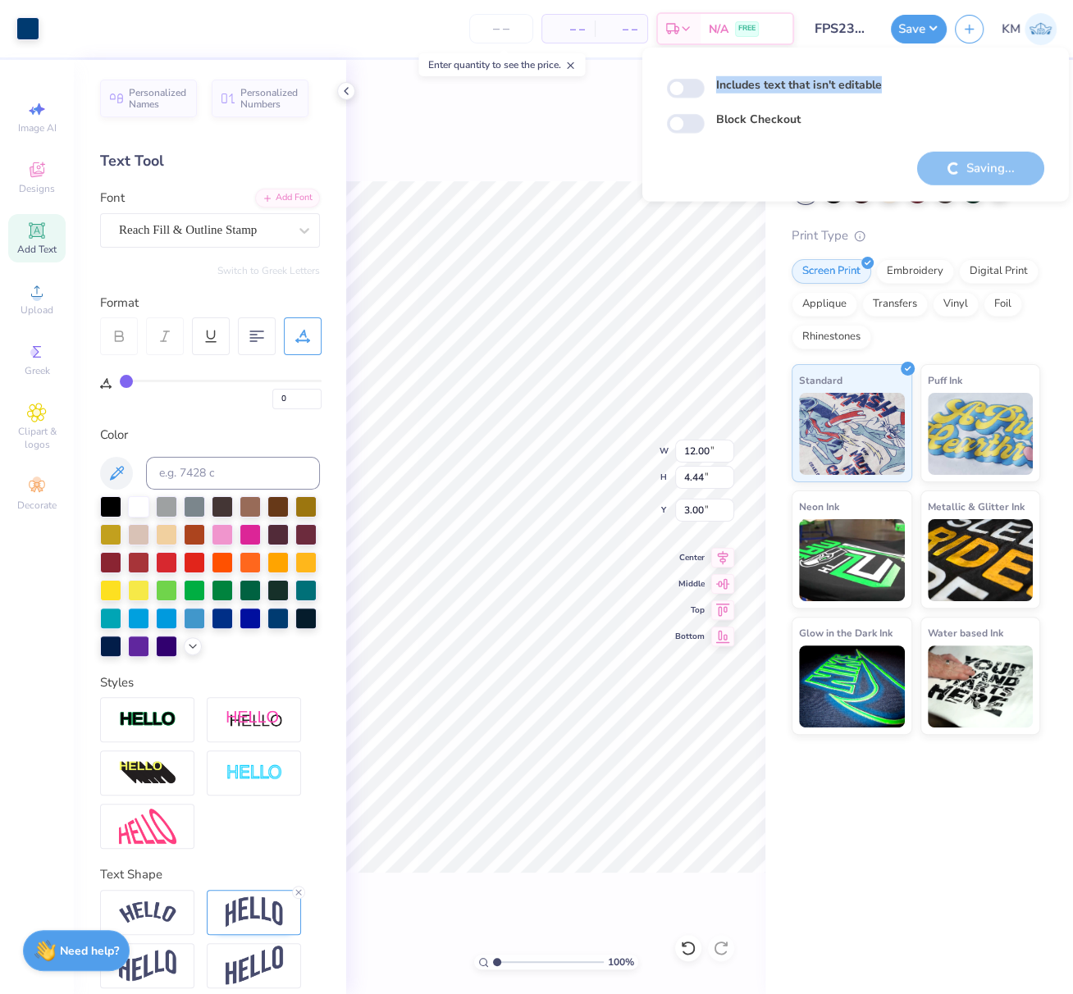
drag, startPoint x: 764, startPoint y: 101, endPoint x: 655, endPoint y: 101, distance: 109.1
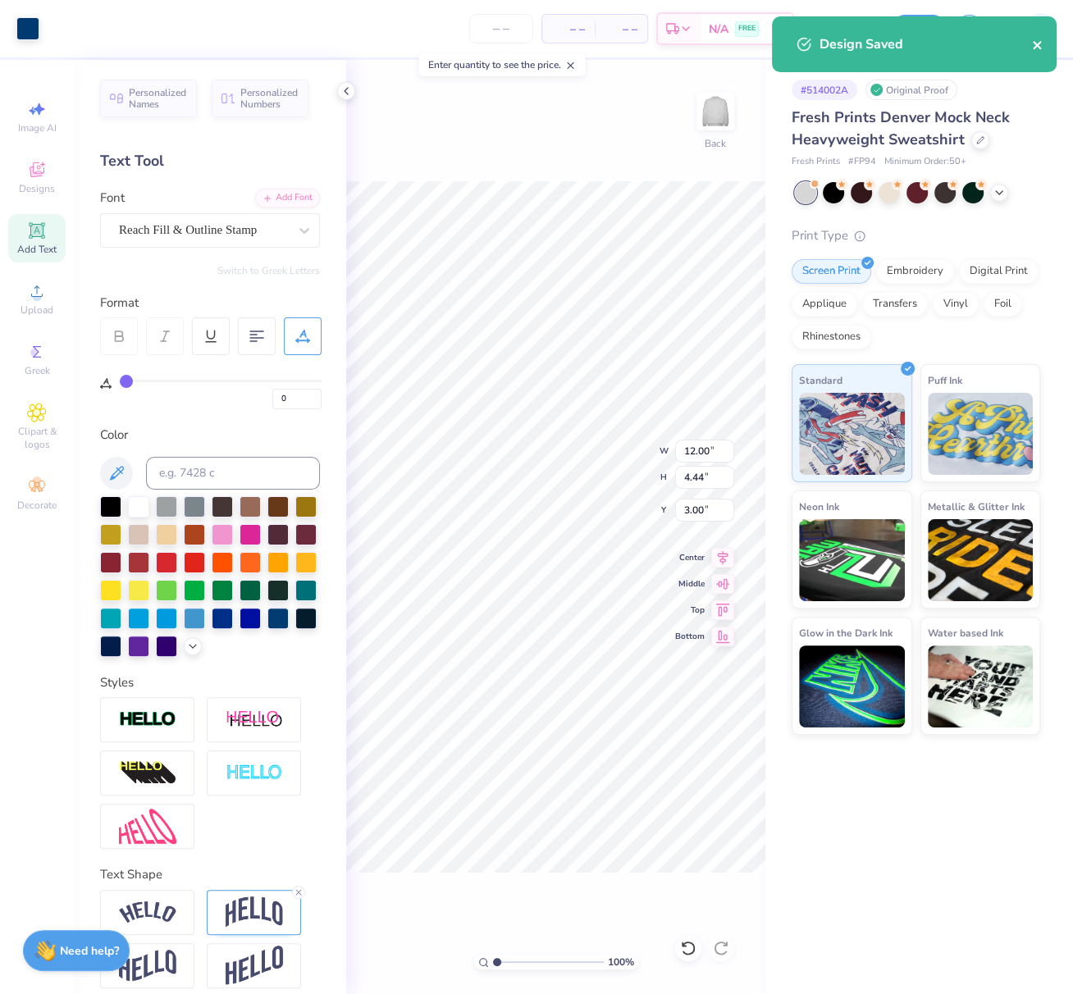
click at [1039, 43] on icon "close" at bounding box center [1037, 45] width 11 height 13
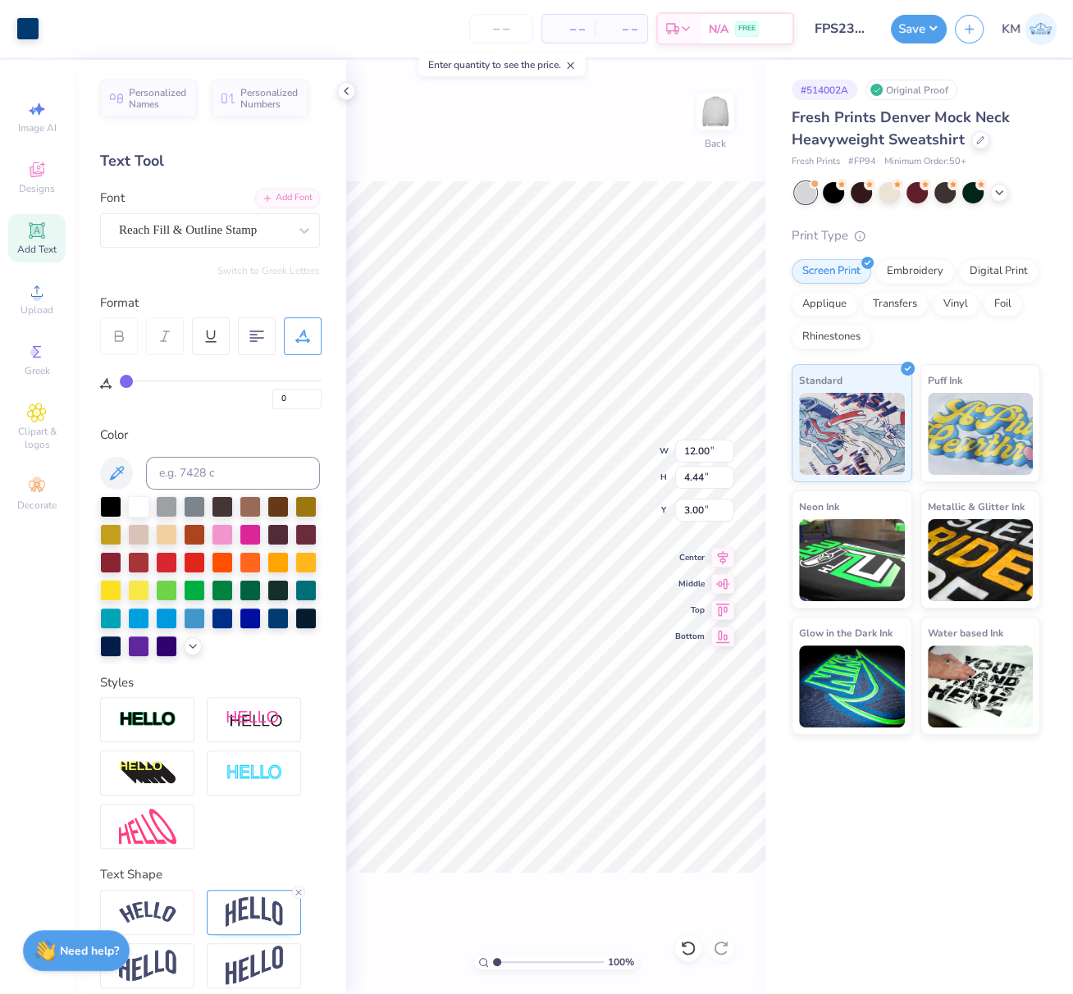
click at [826, 29] on input "FPS239958" at bounding box center [842, 28] width 80 height 33
drag, startPoint x: 818, startPoint y: 30, endPoint x: 873, endPoint y: 26, distance: 55.9
click at [879, 25] on input "FPS239958" at bounding box center [842, 28] width 80 height 33
click at [929, 26] on button "Save" at bounding box center [919, 26] width 56 height 29
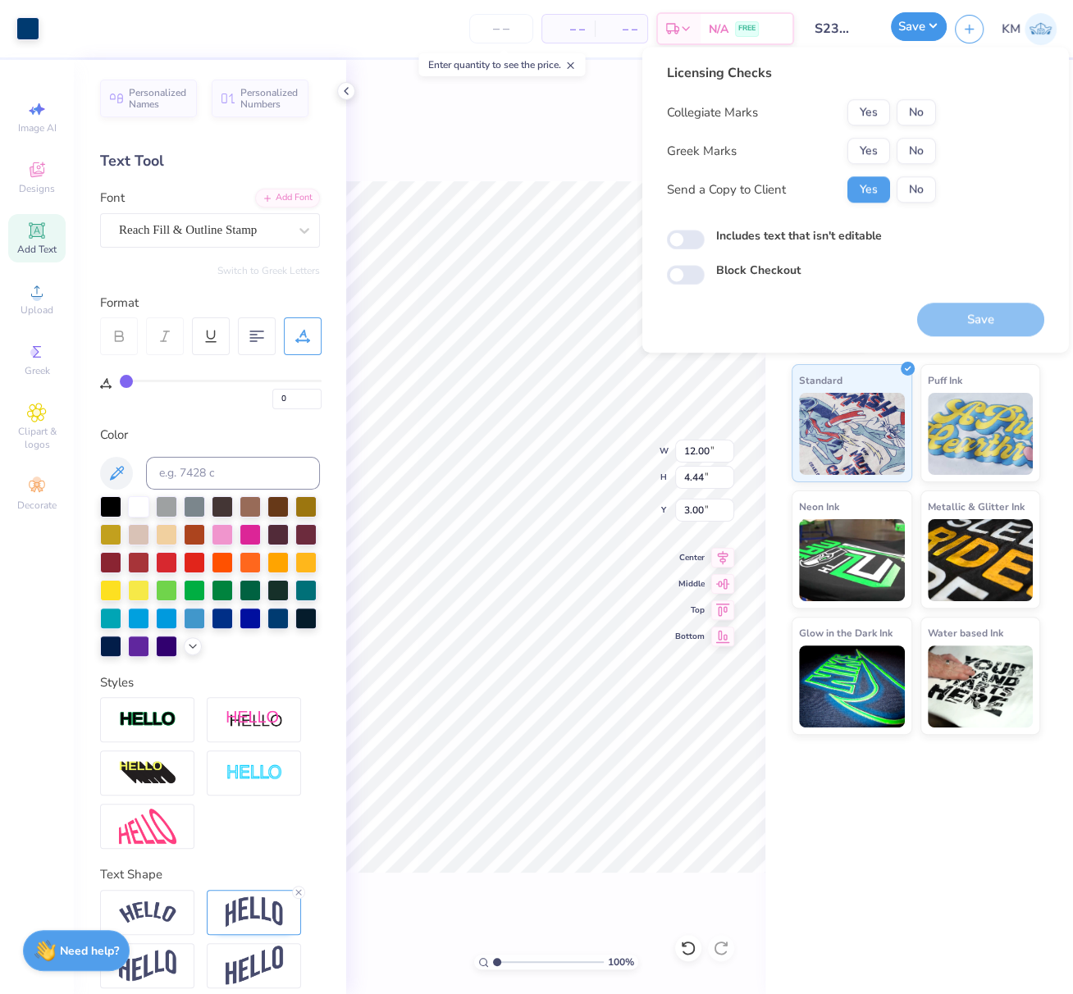
scroll to position [0, 0]
click at [923, 112] on button "No" at bounding box center [915, 112] width 39 height 26
click at [882, 150] on button "Yes" at bounding box center [868, 151] width 43 height 26
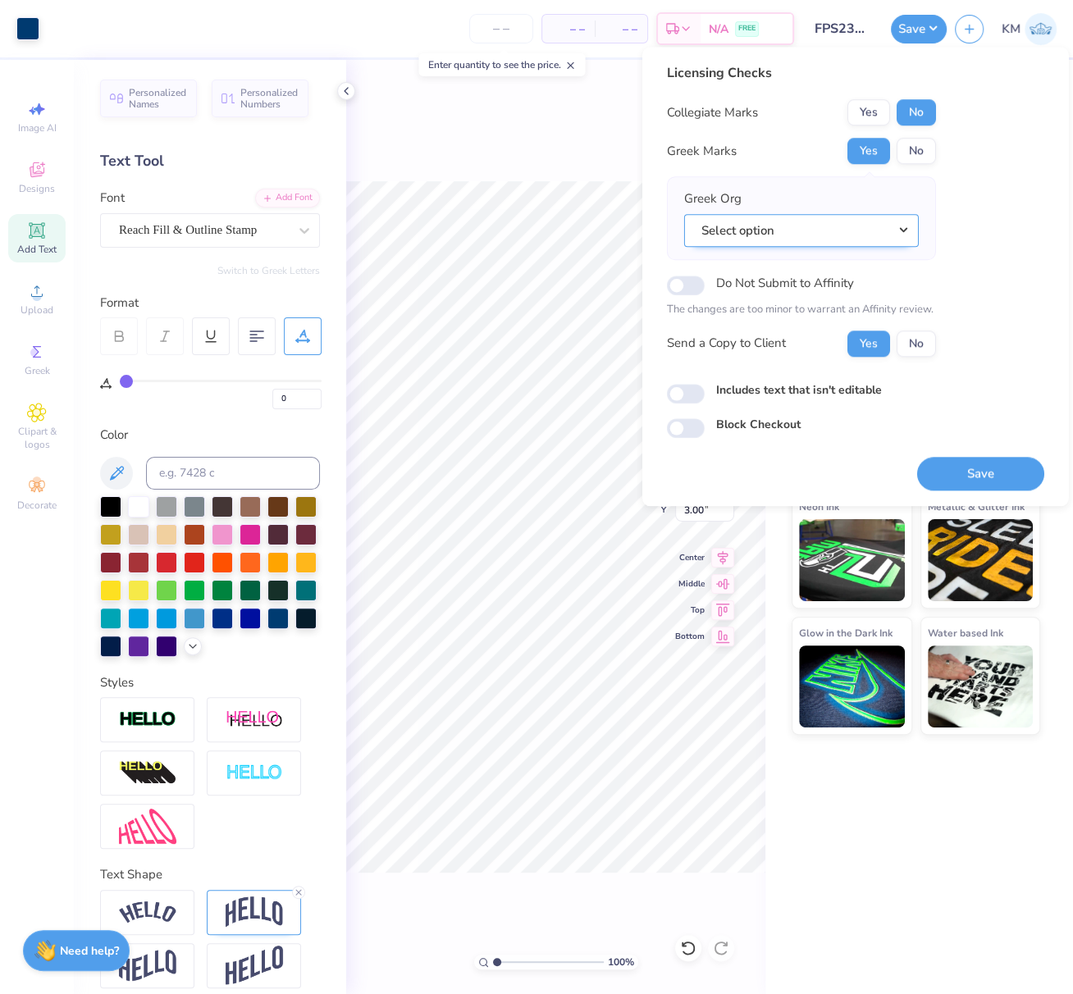
click at [908, 227] on button "Select option" at bounding box center [801, 231] width 235 height 34
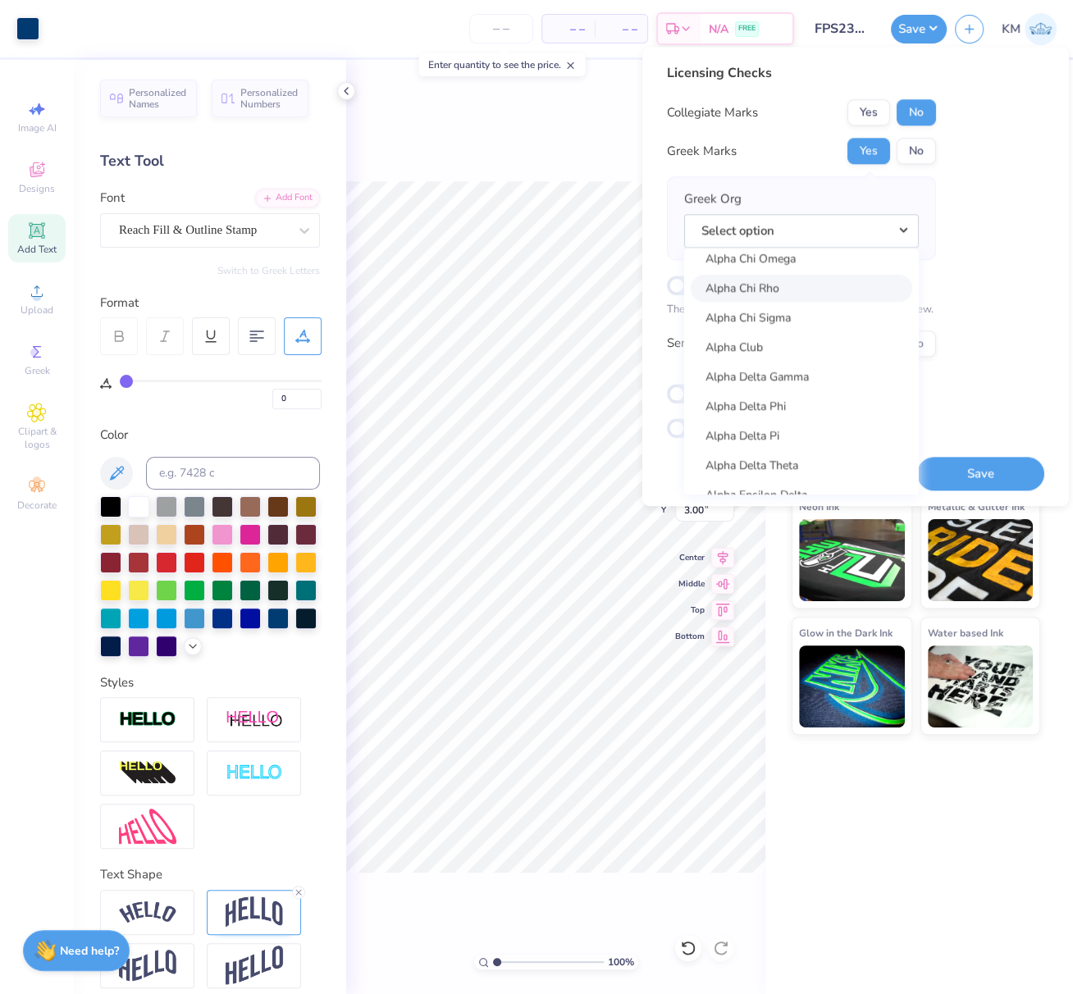
scroll to position [271, 0]
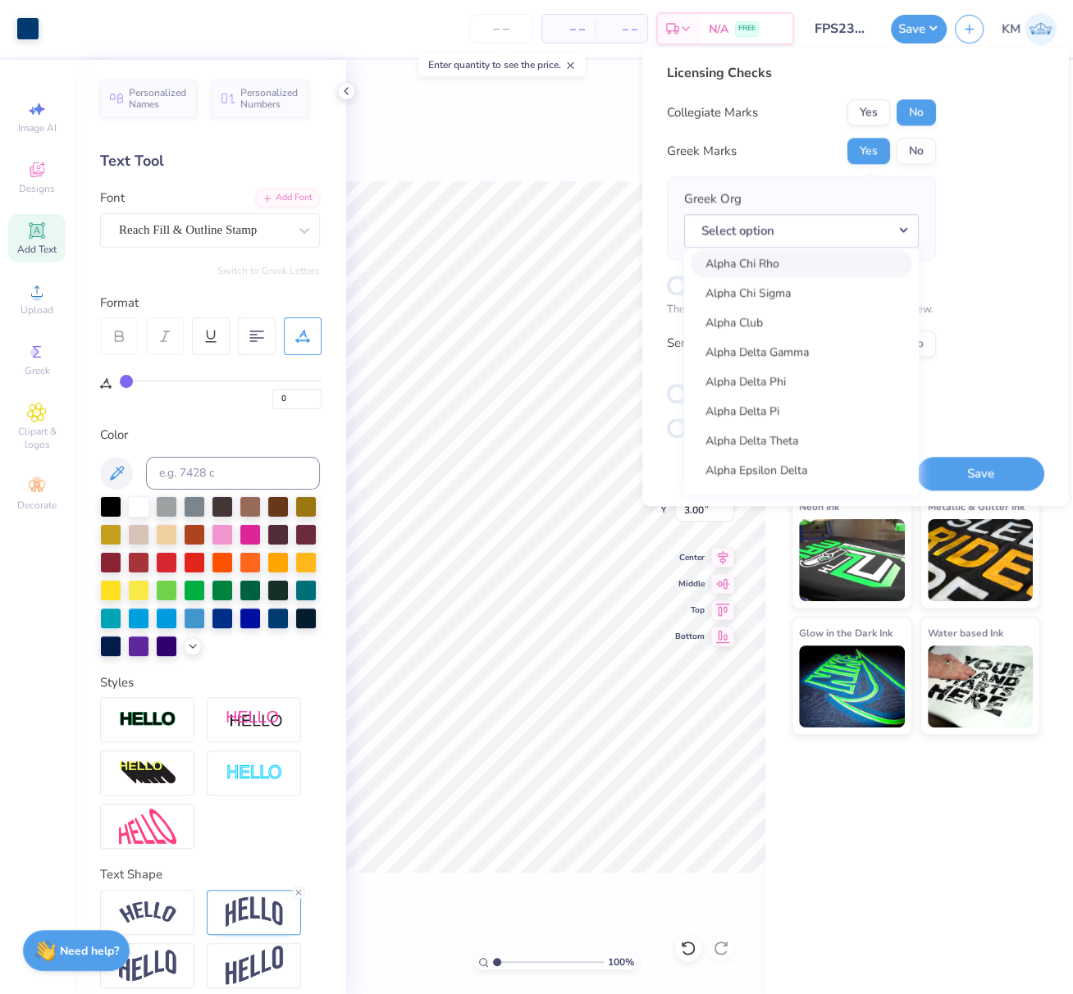
click at [771, 265] on link "Alpha Chi Rho" at bounding box center [801, 262] width 221 height 27
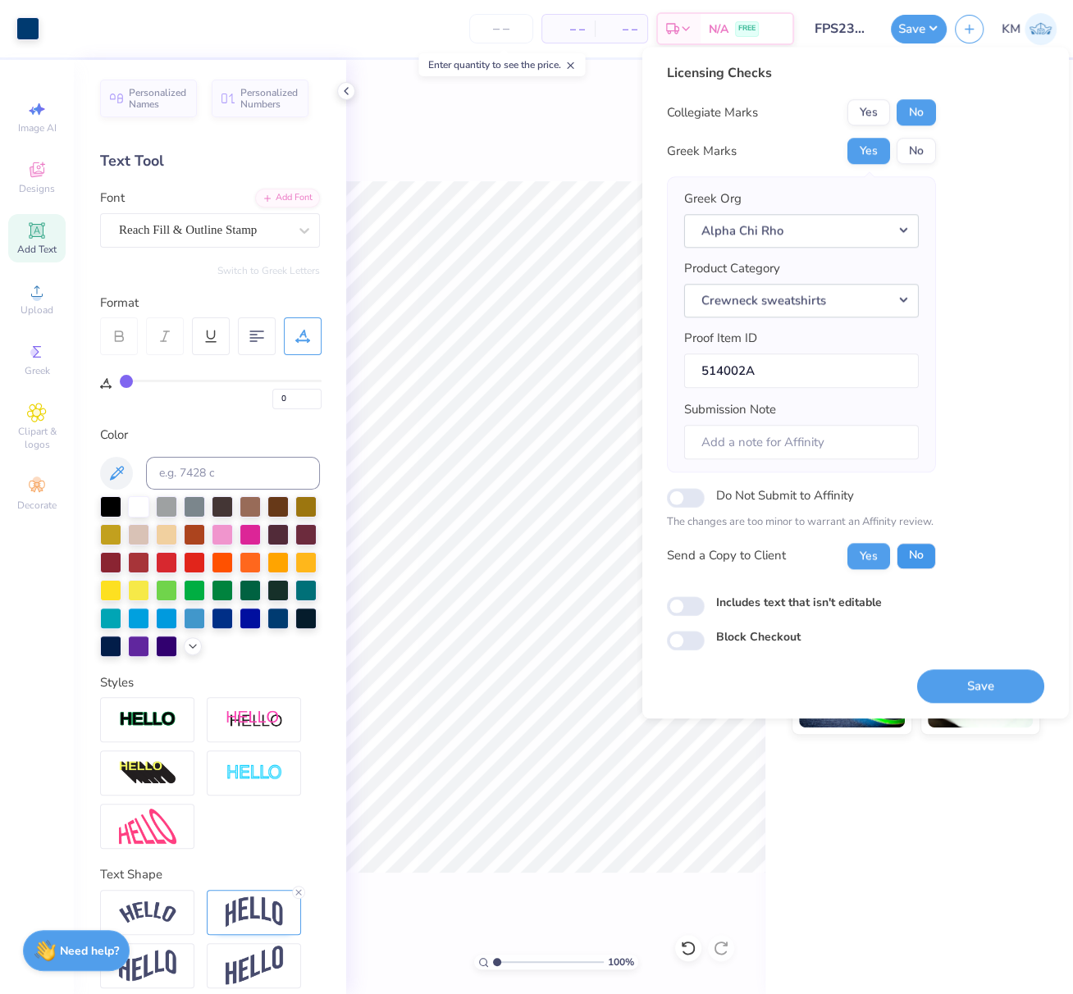
click at [919, 547] on button "No" at bounding box center [915, 556] width 39 height 26
drag, startPoint x: 974, startPoint y: 686, endPoint x: 322, endPoint y: 0, distance: 946.2
click at [974, 685] on button "Save" at bounding box center [980, 686] width 127 height 34
click at [823, 28] on input "FPS239958" at bounding box center [842, 28] width 80 height 33
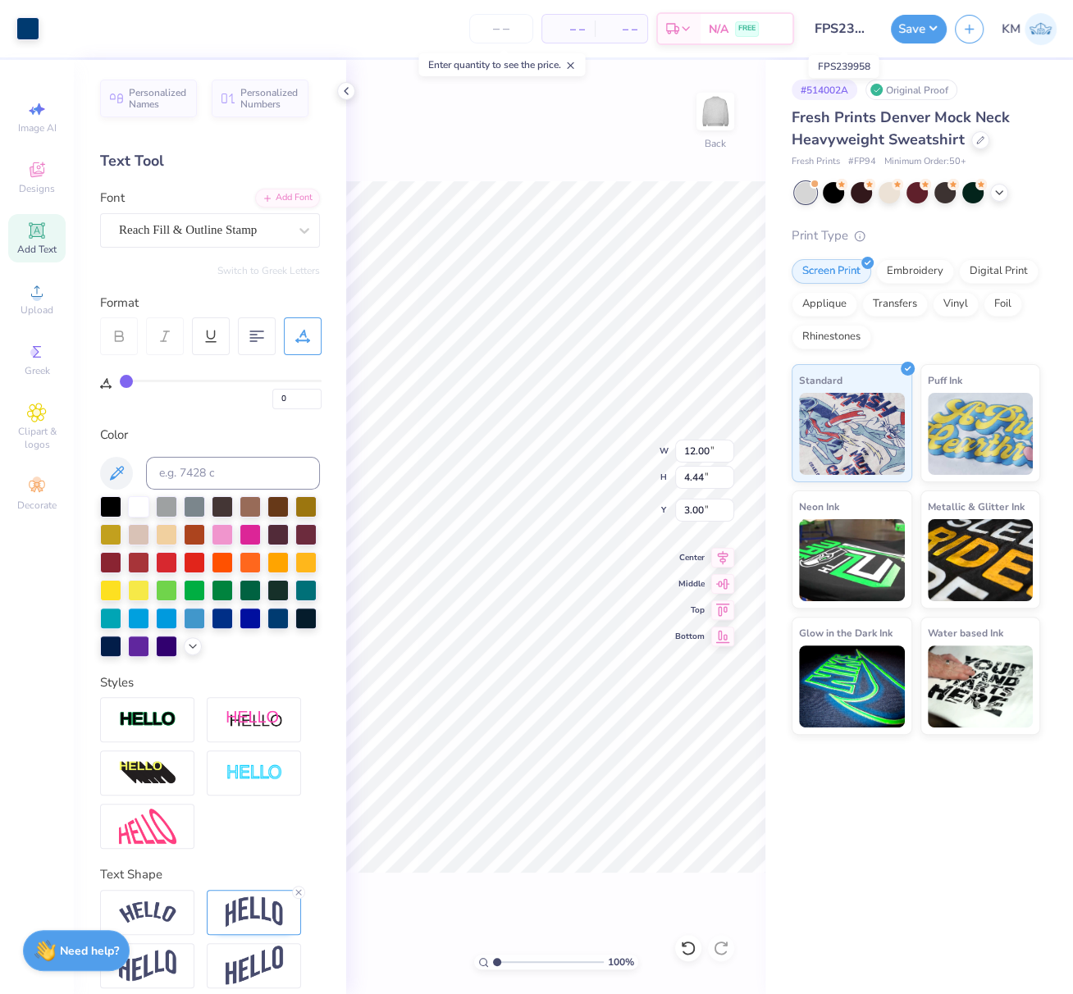
scroll to position [0, 16]
drag, startPoint x: 818, startPoint y: 27, endPoint x: 869, endPoint y: 30, distance: 51.7
click at [876, 31] on input "FPS239958" at bounding box center [842, 28] width 80 height 33
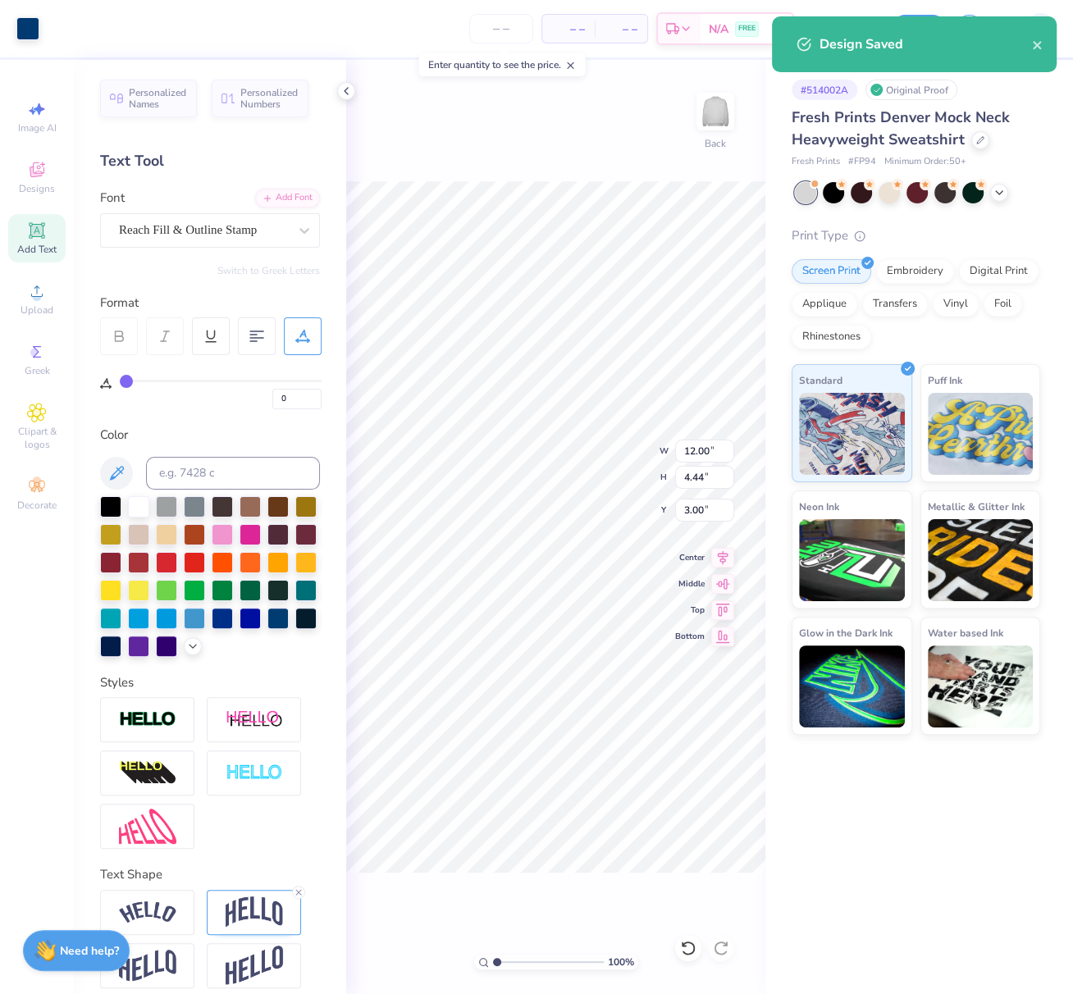
scroll to position [0, 0]
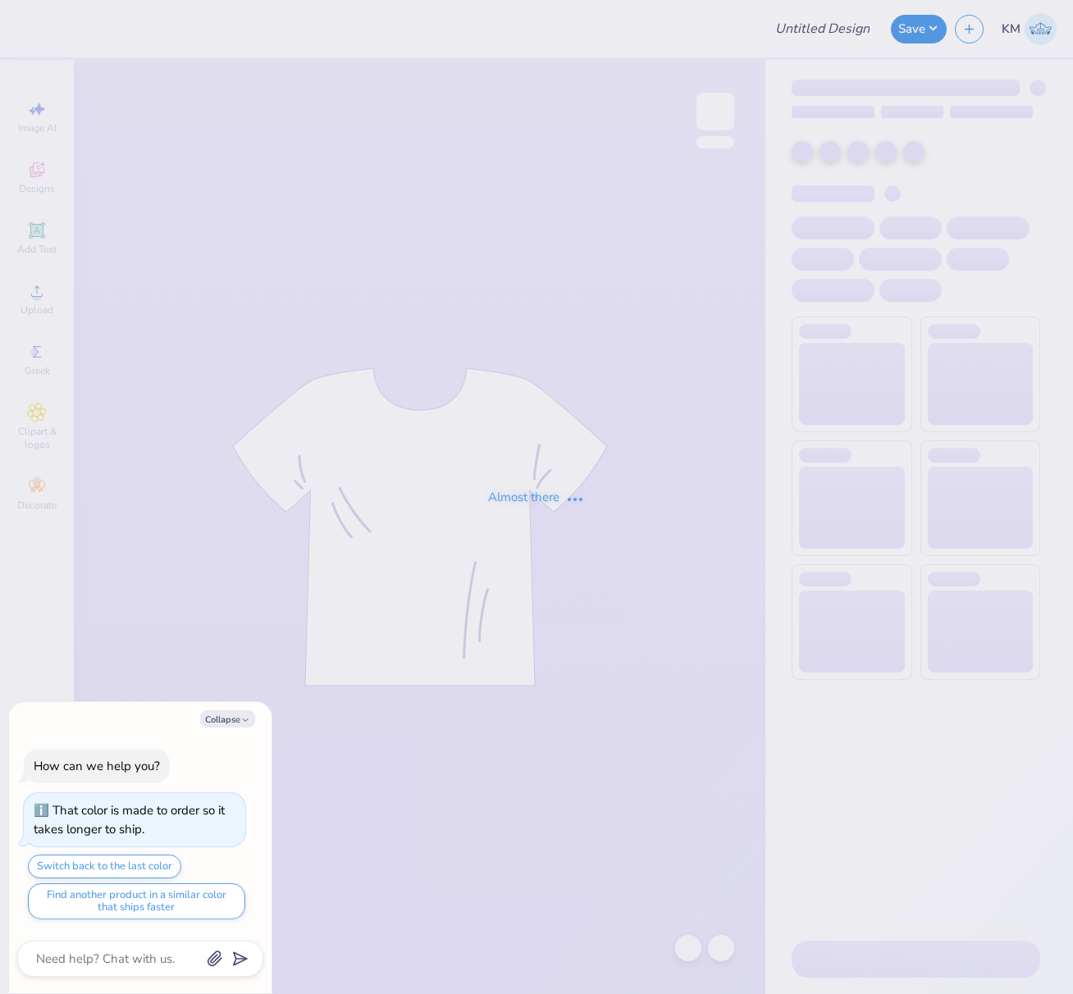
type textarea "x"
type input "FPS239949"
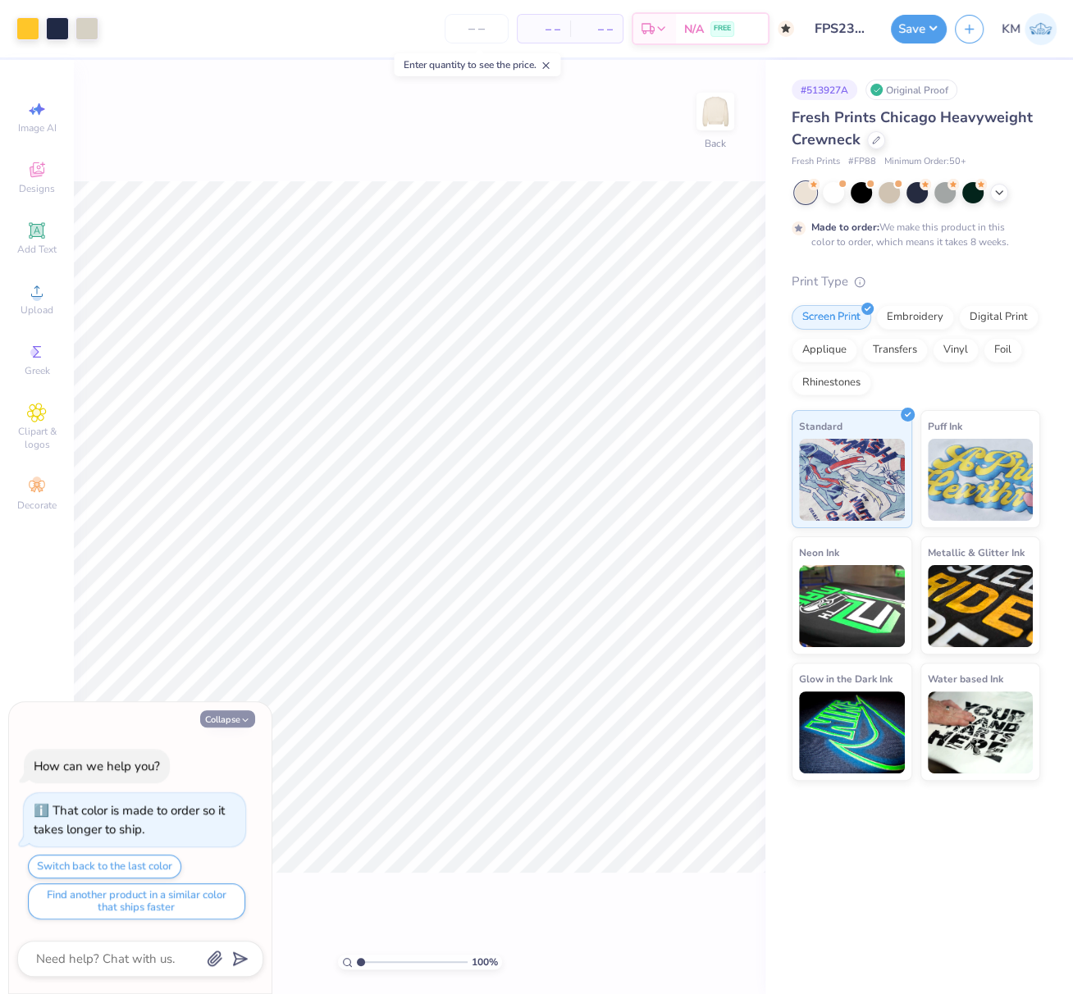
click at [231, 720] on button "Collapse" at bounding box center [227, 718] width 55 height 17
type textarea "x"
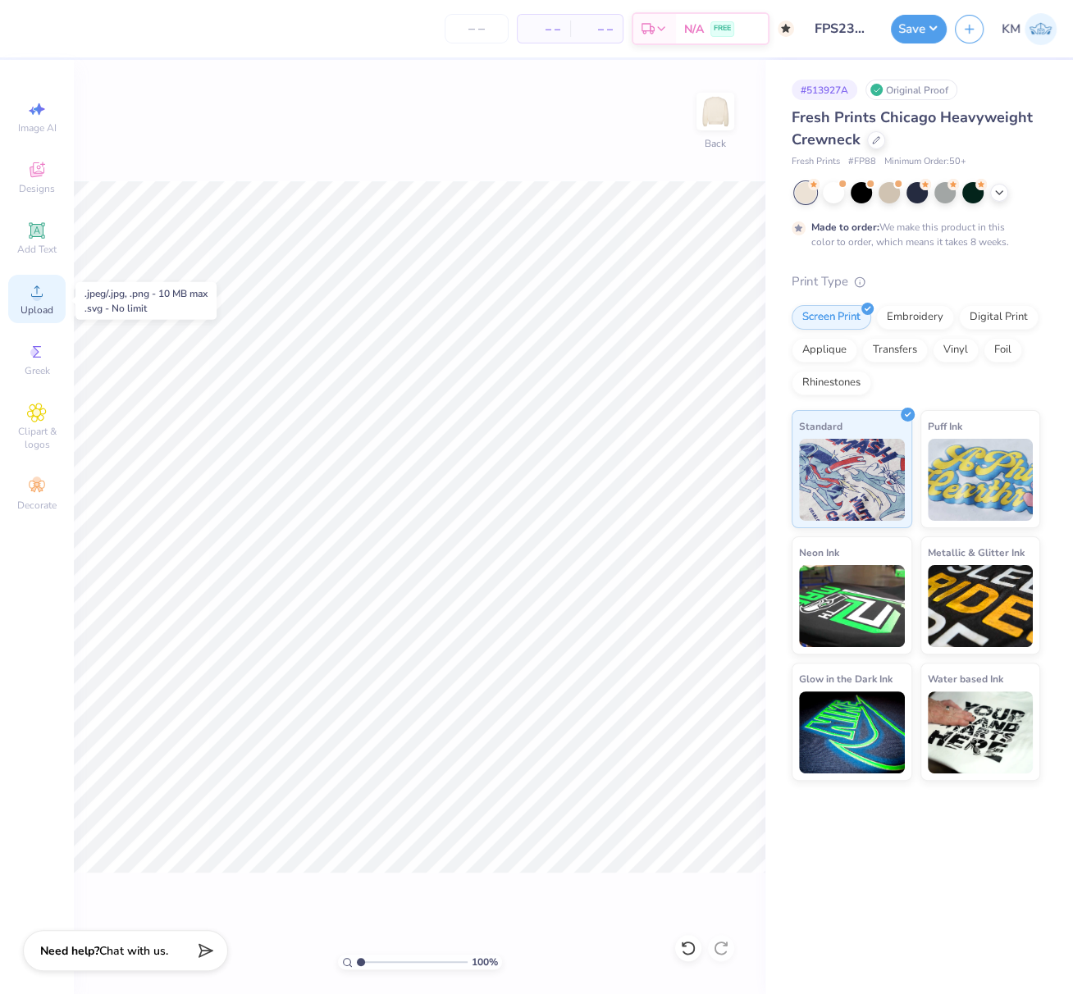
click at [41, 299] on icon at bounding box center [37, 291] width 20 height 20
click at [44, 303] on div "Upload" at bounding box center [36, 299] width 57 height 48
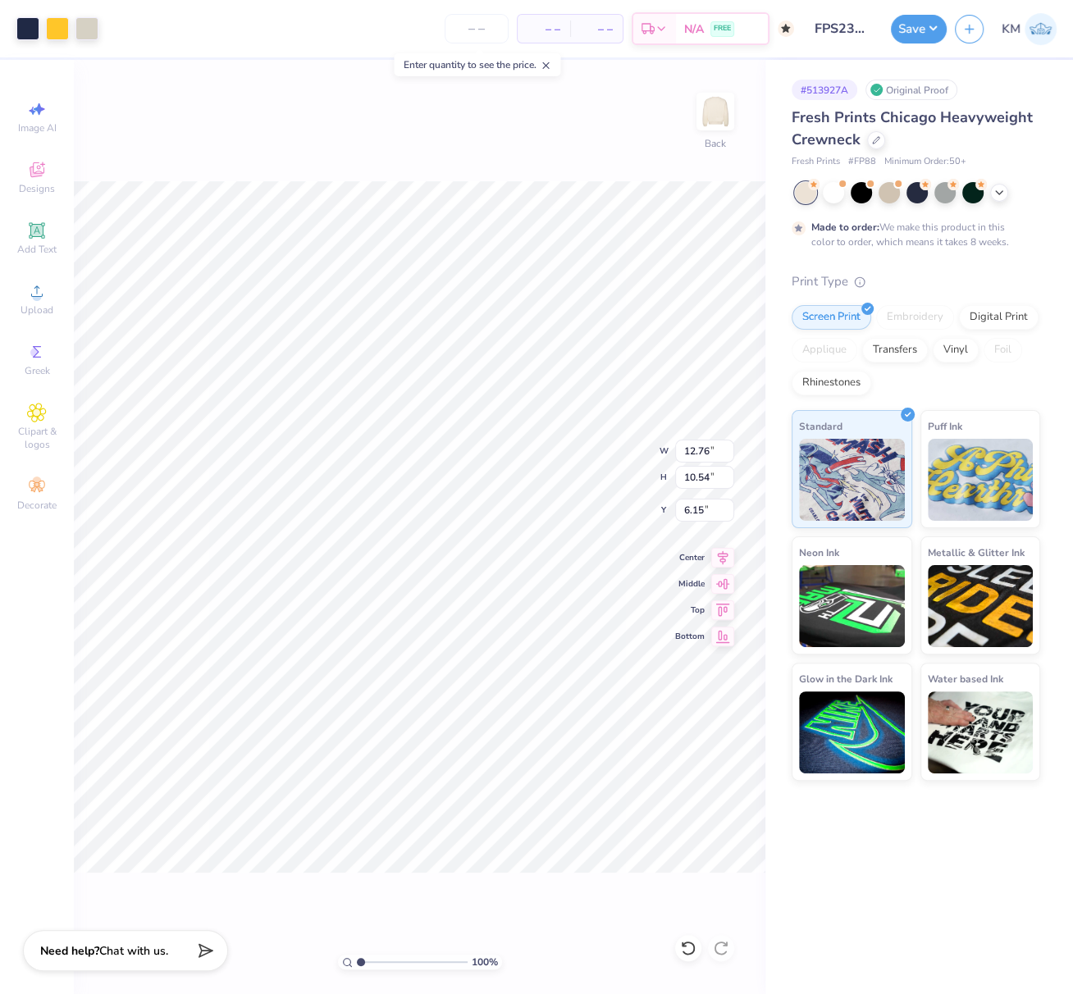
type input "12.76"
type input "10.54"
type input "5.81"
click at [37, 239] on icon at bounding box center [37, 231] width 20 height 20
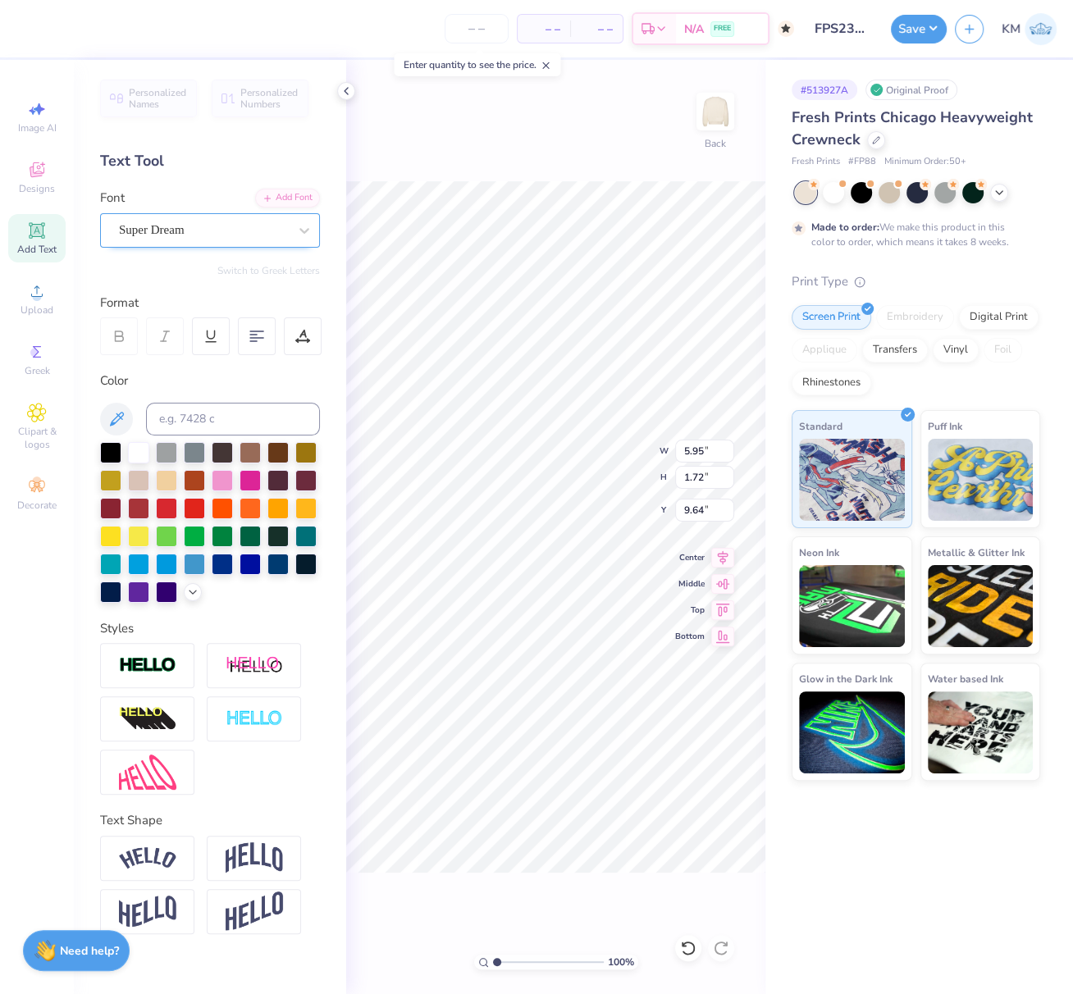
click at [217, 223] on div "Super Dream" at bounding box center [203, 229] width 172 height 25
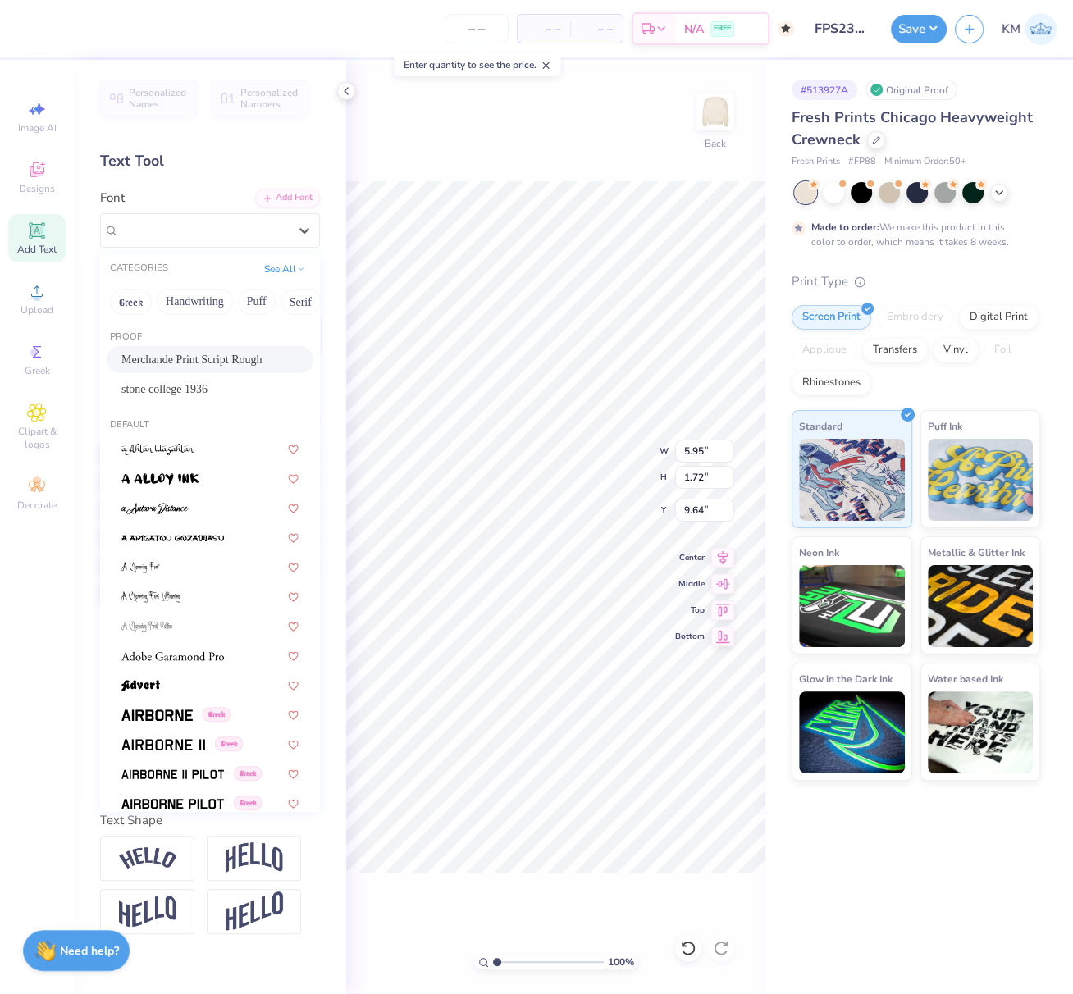
click at [181, 358] on span "Merchande Print Script Rough" at bounding box center [191, 359] width 140 height 17
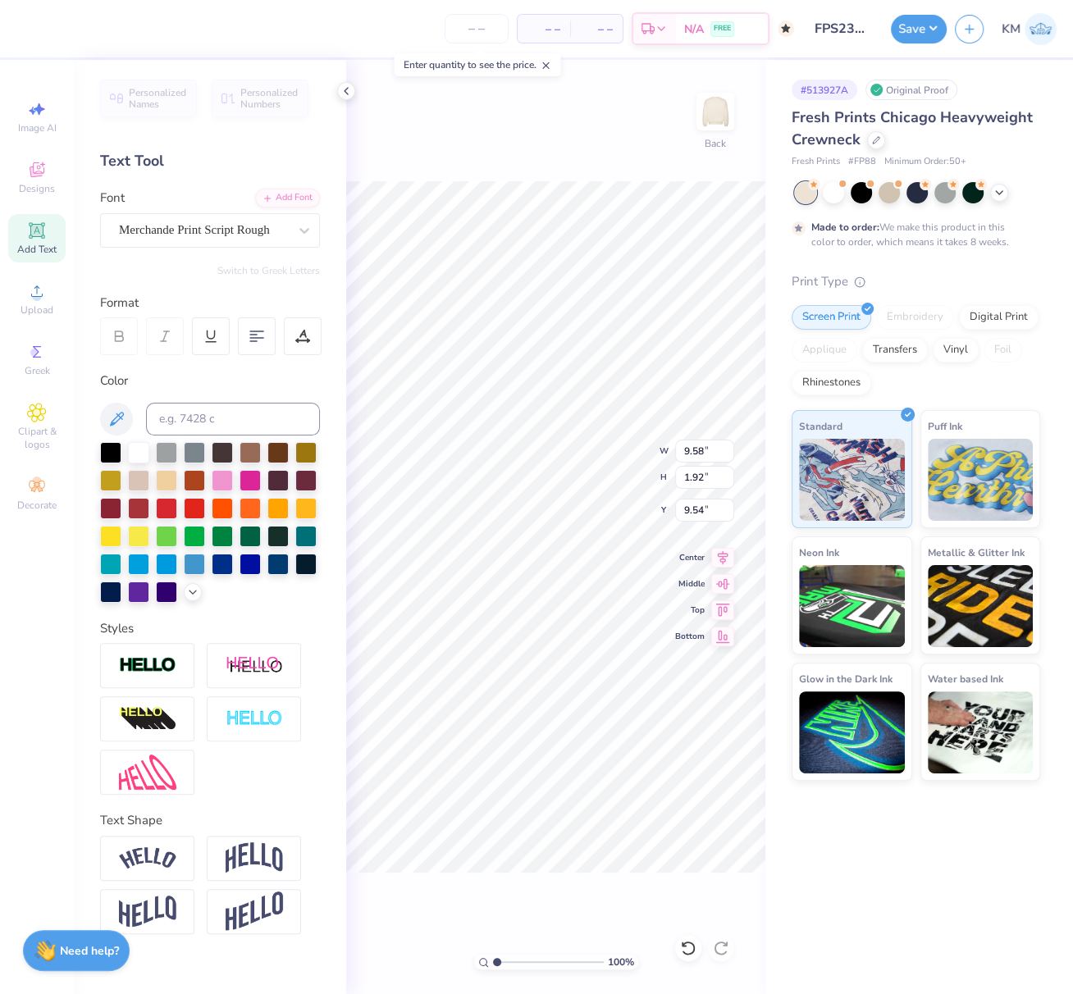
type input "9.58"
type input "1.92"
type input "3.32"
type textarea "Tradition Starts with Family"
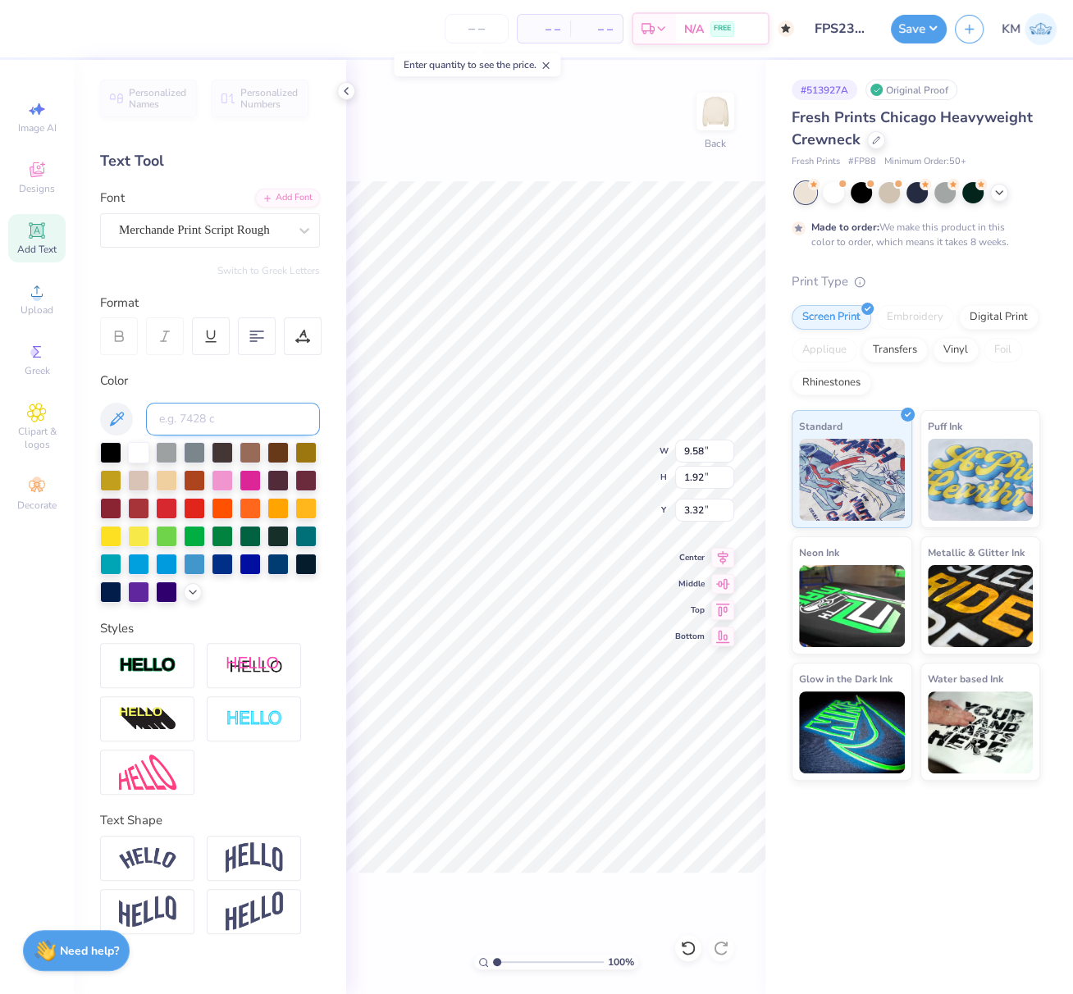
click at [190, 419] on input at bounding box center [233, 419] width 174 height 33
type input "533 c"
type input "12.33"
type input "1.17"
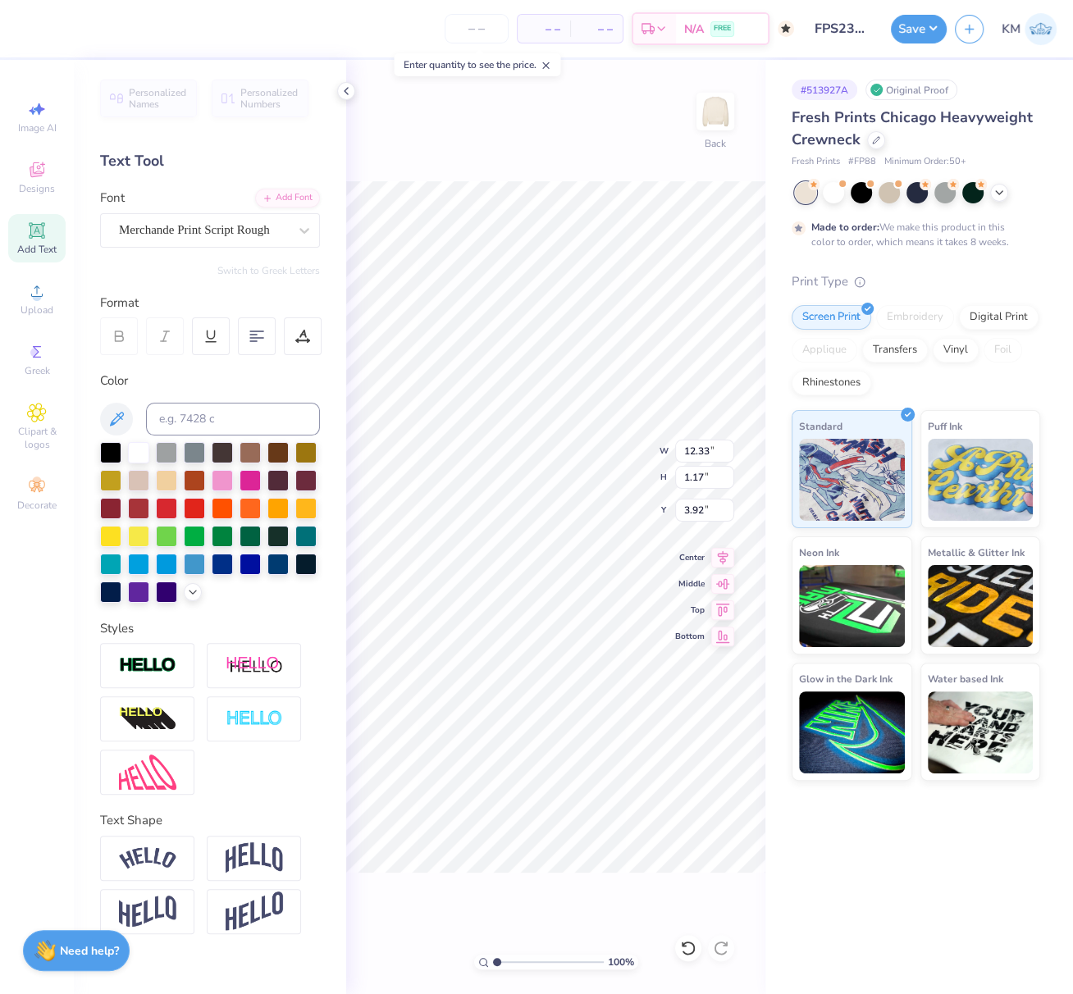
type input "3.92"
type input "9.31"
type input "0.89"
type input "4.21"
click at [163, 860] on img at bounding box center [147, 858] width 57 height 22
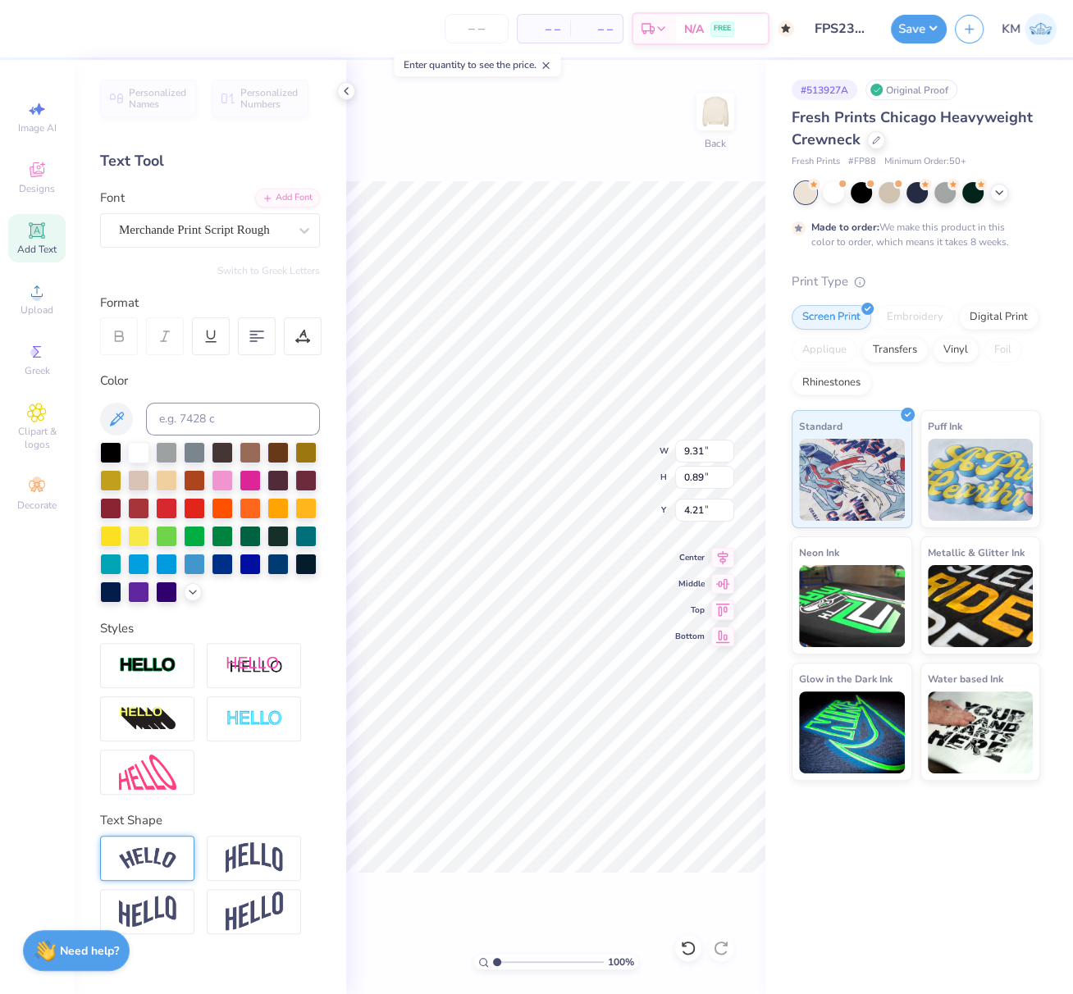
type input "10.28"
type input "1.91"
type input "3.69"
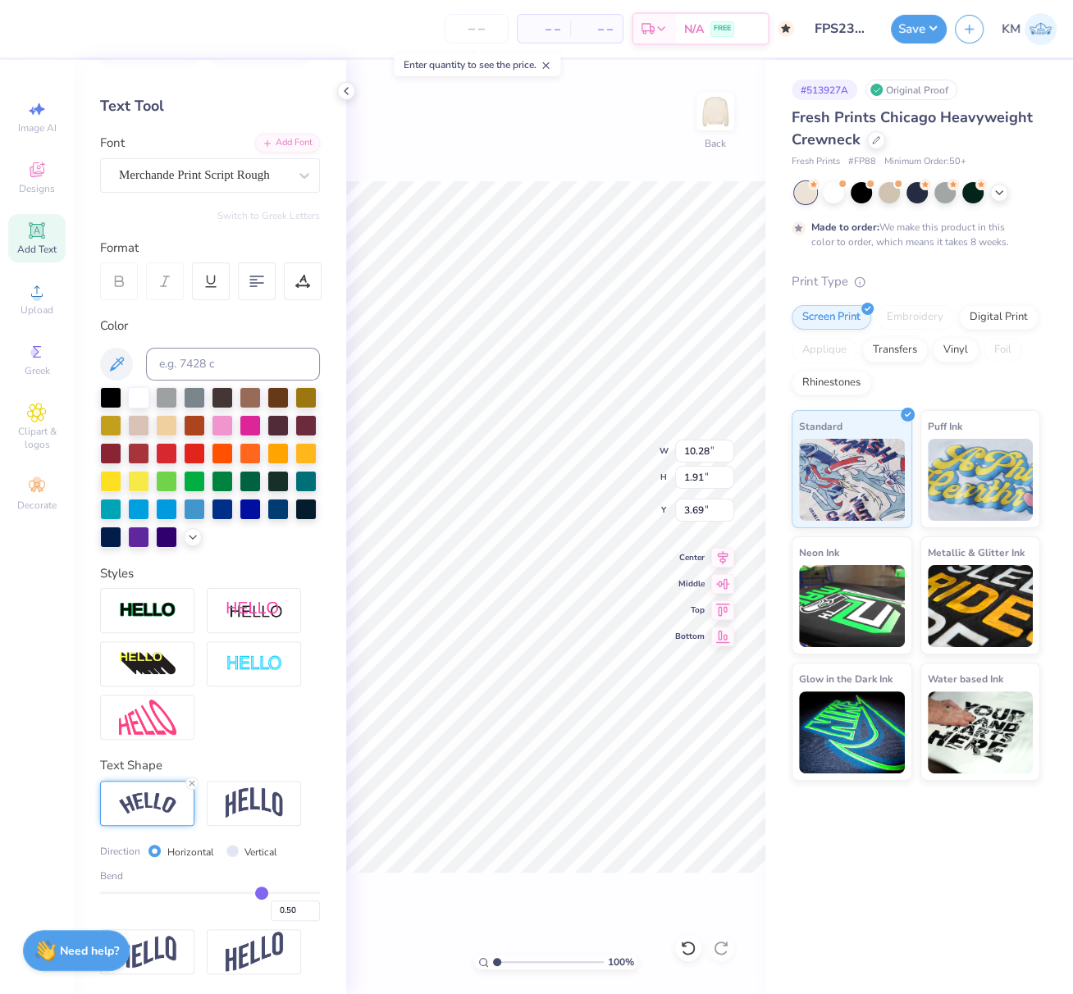
scroll to position [80, 0]
drag, startPoint x: 275, startPoint y: 913, endPoint x: 297, endPoint y: 919, distance: 22.9
click at [296, 918] on input "0.50" at bounding box center [295, 911] width 49 height 21
type input "0.20"
type input "0.2"
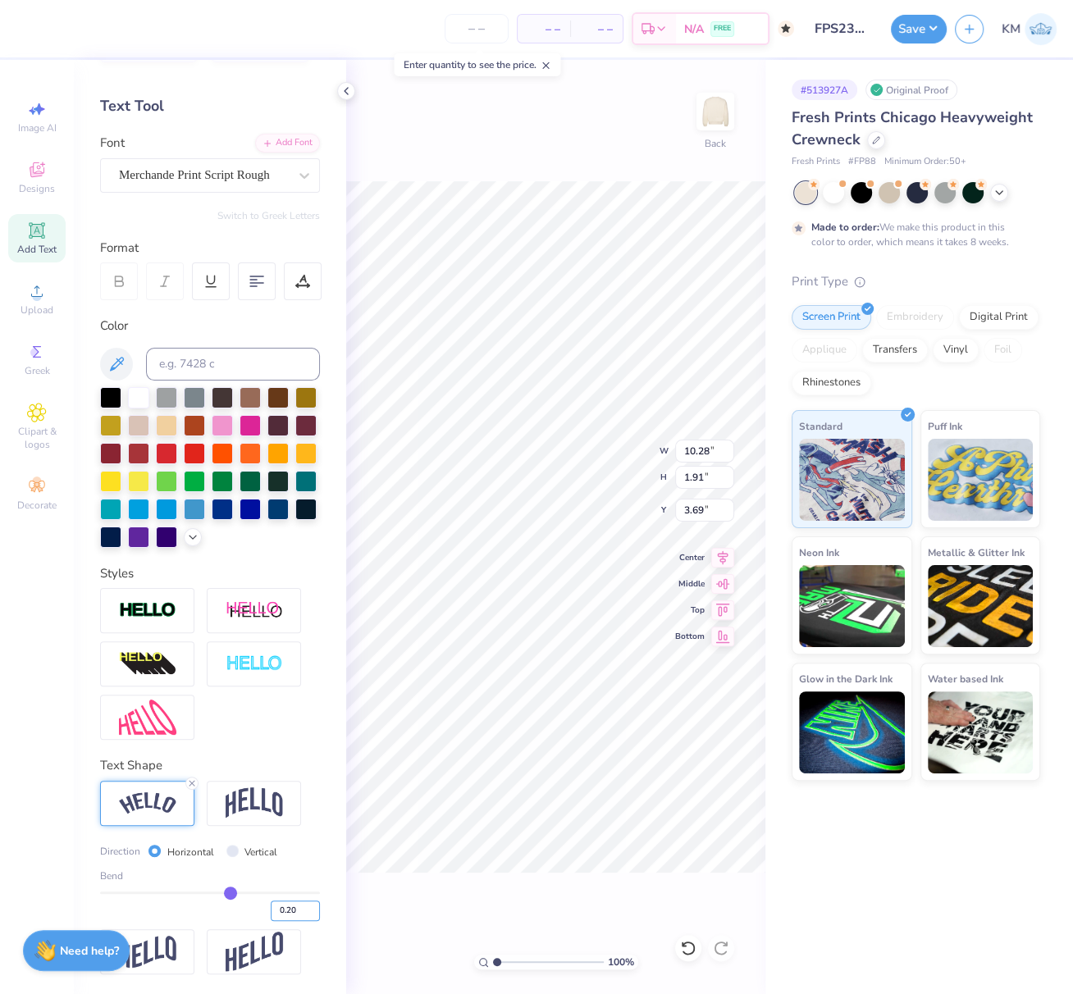
type input "9.70"
type input "1.02"
type input "4.14"
drag, startPoint x: 276, startPoint y: 909, endPoint x: 289, endPoint y: 915, distance: 14.7
click at [287, 914] on input "0.20" at bounding box center [295, 911] width 49 height 21
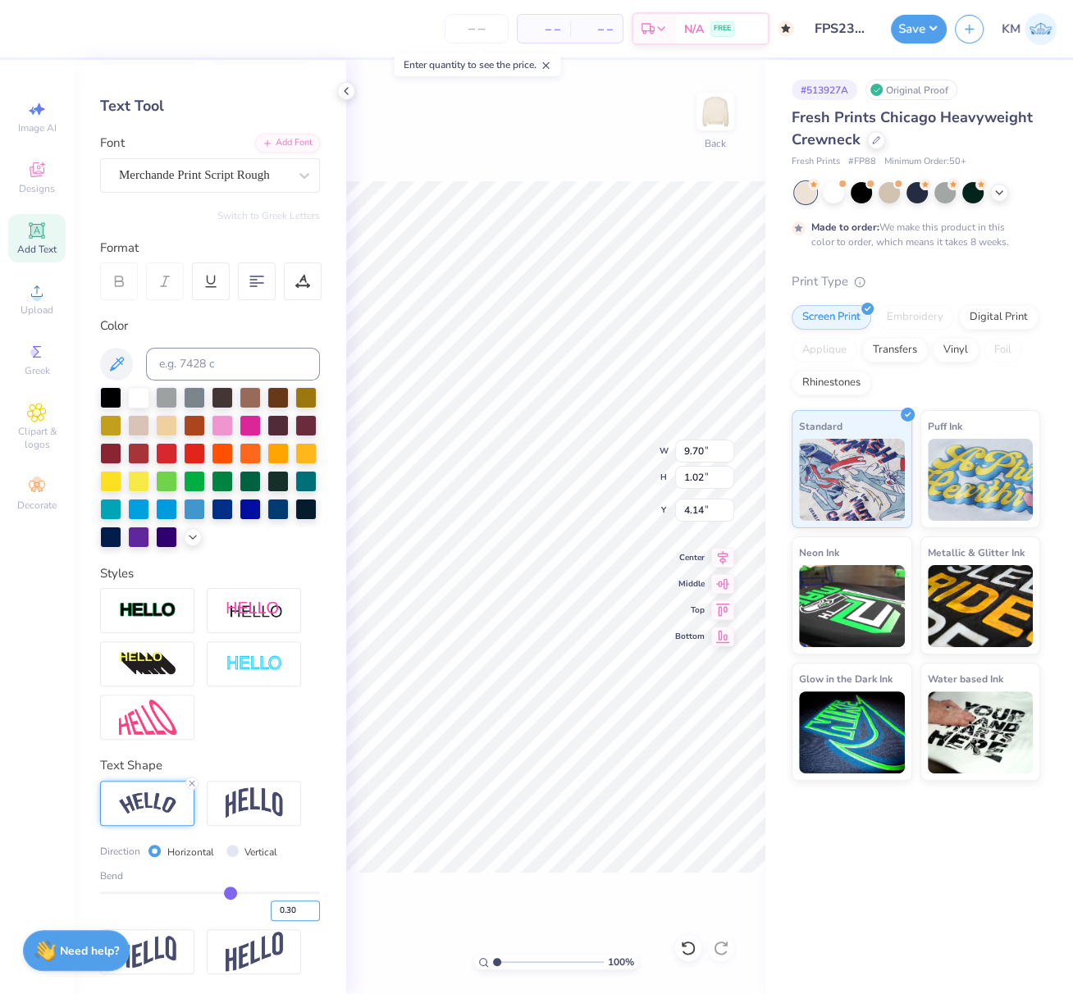
type input "0.30"
type input "0.3"
type input "9.90"
type input "1.23"
type input "4.04"
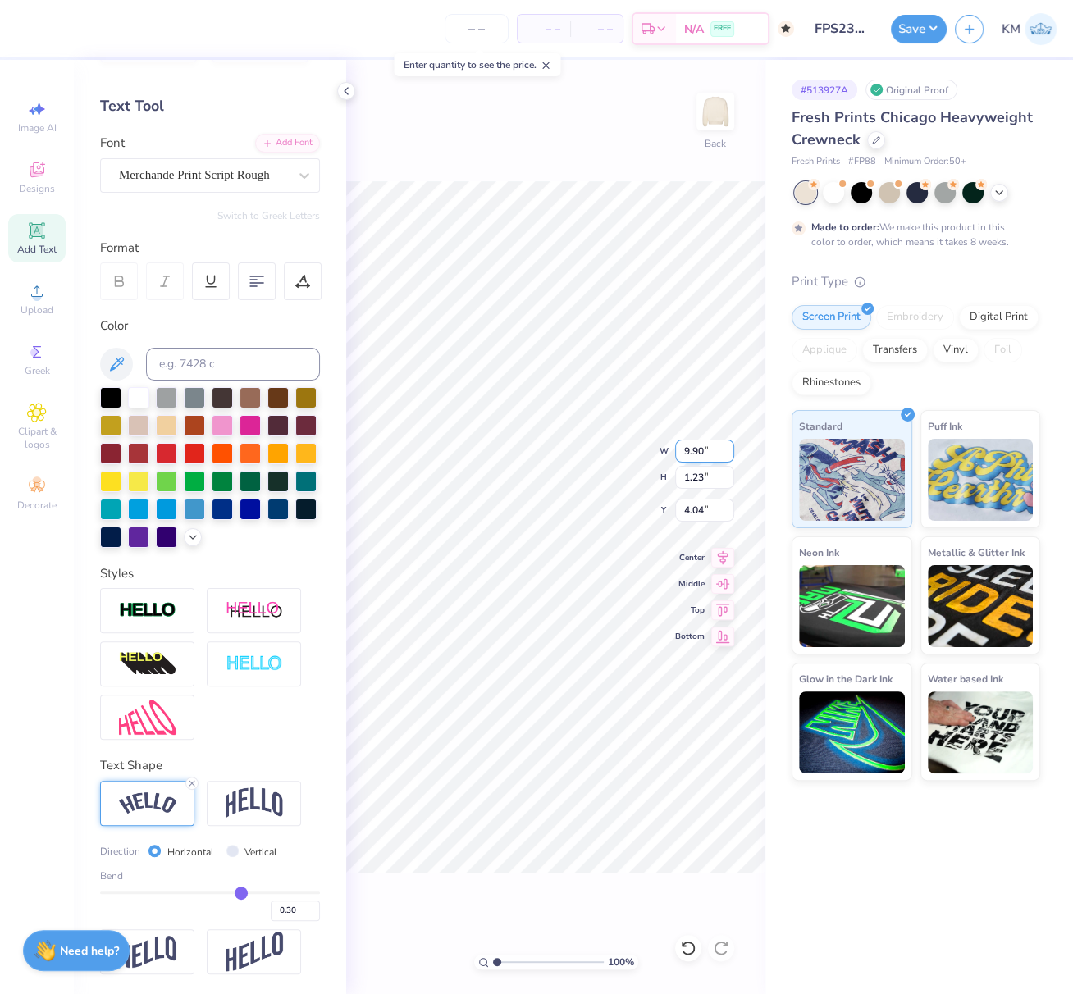
drag, startPoint x: 703, startPoint y: 453, endPoint x: 675, endPoint y: 452, distance: 27.9
click at [679, 449] on input "9.90" at bounding box center [704, 451] width 59 height 23
paste input "5.1551"
type input "5.16"
type input "0.64"
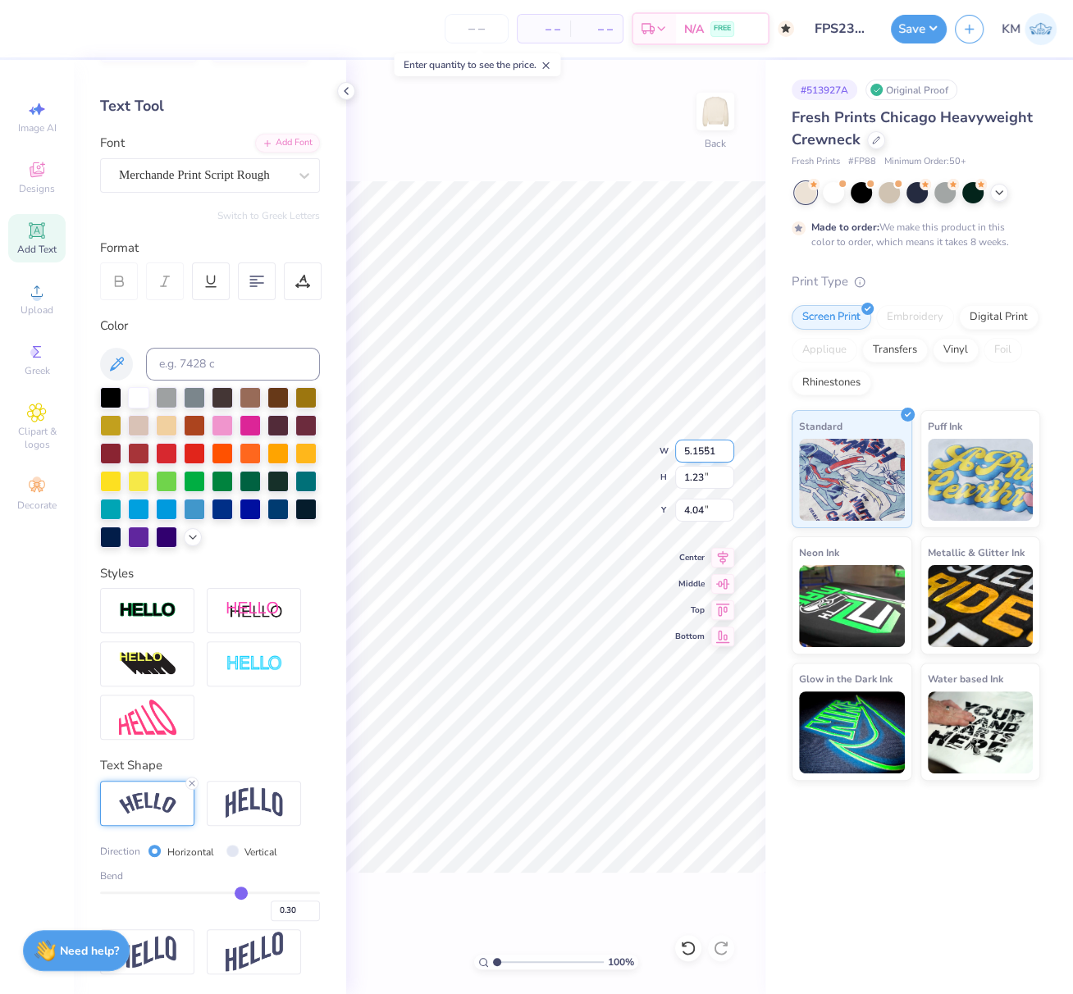
type input "4.33"
drag, startPoint x: 711, startPoint y: 450, endPoint x: 675, endPoint y: 453, distance: 36.2
click at [677, 453] on input "12.76" at bounding box center [704, 451] width 59 height 23
type input "9.00"
type input "7.43"
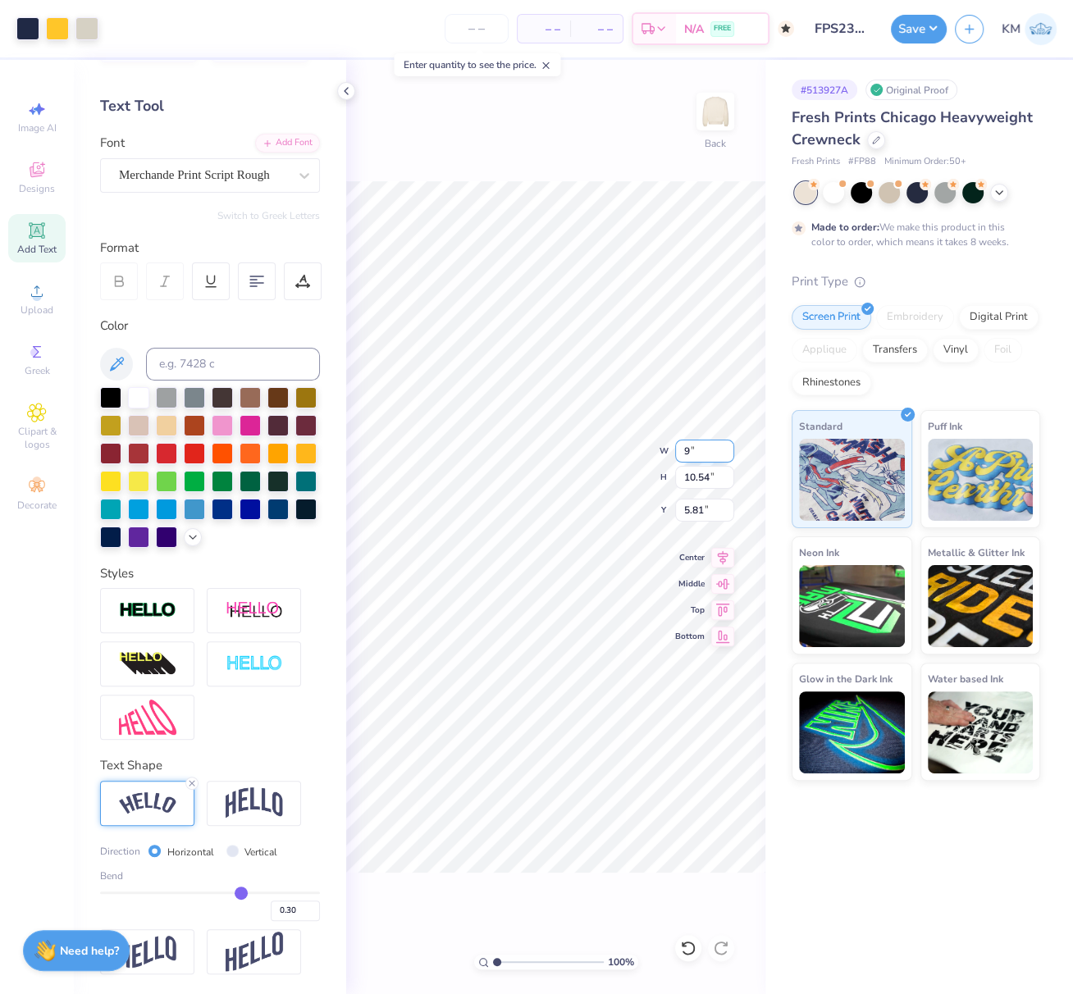
type input "7.36"
drag, startPoint x: 501, startPoint y: 960, endPoint x: 517, endPoint y: 964, distance: 16.3
click at [517, 964] on input "range" at bounding box center [548, 962] width 111 height 15
type input "2.89"
click at [517, 961] on input "range" at bounding box center [548, 962] width 111 height 15
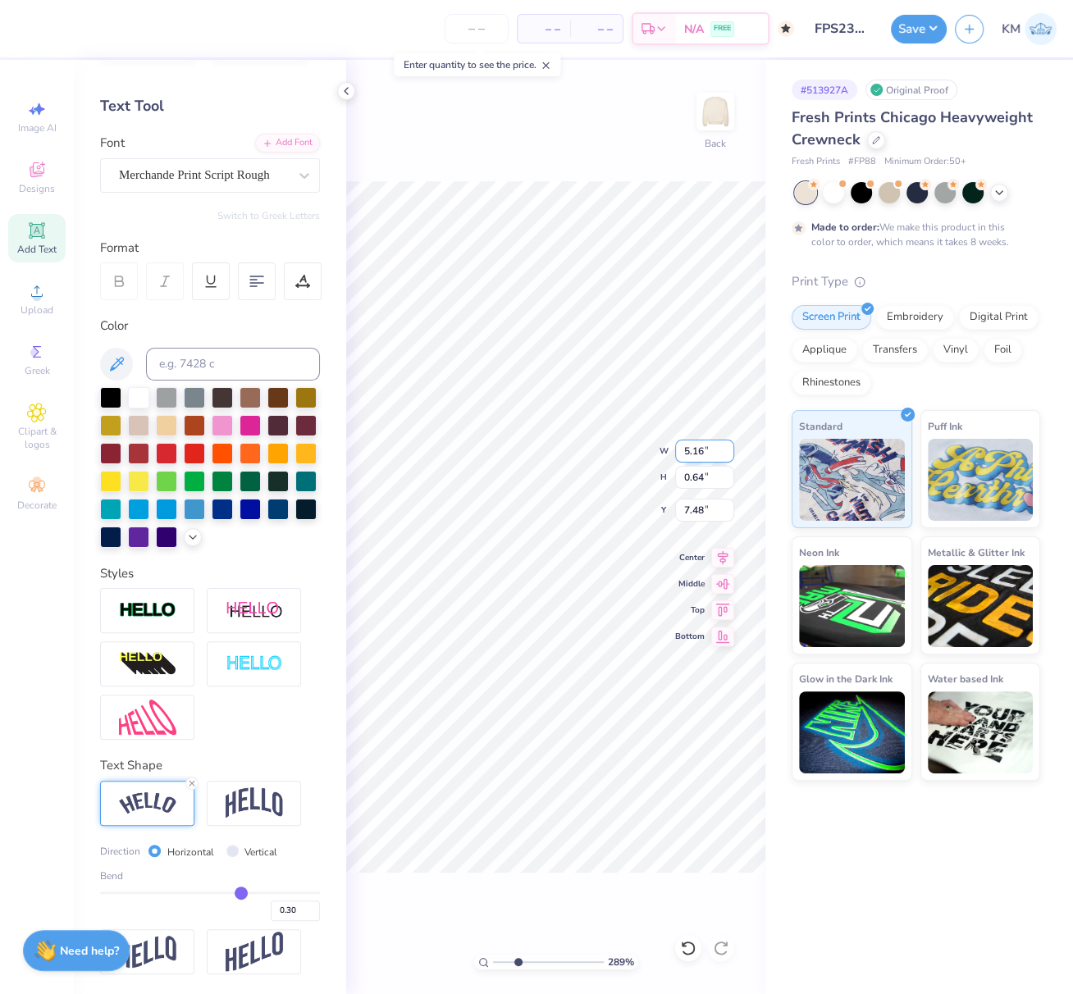
click at [701, 451] on input "5.16" at bounding box center [704, 451] width 59 height 23
type input "6.21"
drag, startPoint x: 703, startPoint y: 452, endPoint x: 678, endPoint y: 451, distance: 24.6
click at [678, 451] on input "5.16" at bounding box center [704, 451] width 59 height 23
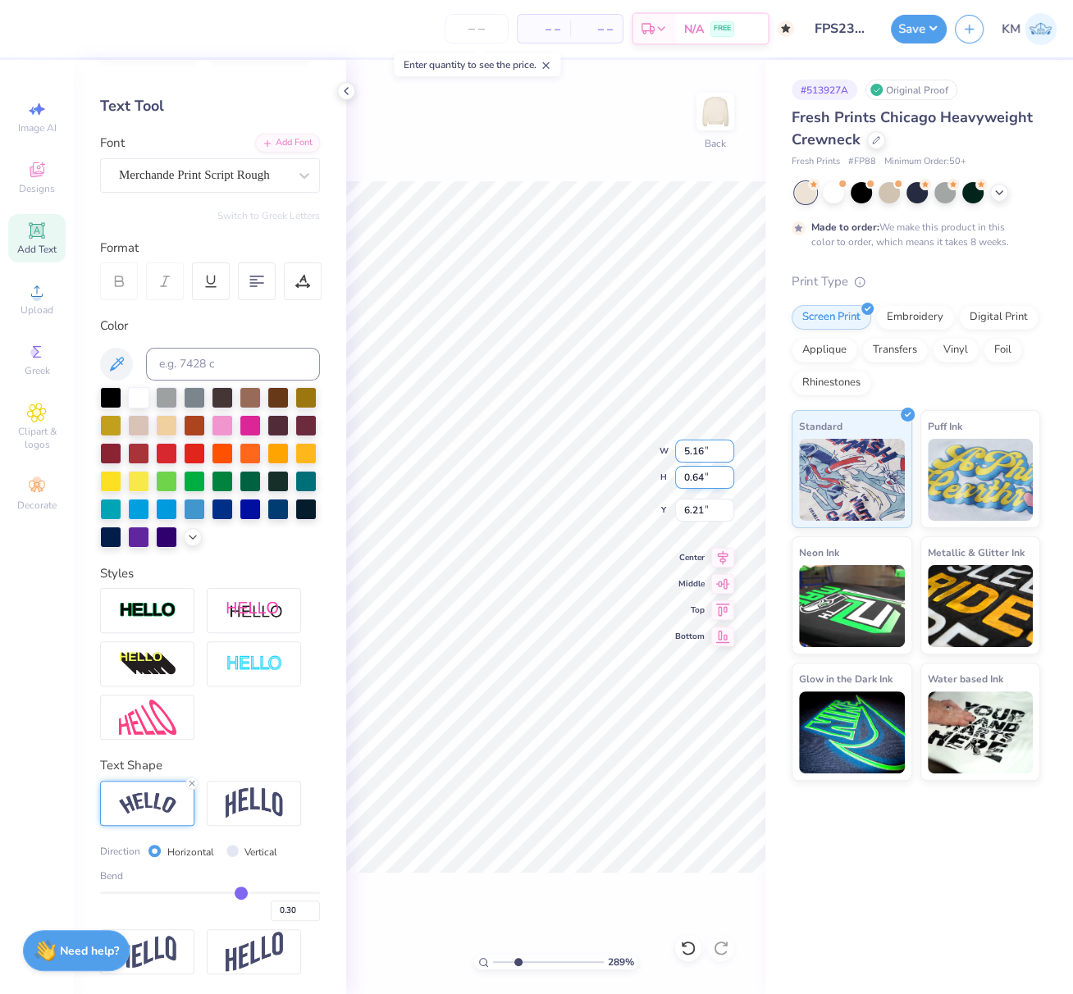
paste input "551"
type input "5.1551"
type input "7.49"
type input "5.26"
type input "0.65"
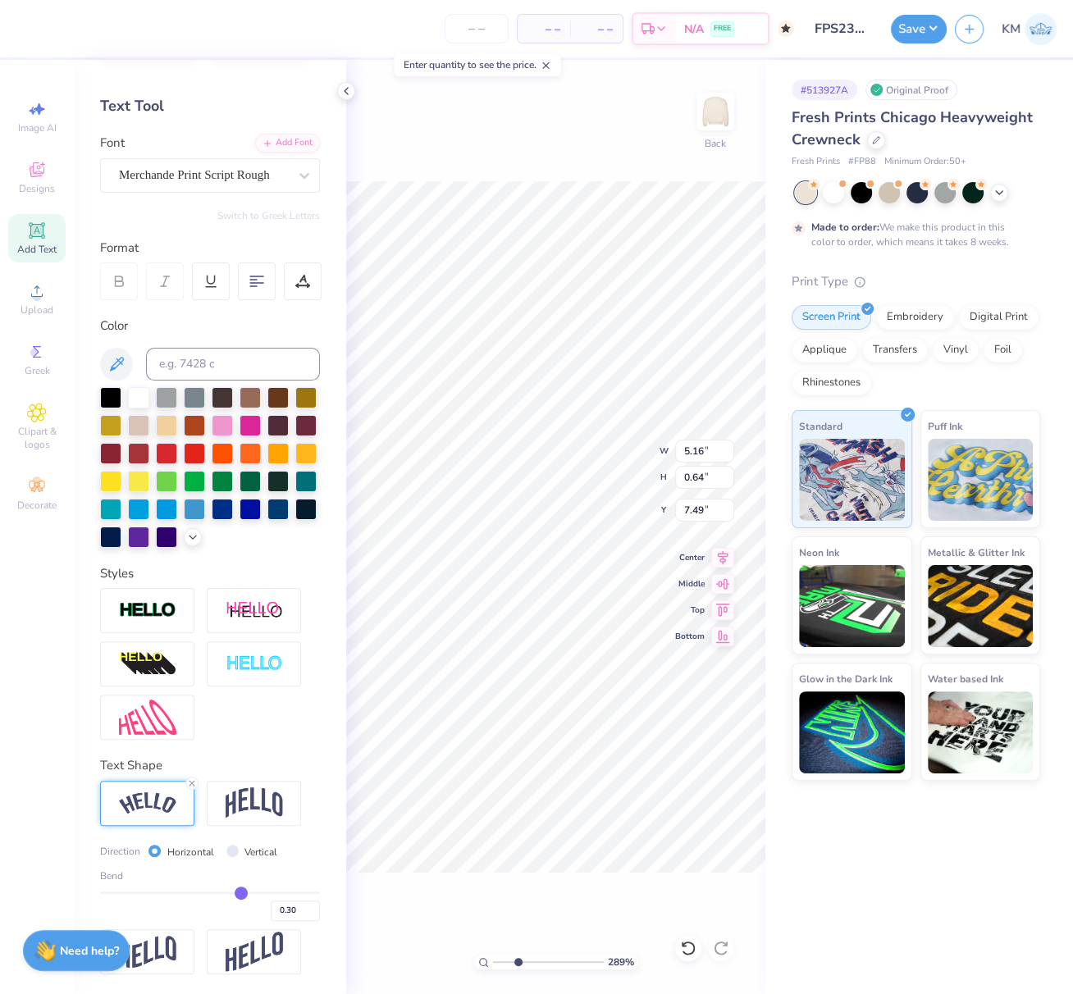
type input "7.47"
click at [490, 960] on div "100 %" at bounding box center [556, 962] width 164 height 15
type input "1"
drag, startPoint x: 489, startPoint y: 959, endPoint x: 460, endPoint y: 950, distance: 30.1
click at [464, 951] on div "100 % Back W 5.26 5.26 " H 0.65 0.65 " Y 7.47 7.47 " Center Middle Top Bottom" at bounding box center [555, 527] width 419 height 934
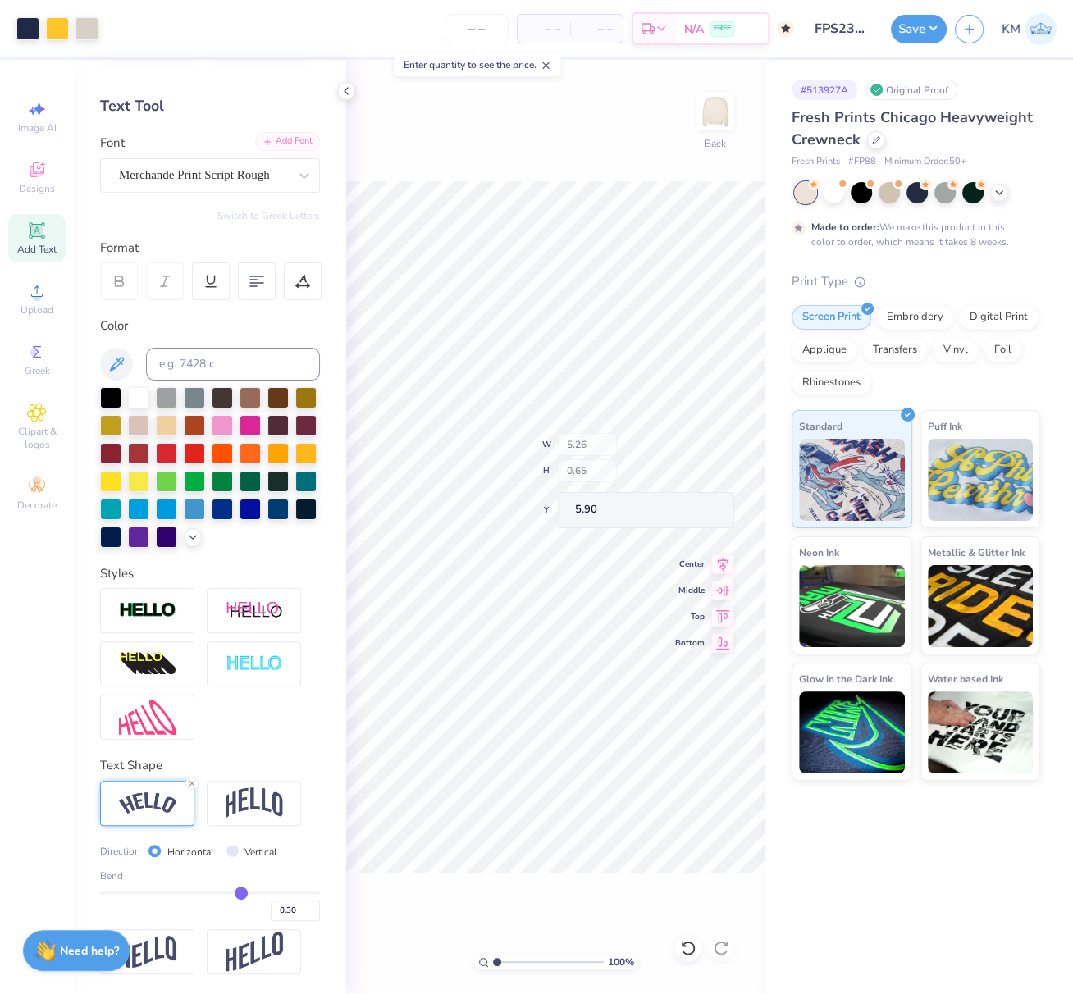
drag, startPoint x: 34, startPoint y: 240, endPoint x: 272, endPoint y: 107, distance: 273.2
click at [33, 239] on icon at bounding box center [37, 231] width 20 height 20
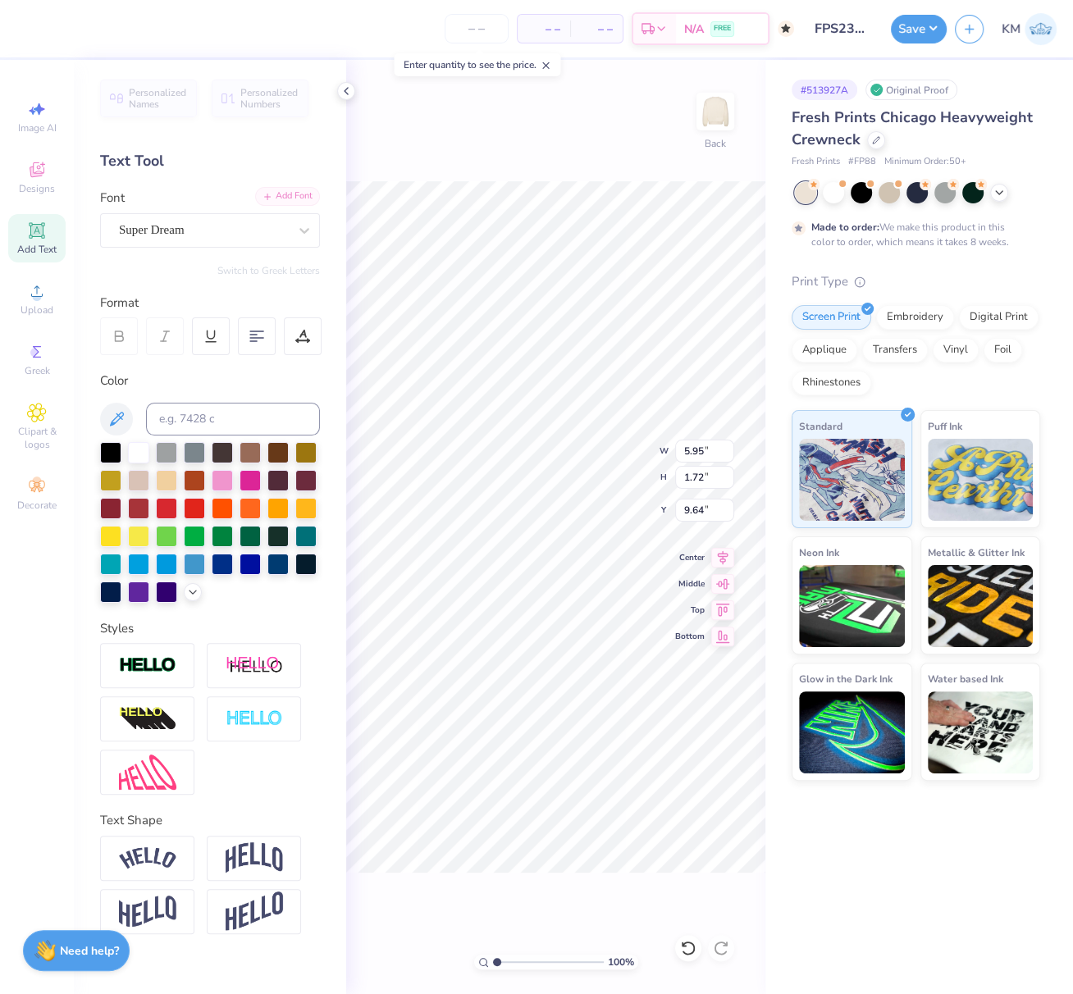
click at [285, 194] on div "Add Font" at bounding box center [287, 196] width 65 height 19
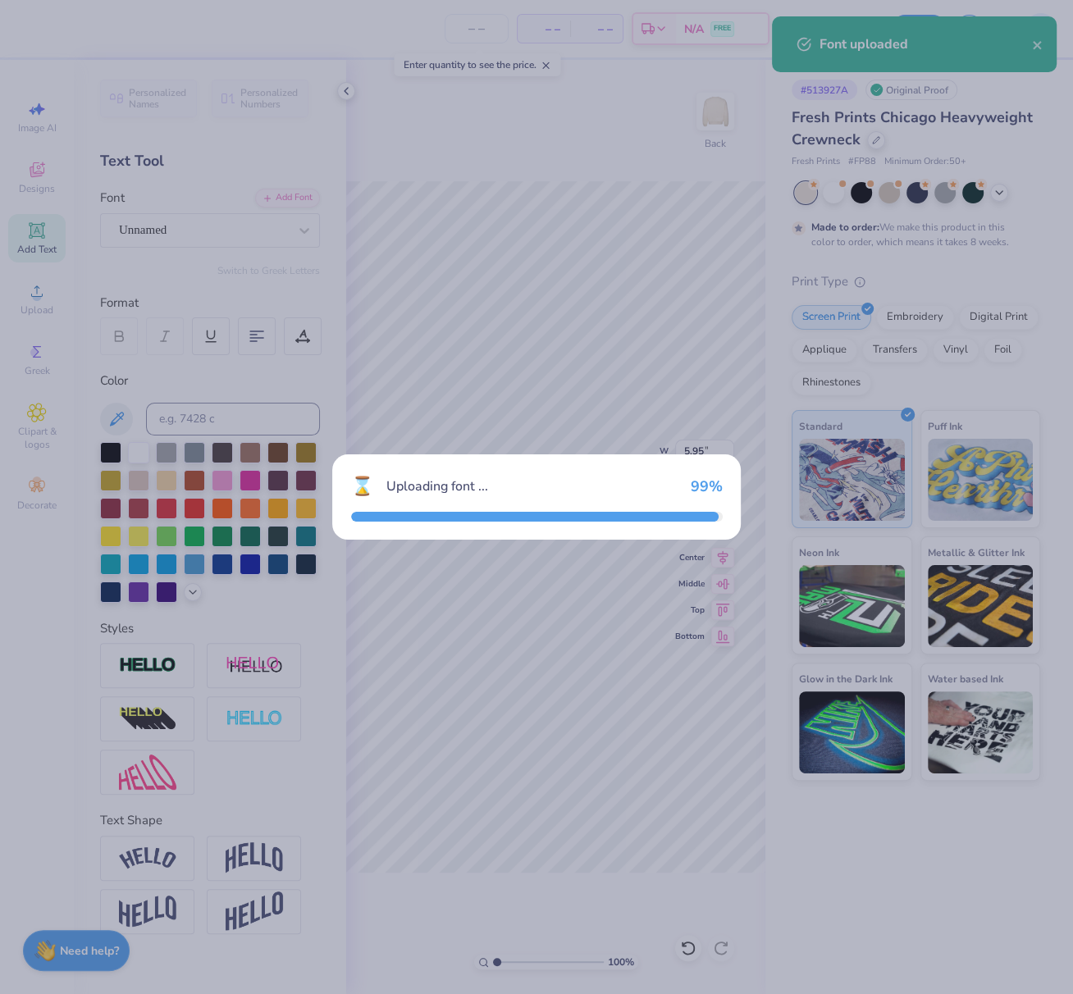
type input "5.32"
type input "1.85"
type input "9.58"
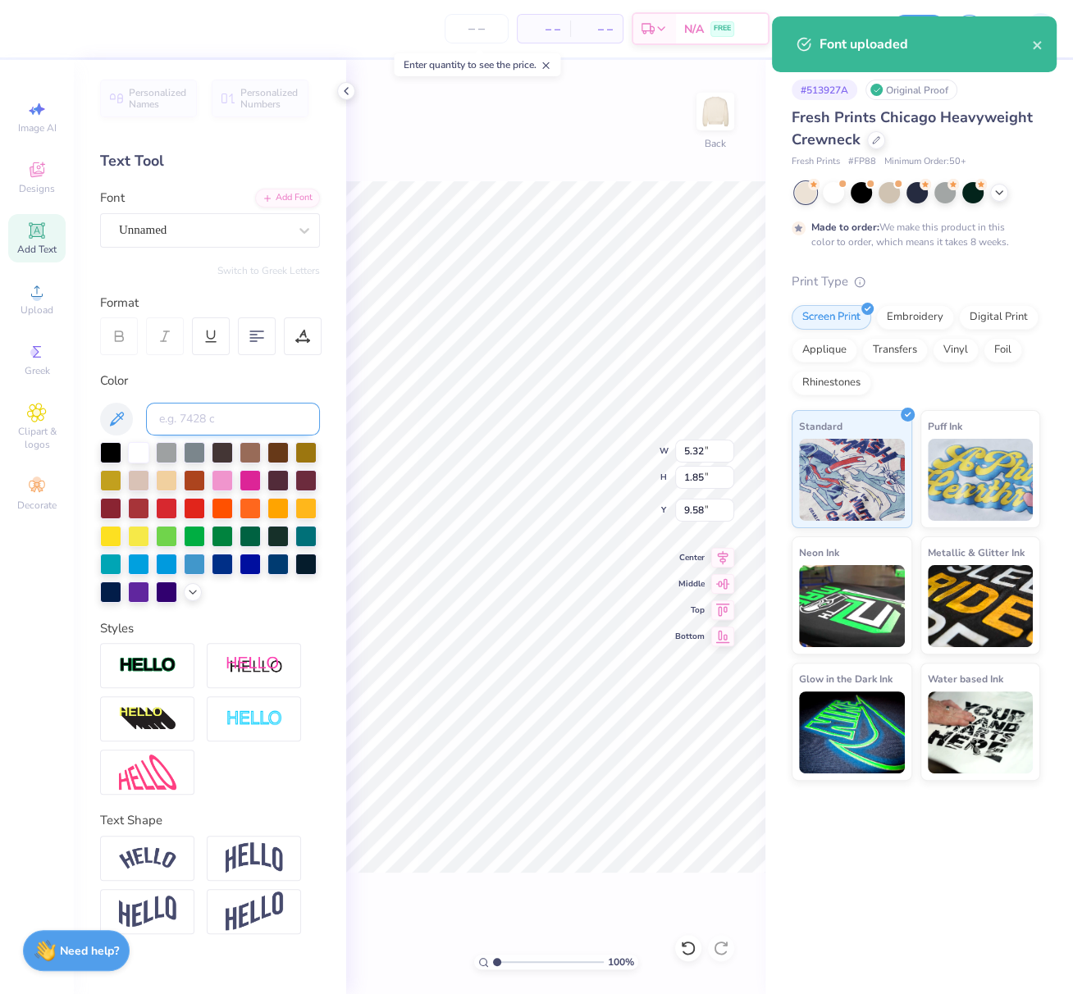
click at [225, 415] on input at bounding box center [233, 419] width 174 height 33
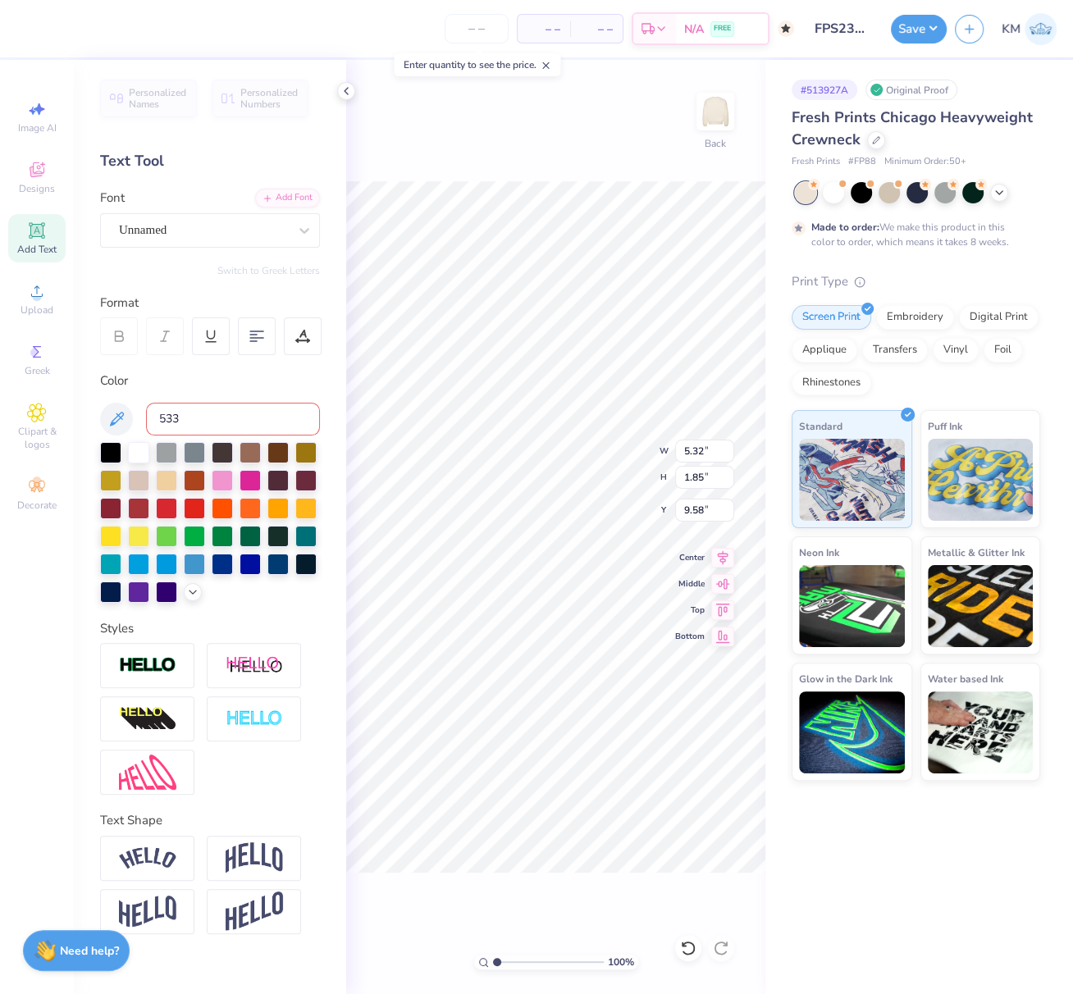
type input "533"
type input "16.06"
type textarea "ALPHA CHI"
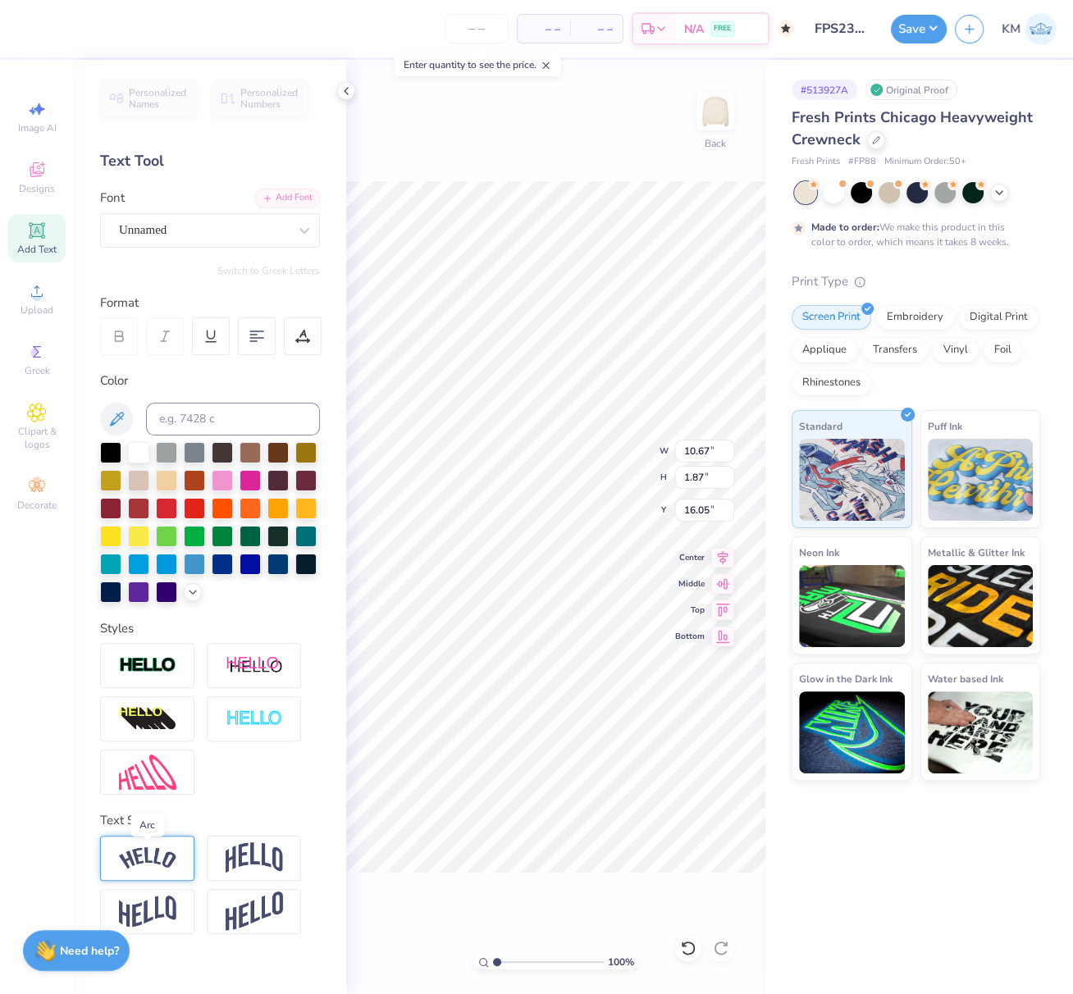
click at [159, 855] on img at bounding box center [147, 858] width 57 height 22
type input "12.74"
type input "3.39"
type input "15.29"
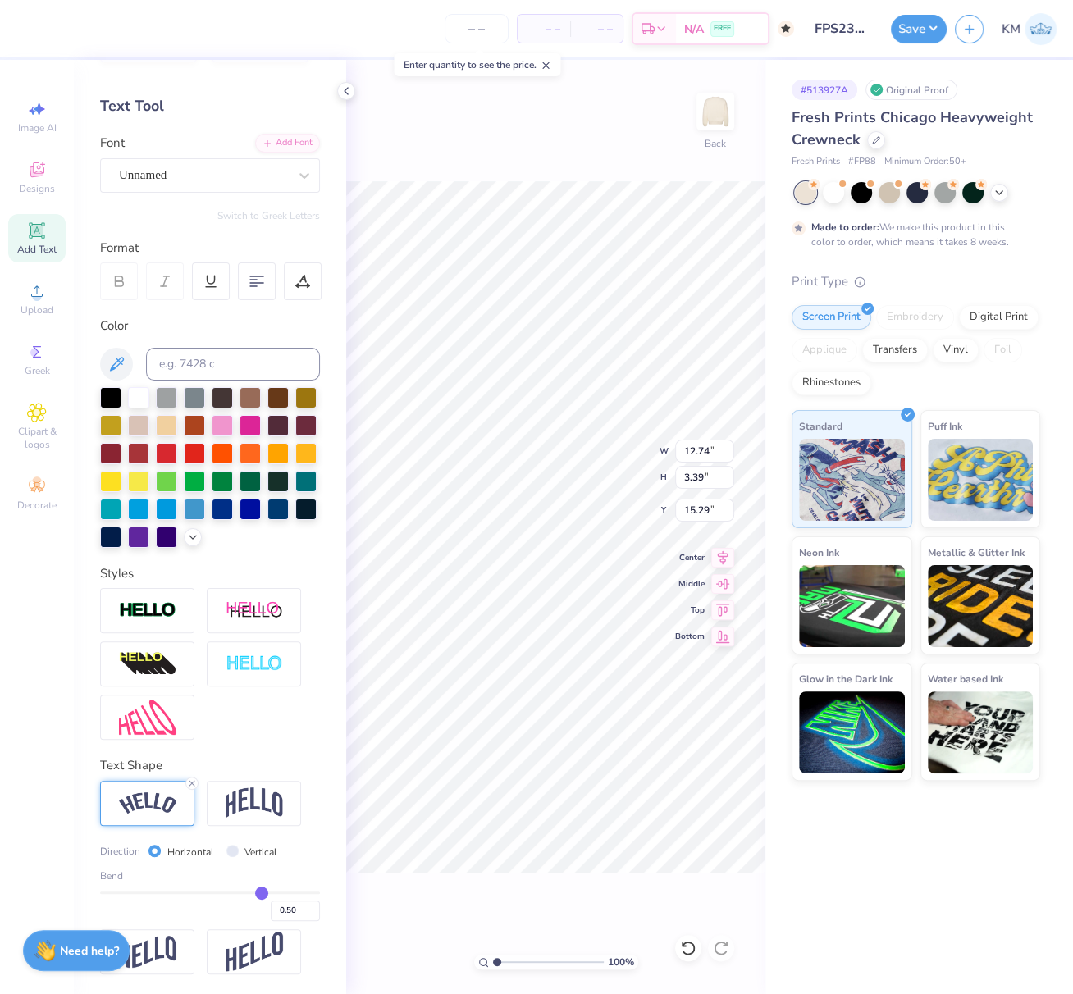
scroll to position [75, 0]
drag, startPoint x: 276, startPoint y: 917, endPoint x: 279, endPoint y: 926, distance: 9.4
click at [277, 918] on input "0.50" at bounding box center [295, 911] width 49 height 21
type input "0.40"
type input "0.4"
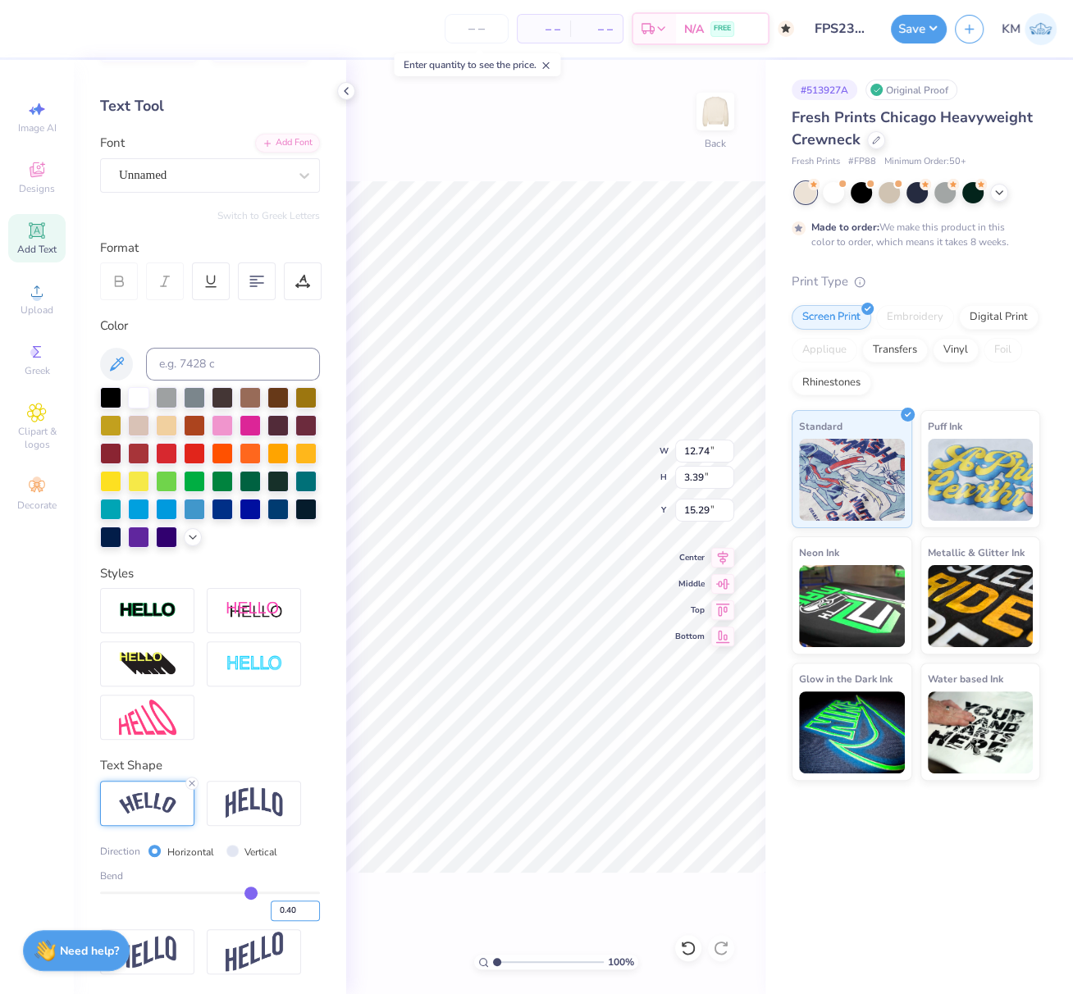
type input "12.28"
type input "2.85"
type input "15.56"
drag, startPoint x: 707, startPoint y: 452, endPoint x: 676, endPoint y: 449, distance: 31.3
click at [677, 449] on input "12.28" at bounding box center [704, 451] width 59 height 23
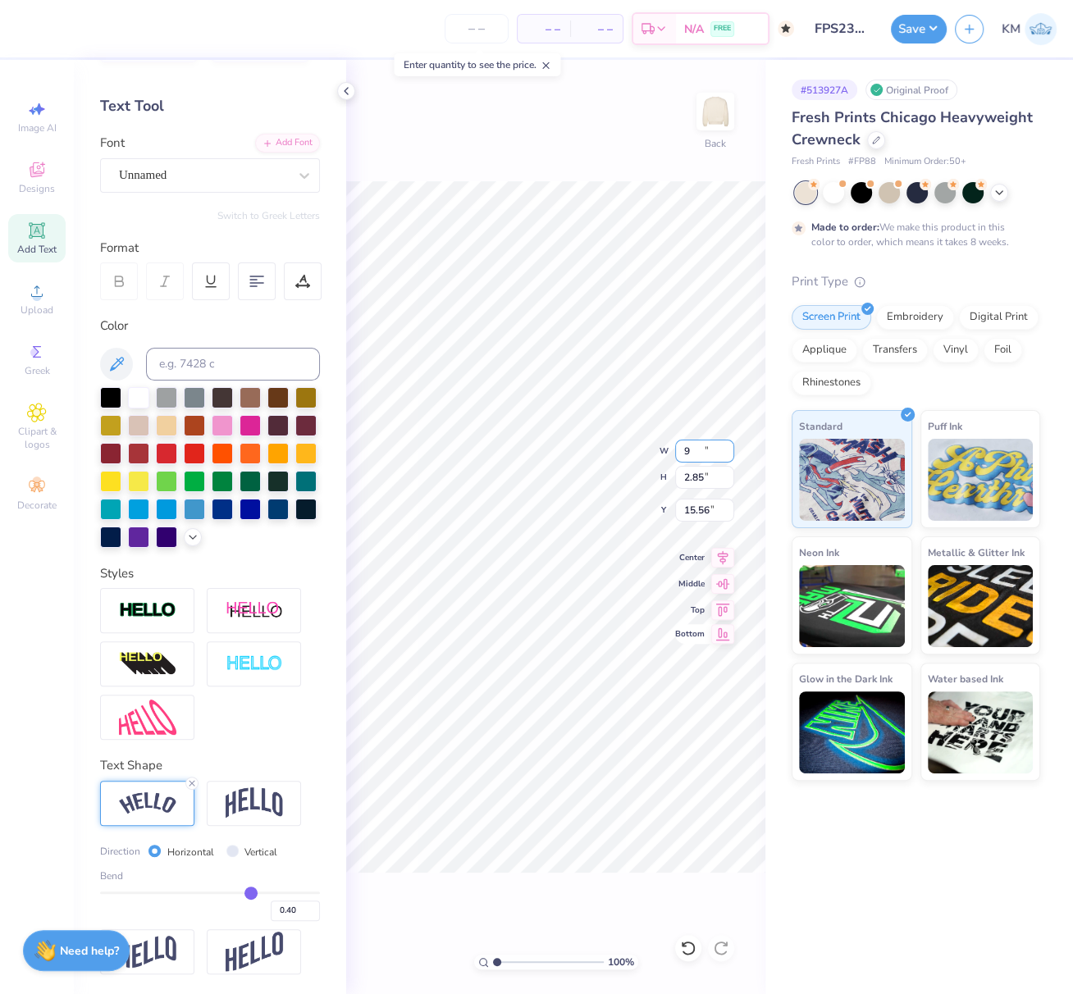
type input "9.00"
type input "2.09"
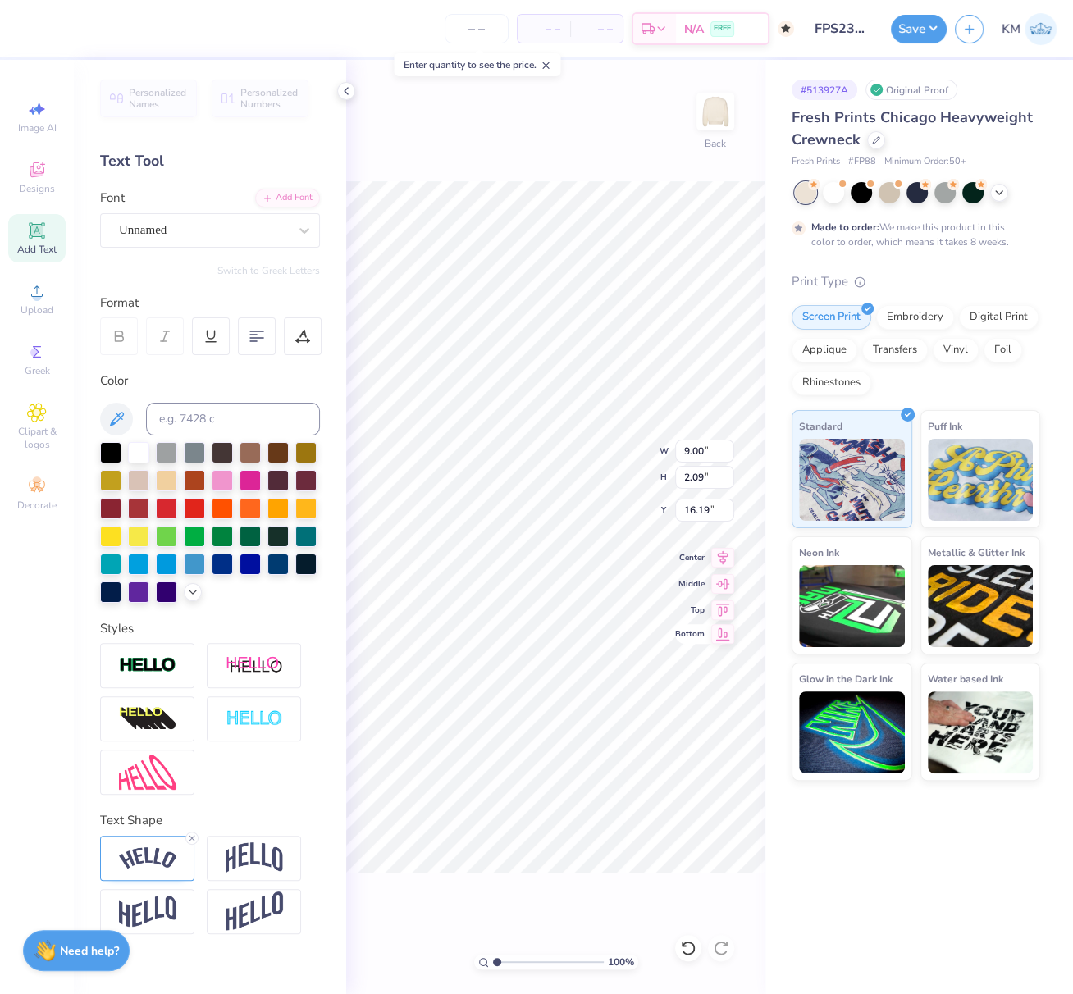
type input "16.20"
type textarea "OMEGA"
click at [148, 849] on img at bounding box center [147, 858] width 57 height 22
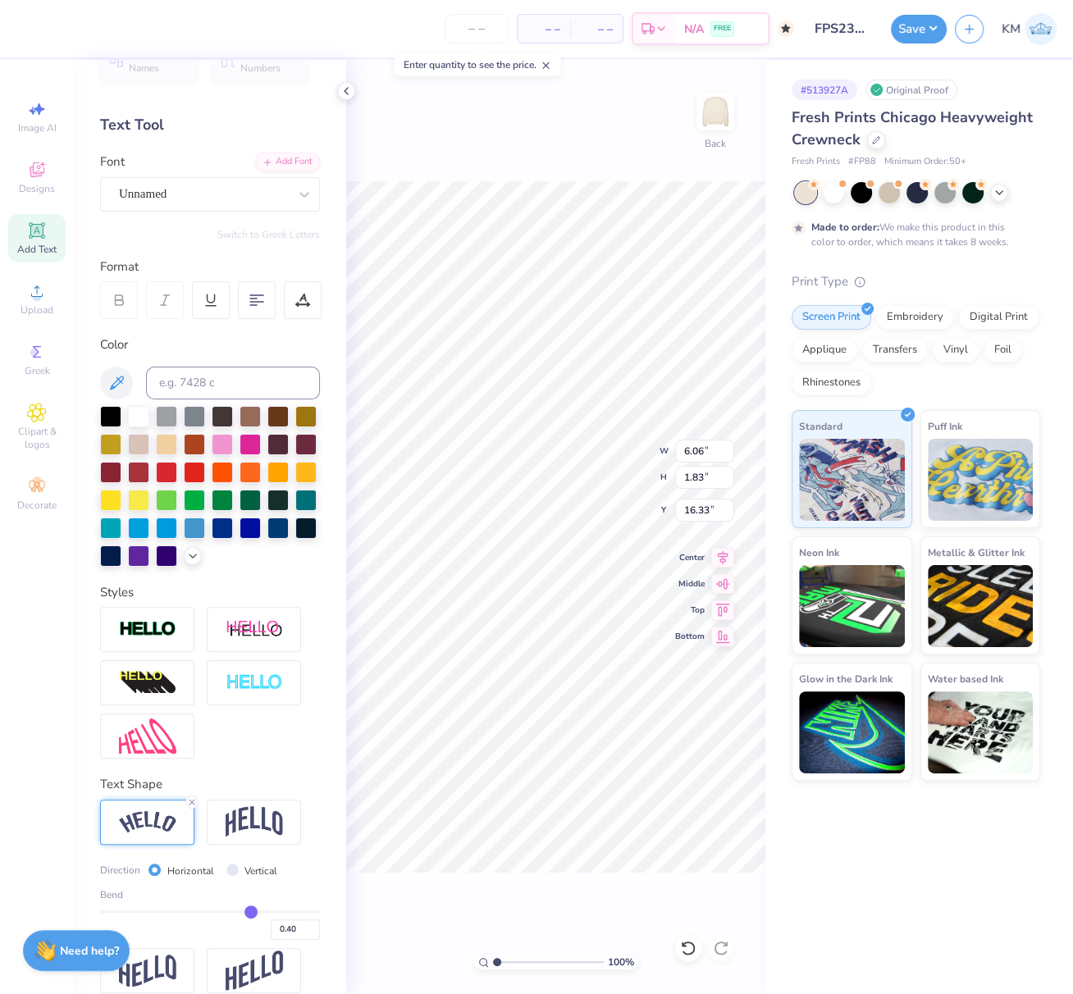
scroll to position [80, 0]
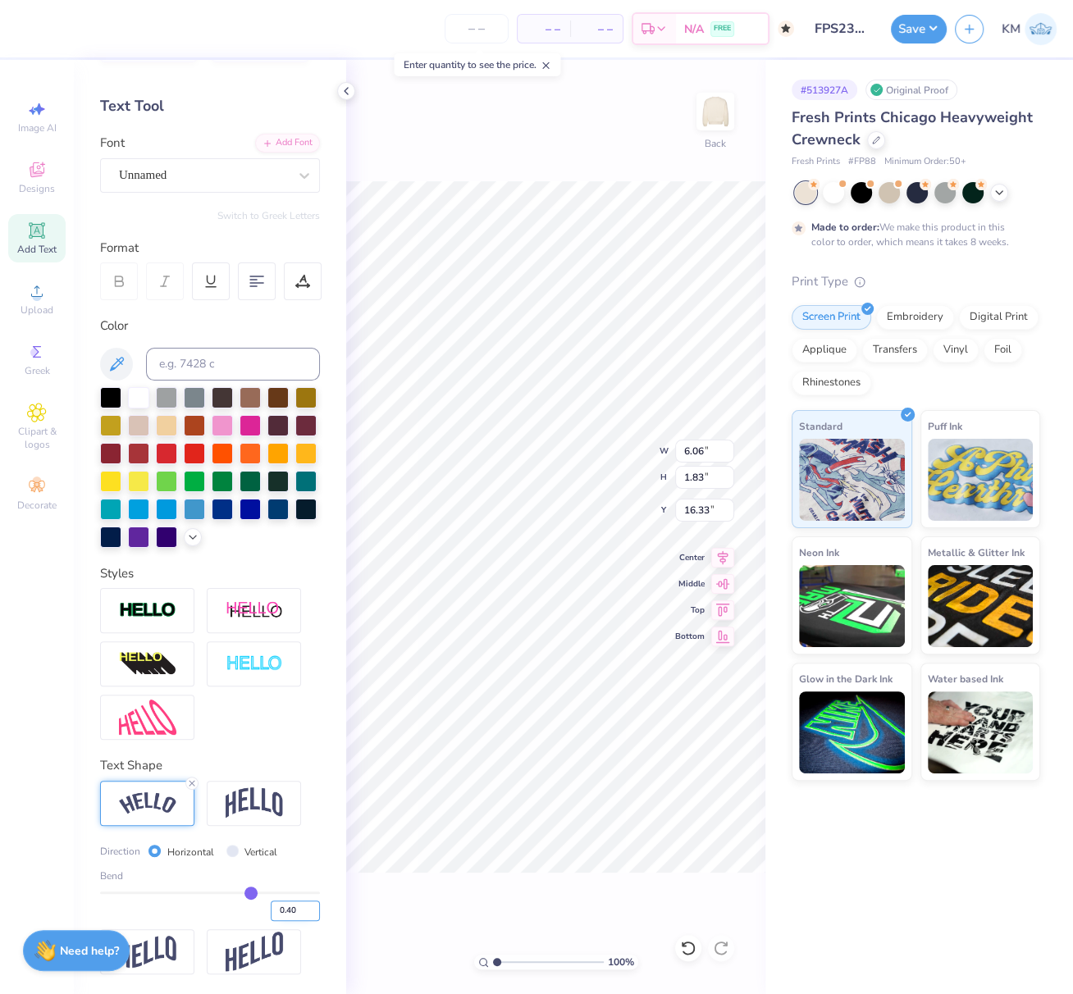
click at [271, 911] on input "0.40" at bounding box center [295, 911] width 49 height 21
type input "-0.40"
type input "-0.4"
type input "6.46"
type input "1.74"
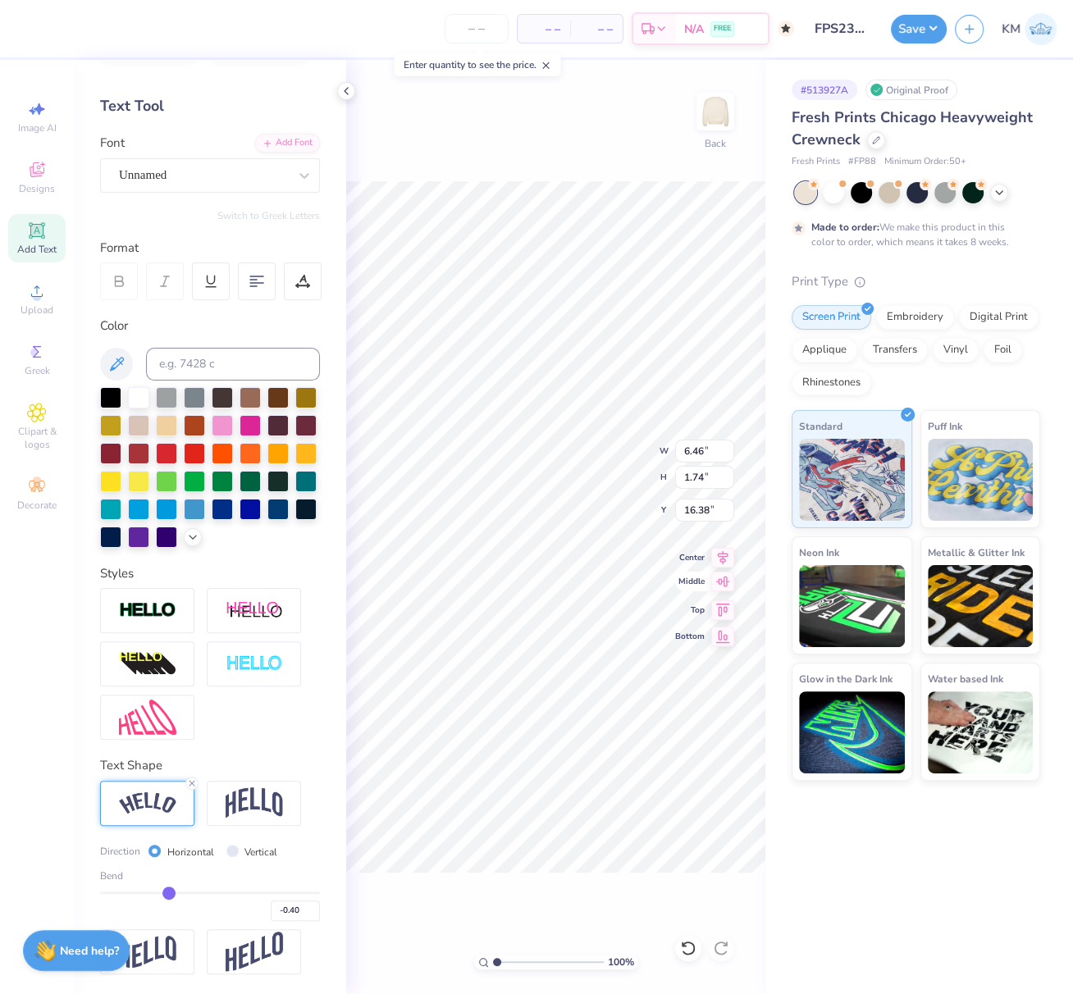
type input "15.76"
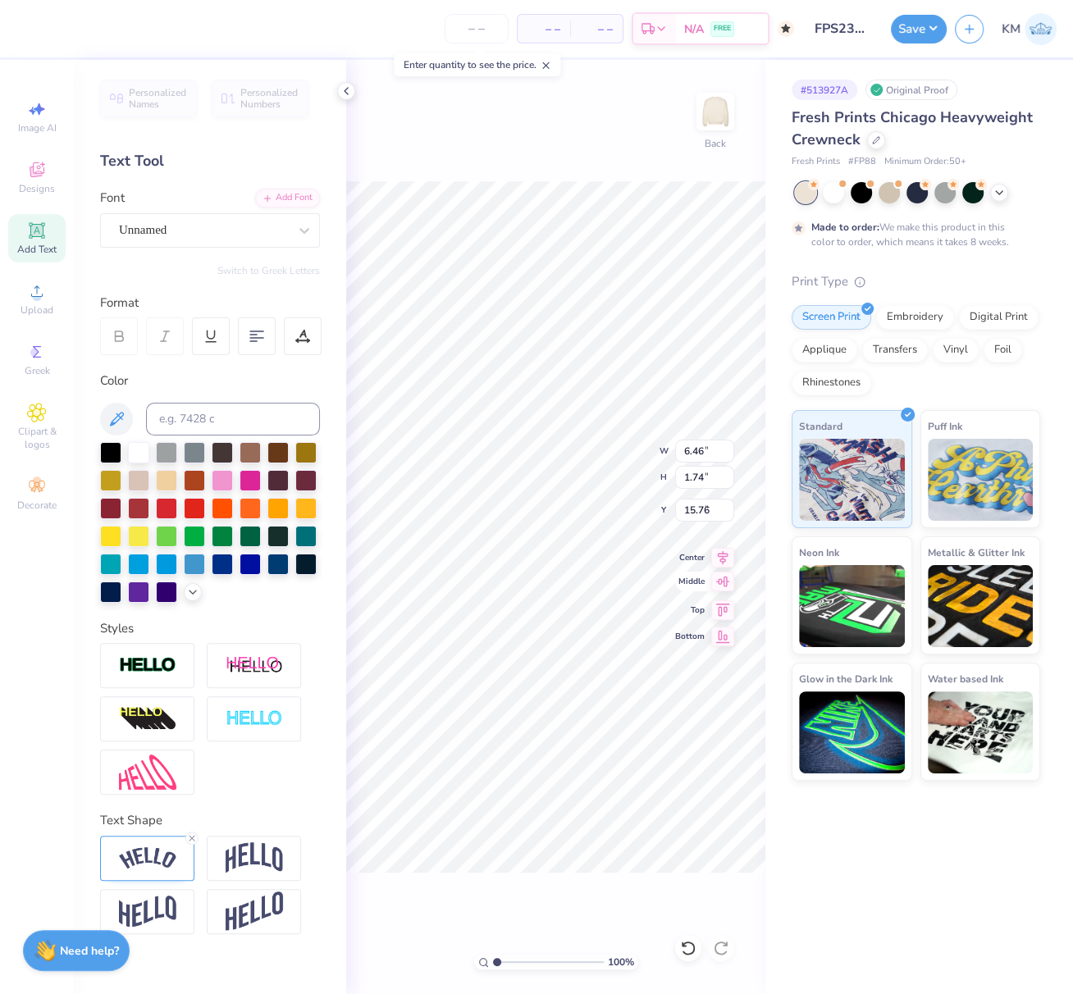
type input "9.00"
type input "2.09"
type input "8.12"
type input "2.74"
type input "5.90"
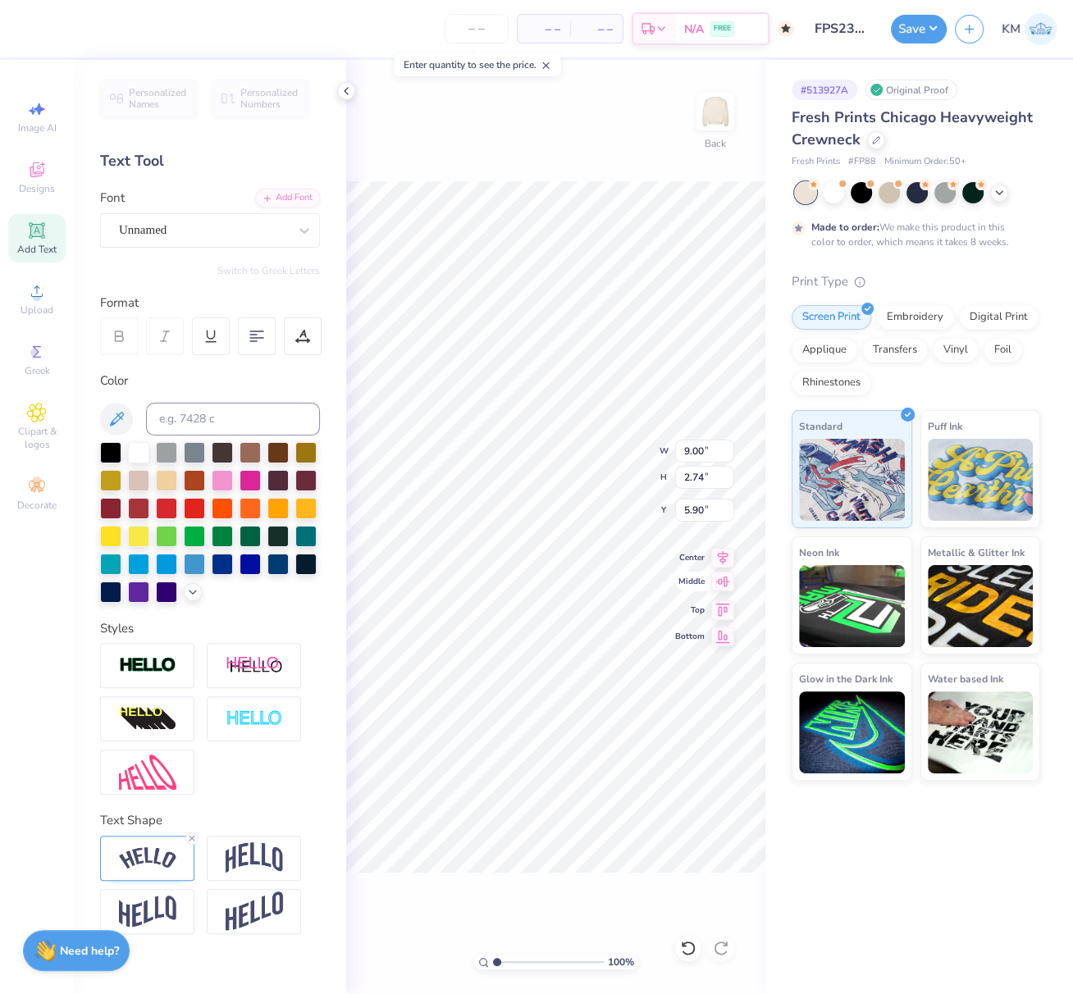
scroll to position [0, 0]
type input "2.93"
type input "2.65"
type input "7.75"
type input "6.40"
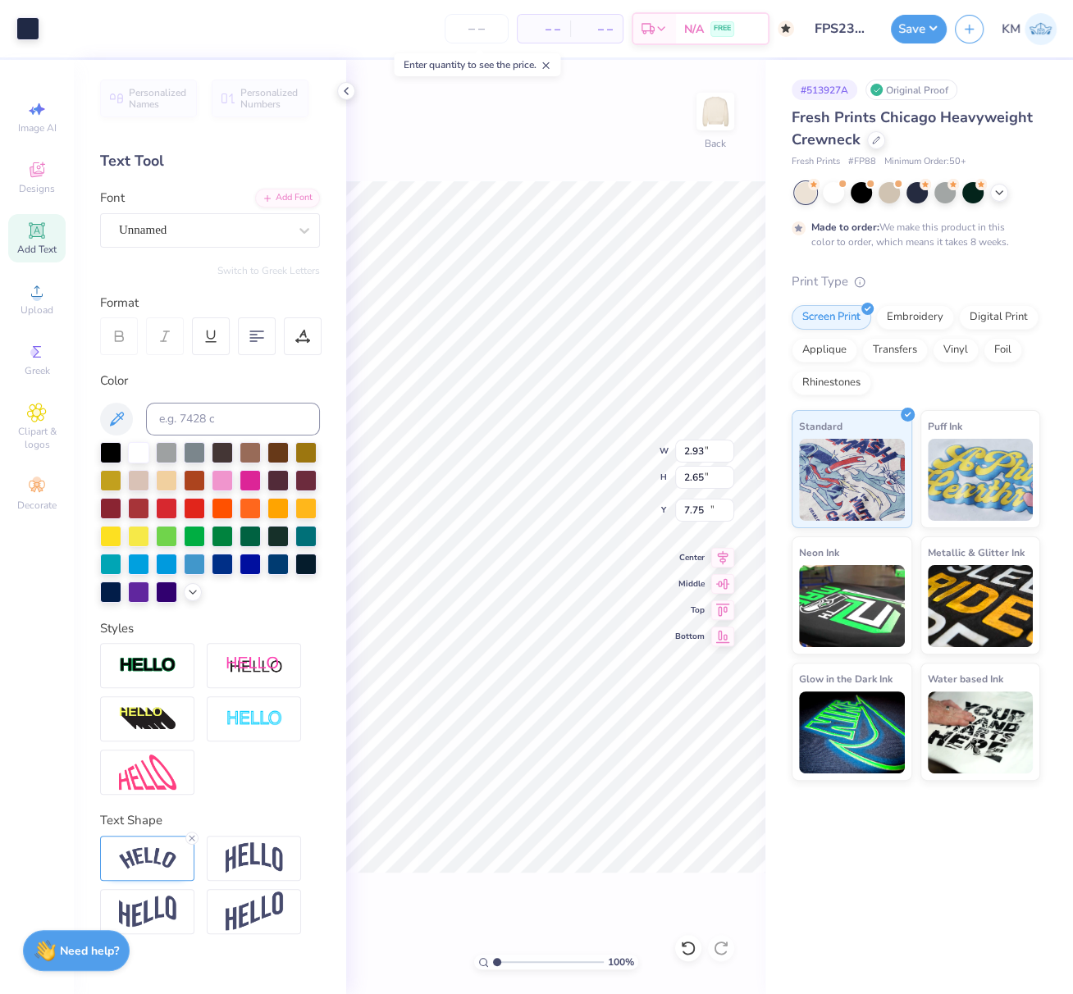
type input "1.92"
type input "12.89"
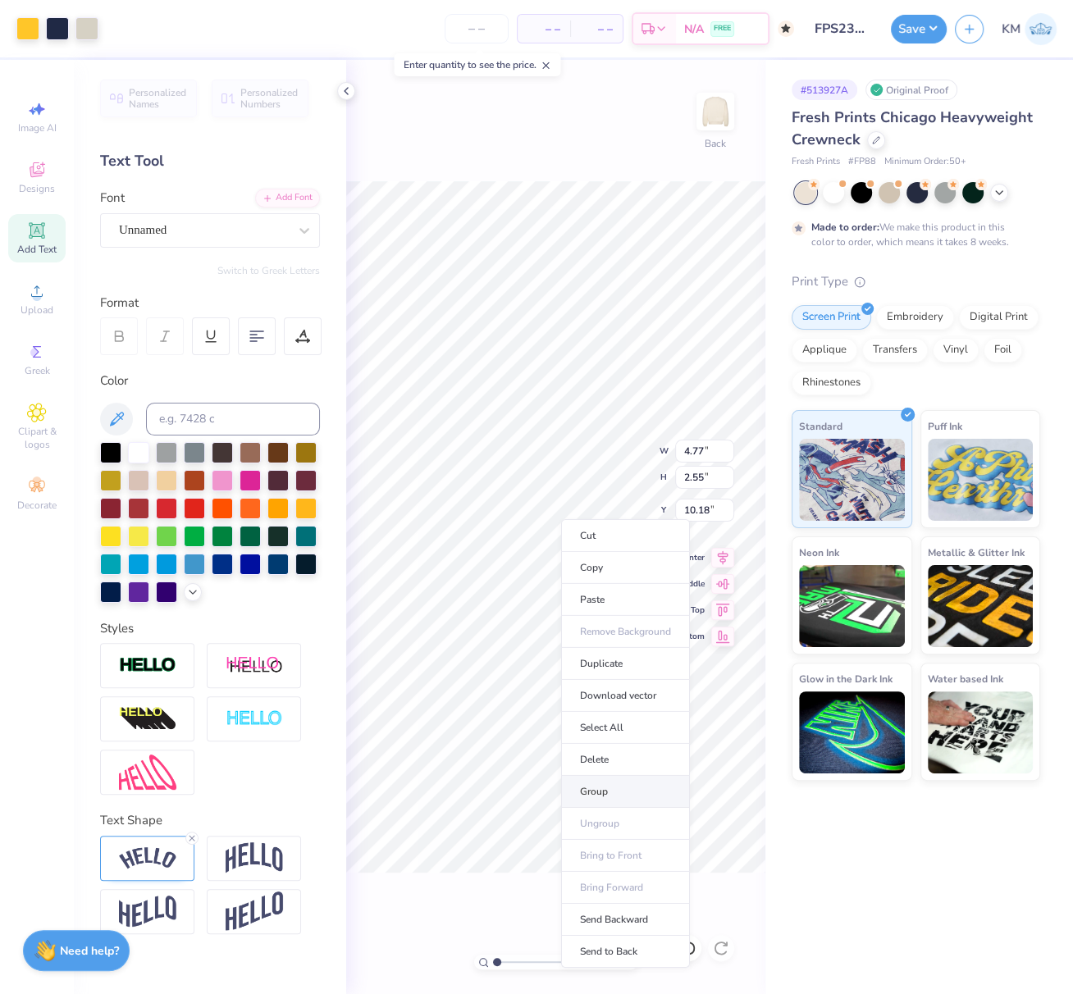
click at [604, 787] on li "Group" at bounding box center [625, 792] width 129 height 32
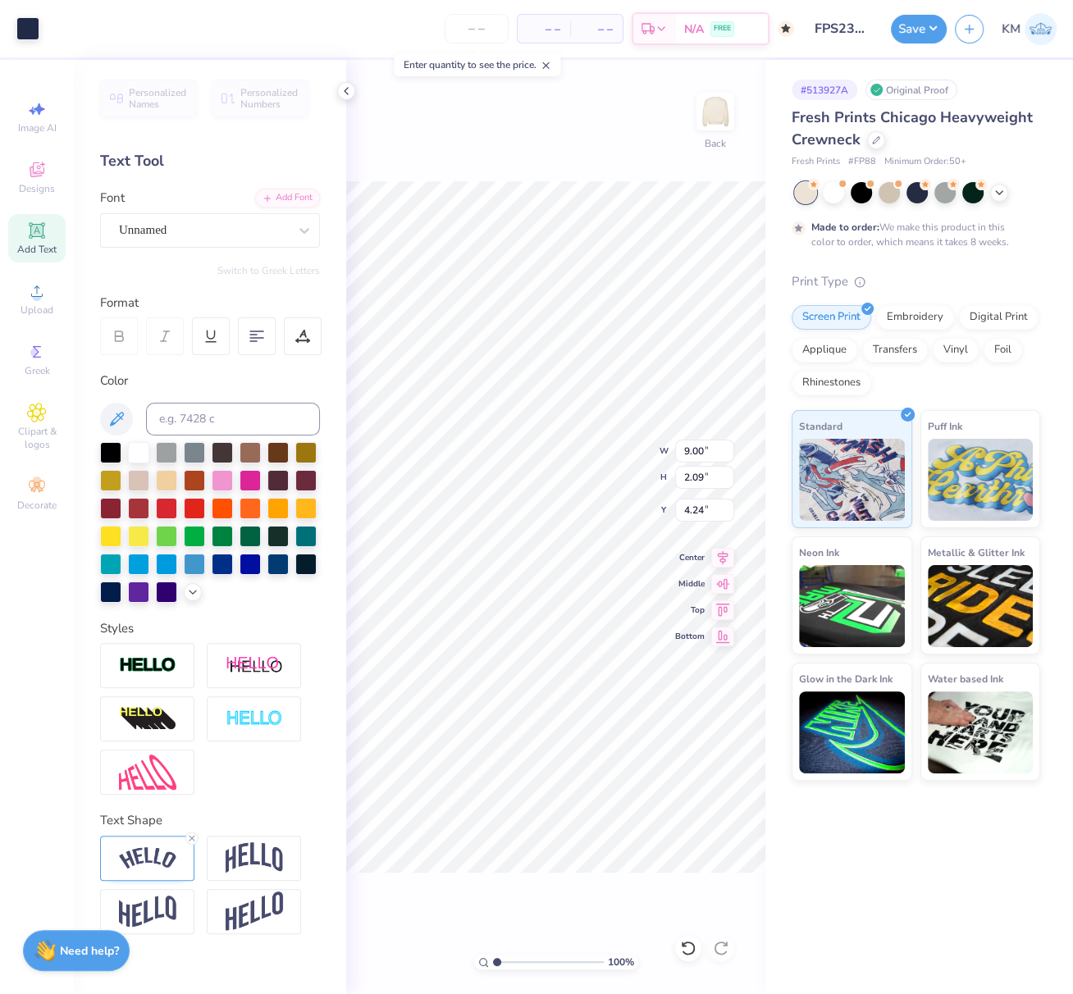
type input "9.00"
type input "2.09"
type input "4.24"
click at [723, 555] on icon at bounding box center [723, 556] width 11 height 14
click at [724, 559] on icon at bounding box center [723, 556] width 11 height 14
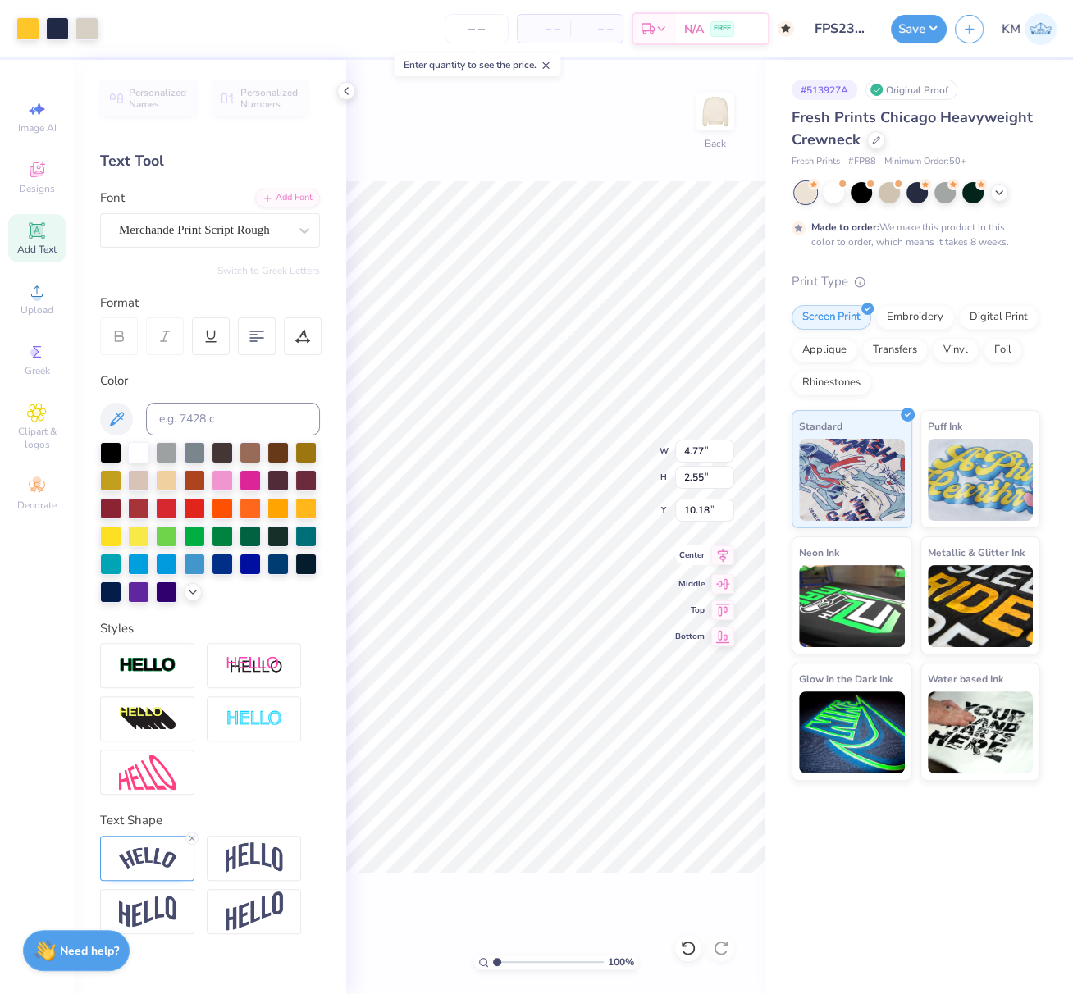
type input "4.77"
type input "2.55"
type input "10.18"
click at [729, 557] on icon at bounding box center [722, 555] width 23 height 20
type input "6.46"
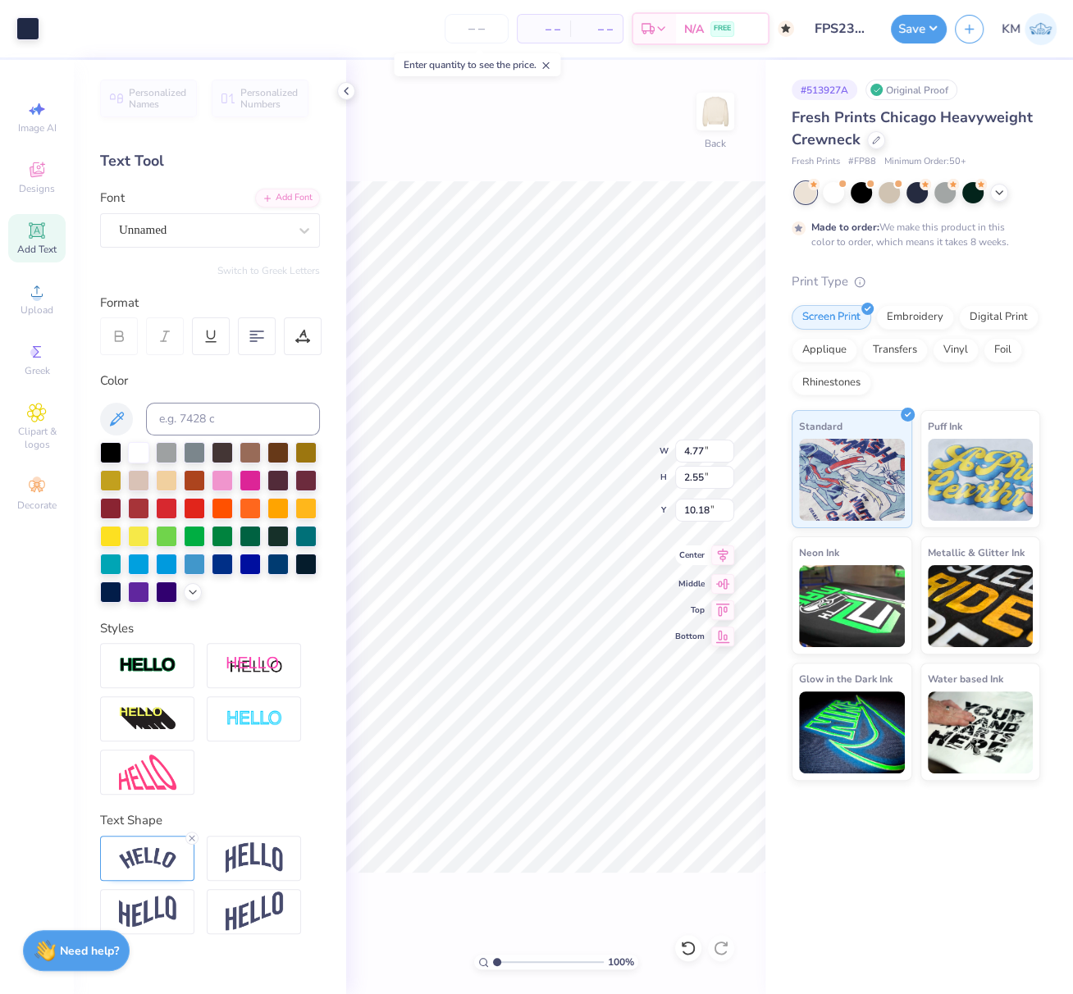
type input "1.74"
type input "15.76"
click at [727, 555] on icon at bounding box center [722, 555] width 23 height 20
click at [724, 554] on icon at bounding box center [722, 555] width 23 height 20
drag, startPoint x: 701, startPoint y: 509, endPoint x: 677, endPoint y: 512, distance: 24.7
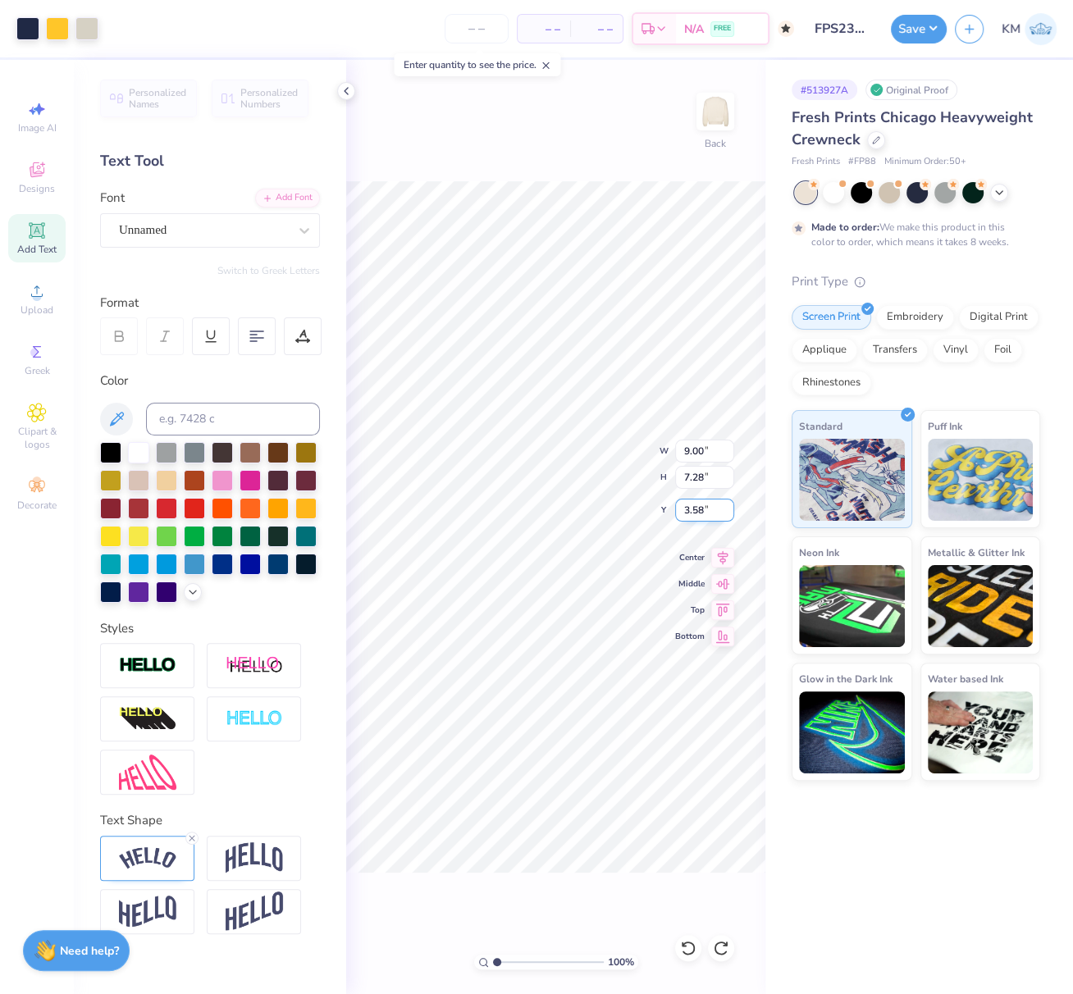
click at [682, 509] on input "3.58" at bounding box center [704, 510] width 59 height 23
type input "3.00"
click at [720, 555] on icon at bounding box center [723, 556] width 11 height 14
click at [931, 21] on button "Save" at bounding box center [919, 26] width 56 height 29
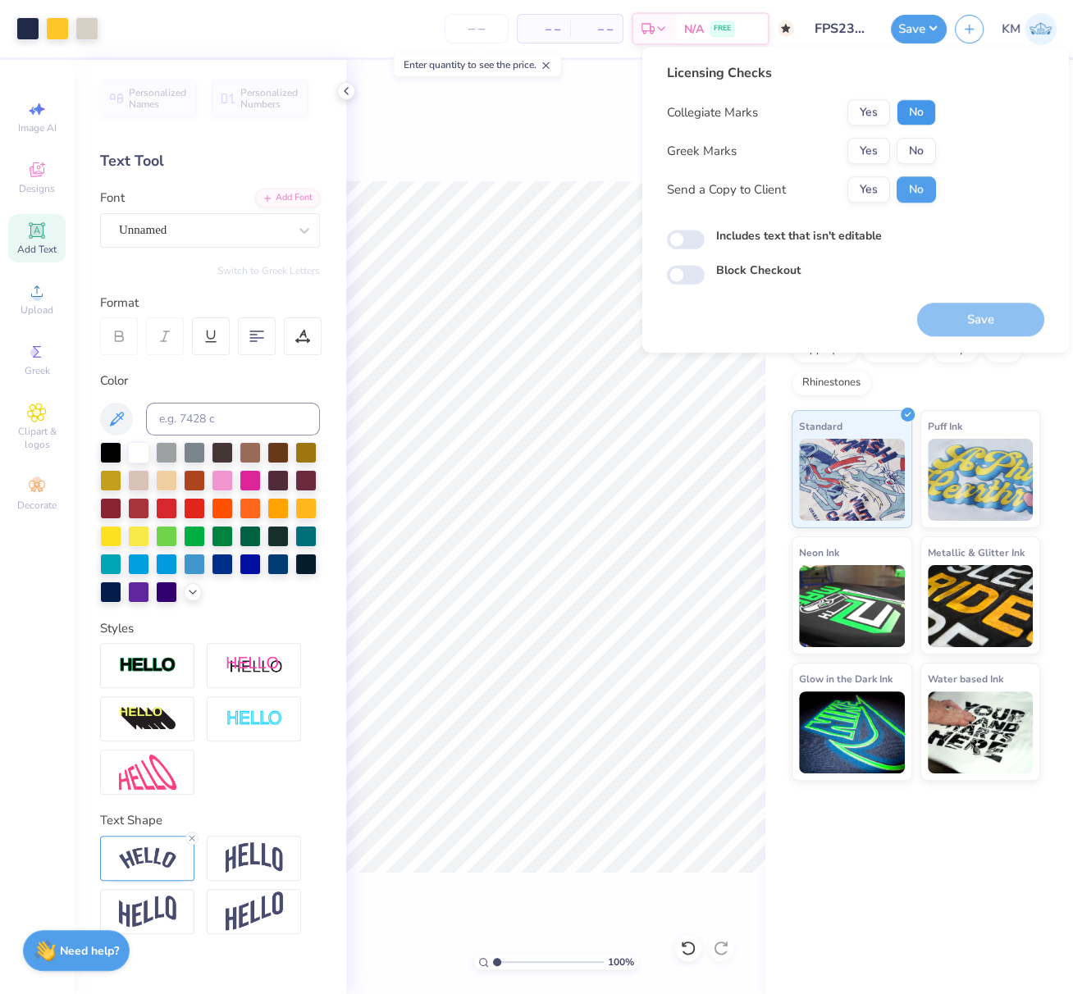
click at [917, 116] on button "No" at bounding box center [915, 112] width 39 height 26
drag, startPoint x: 873, startPoint y: 153, endPoint x: 884, endPoint y: 172, distance: 22.8
click at [874, 153] on button "Yes" at bounding box center [868, 151] width 43 height 26
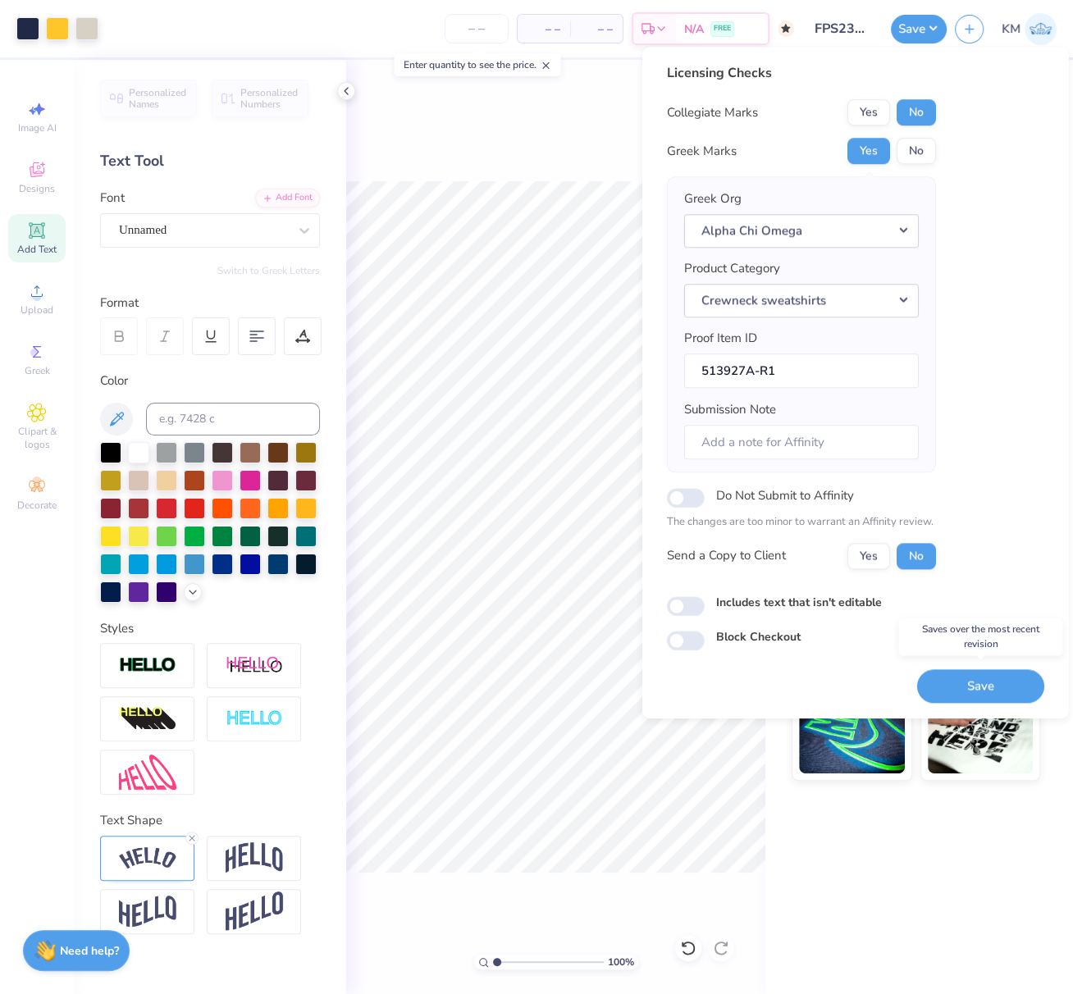
click at [1004, 675] on button "Save" at bounding box center [980, 686] width 127 height 34
